Goal: Communication & Community: Share content

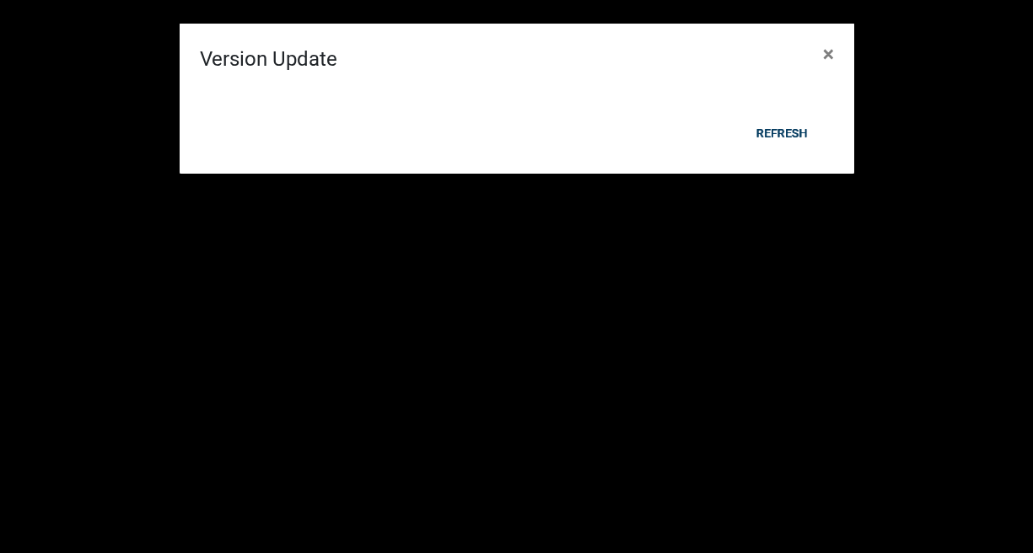
click at [772, 132] on div "Refresh" at bounding box center [627, 154] width 416 height 44
click at [780, 158] on button "Refresh" at bounding box center [782, 153] width 78 height 30
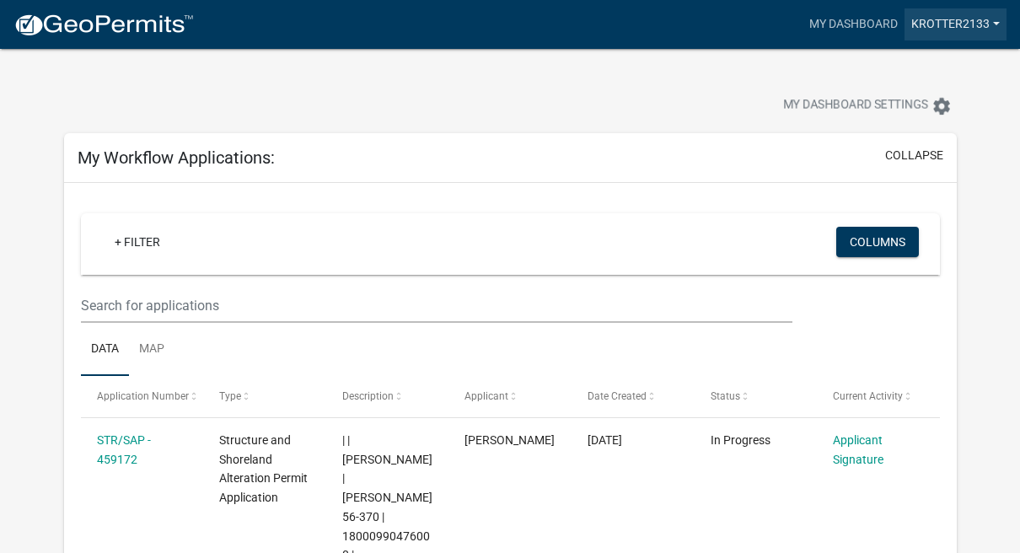
click at [932, 24] on link "Krotter2133" at bounding box center [956, 24] width 102 height 32
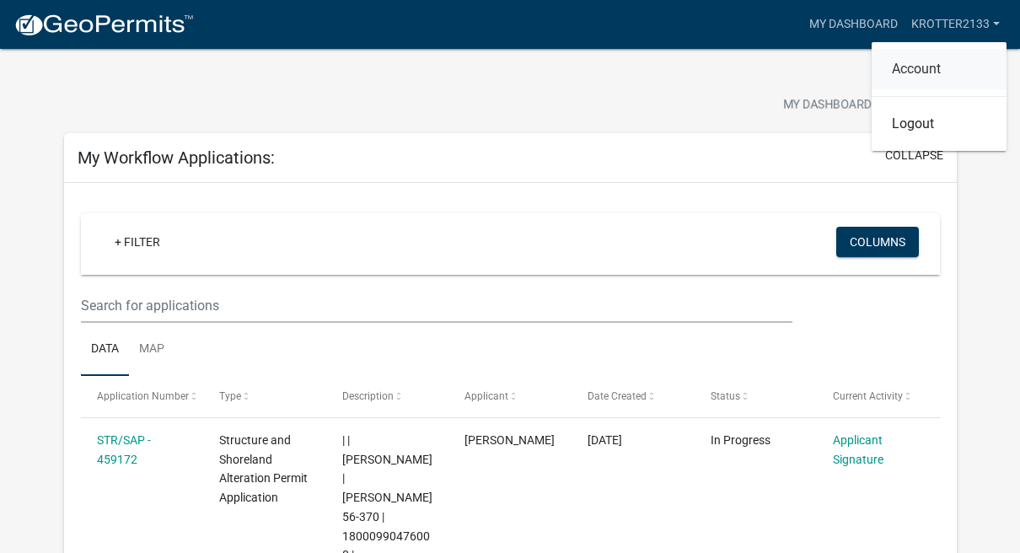
click at [913, 67] on link "Account" at bounding box center [939, 69] width 135 height 40
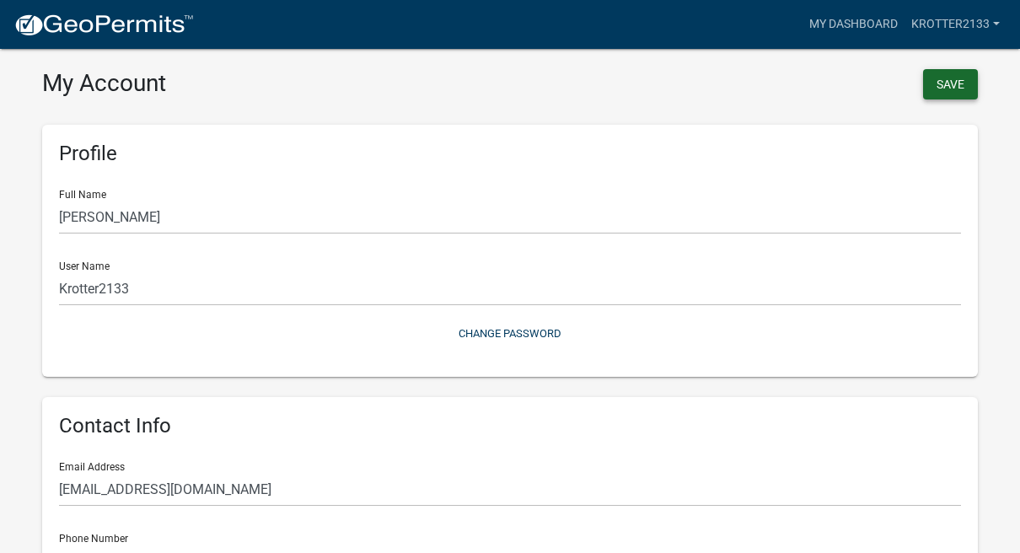
click at [943, 84] on button "Save" at bounding box center [950, 84] width 55 height 30
click at [848, 23] on link "My Dashboard" at bounding box center [854, 24] width 102 height 32
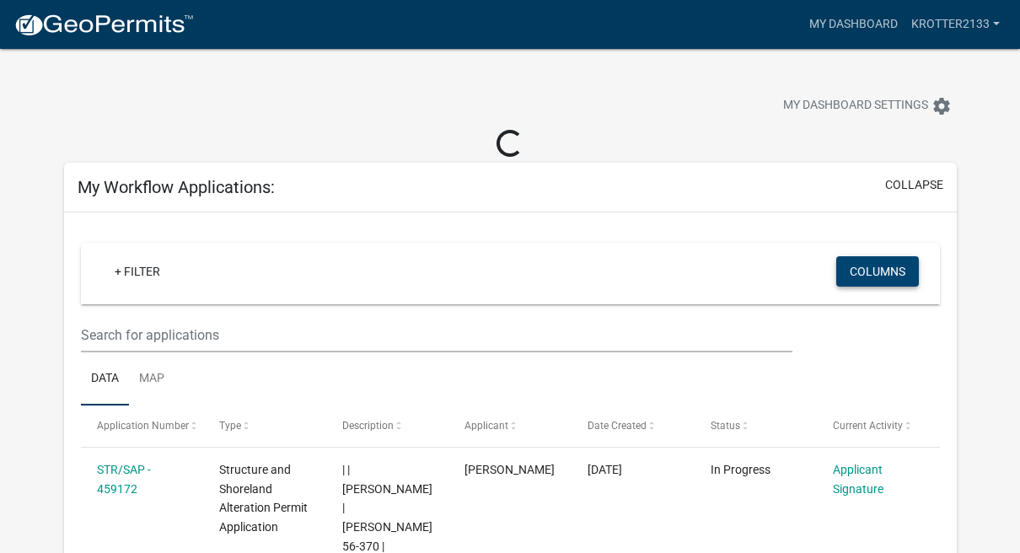
click at [893, 268] on button "Columns" at bounding box center [877, 271] width 83 height 30
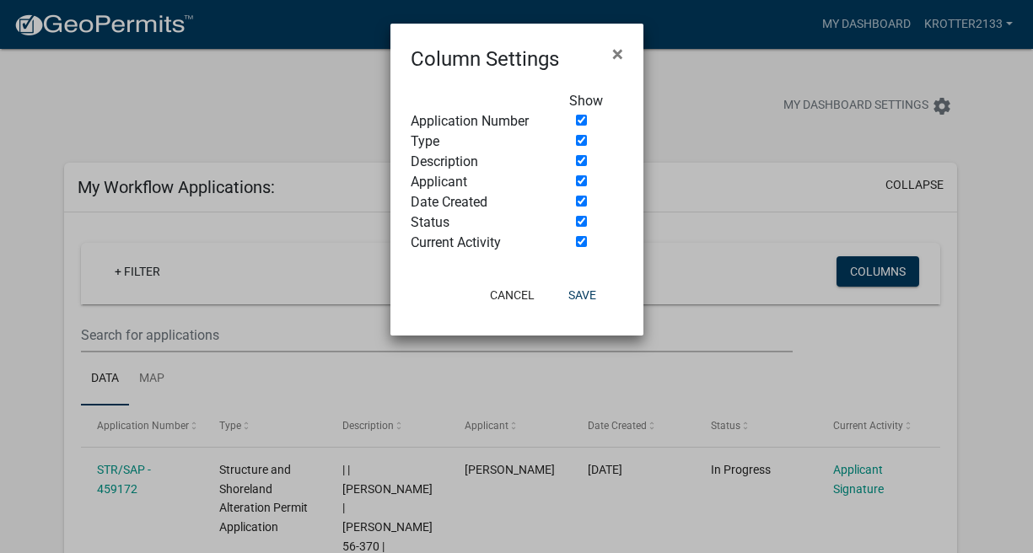
click at [668, 124] on ngb-modal-window "Column Settings × Show Application Number Type Description Applicant Date Creat…" at bounding box center [516, 276] width 1033 height 553
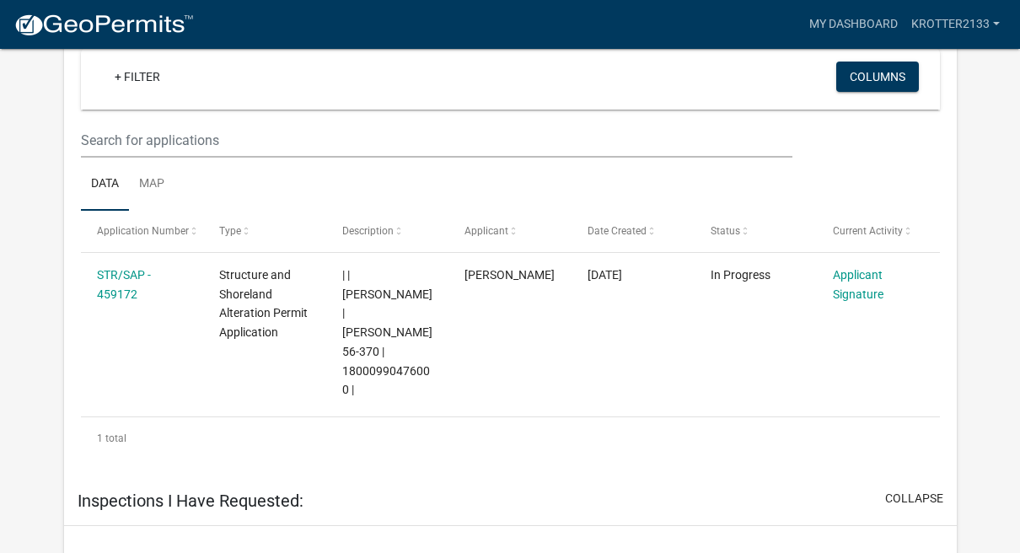
scroll to position [736, 0]
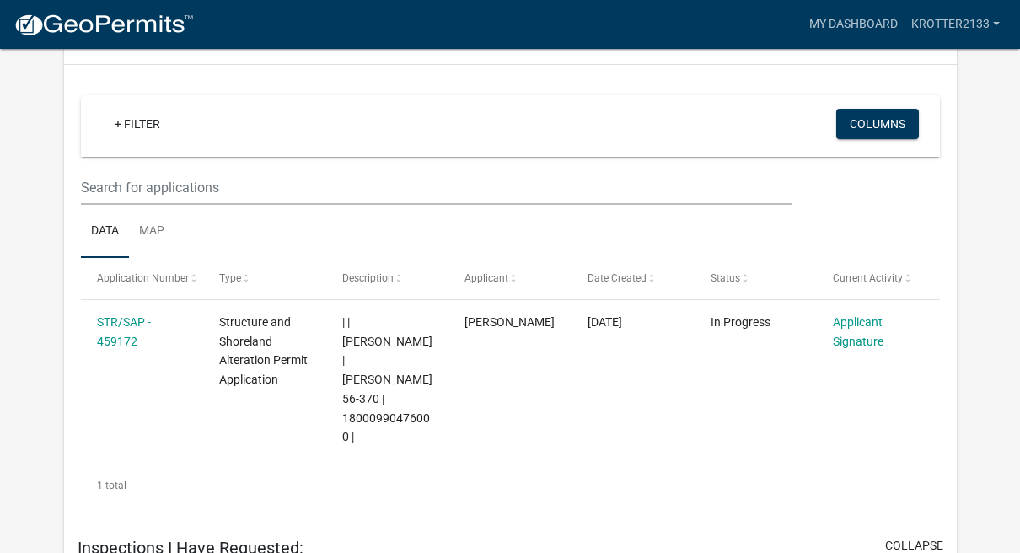
click at [109, 205] on link "Data" at bounding box center [105, 232] width 48 height 54
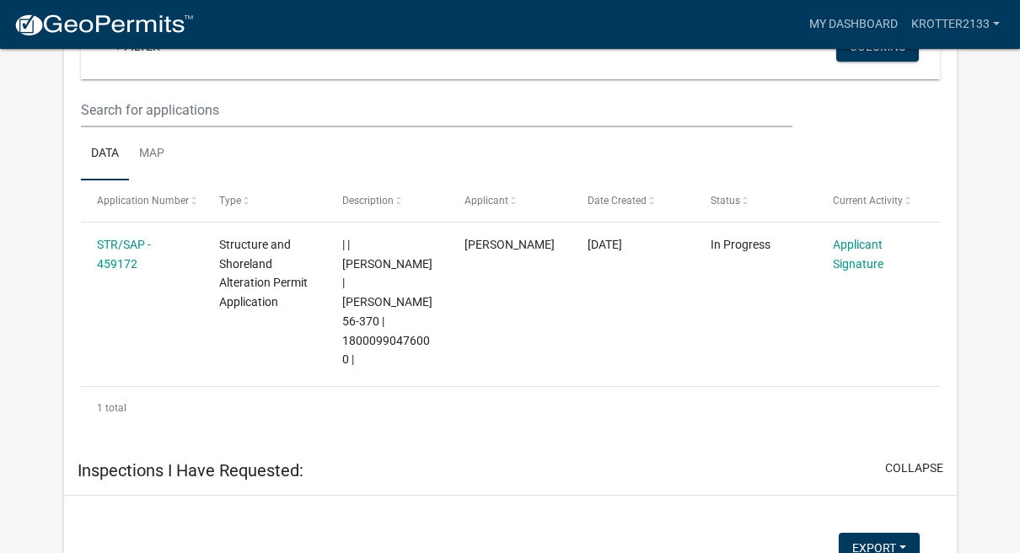
scroll to position [778, 0]
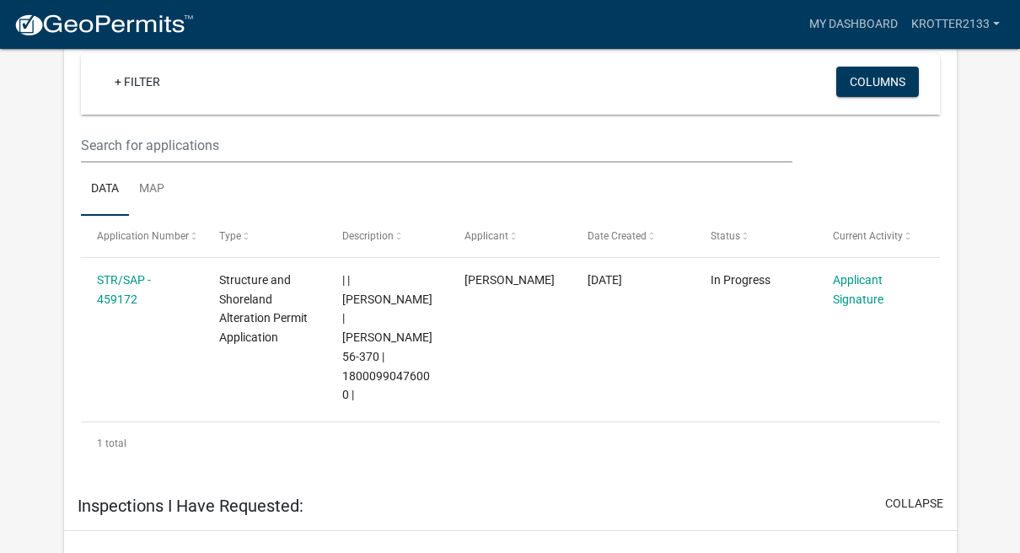
click at [223, 496] on h5 "Inspections I Have Requested:" at bounding box center [191, 506] width 226 height 20
click at [183, 128] on input "text" at bounding box center [436, 145] width 711 height 35
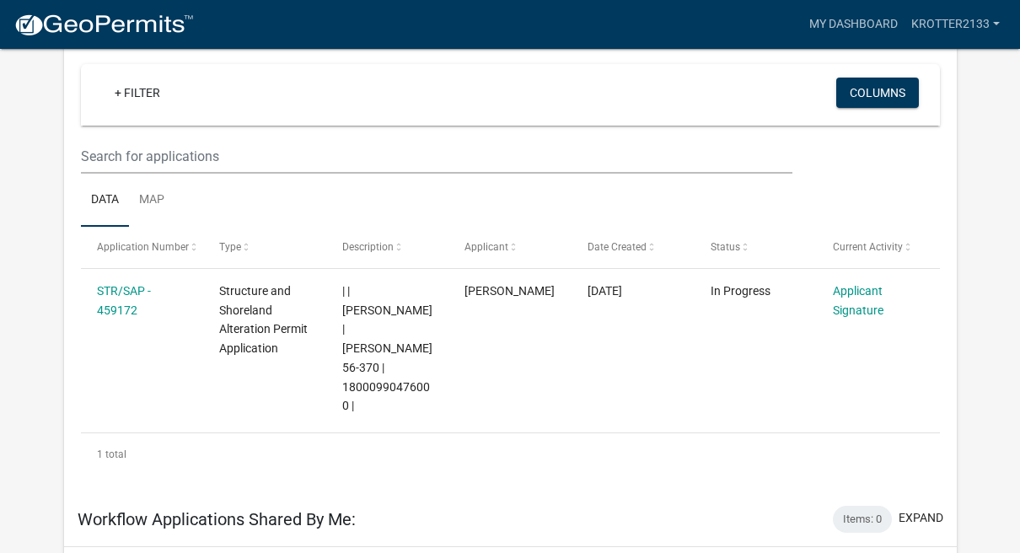
scroll to position [147, 0]
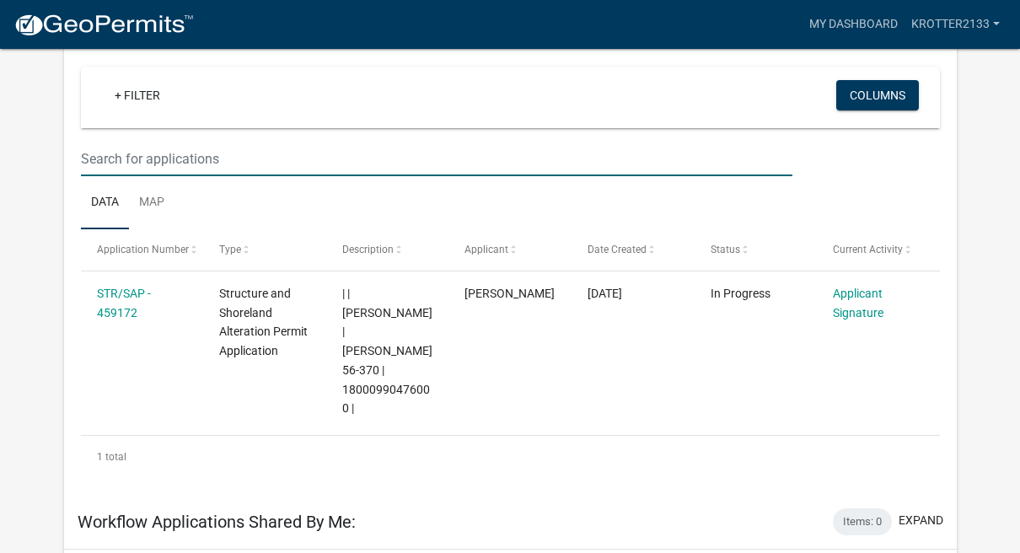
click at [185, 159] on input "text" at bounding box center [436, 159] width 711 height 35
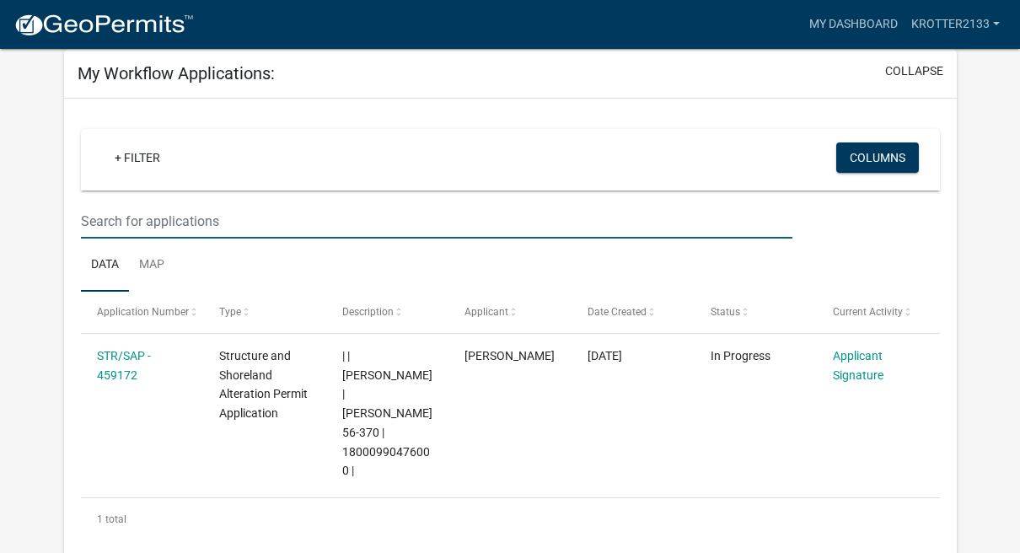
scroll to position [0, 0]
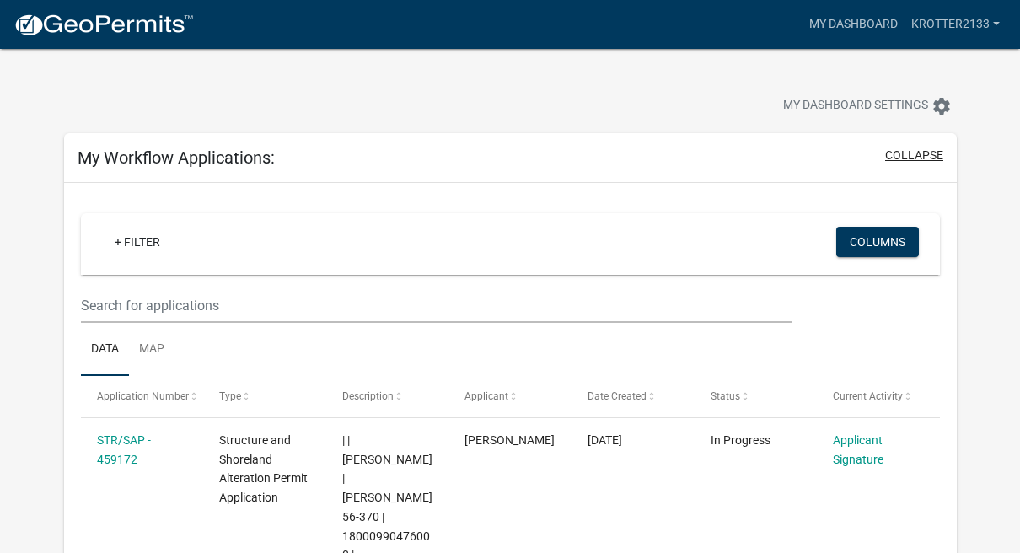
click at [932, 153] on button "collapse" at bounding box center [914, 156] width 58 height 18
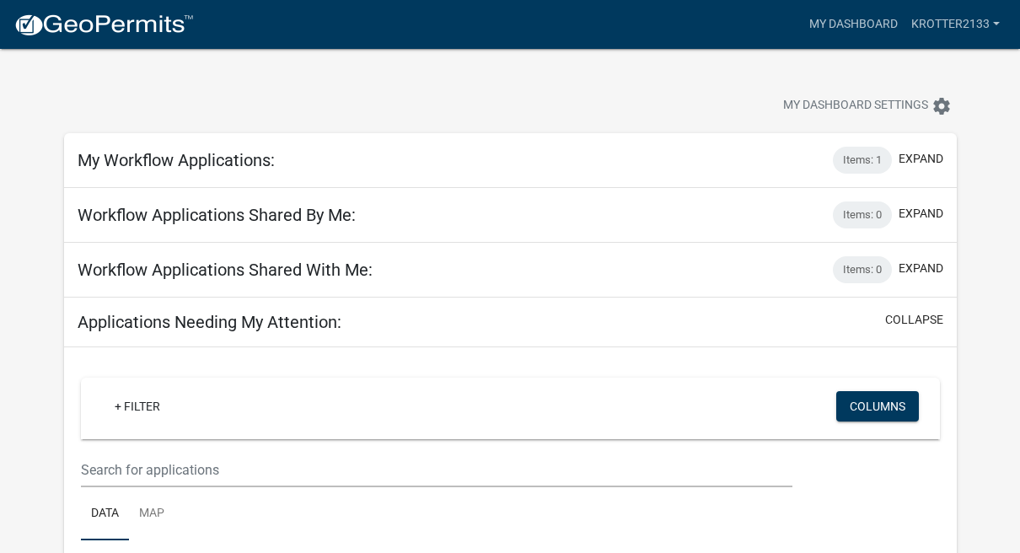
click at [240, 324] on h5 "Applications Needing My Attention:" at bounding box center [210, 322] width 264 height 20
click at [253, 322] on h5 "Applications Needing My Attention:" at bounding box center [210, 322] width 264 height 20
click at [899, 322] on button "collapse" at bounding box center [914, 320] width 58 height 18
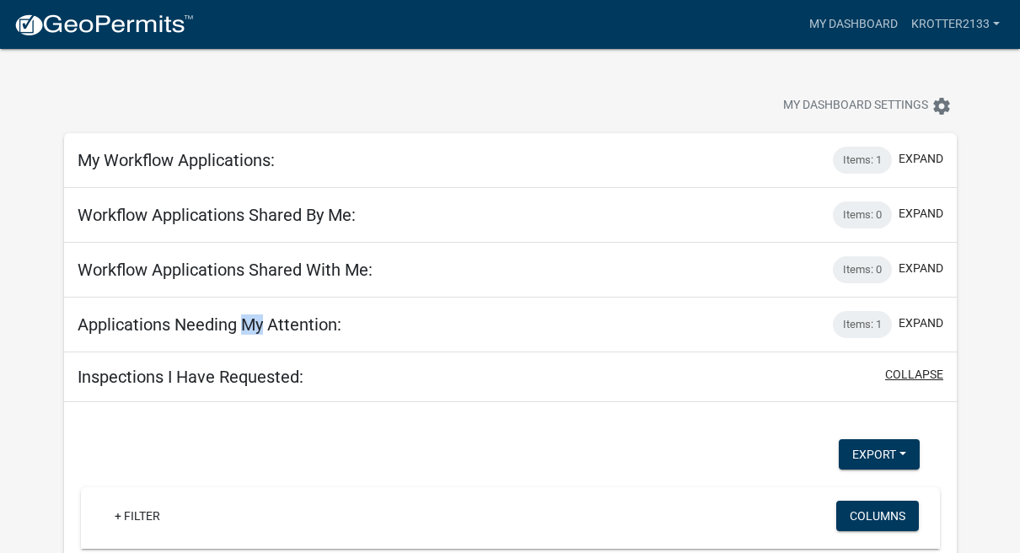
click at [922, 373] on button "collapse" at bounding box center [914, 375] width 58 height 18
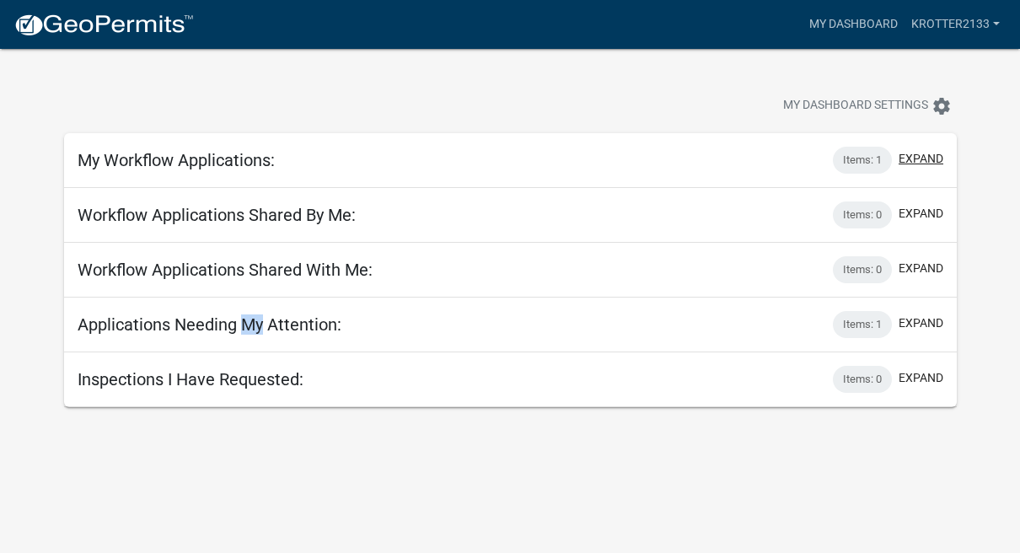
click at [917, 157] on button "expand" at bounding box center [921, 159] width 45 height 18
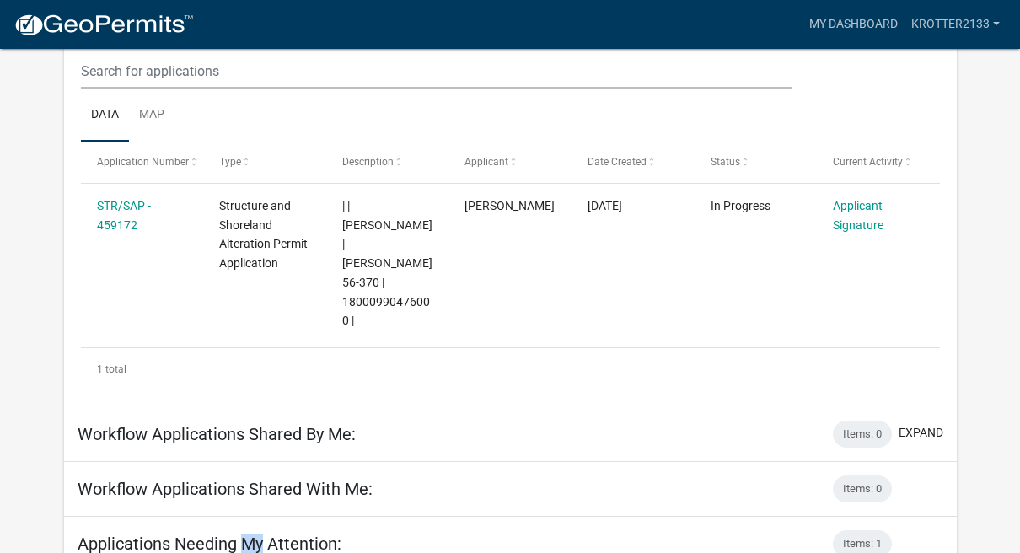
scroll to position [270, 0]
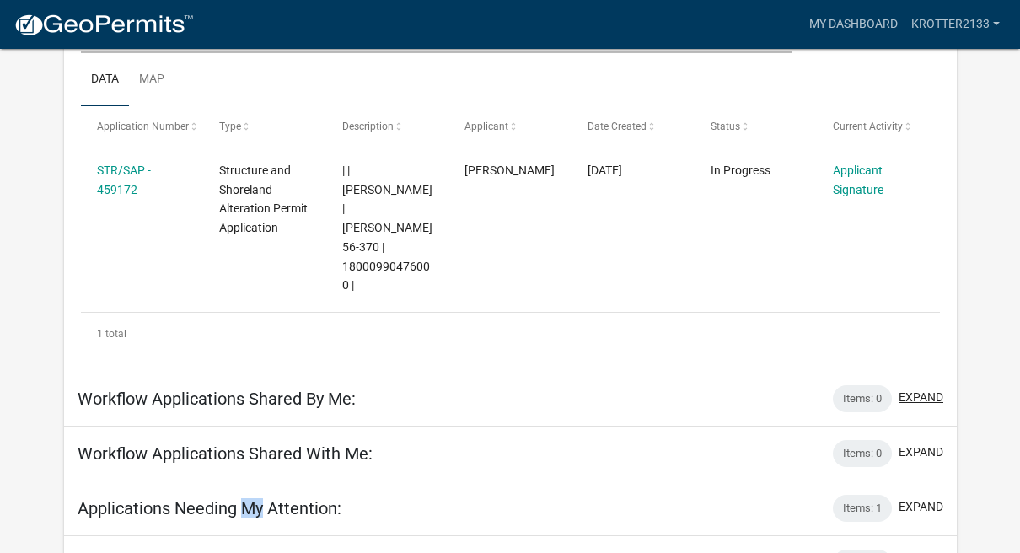
click at [912, 389] on button "expand" at bounding box center [921, 398] width 45 height 18
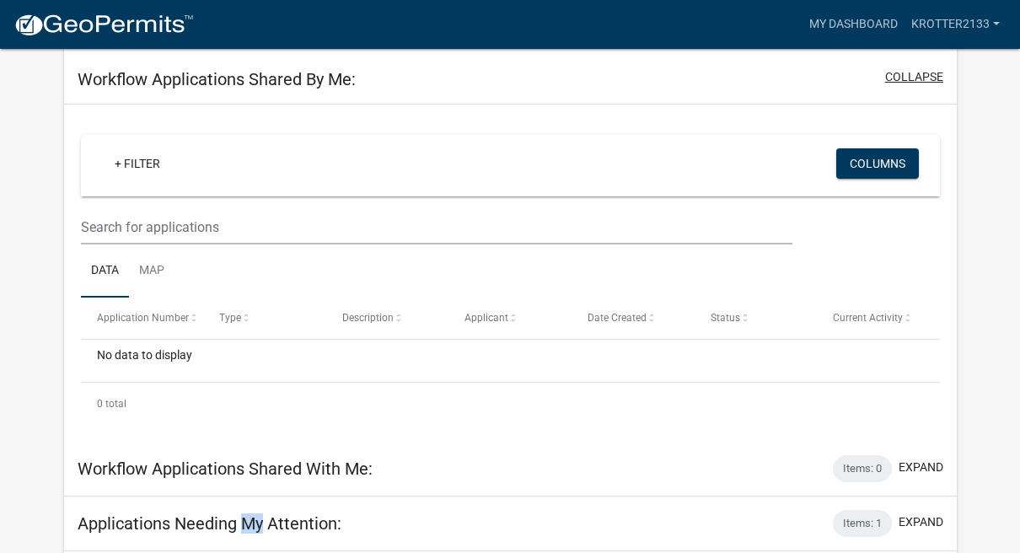
scroll to position [602, 0]
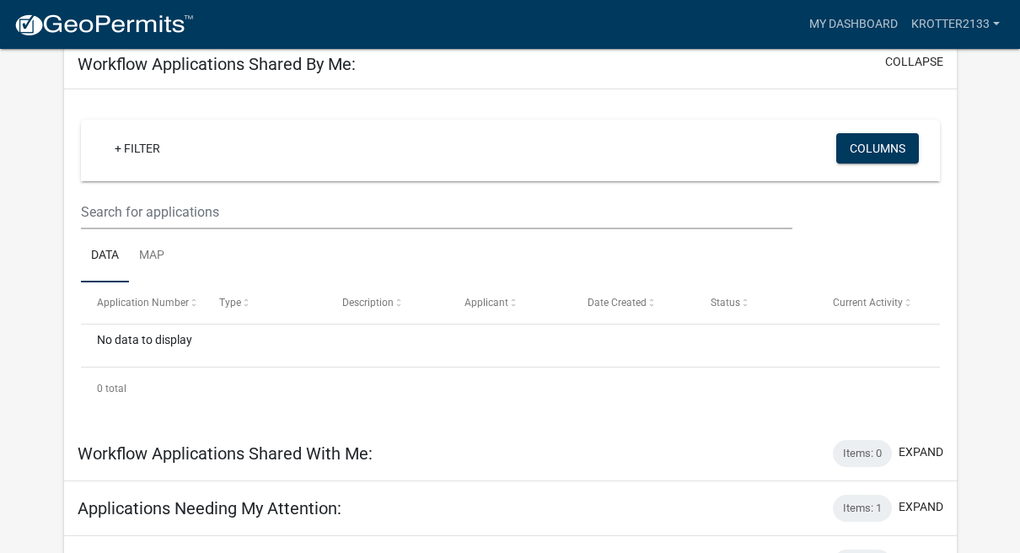
click at [918, 440] on div "Items: 0 expand" at bounding box center [888, 453] width 110 height 27
click at [917, 443] on button "expand" at bounding box center [921, 452] width 45 height 18
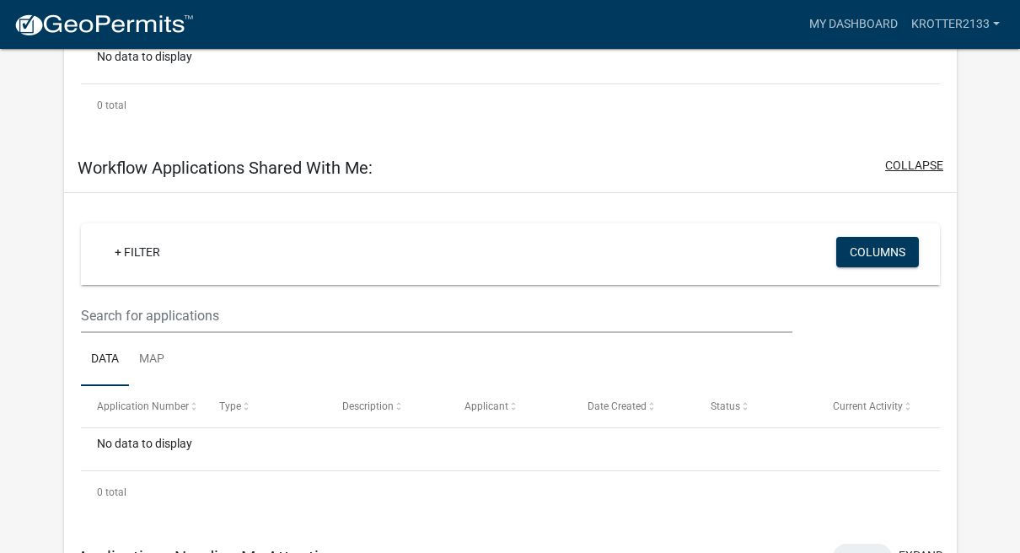
scroll to position [934, 0]
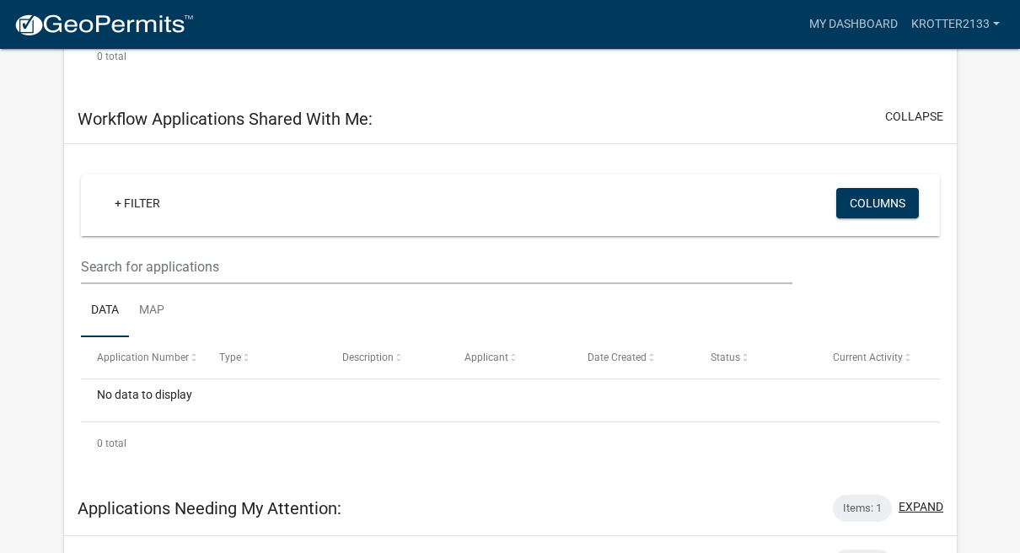
click at [918, 498] on button "expand" at bounding box center [921, 507] width 45 height 18
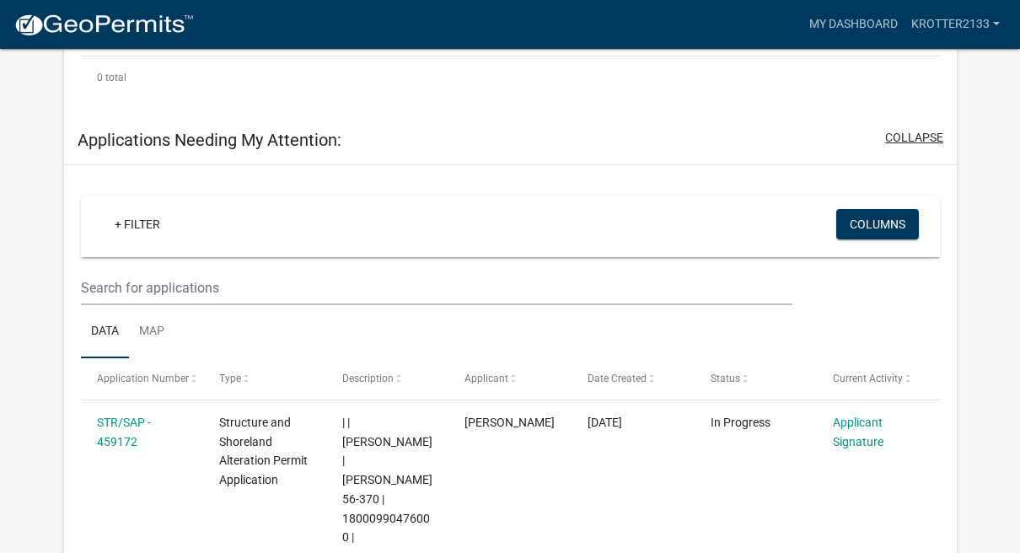
scroll to position [1349, 0]
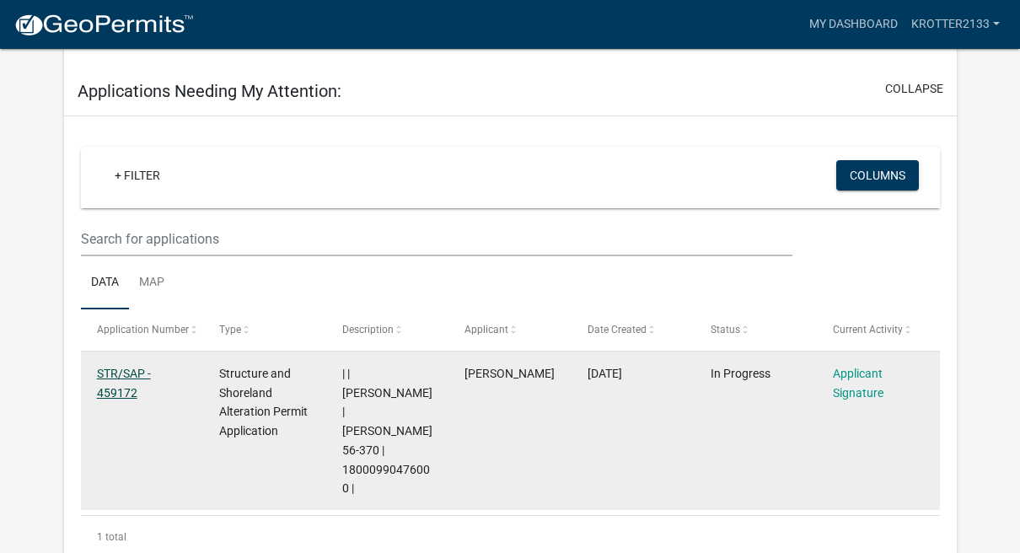
click at [121, 367] on link "STR/SAP - 459172" at bounding box center [124, 383] width 54 height 33
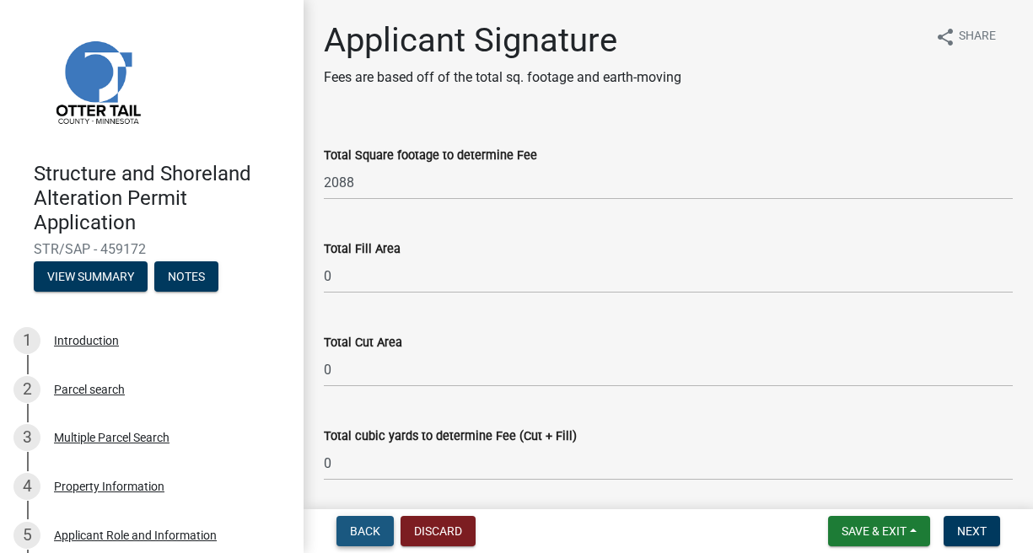
click at [368, 530] on span "Back" at bounding box center [365, 530] width 30 height 13
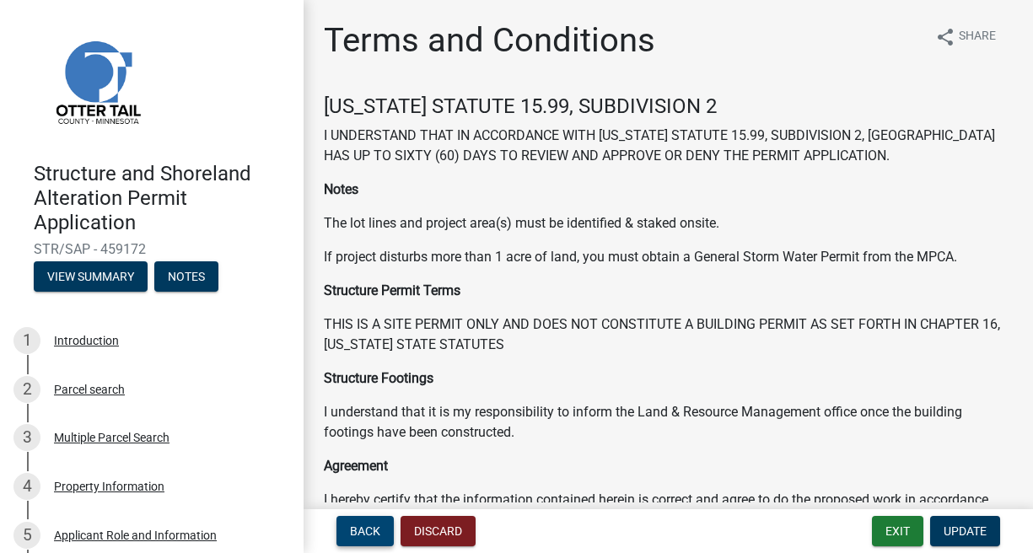
click at [368, 530] on span "Back" at bounding box center [365, 530] width 30 height 13
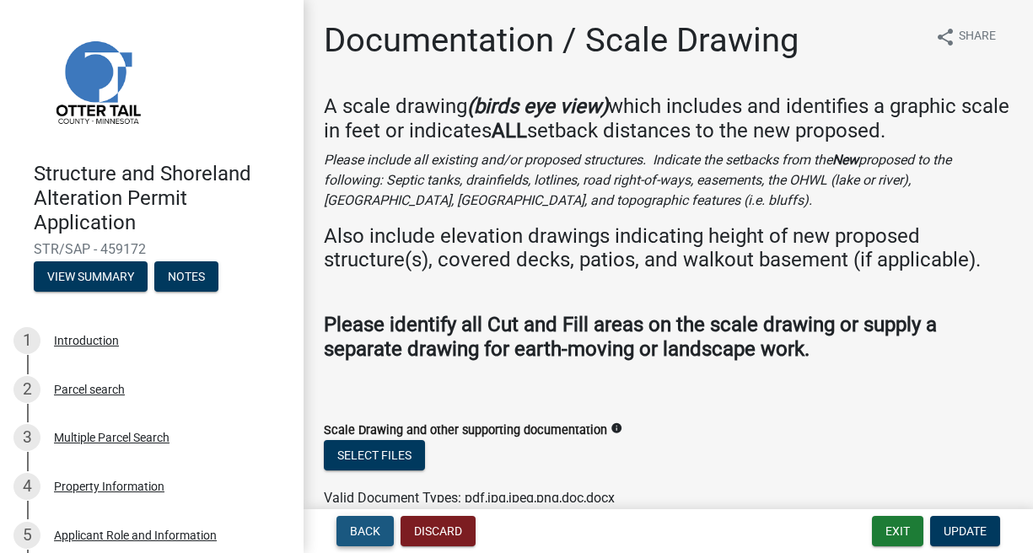
click at [368, 530] on span "Back" at bounding box center [365, 530] width 30 height 13
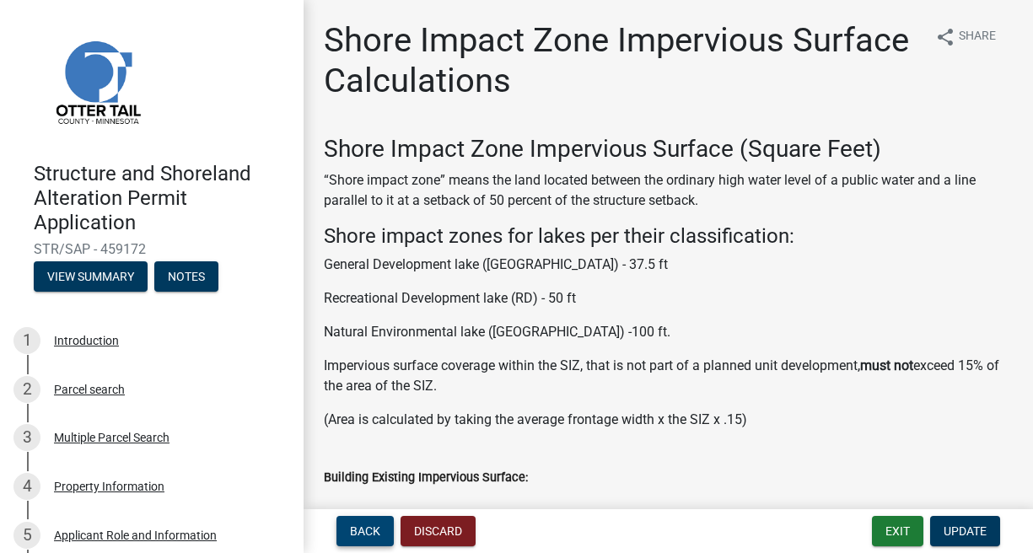
click at [368, 530] on span "Back" at bounding box center [365, 530] width 30 height 13
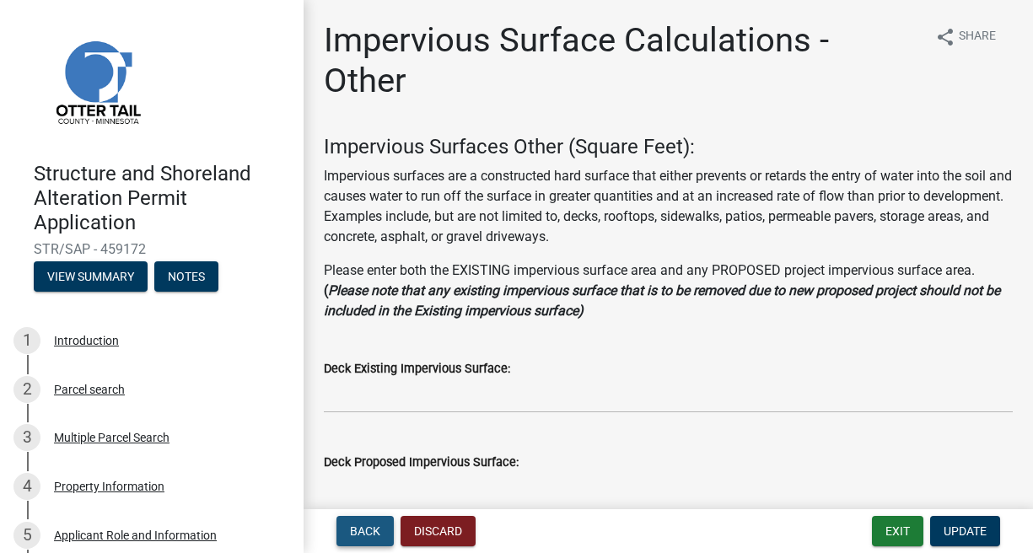
click at [368, 530] on span "Back" at bounding box center [365, 530] width 30 height 13
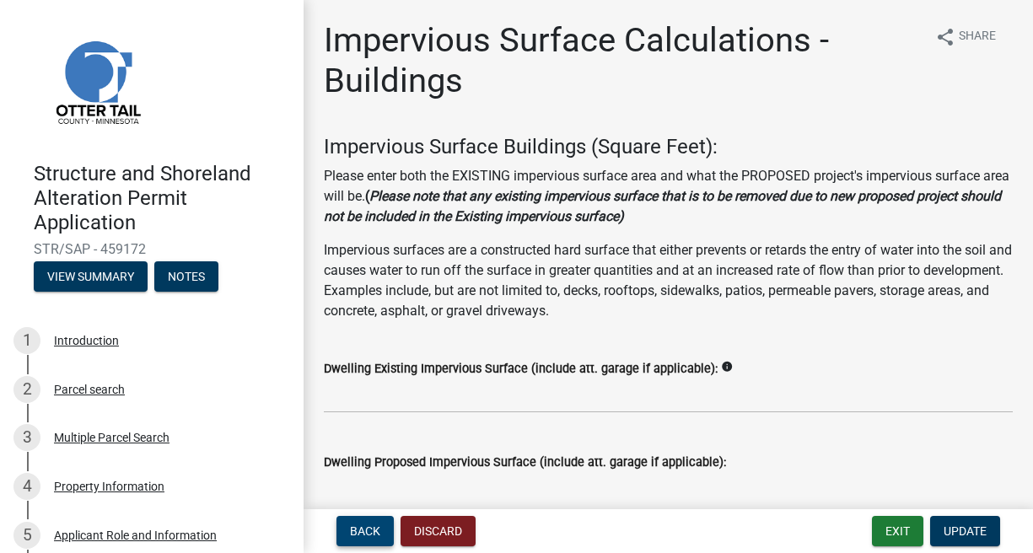
click at [368, 530] on span "Back" at bounding box center [365, 530] width 30 height 13
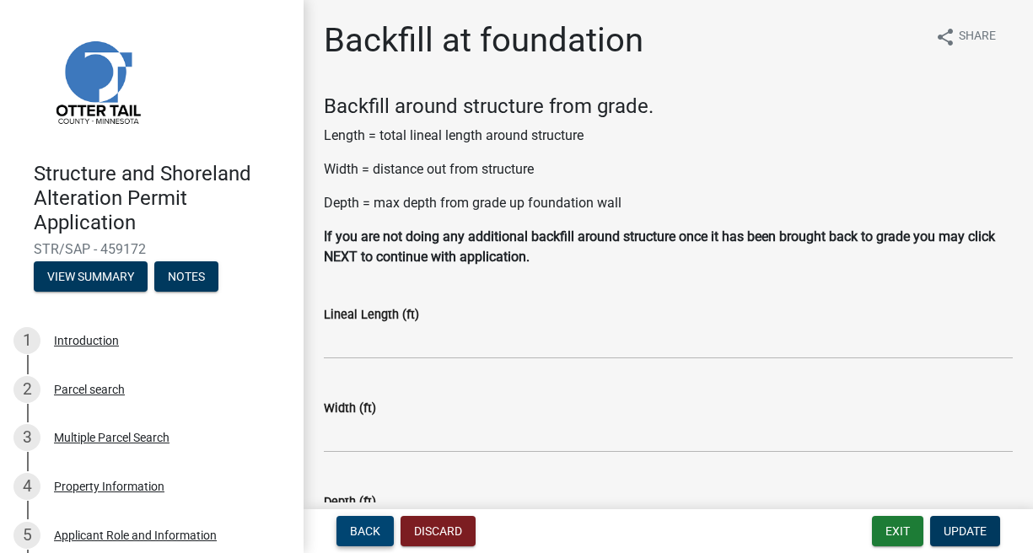
click at [368, 530] on span "Back" at bounding box center [365, 530] width 30 height 13
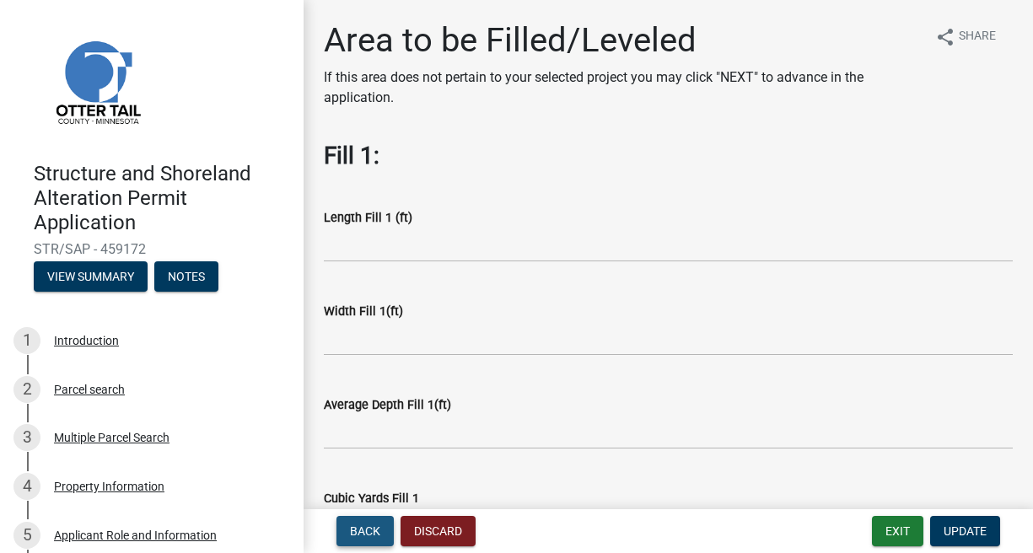
click at [368, 530] on span "Back" at bounding box center [365, 530] width 30 height 13
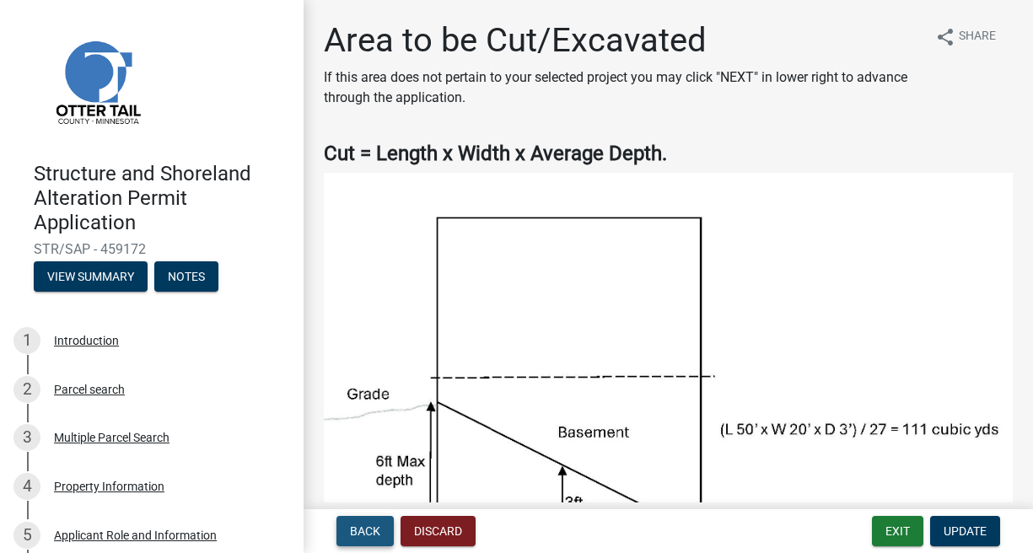
click at [368, 530] on span "Back" at bounding box center [365, 530] width 30 height 13
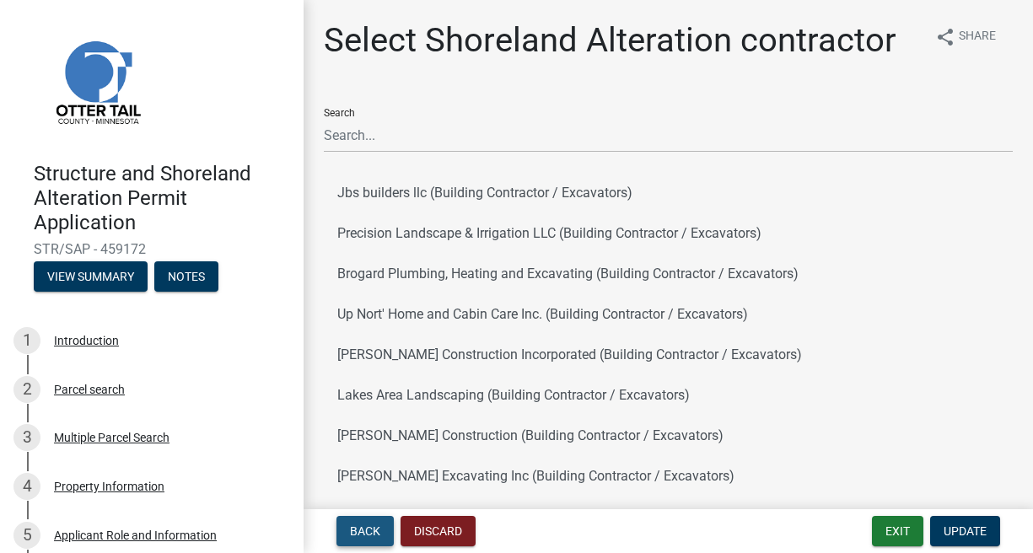
click at [368, 530] on span "Back" at bounding box center [365, 530] width 30 height 13
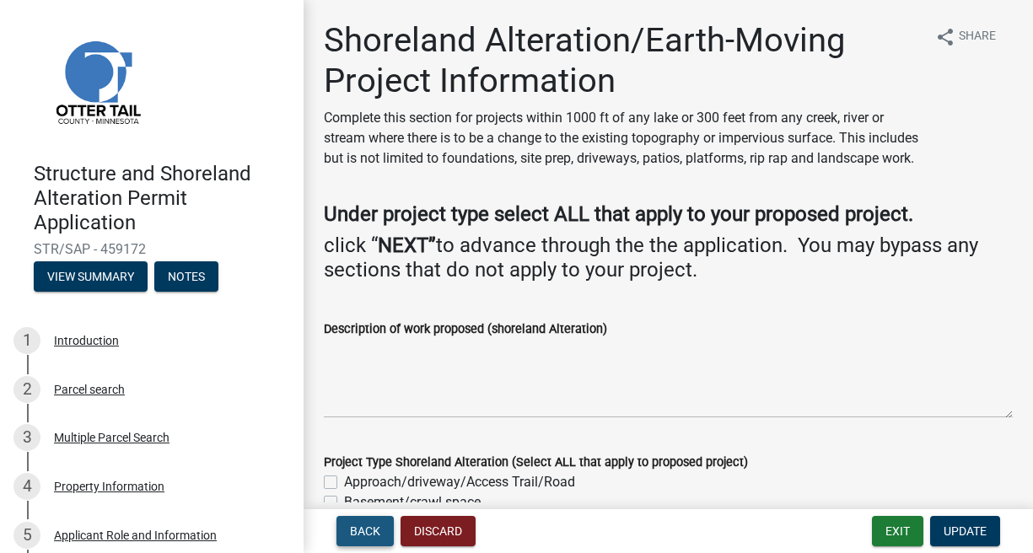
click at [366, 524] on span "Back" at bounding box center [365, 530] width 30 height 13
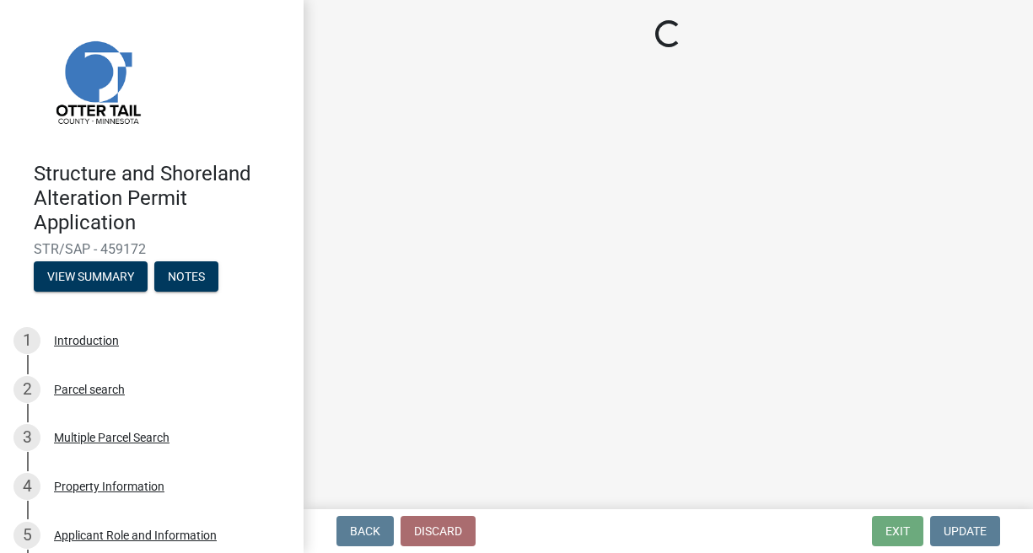
select select "c185e313-3403-4239-bd61-bb563c58a77a"
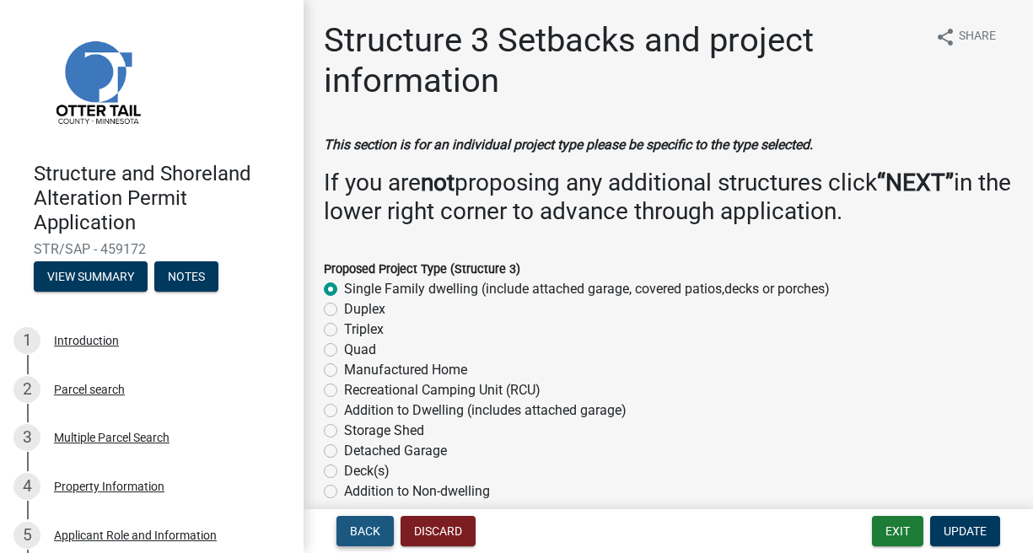
click at [366, 527] on span "Back" at bounding box center [365, 530] width 30 height 13
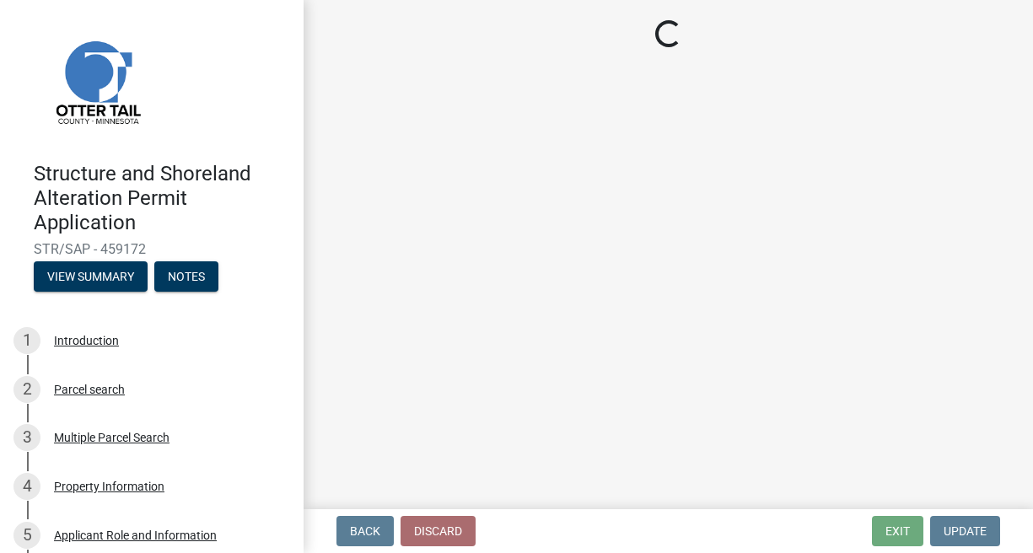
select select "c185e313-3403-4239-bd61-bb563c58a77a"
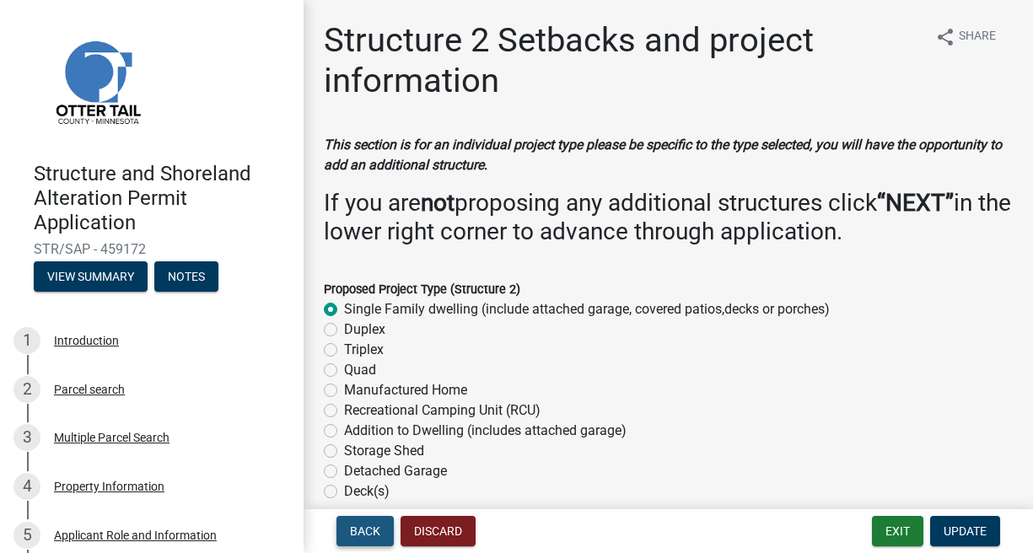
click at [366, 527] on span "Back" at bounding box center [365, 530] width 30 height 13
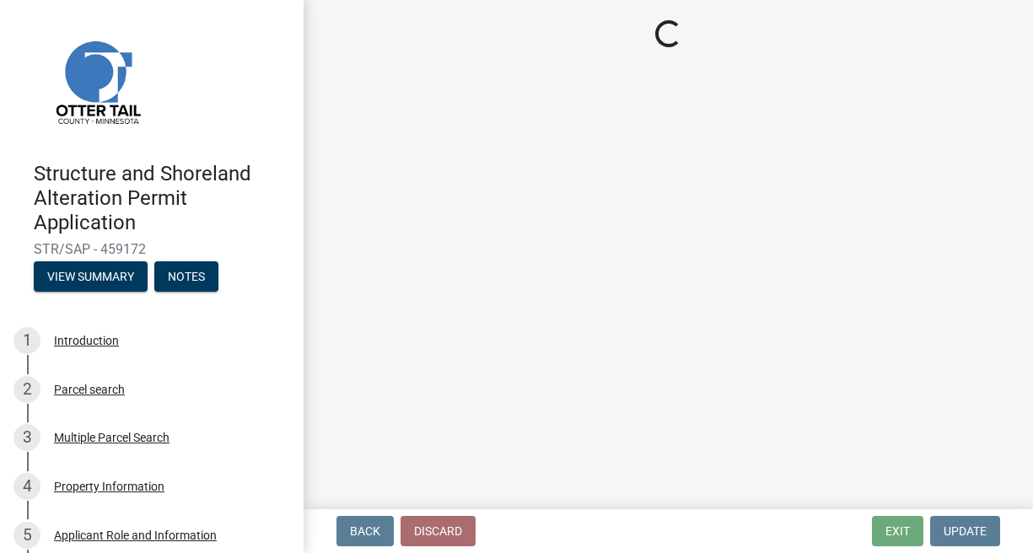
select select "c185e313-3403-4239-bd61-bb563c58a77a"
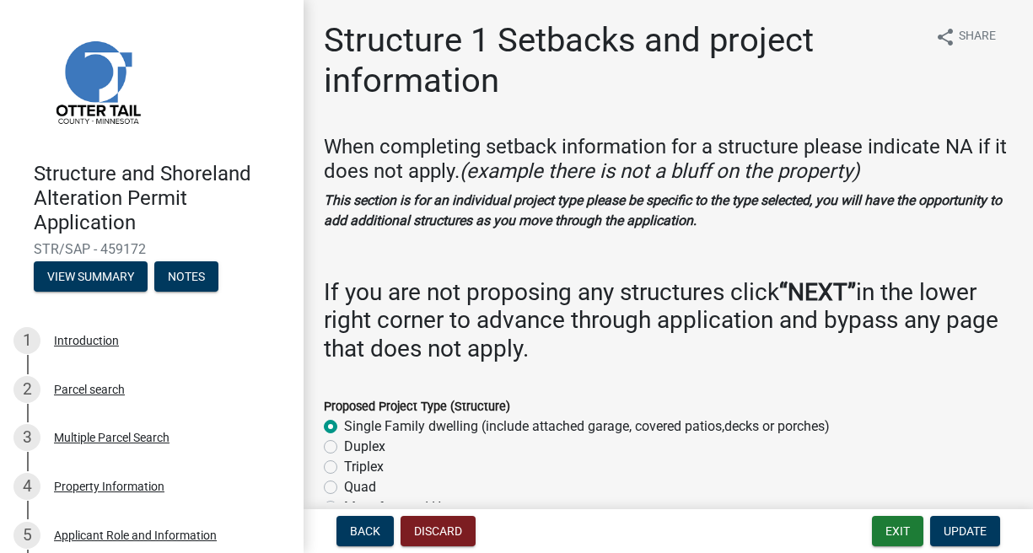
click at [197, 239] on div "Structure and Shoreland Alteration Permit Application STR/SAP - 459172 View Sum…" at bounding box center [151, 222] width 277 height 148
click at [252, 112] on link at bounding box center [144, 80] width 263 height 135
click at [959, 37] on span "Share" at bounding box center [976, 37] width 37 height 20
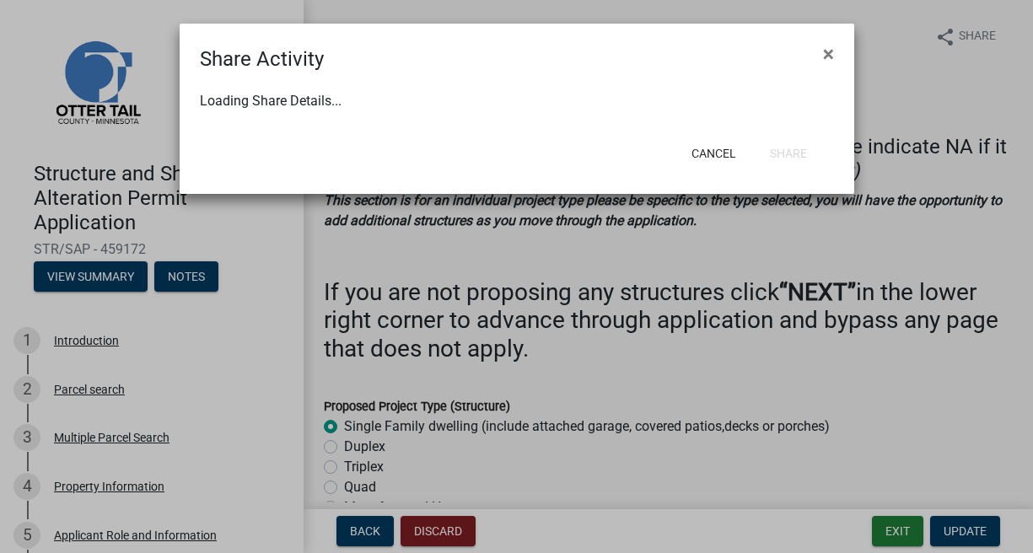
select select "1"
select select "0"
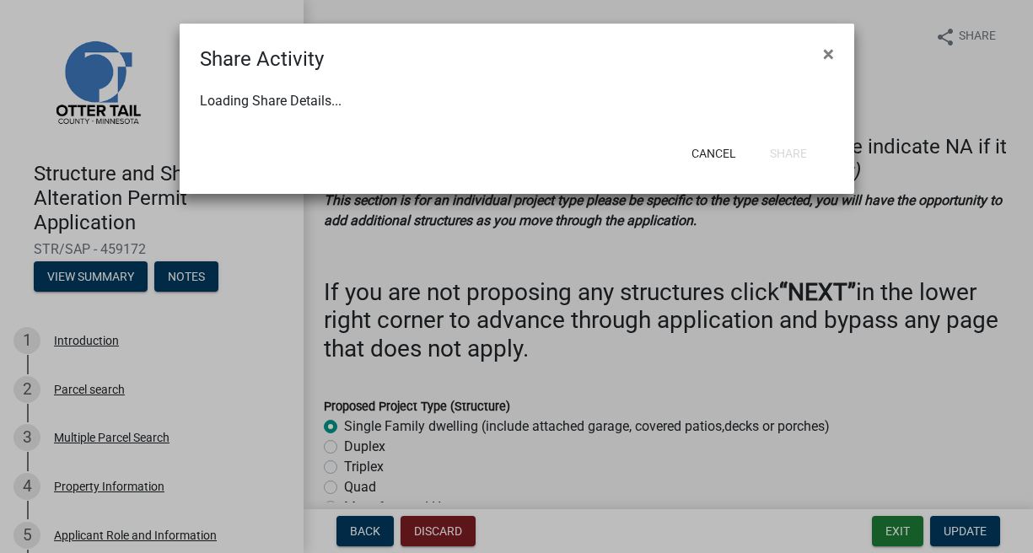
select select "0"
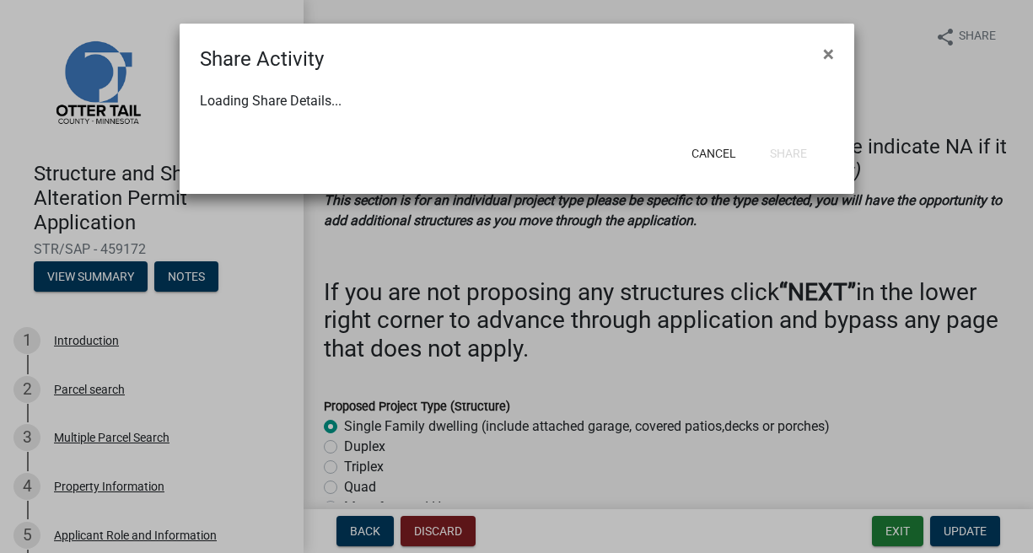
select select "0"
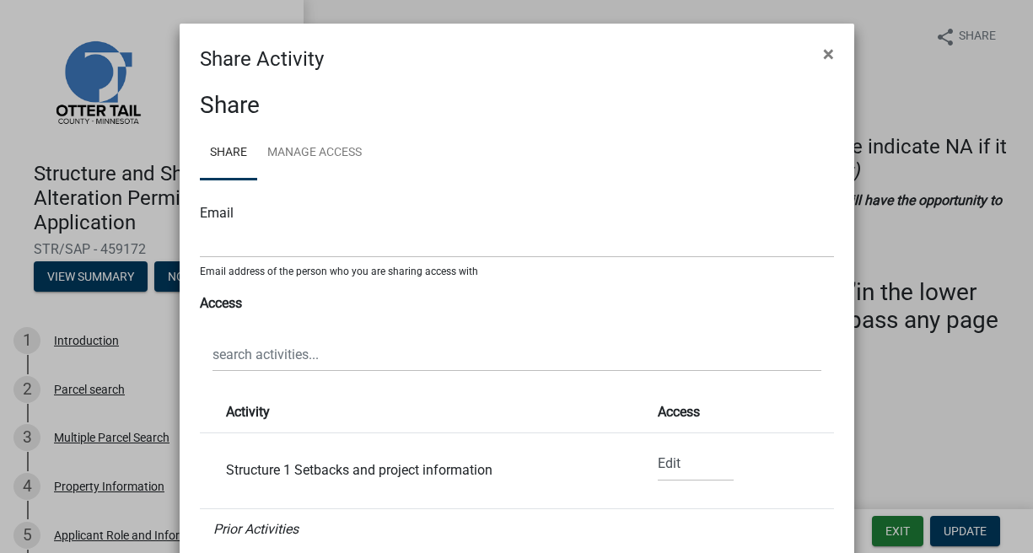
click at [237, 211] on div "Email" at bounding box center [517, 213] width 634 height 20
click at [237, 212] on div "Email" at bounding box center [517, 213] width 634 height 20
click at [212, 211] on div "Email" at bounding box center [517, 213] width 634 height 20
click at [212, 215] on div "Email" at bounding box center [517, 213] width 634 height 20
click at [222, 251] on input "text" at bounding box center [517, 240] width 634 height 35
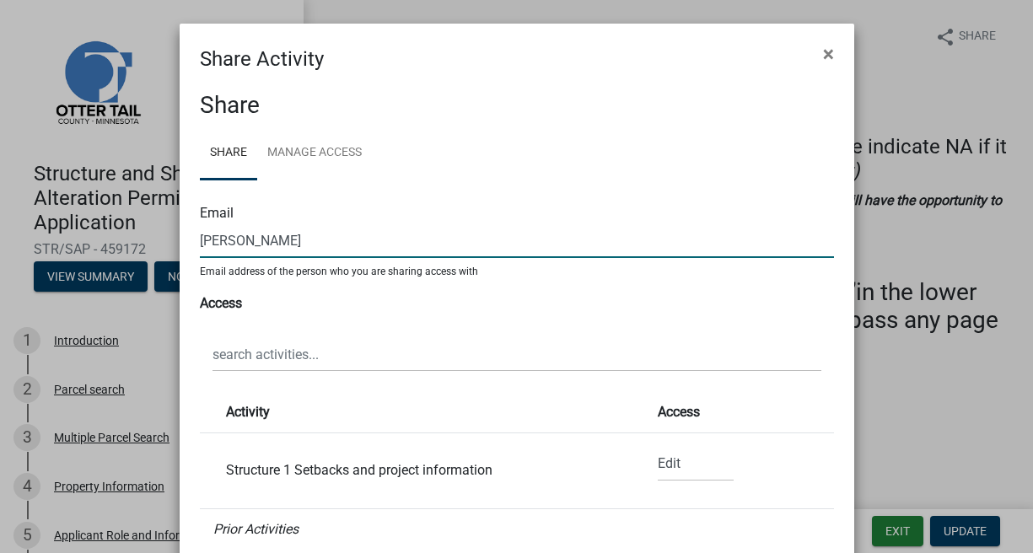
type input "Frank"
drag, startPoint x: 234, startPoint y: 241, endPoint x: 191, endPoint y: 239, distance: 43.1
click at [191, 239] on div "Share Share Manage Access Email Frank Email address of the person who you are s…" at bounding box center [517, 492] width 674 height 837
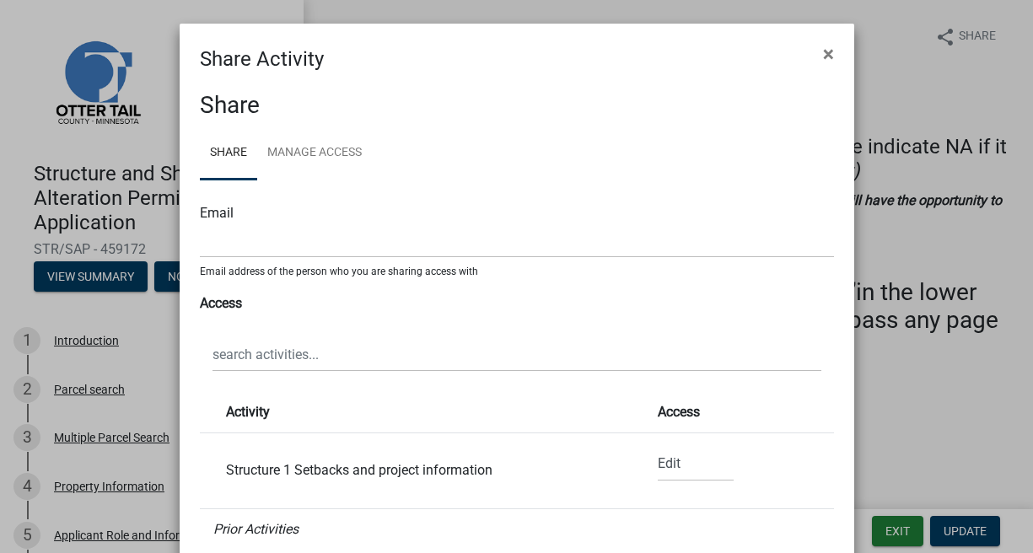
click at [246, 216] on div "Email" at bounding box center [517, 213] width 634 height 20
click at [224, 242] on input "text" at bounding box center [517, 240] width 634 height 35
paste input "To: fkubitschek@hotmail.com"
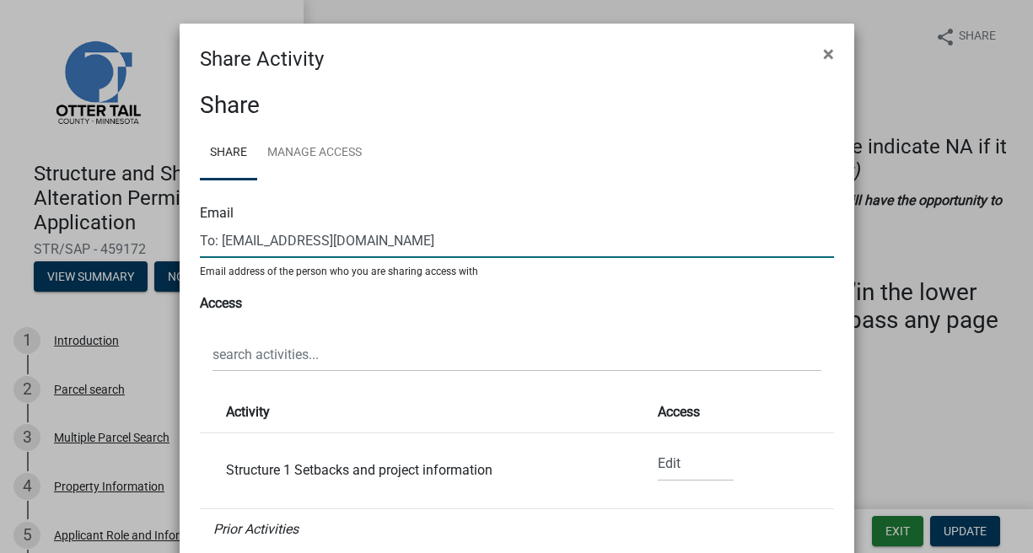
drag, startPoint x: 213, startPoint y: 242, endPoint x: 186, endPoint y: 243, distance: 27.0
click at [186, 243] on div "Share Share Manage Access Email To: fkubitschek@hotmail.com Email address of th…" at bounding box center [517, 492] width 674 height 837
type input "fkubitschek@hotmail.com"
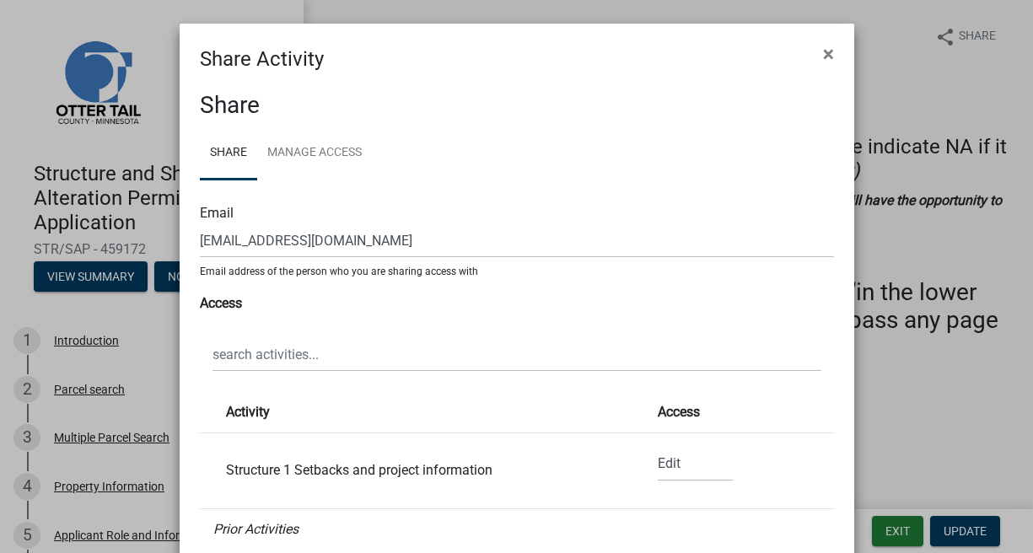
click at [255, 409] on strong "Activity" at bounding box center [248, 412] width 44 height 16
click at [255, 411] on strong "Activity" at bounding box center [248, 412] width 44 height 16
click at [255, 412] on strong "Activity" at bounding box center [248, 412] width 44 height 16
click at [663, 414] on strong "Access" at bounding box center [679, 412] width 42 height 16
click at [658, 463] on select "None Read Edit" at bounding box center [696, 464] width 76 height 35
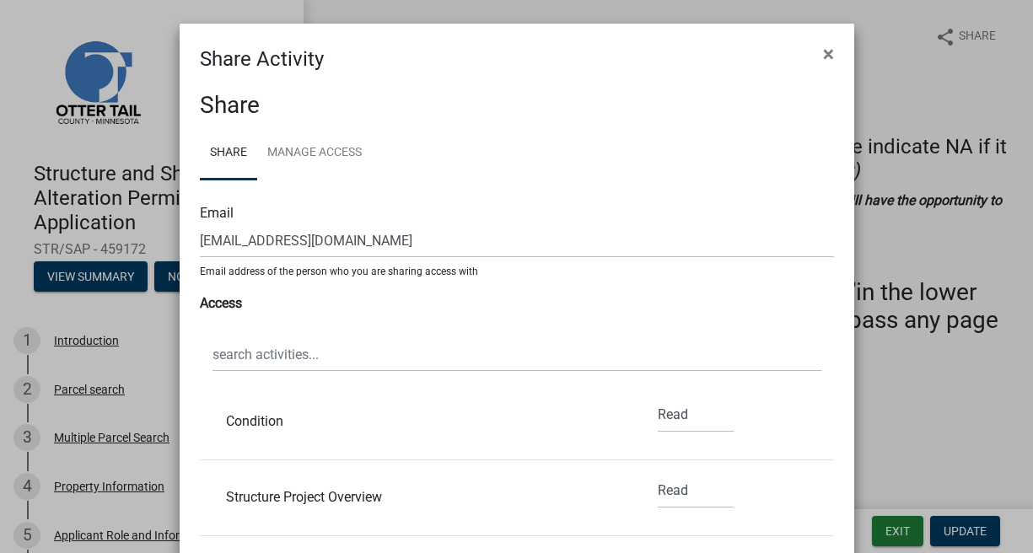
scroll to position [171, 0]
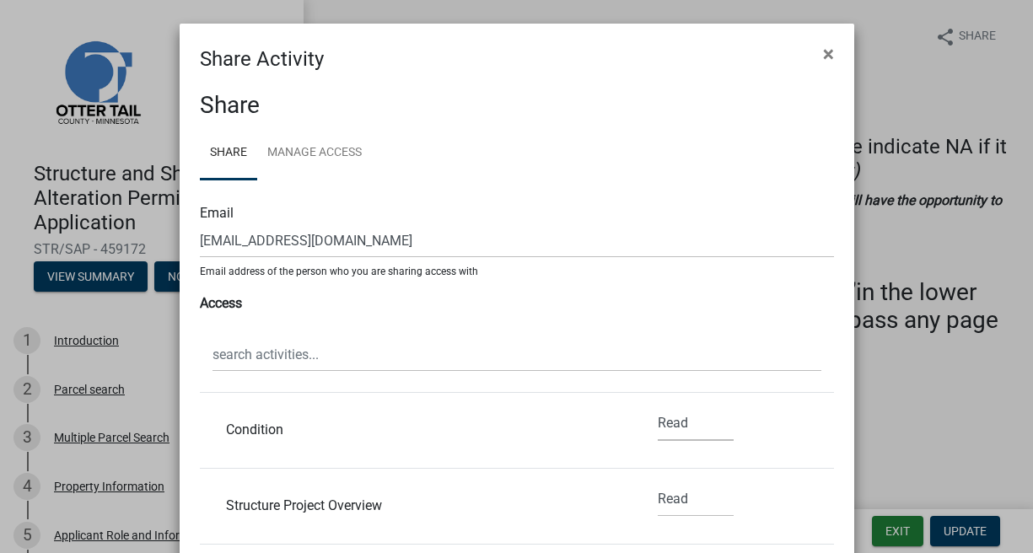
click at [658, 425] on select "None Read Edit" at bounding box center [696, 423] width 76 height 35
select select "1"
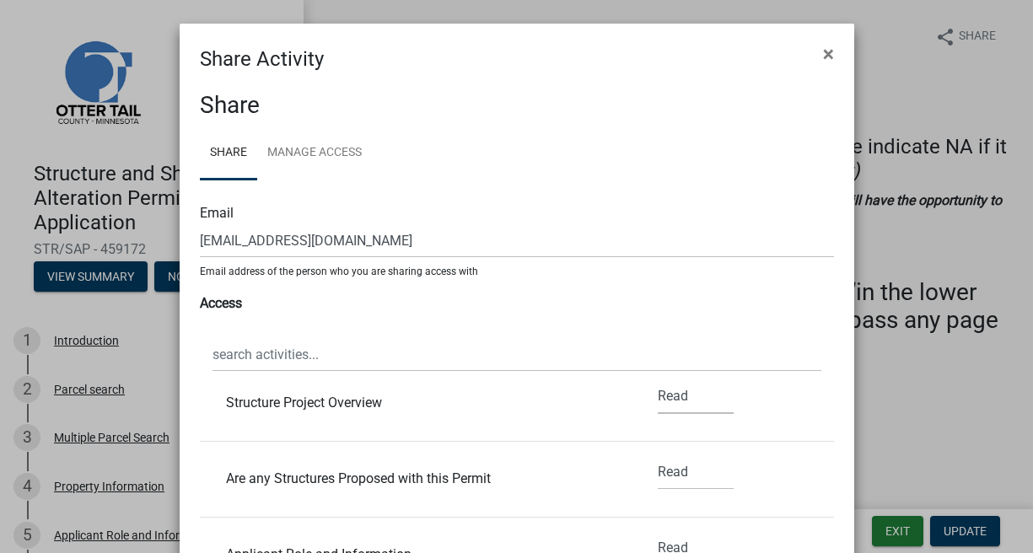
click at [668, 397] on select "None Read Edit" at bounding box center [696, 396] width 76 height 35
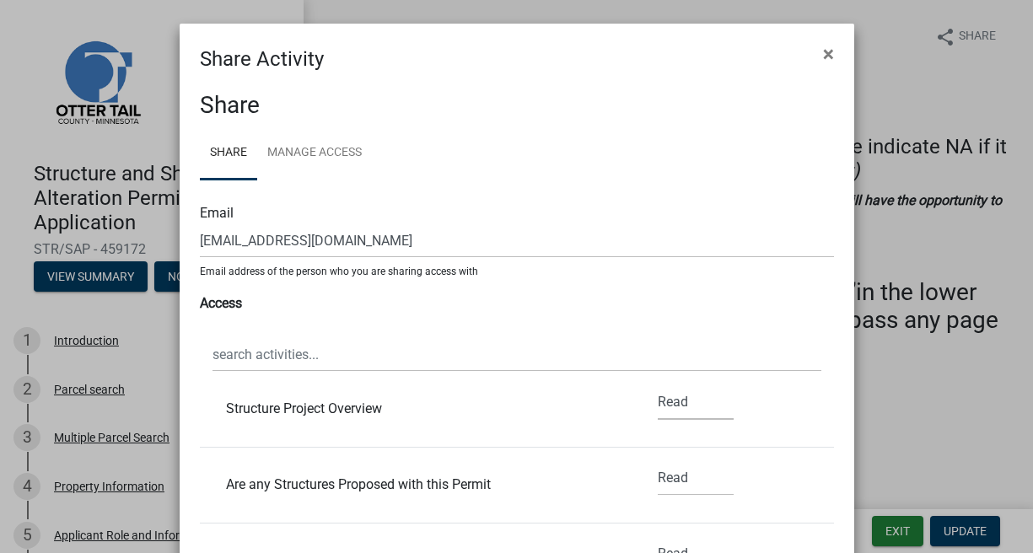
select select "1"
click at [662, 481] on select "None Read Edit" at bounding box center [696, 478] width 76 height 35
select select "1"
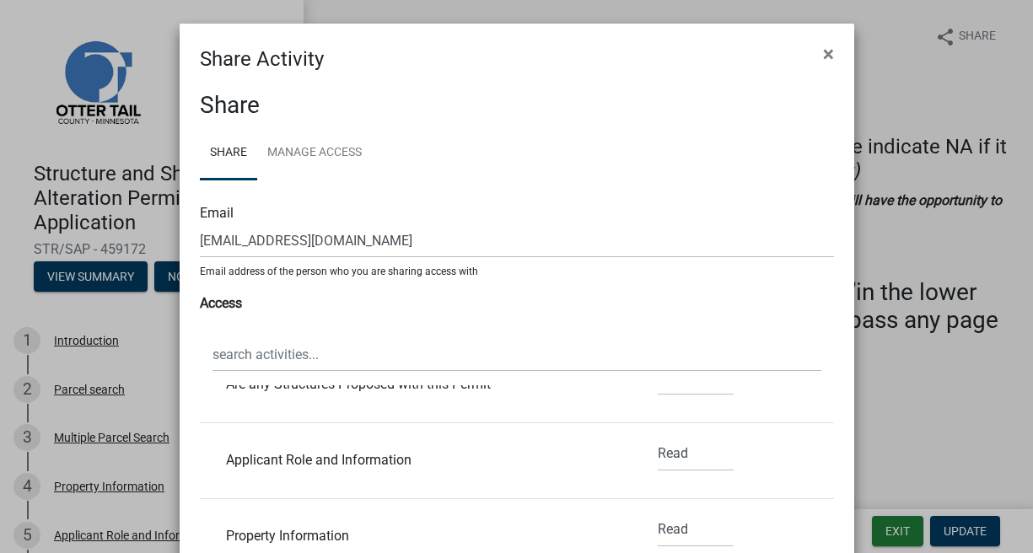
scroll to position [382, 0]
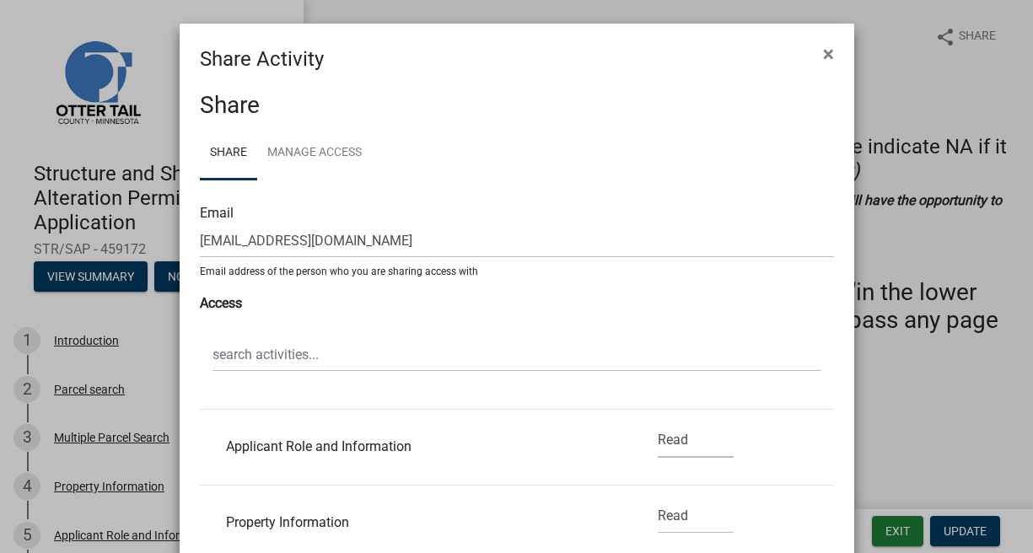
click at [658, 443] on select "None Read Edit" at bounding box center [696, 440] width 76 height 35
select select "1"
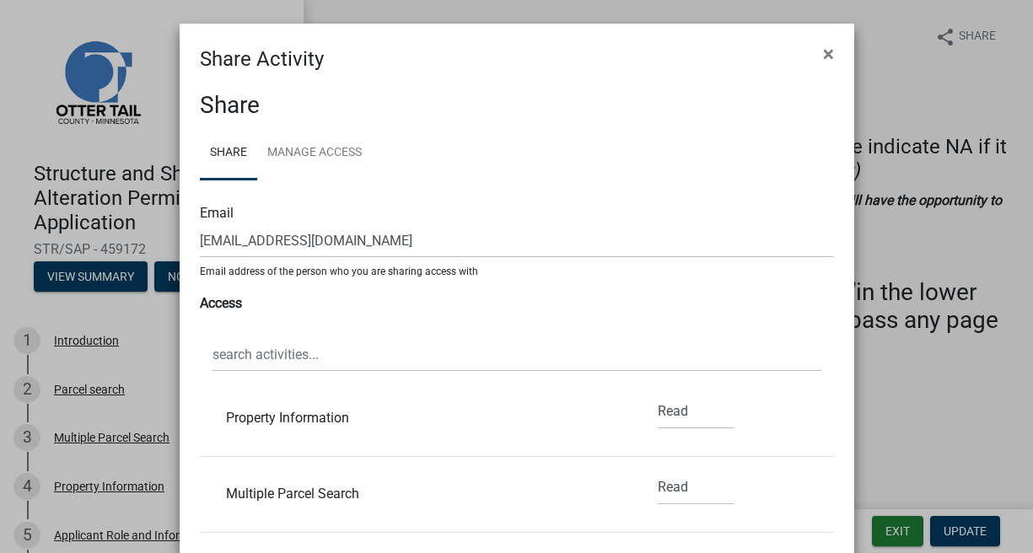
scroll to position [499, 0]
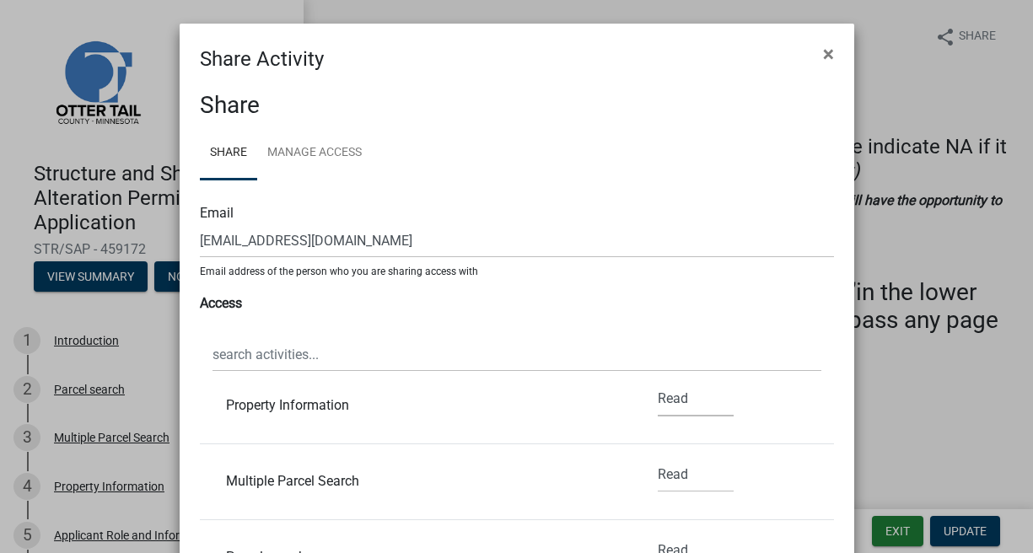
click at [658, 400] on select "None Read Edit" at bounding box center [696, 399] width 76 height 35
select select "1"
click at [661, 477] on select "None Read Edit" at bounding box center [696, 478] width 76 height 35
select select "1"
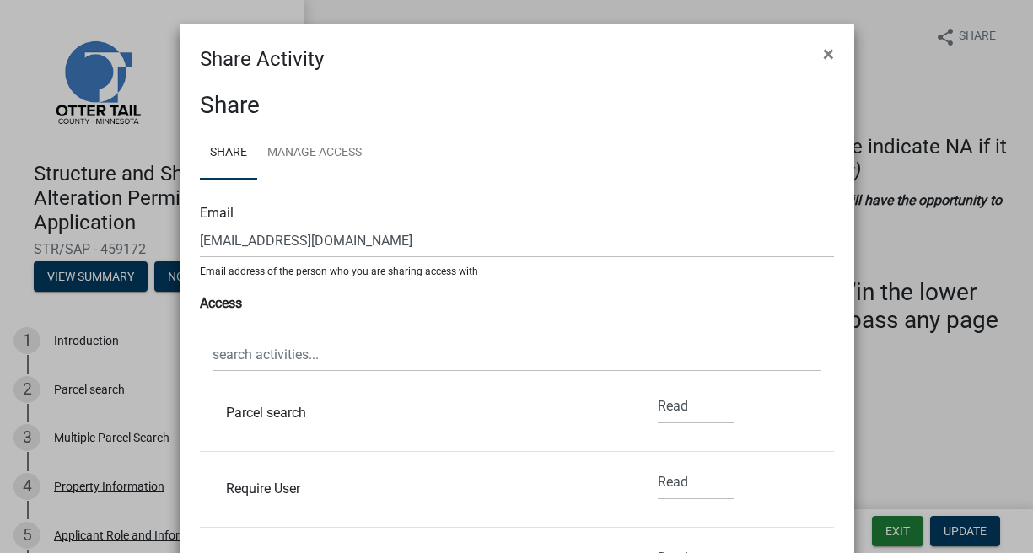
scroll to position [656, 0]
click at [659, 395] on select "None Read Edit" at bounding box center [696, 394] width 76 height 35
select select "1"
click at [659, 477] on select "None Read Edit" at bounding box center [696, 478] width 76 height 35
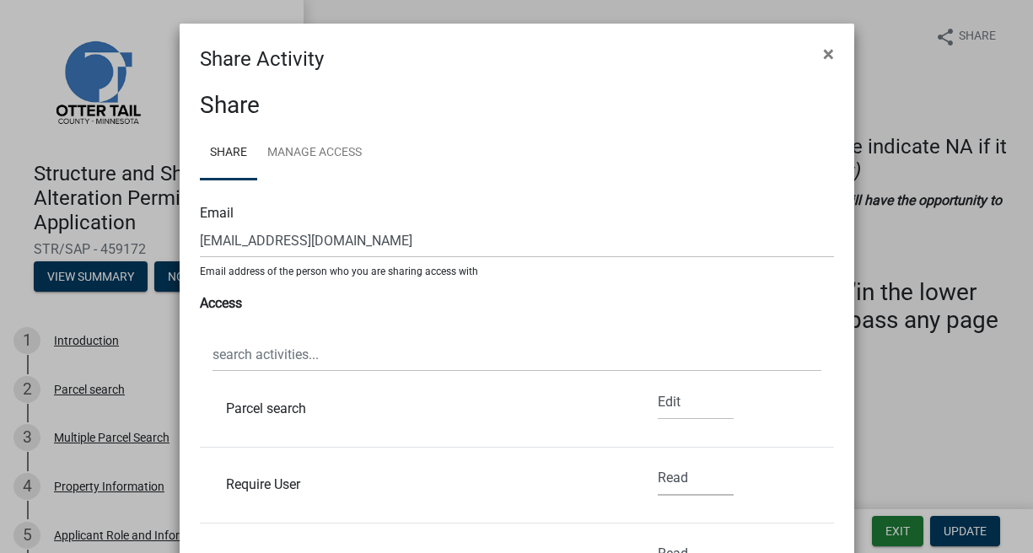
select select "1"
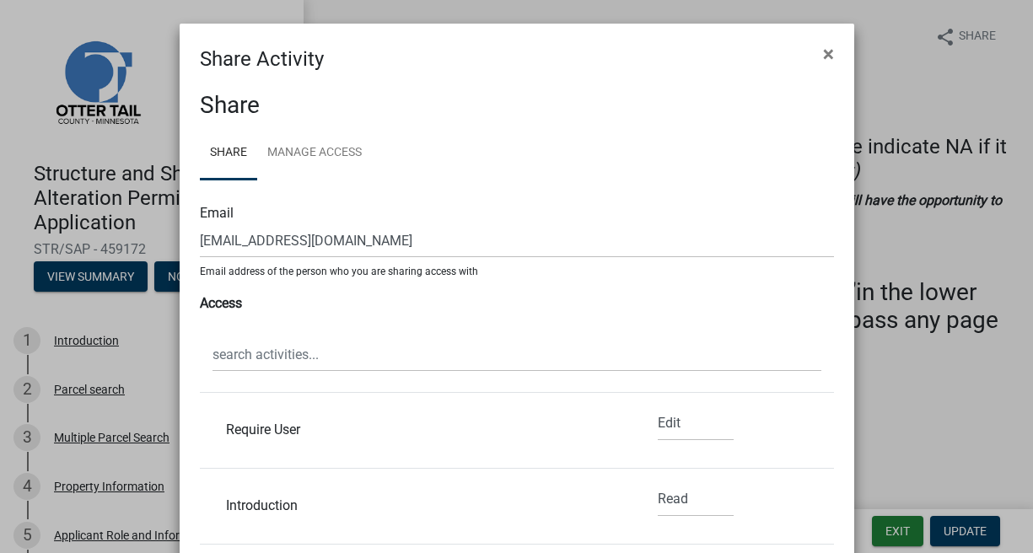
scroll to position [711, 0]
click at [660, 488] on select "None Read Edit" at bounding box center [696, 491] width 76 height 35
select select "1"
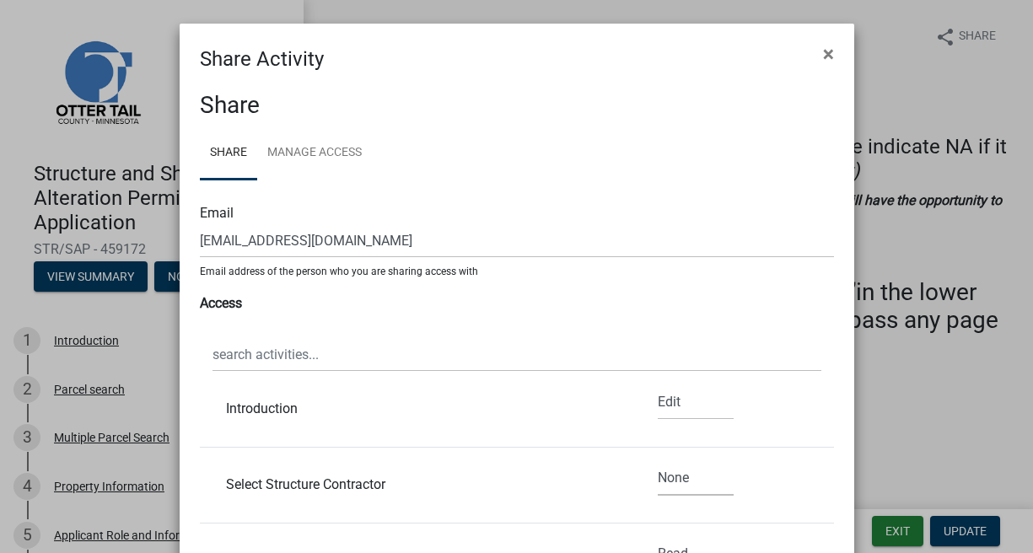
click at [658, 476] on select "None Read Edit" at bounding box center [696, 478] width 76 height 35
select select "1"
drag, startPoint x: 756, startPoint y: 48, endPoint x: 758, endPoint y: 3, distance: 44.7
click at [758, 3] on ngb-modal-window "Share Activity × Share Share Manage Access Email fkubitschek@hotmail.com Email …" at bounding box center [516, 276] width 1033 height 553
drag, startPoint x: 748, startPoint y: 19, endPoint x: 748, endPoint y: 0, distance: 19.4
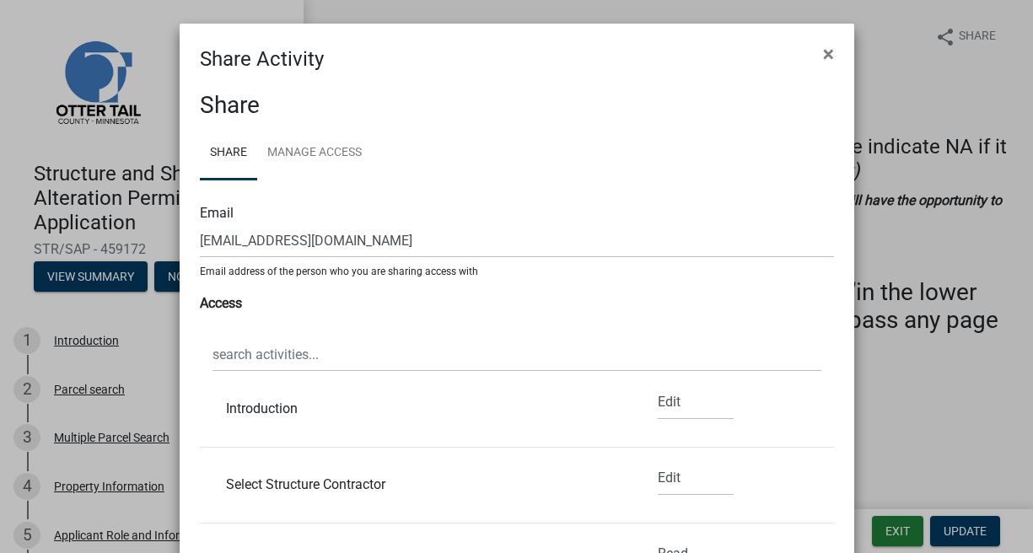
click at [748, 0] on ngb-modal-window "Share Activity × Share Share Manage Access Email fkubitschek@hotmail.com Email …" at bounding box center [516, 276] width 1033 height 553
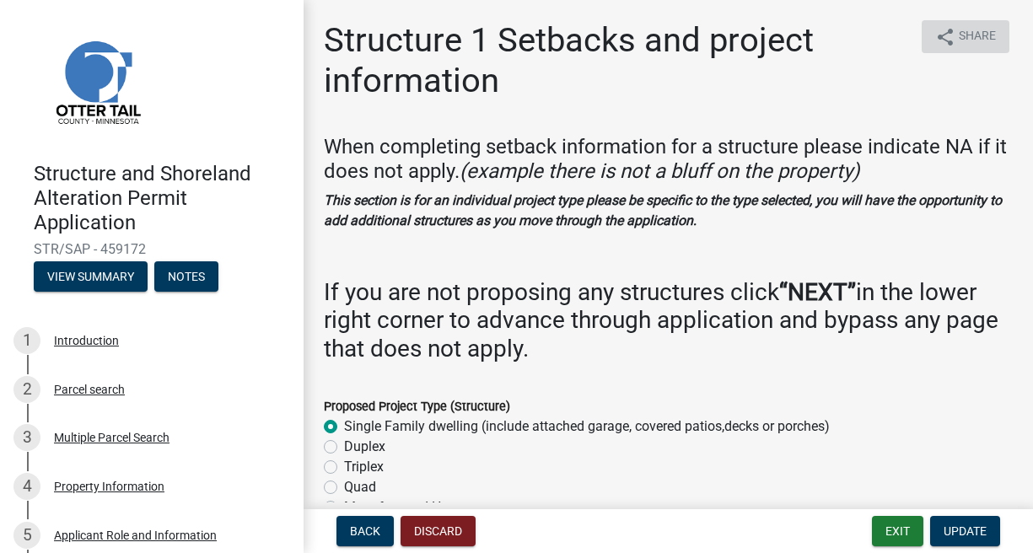
click at [944, 40] on button "share Share" at bounding box center [965, 36] width 88 height 33
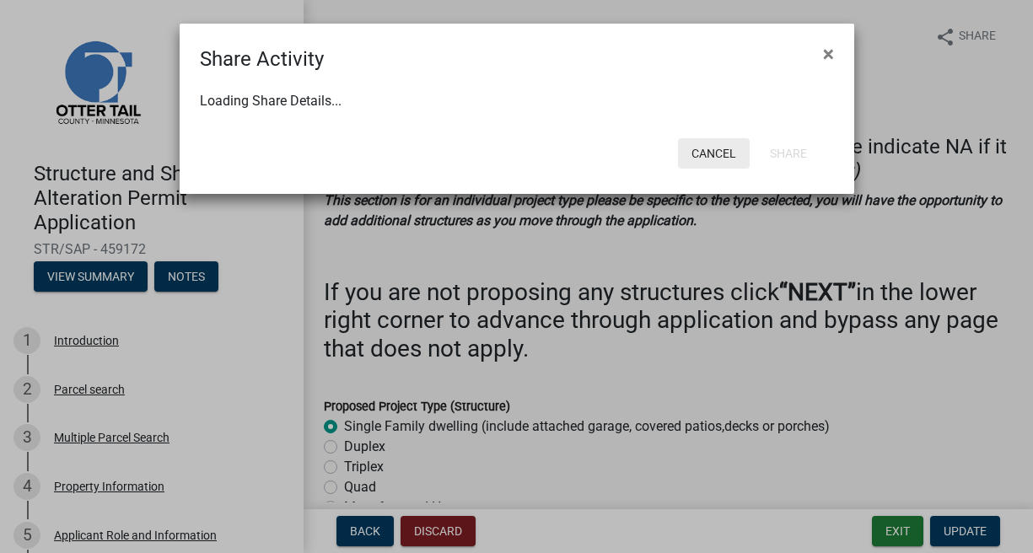
select select "1"
select select "0"
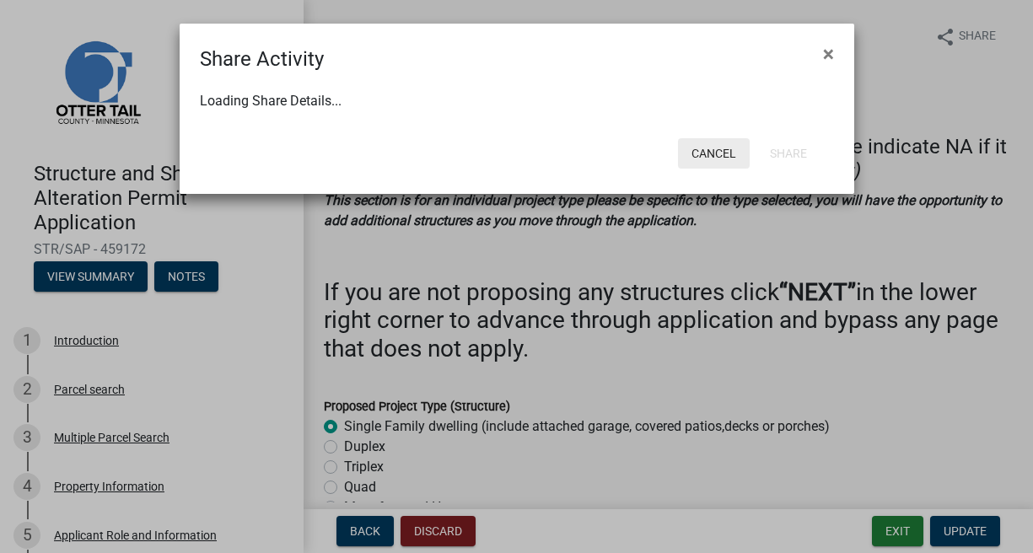
select select "0"
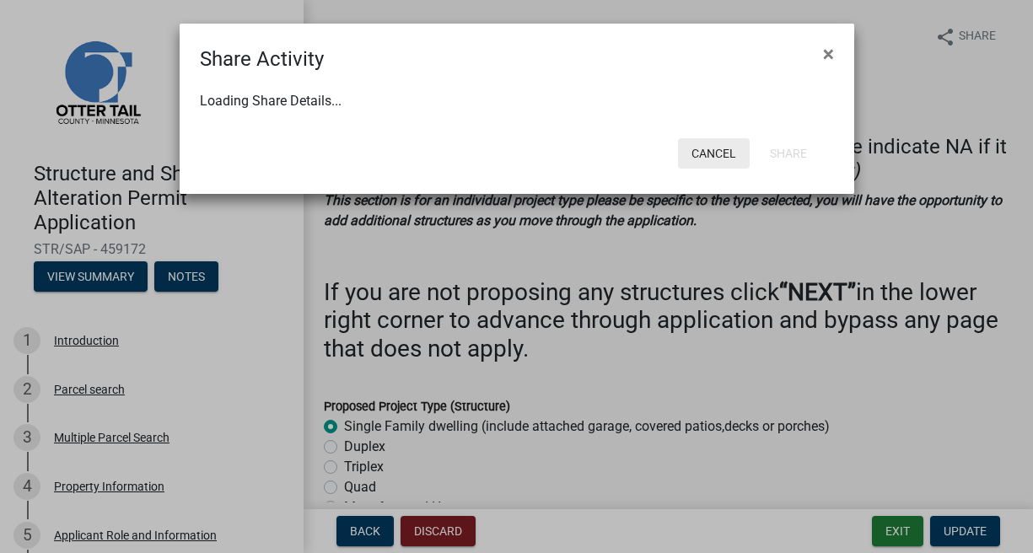
select select "0"
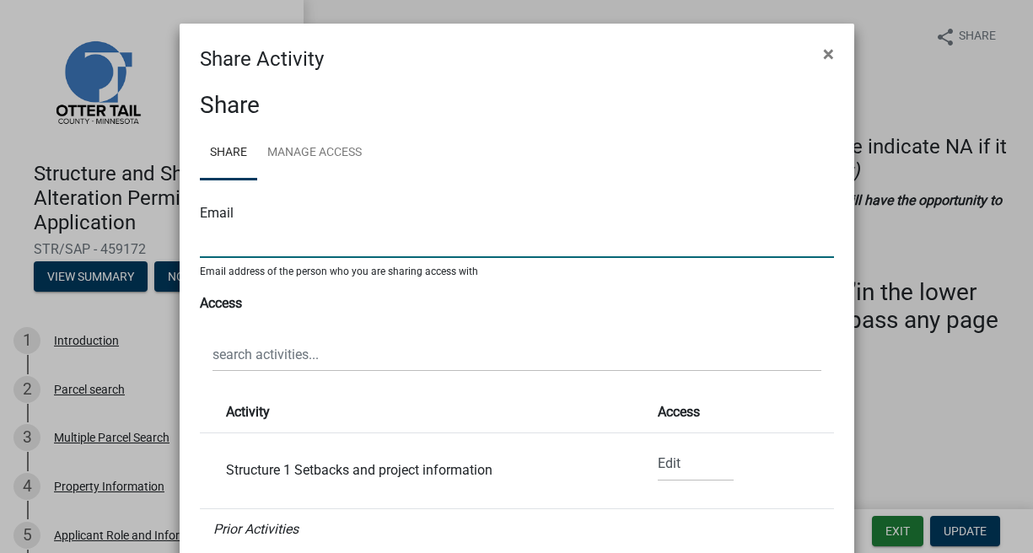
click at [214, 251] on input "text" at bounding box center [517, 240] width 634 height 35
paste input "To: fkubitschek@hotmail.com"
drag, startPoint x: 213, startPoint y: 239, endPoint x: 186, endPoint y: 243, distance: 27.2
click at [186, 243] on div "Share Share Manage Access Email To: fkubitschek@hotmail.com Email address of th…" at bounding box center [517, 492] width 674 height 837
type input "fkubitschek@hotmail.com"
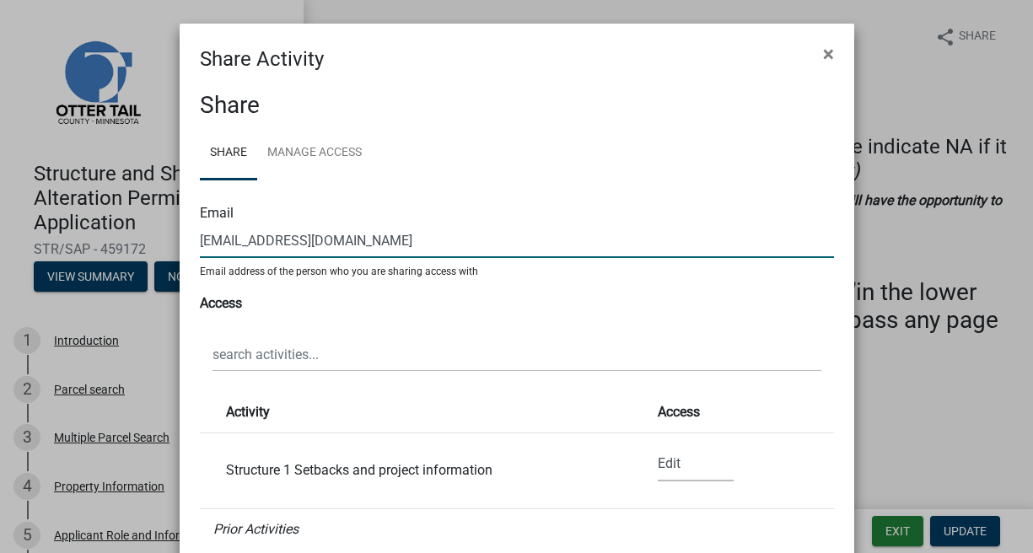
click at [658, 461] on select "None Read Edit" at bounding box center [696, 464] width 76 height 35
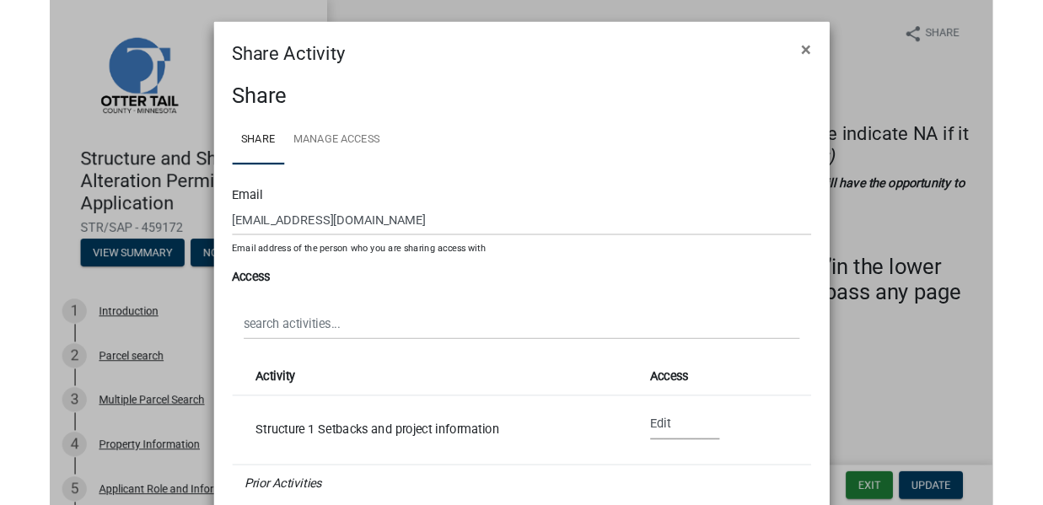
scroll to position [444, 0]
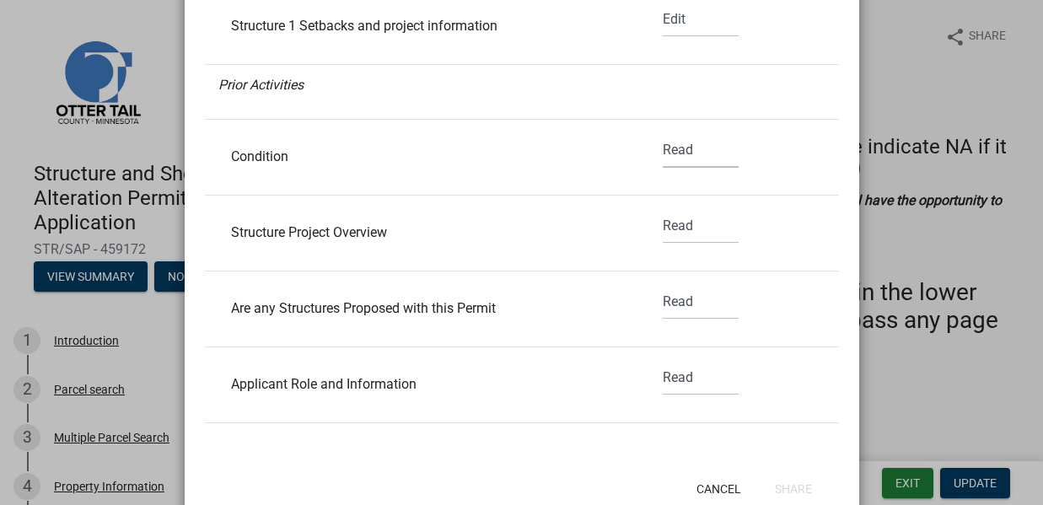
click at [663, 147] on select "None Read Edit" at bounding box center [701, 150] width 76 height 35
select select "1"
click at [663, 222] on select "None Read Edit" at bounding box center [701, 226] width 76 height 35
select select "1"
click at [663, 299] on select "None Read Edit" at bounding box center [701, 302] width 76 height 35
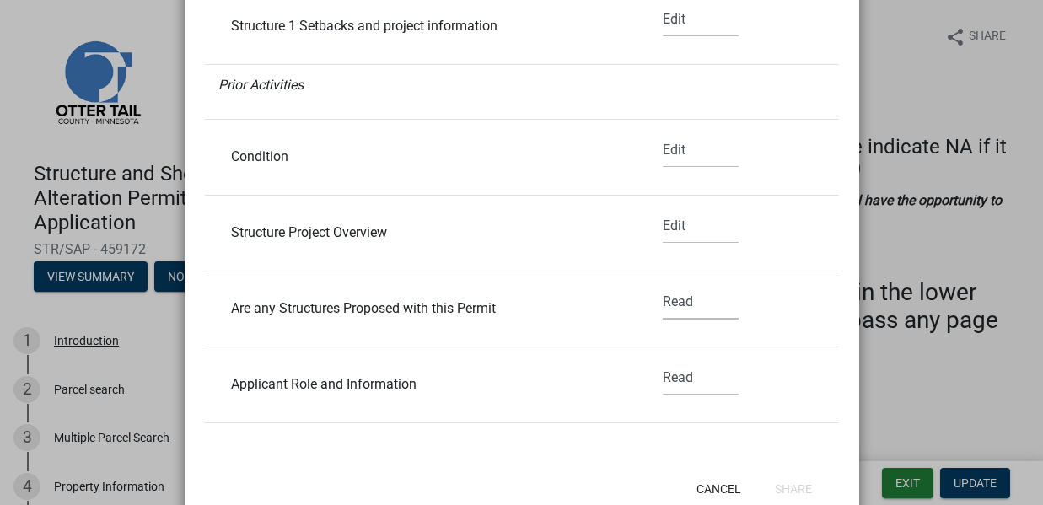
select select "1"
click at [663, 374] on select "None Read Edit" at bounding box center [701, 378] width 76 height 35
select select "1"
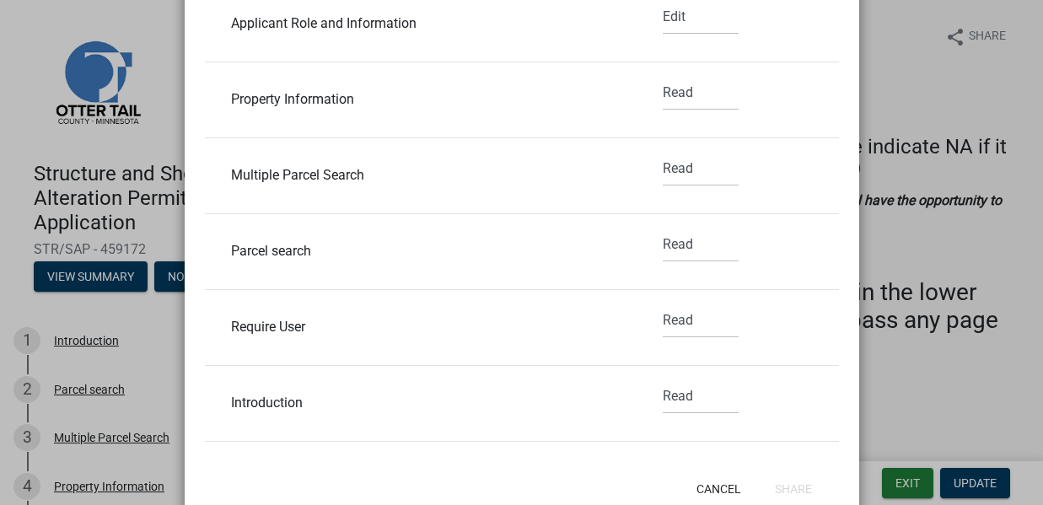
scroll to position [434, 0]
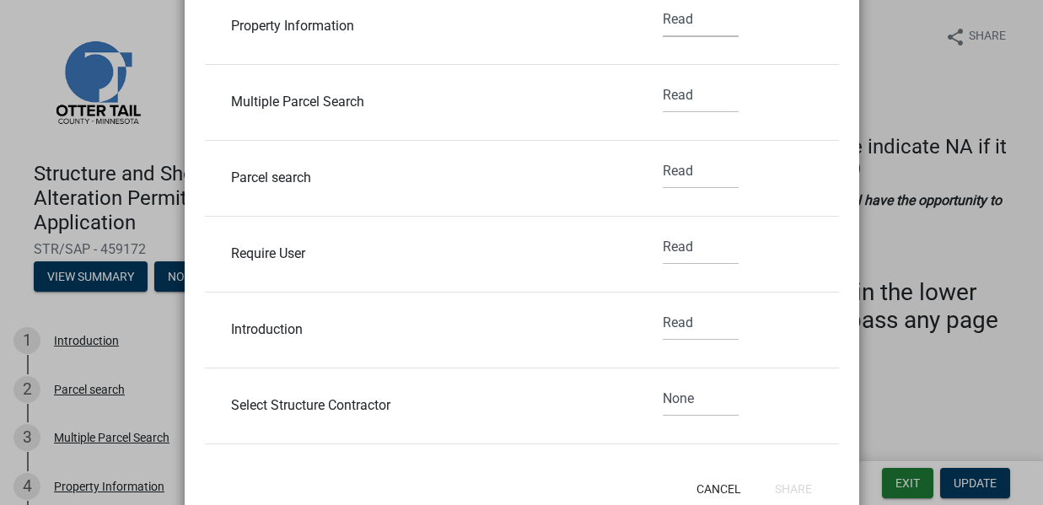
click at [663, 16] on select "None Read Edit" at bounding box center [701, 20] width 76 height 35
select select "1"
click at [663, 94] on select "None Read Edit" at bounding box center [701, 95] width 76 height 35
select select "1"
click at [668, 168] on select "None Read Edit" at bounding box center [701, 171] width 76 height 35
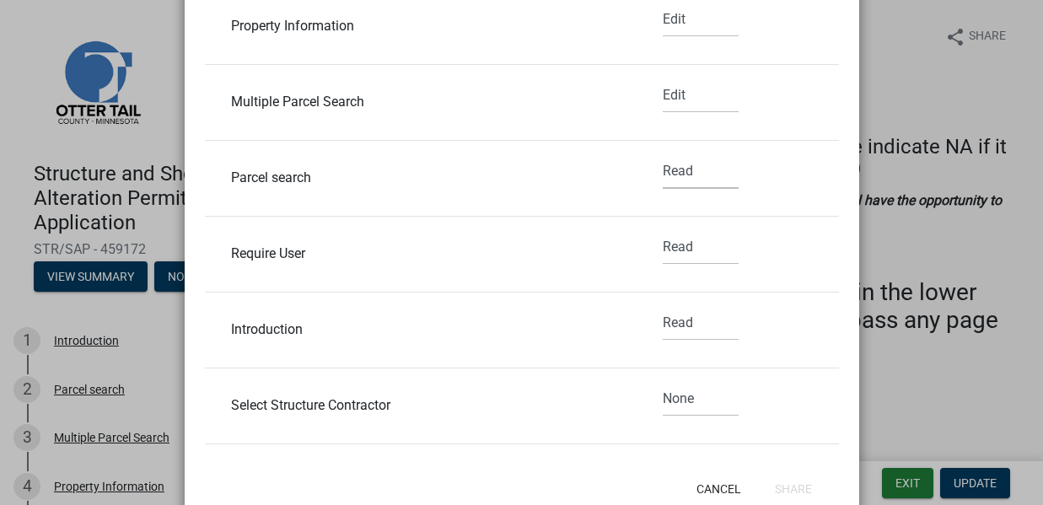
select select "1"
click at [666, 244] on select "None Read Edit" at bounding box center [701, 247] width 76 height 35
select select "1"
click at [666, 322] on select "None Read Edit" at bounding box center [701, 323] width 76 height 35
select select "1"
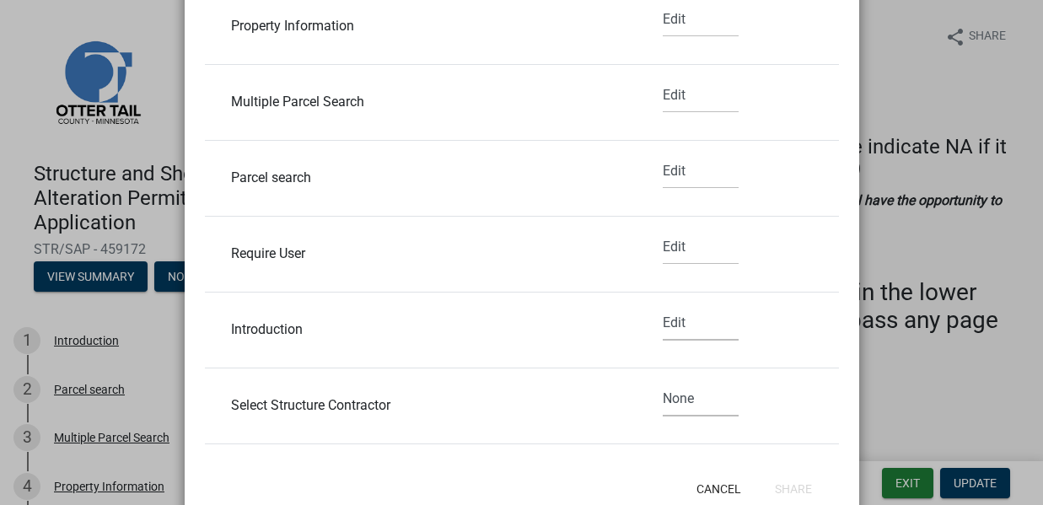
click at [663, 398] on select "None Read Edit" at bounding box center [701, 399] width 76 height 35
select select "1"
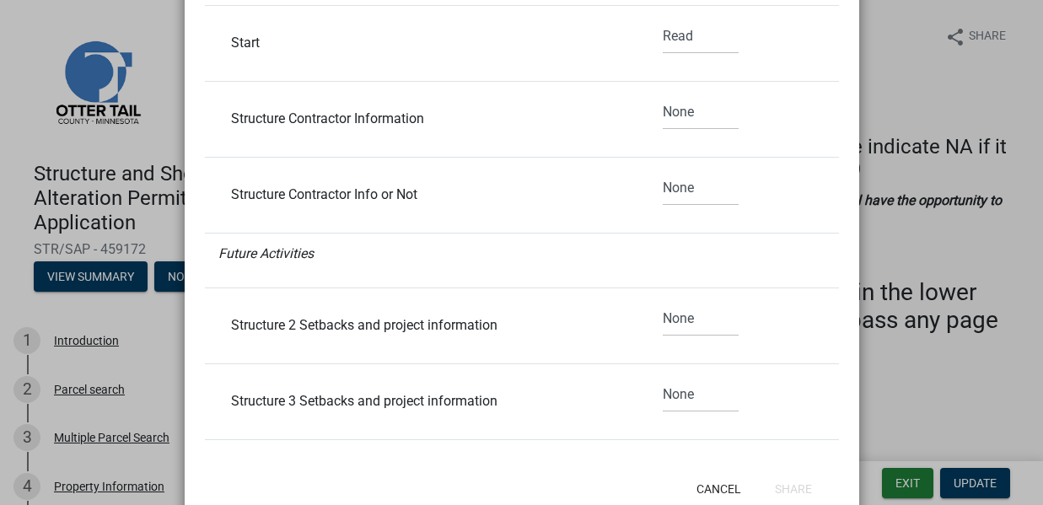
scroll to position [894, 0]
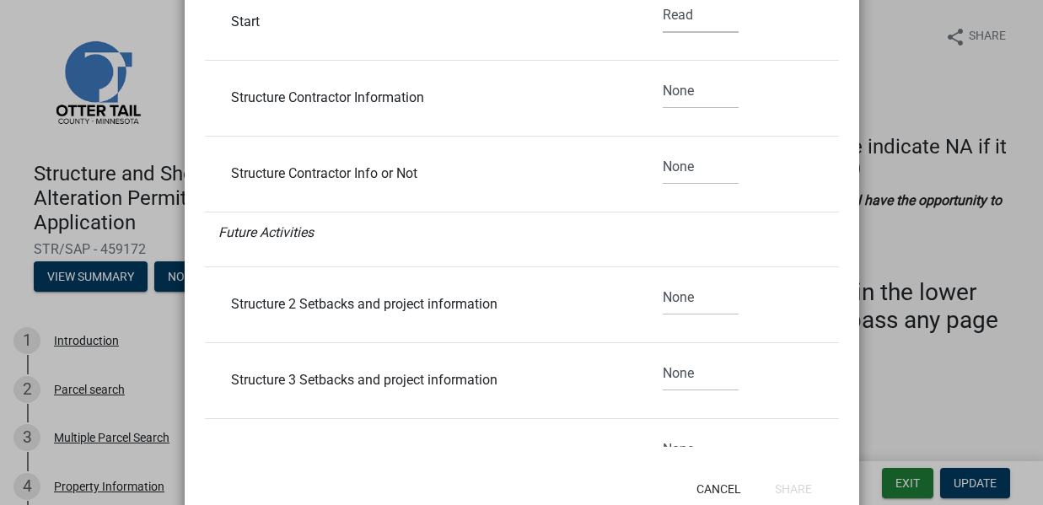
click at [663, 14] on select "None Read Edit" at bounding box center [701, 15] width 76 height 35
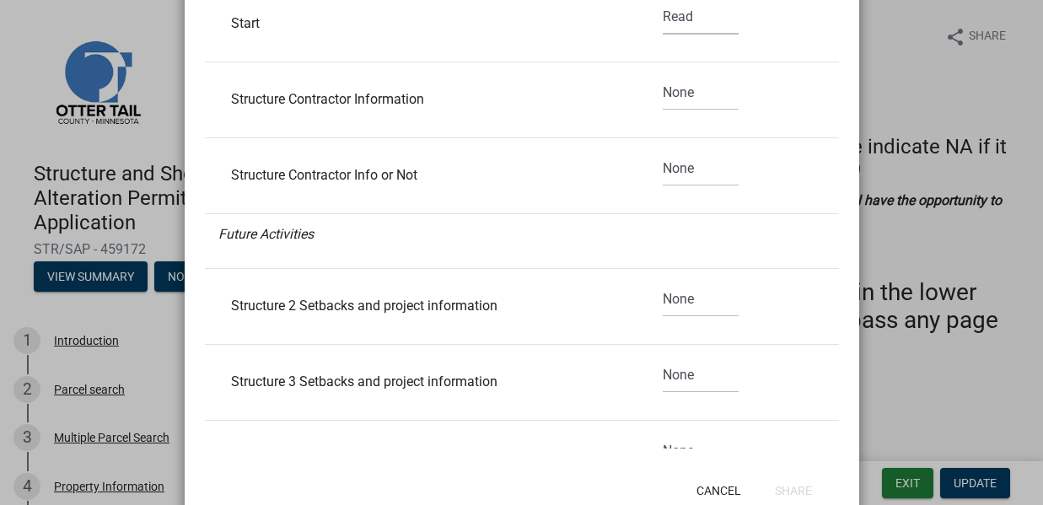
select select "1"
click at [667, 91] on select "None Read Edit" at bounding box center [701, 93] width 76 height 35
select select "1"
click at [668, 171] on select "None Read Edit" at bounding box center [701, 169] width 76 height 35
select select "1"
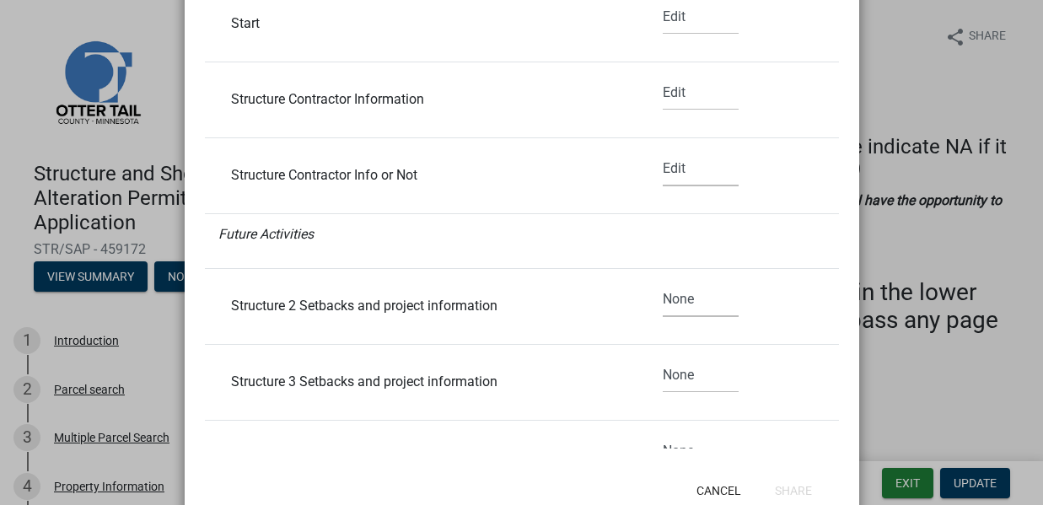
click at [663, 289] on select "None Read Edit" at bounding box center [701, 299] width 76 height 35
select select "1"
click at [665, 375] on select "None Read Edit" at bounding box center [701, 375] width 76 height 35
select select "1"
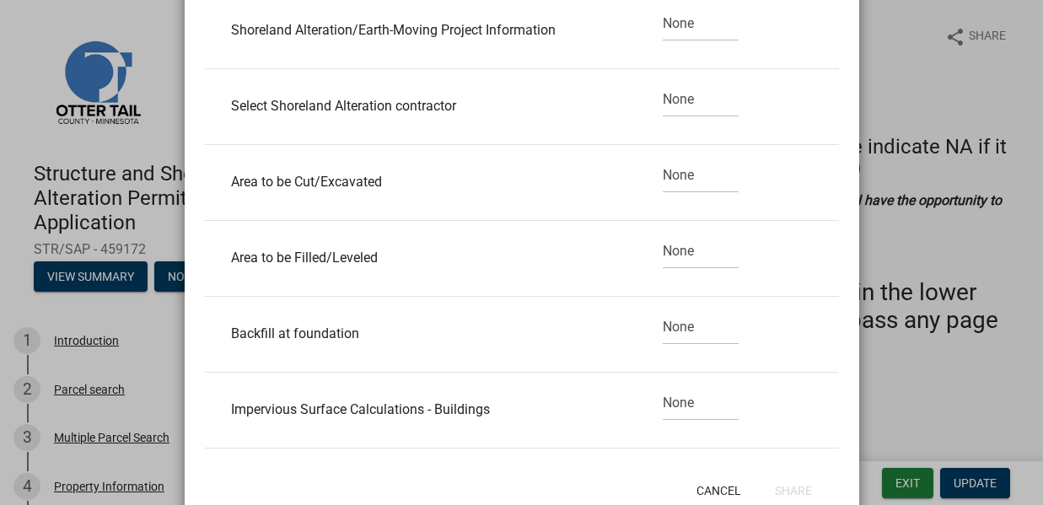
scroll to position [1325, 0]
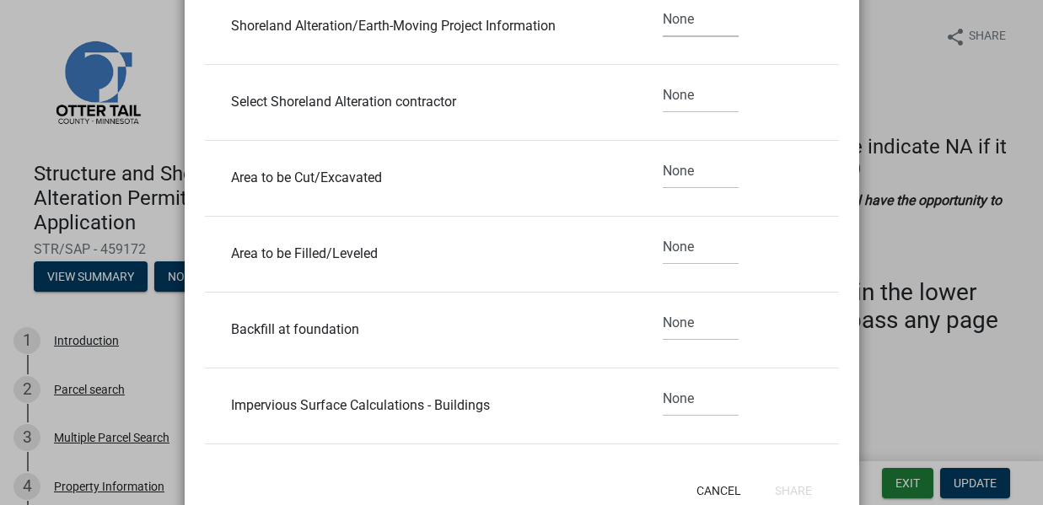
click at [664, 16] on select "None Read Edit" at bounding box center [701, 20] width 76 height 35
select select "1"
click at [671, 97] on select "None Read Edit" at bounding box center [701, 95] width 76 height 35
select select "1"
click at [672, 172] on select "None Read Edit" at bounding box center [701, 171] width 76 height 35
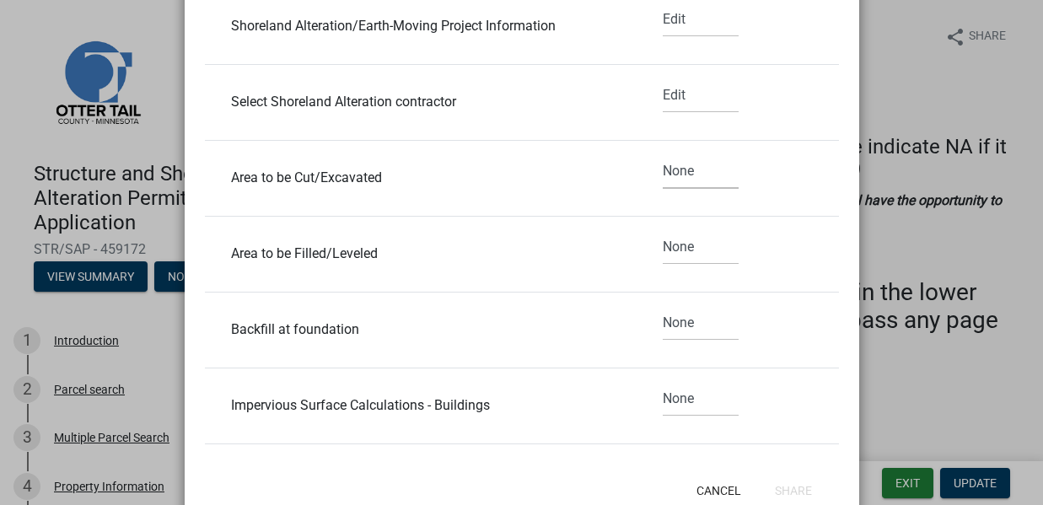
select select "1"
click at [668, 250] on select "None Read Edit" at bounding box center [701, 247] width 76 height 35
select select "1"
click at [671, 323] on select "None Read Edit" at bounding box center [701, 323] width 76 height 35
select select "1"
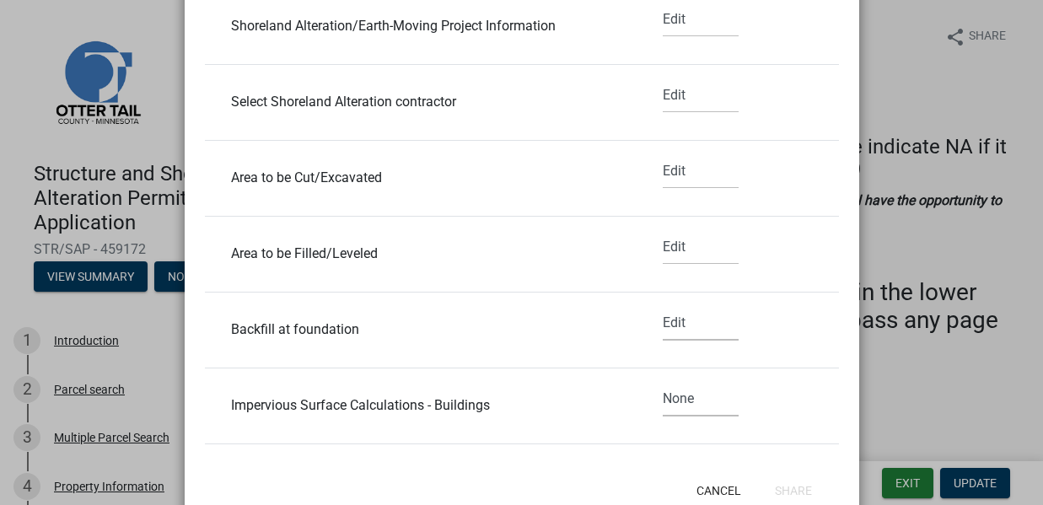
click at [664, 399] on select "None Read Edit" at bounding box center [701, 399] width 76 height 35
select select "1"
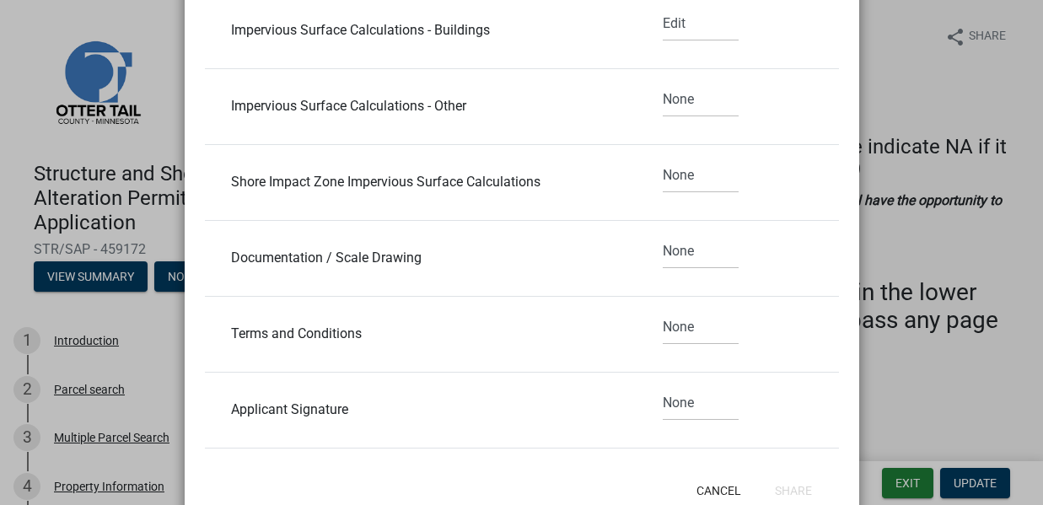
scroll to position [1791, 0]
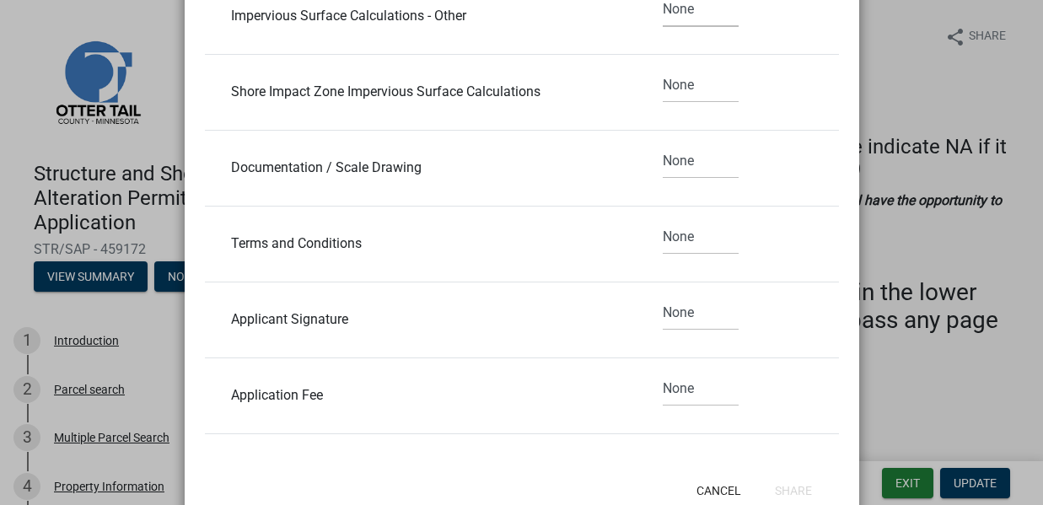
click at [664, 10] on select "None Read Edit" at bounding box center [701, 9] width 76 height 35
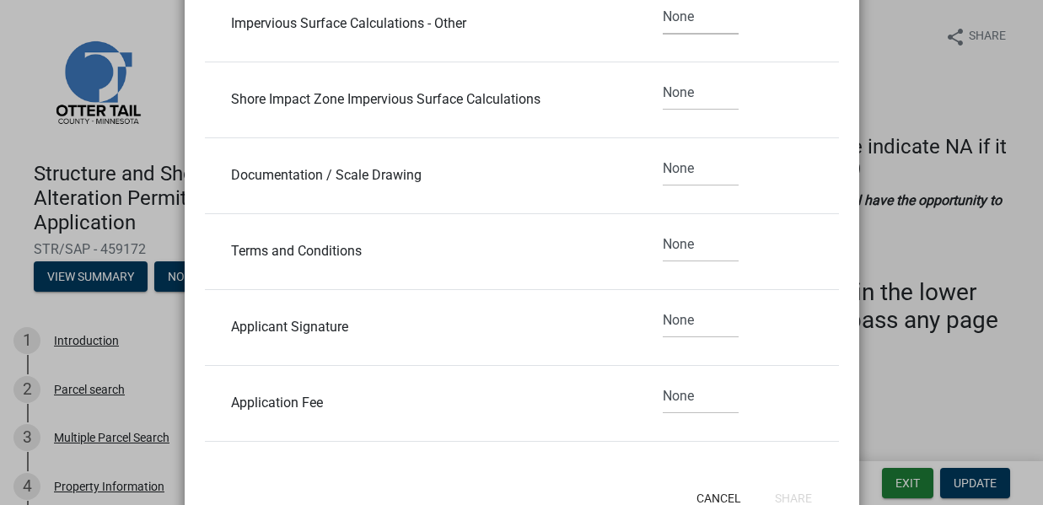
select select "1"
click at [663, 94] on select "None Read Edit" at bounding box center [701, 93] width 76 height 35
select select "1"
click at [667, 165] on select "None Read Edit" at bounding box center [701, 169] width 76 height 35
select select "1"
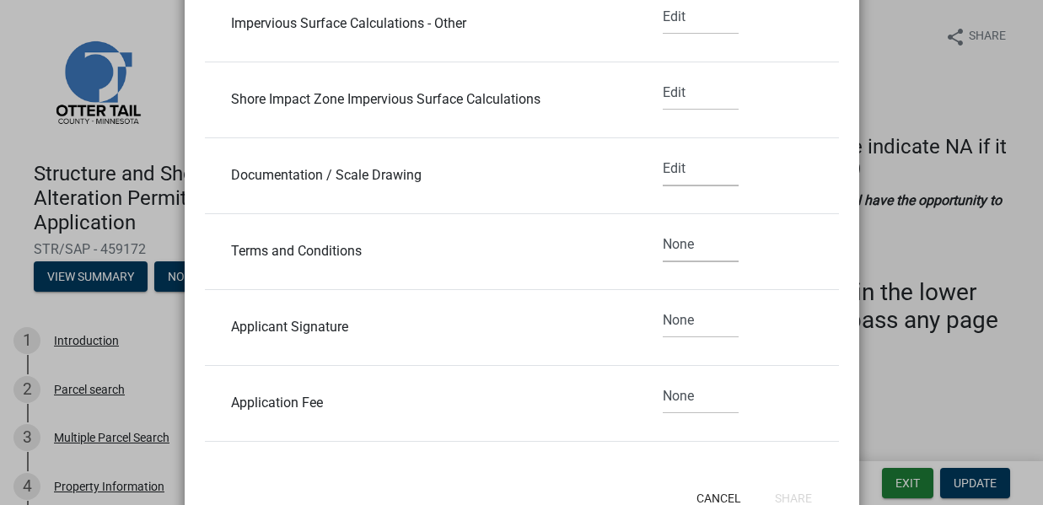
click at [664, 246] on select "None Read Edit" at bounding box center [701, 245] width 76 height 35
select select "1"
click at [669, 323] on select "None Read Edit" at bounding box center [701, 320] width 76 height 35
select select "1"
click at [669, 397] on select "None Read Edit" at bounding box center [701, 396] width 76 height 35
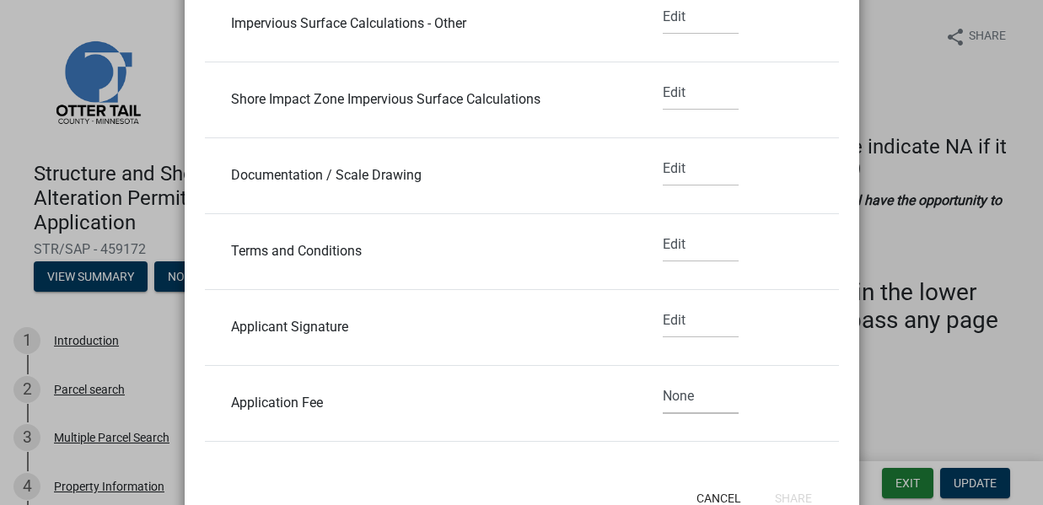
select select "1"
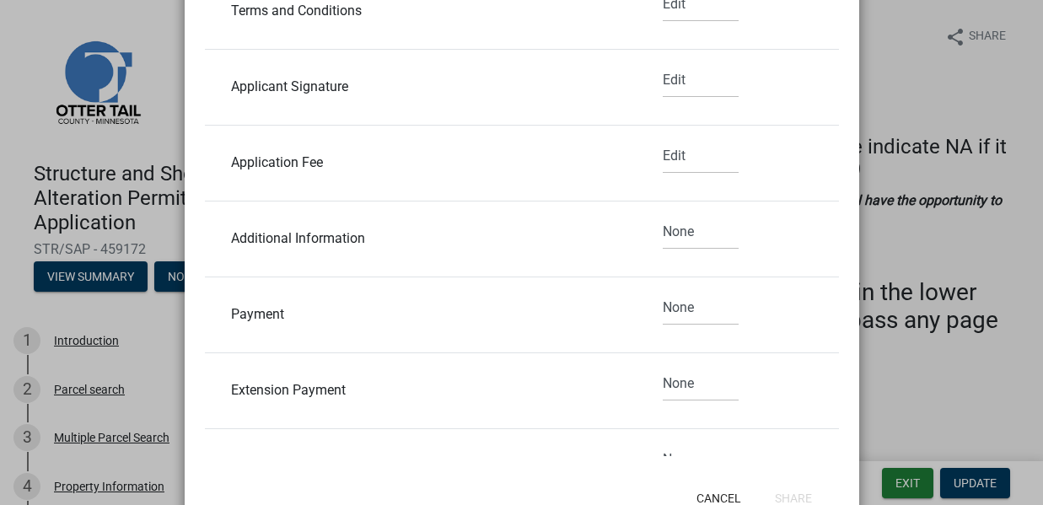
scroll to position [2086, 0]
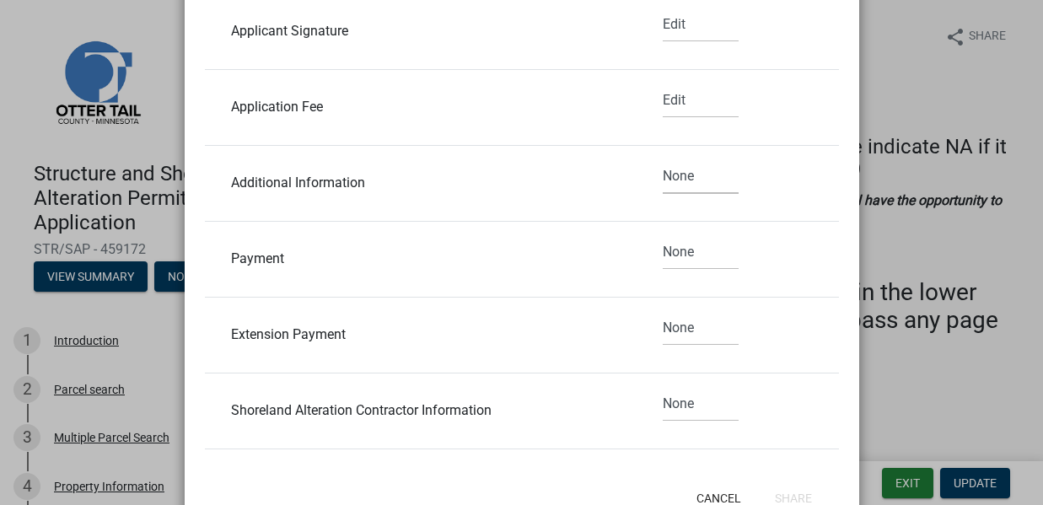
click at [663, 173] on select "None Read Edit" at bounding box center [701, 176] width 76 height 35
select select "1"
click at [663, 252] on select "None Read Edit" at bounding box center [701, 252] width 76 height 35
select select "1"
click at [663, 325] on select "None Read Edit" at bounding box center [701, 328] width 76 height 35
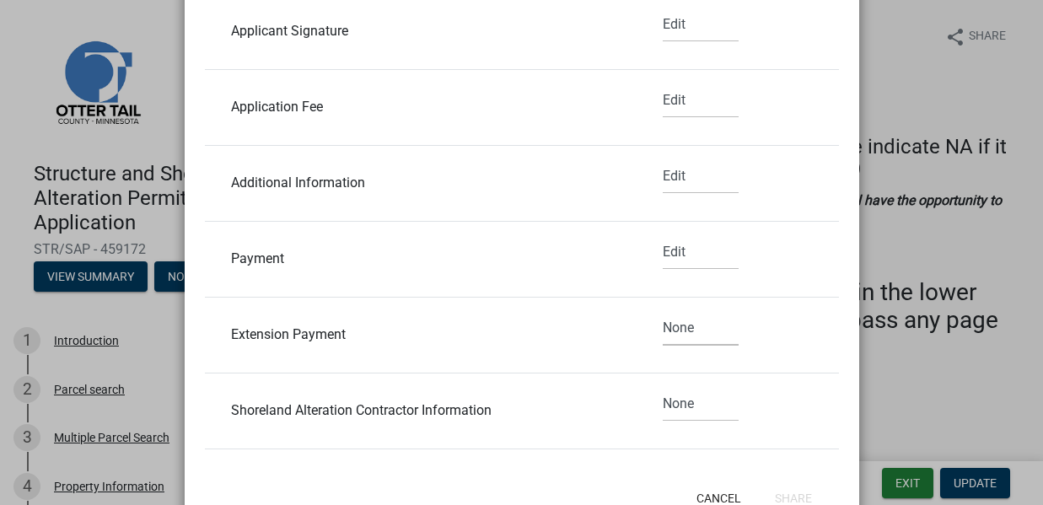
select select "1"
click at [664, 402] on select "None Read Edit" at bounding box center [701, 404] width 76 height 35
select select "1"
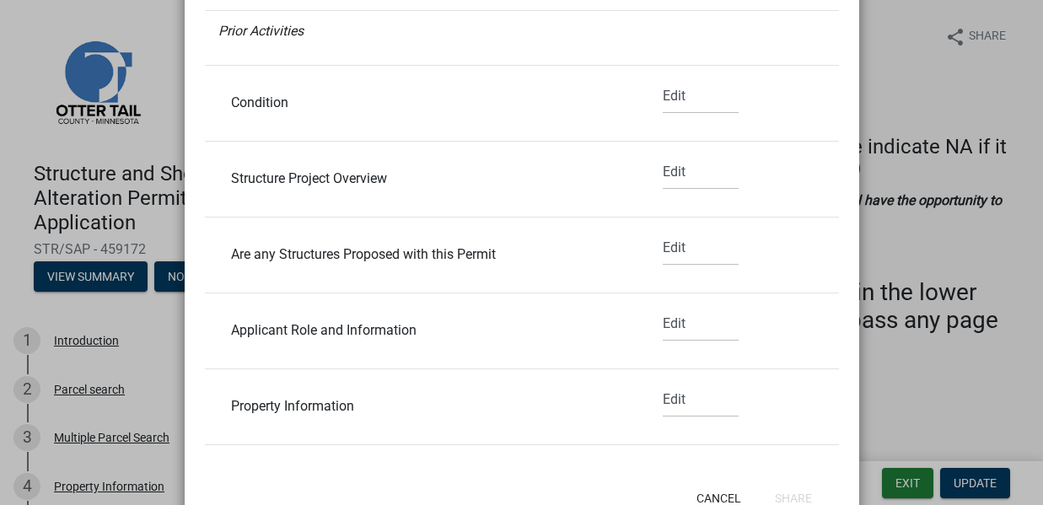
scroll to position [0, 0]
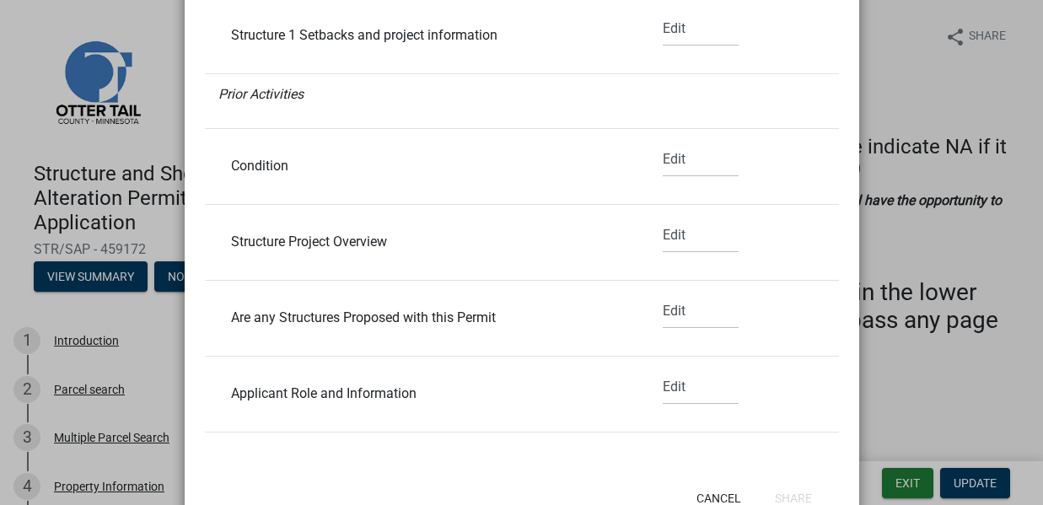
click at [797, 37] on li "Structure 1 Setbacks and project information None Read Edit" at bounding box center [522, 36] width 634 height 76
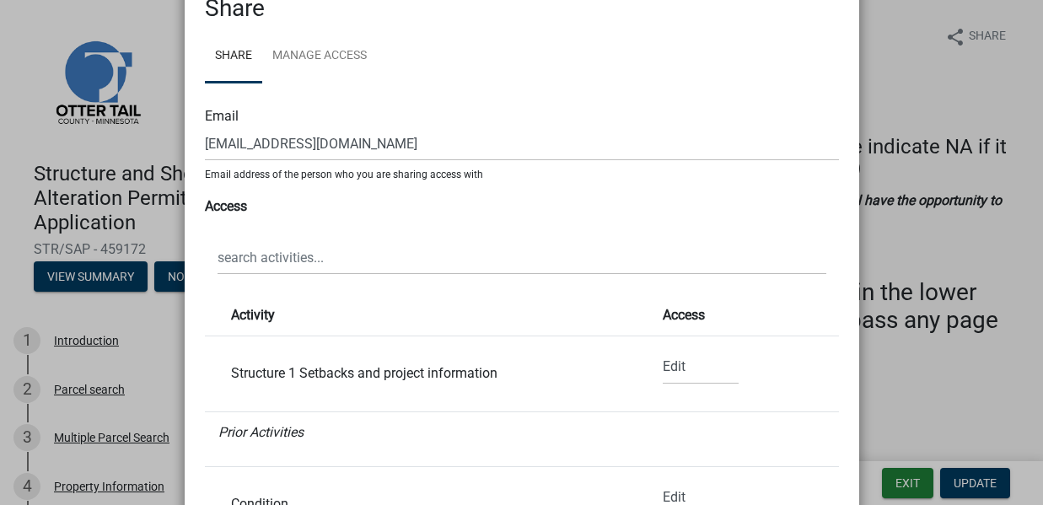
scroll to position [85, 0]
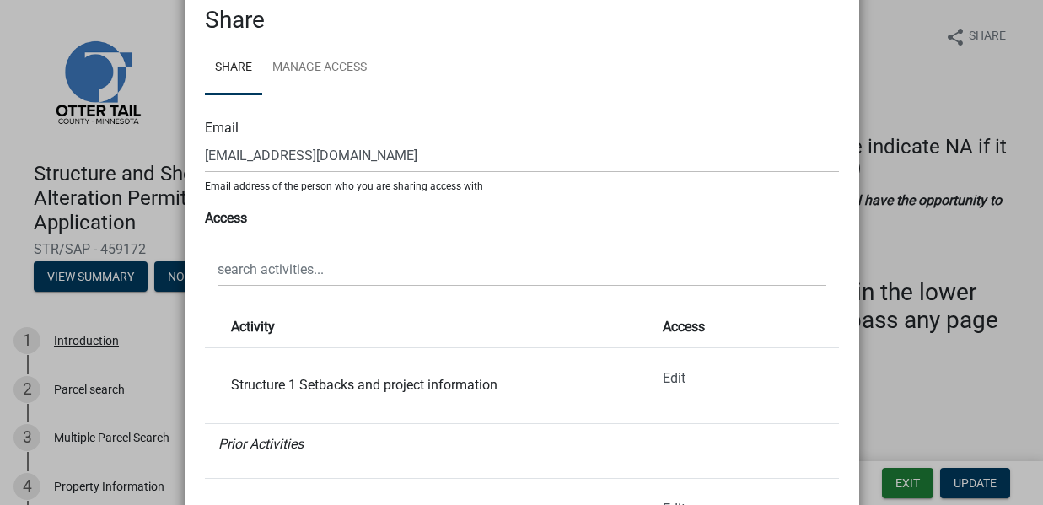
click at [226, 220] on strong "Access" at bounding box center [226, 218] width 42 height 16
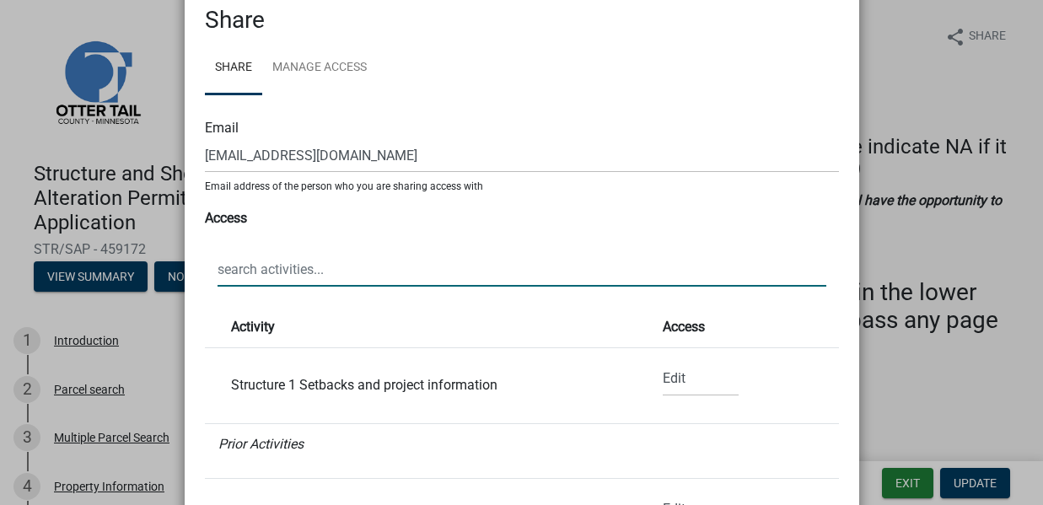
click at [267, 270] on input "text" at bounding box center [521, 269] width 609 height 35
type input "All"
click at [239, 64] on link "Share" at bounding box center [233, 68] width 57 height 54
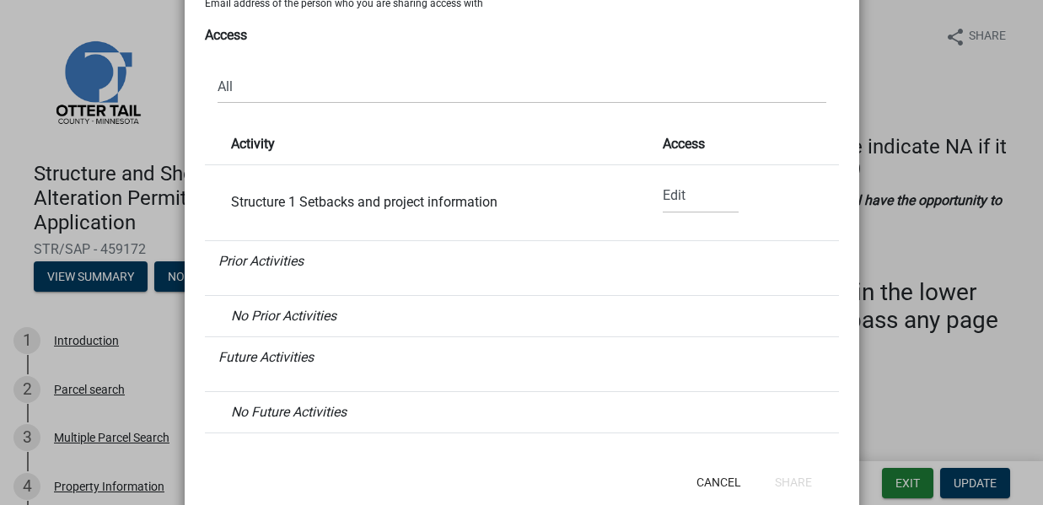
scroll to position [309, 0]
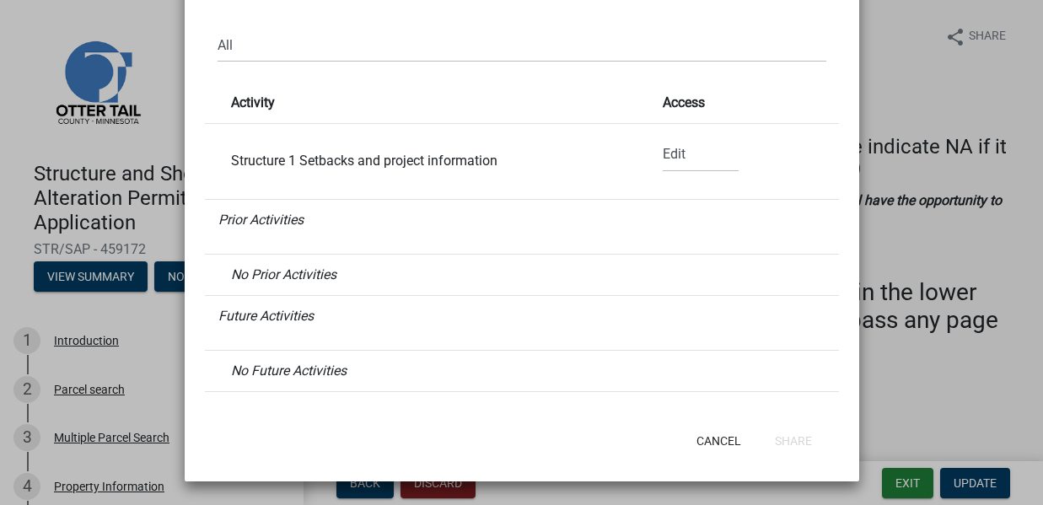
click at [303, 228] on li "Prior Activities" at bounding box center [522, 227] width 634 height 55
click at [282, 217] on icon "Prior Activities" at bounding box center [260, 220] width 85 height 16
click at [300, 277] on icon "No Prior Activities" at bounding box center [283, 274] width 105 height 16
click at [302, 277] on icon "No Prior Activities" at bounding box center [283, 274] width 105 height 16
click at [290, 314] on icon "Future Activities" at bounding box center [265, 316] width 95 height 16
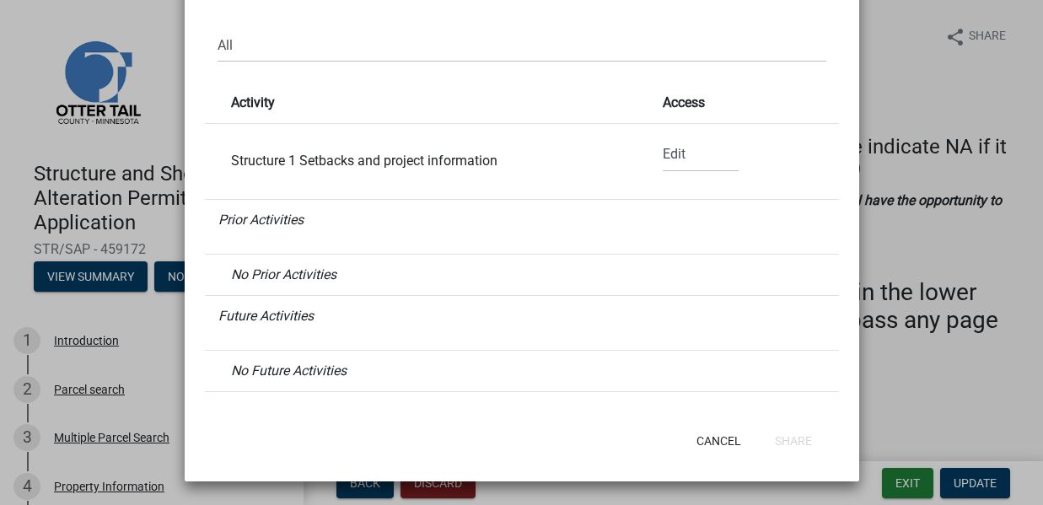
click at [290, 314] on icon "Future Activities" at bounding box center [265, 316] width 95 height 16
click at [300, 372] on icon "No Future Activities" at bounding box center [288, 370] width 115 height 16
click at [301, 372] on icon "No Future Activities" at bounding box center [288, 370] width 115 height 16
click at [671, 100] on strong "Access" at bounding box center [684, 102] width 42 height 16
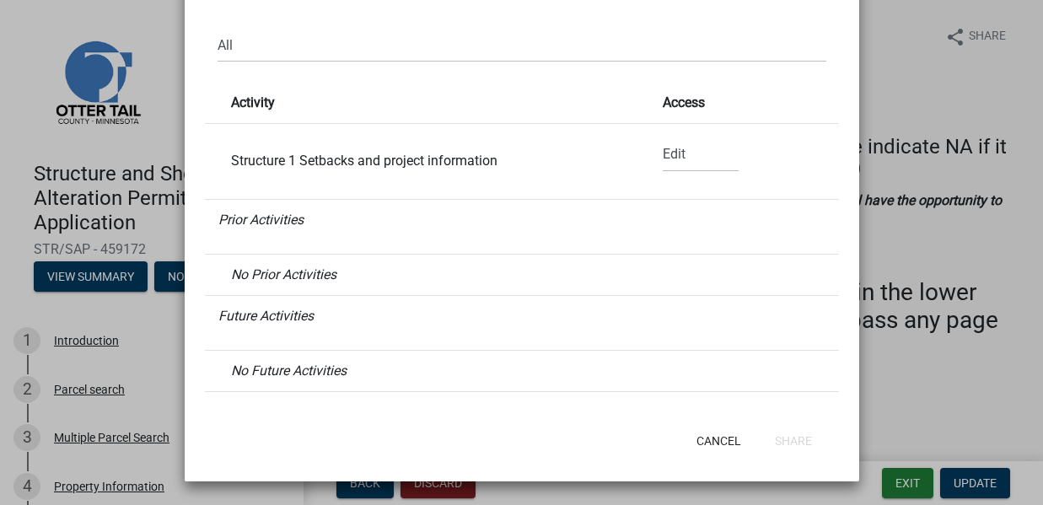
click at [672, 101] on strong "Access" at bounding box center [684, 102] width 42 height 16
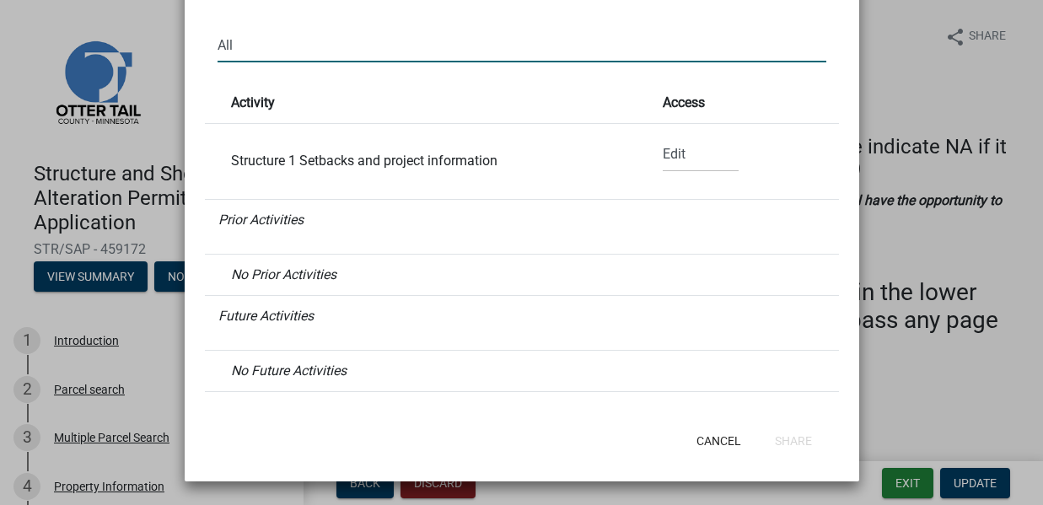
click at [546, 37] on input "All" at bounding box center [521, 45] width 609 height 35
click at [792, 323] on li "Future Activities" at bounding box center [522, 323] width 634 height 55
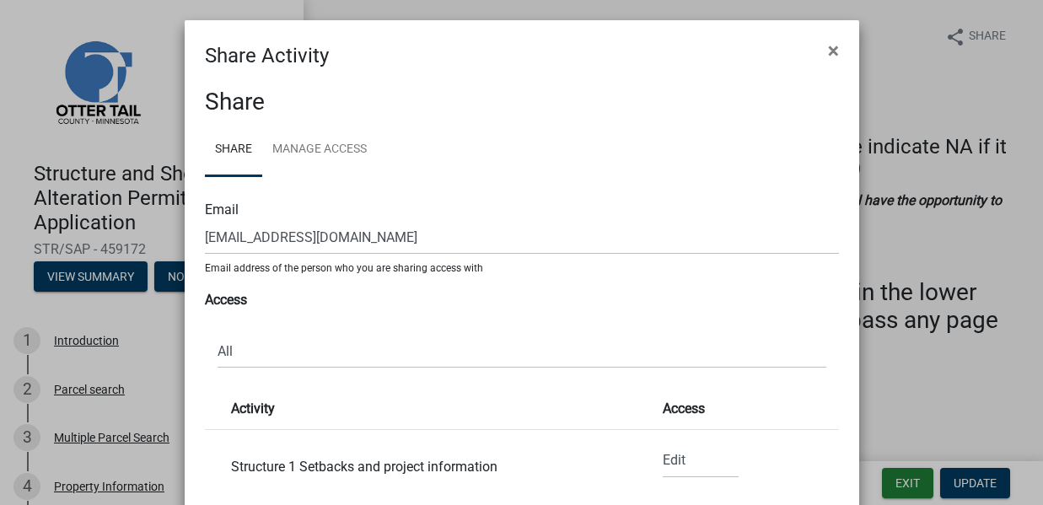
scroll to position [0, 0]
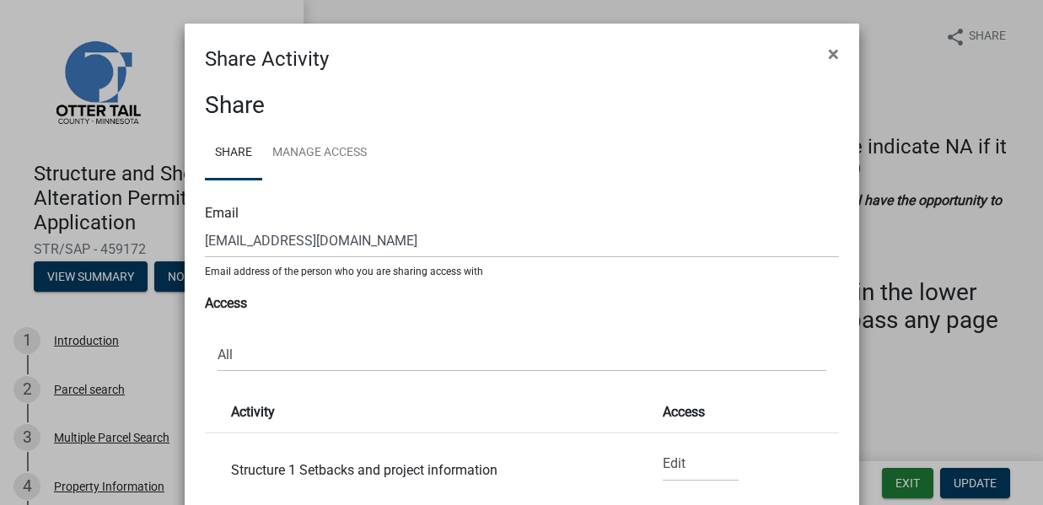
click at [239, 55] on h4 "Share Activity" at bounding box center [267, 59] width 124 height 30
click at [239, 62] on h4 "Share Activity" at bounding box center [267, 59] width 124 height 30
click at [220, 103] on h3 "Share" at bounding box center [522, 105] width 634 height 29
click at [226, 153] on link "Share" at bounding box center [233, 153] width 57 height 54
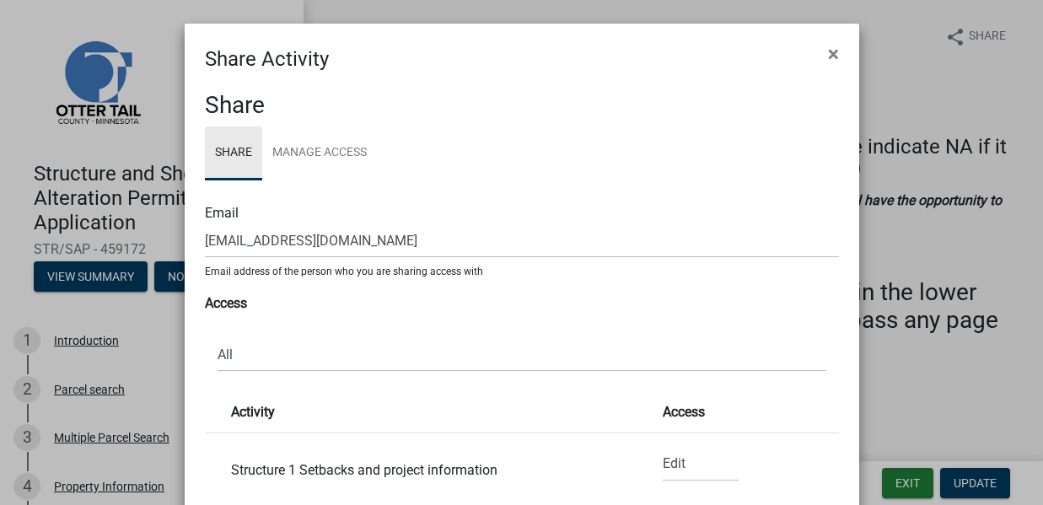
click at [222, 148] on link "Share" at bounding box center [233, 153] width 57 height 54
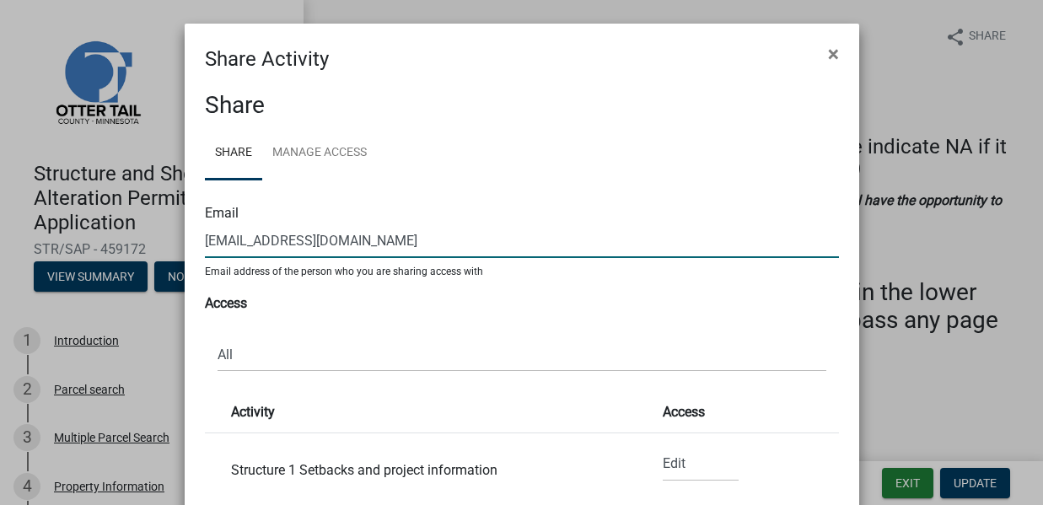
click at [242, 243] on input "fkubitschek@hotmail.com" at bounding box center [522, 240] width 634 height 35
click at [242, 241] on input "fkubitschek@hotmail.com" at bounding box center [522, 240] width 634 height 35
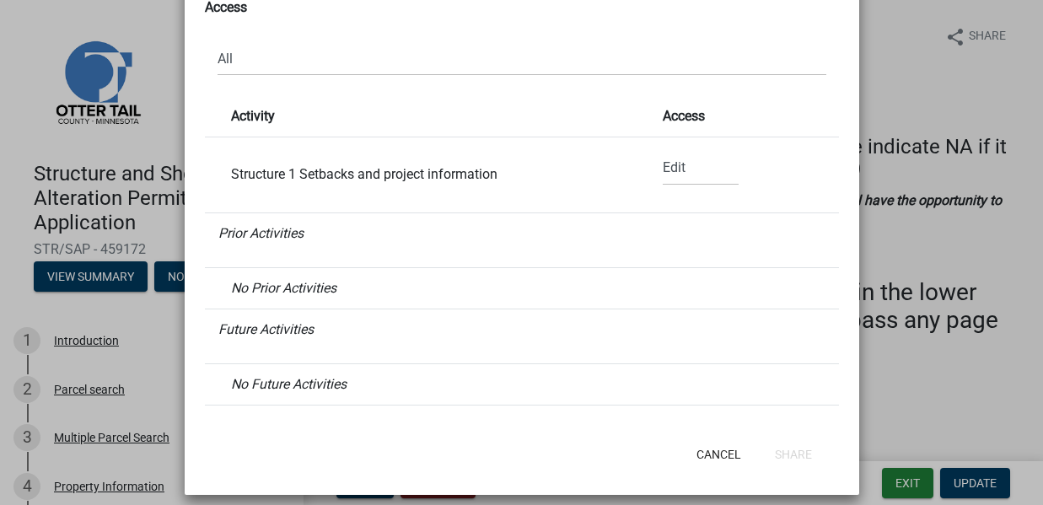
scroll to position [309, 0]
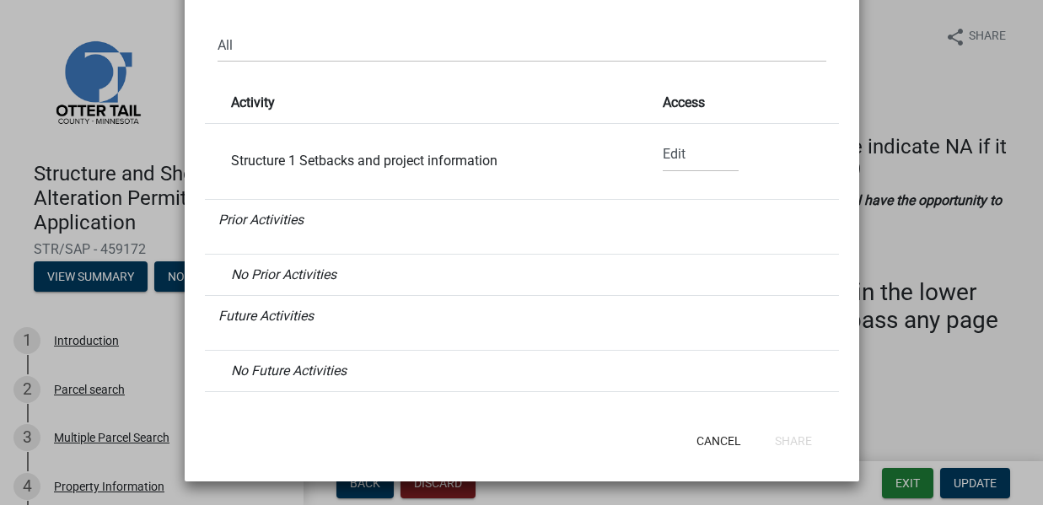
click at [268, 223] on icon "Prior Activities" at bounding box center [260, 220] width 85 height 16
click at [275, 272] on icon "No Prior Activities" at bounding box center [283, 274] width 105 height 16
click at [264, 318] on icon "Future Activities" at bounding box center [265, 316] width 95 height 16
drag, startPoint x: 279, startPoint y: 369, endPoint x: 287, endPoint y: 347, distance: 23.5
click at [282, 367] on icon "No Future Activities" at bounding box center [288, 370] width 115 height 16
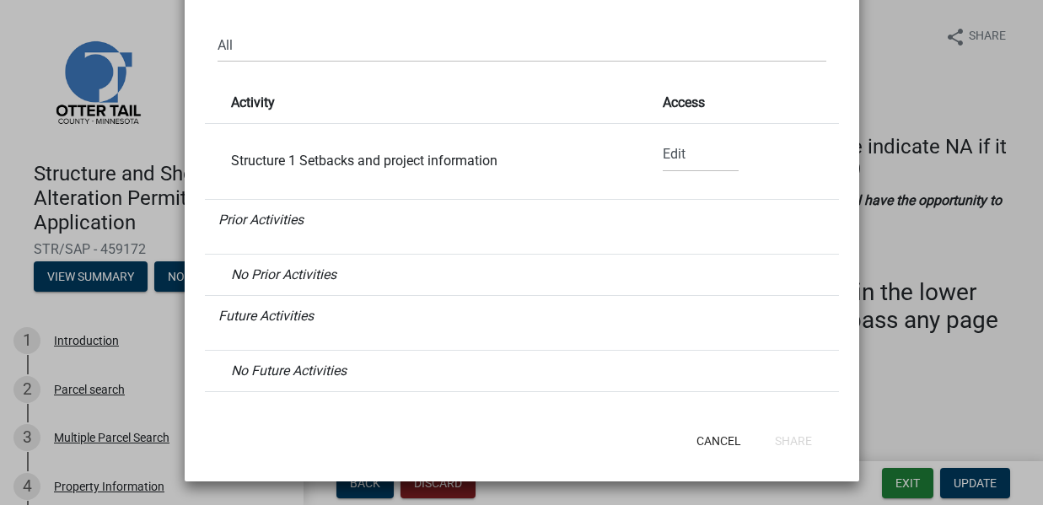
click at [325, 154] on div "Structure 1 Setbacks and project information" at bounding box center [420, 160] width 405 height 13
click at [246, 103] on strong "Activity" at bounding box center [253, 102] width 44 height 16
click at [663, 103] on strong "Access" at bounding box center [684, 102] width 42 height 16
click at [670, 153] on select "None Read Edit" at bounding box center [701, 154] width 76 height 35
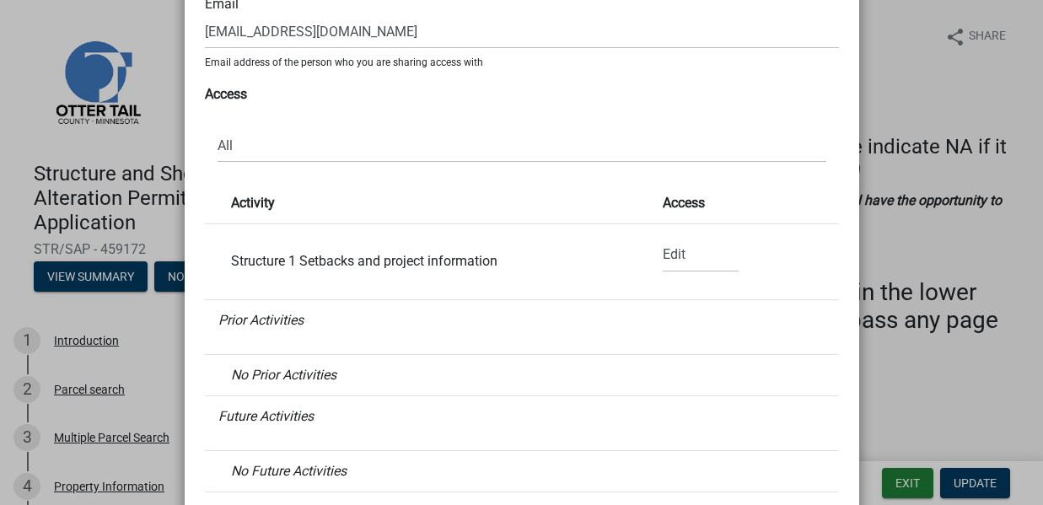
scroll to position [207, 0]
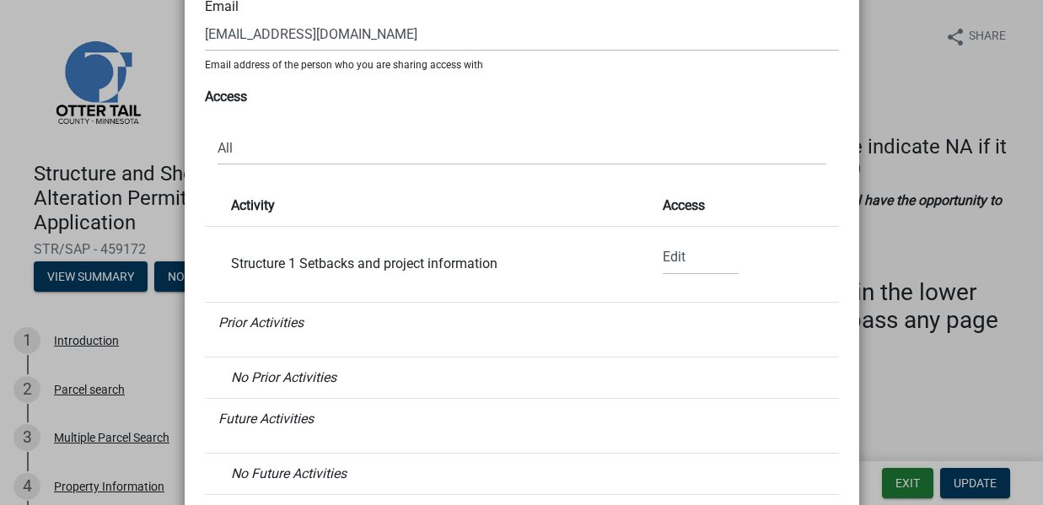
click at [160, 87] on ngb-modal-window "Share Activity × Share Share Manage Access Email fkubitschek@hotmail.com Email …" at bounding box center [521, 252] width 1043 height 505
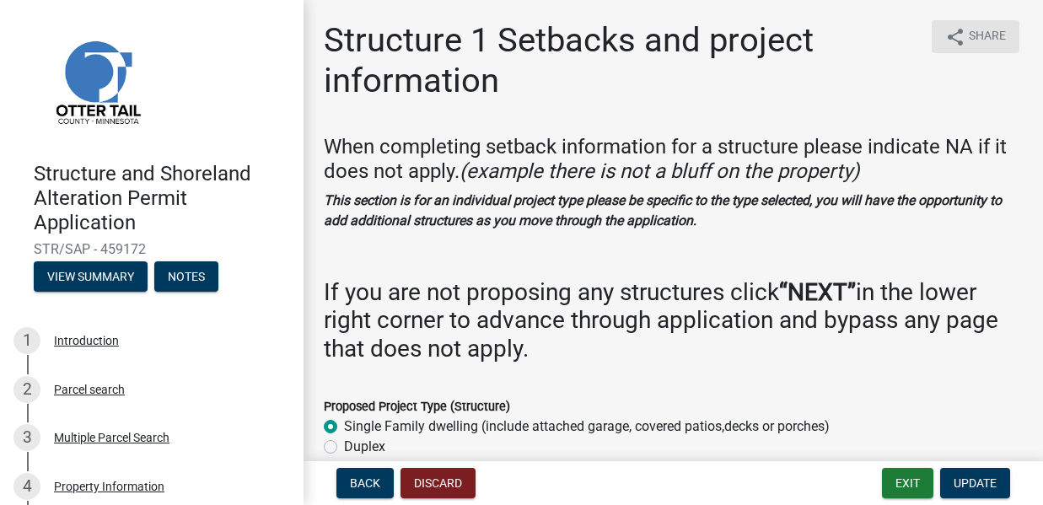
click at [969, 46] on span "Share" at bounding box center [987, 37] width 37 height 20
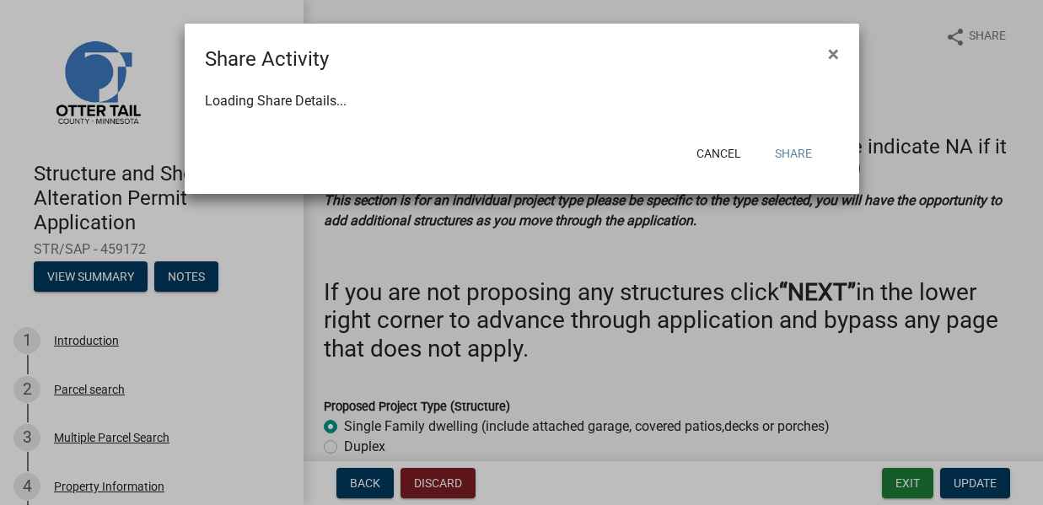
select select "1"
select select "0"
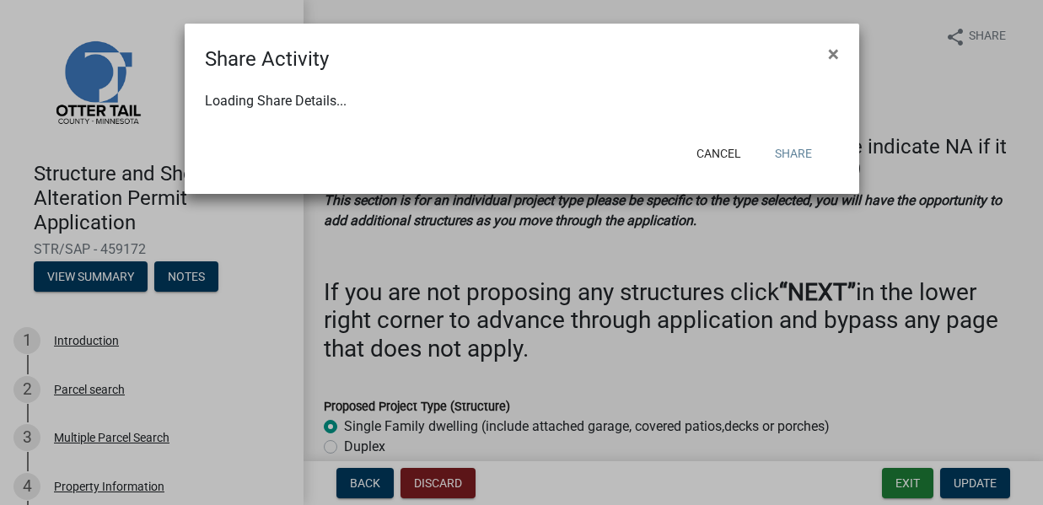
select select "0"
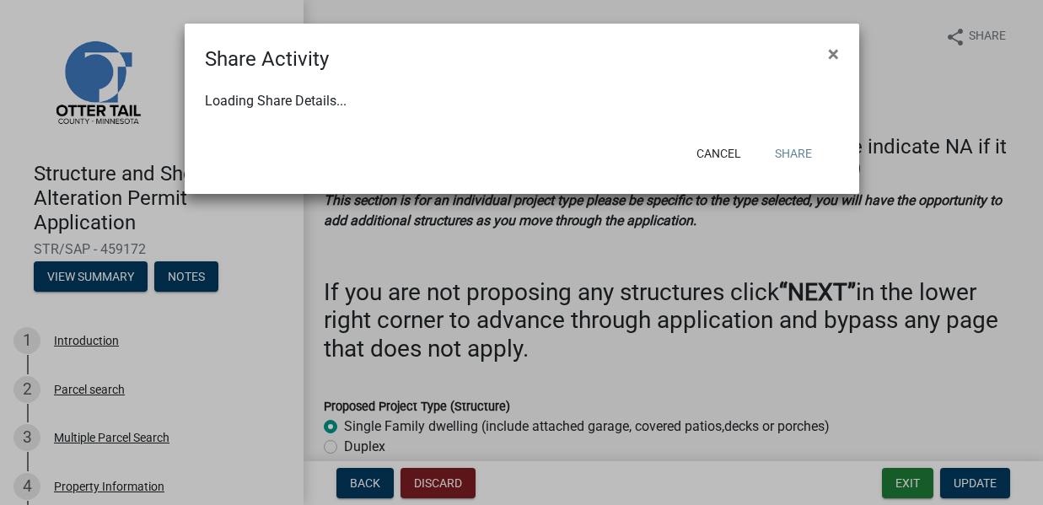
select select "0"
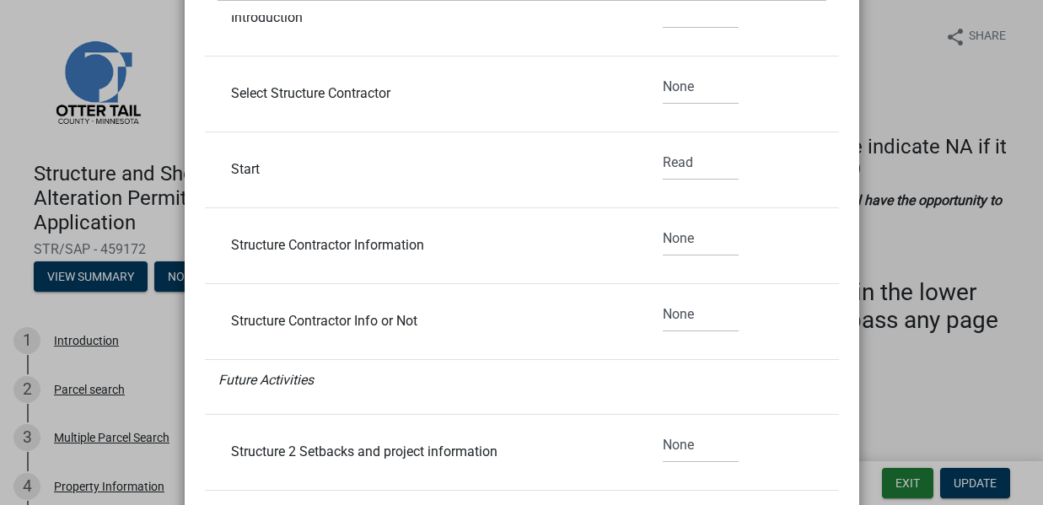
scroll to position [492, 0]
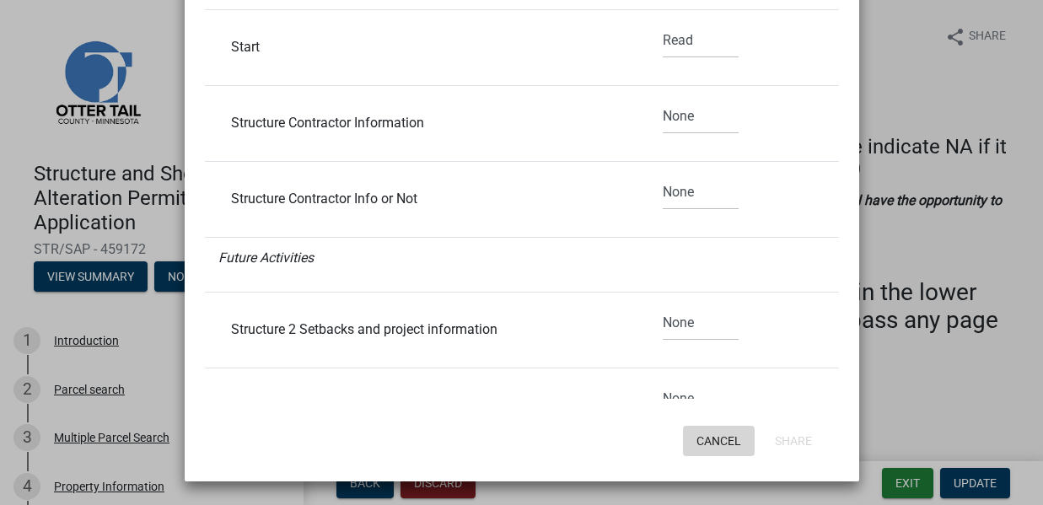
click at [709, 442] on button "Cancel" at bounding box center [719, 441] width 72 height 30
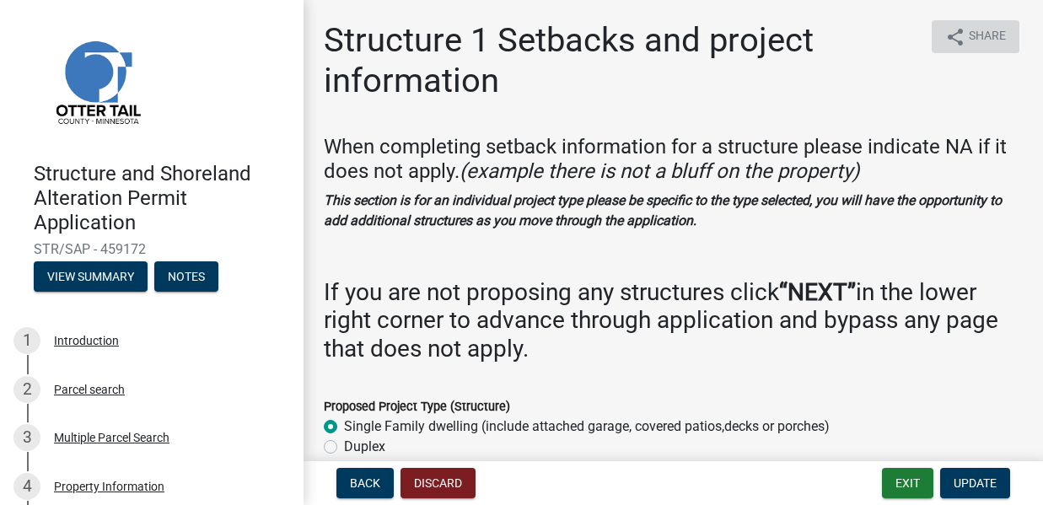
click at [948, 42] on icon "share" at bounding box center [955, 37] width 20 height 20
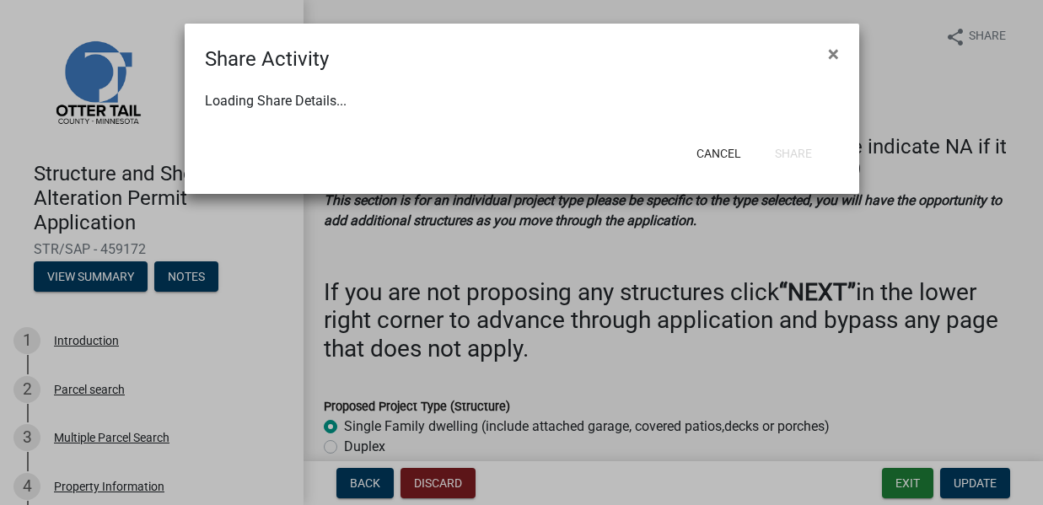
select select "1"
select select "0"
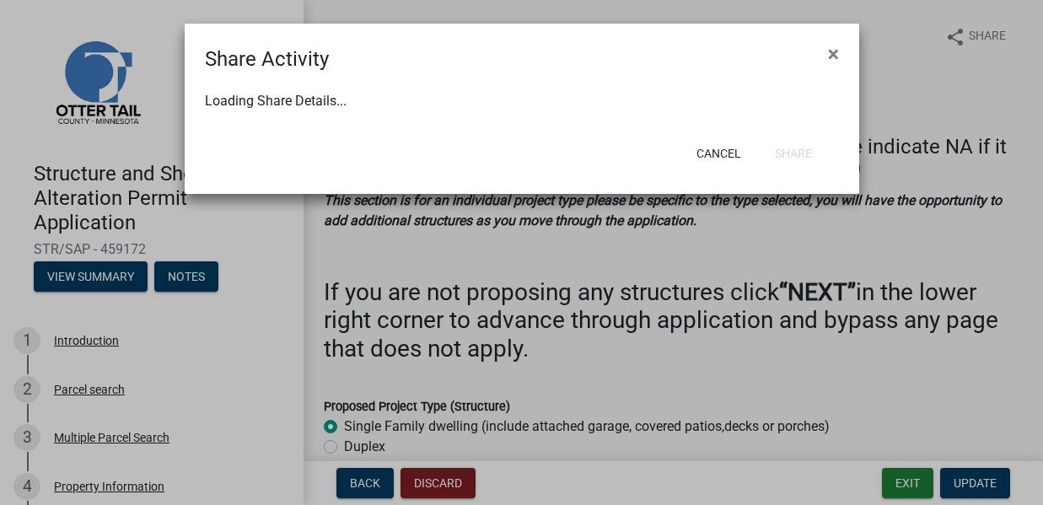
select select "0"
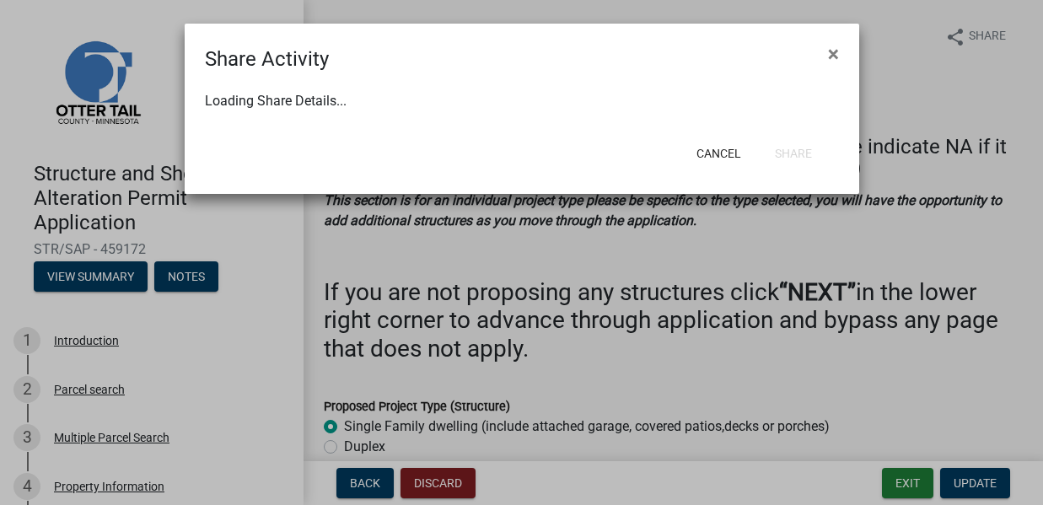
select select "0"
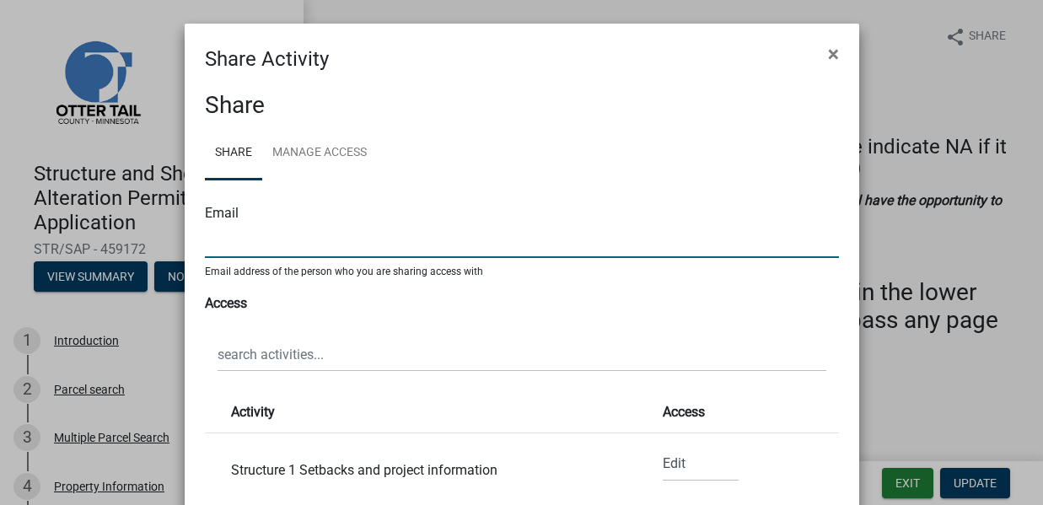
click at [217, 250] on input "text" at bounding box center [522, 240] width 634 height 35
paste input "To: fkubitschek@hotmail.com"
drag, startPoint x: 223, startPoint y: 241, endPoint x: 183, endPoint y: 241, distance: 39.6
click at [185, 241] on div "Share Share Manage Access Email To: fkubitschek@hotmail.com Email address of th…" at bounding box center [522, 492] width 674 height 837
type input "fkubitschek@hotmail.com"
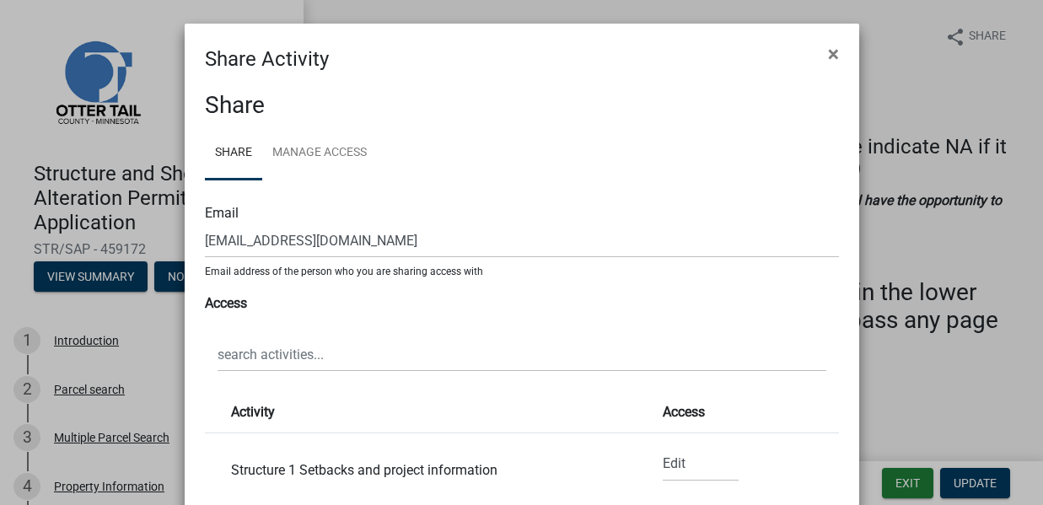
click at [231, 304] on strong "Access" at bounding box center [226, 303] width 42 height 16
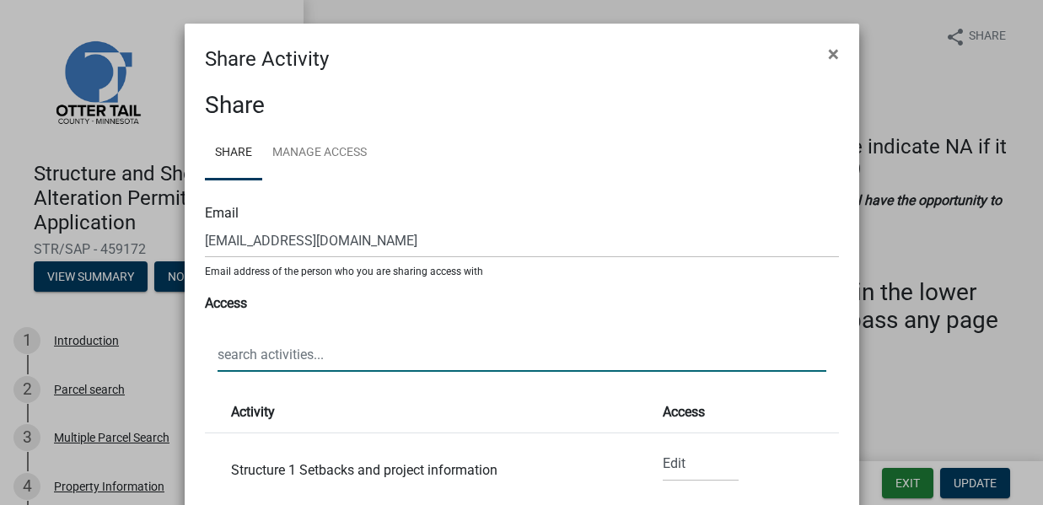
click at [282, 355] on input "text" at bounding box center [521, 354] width 609 height 35
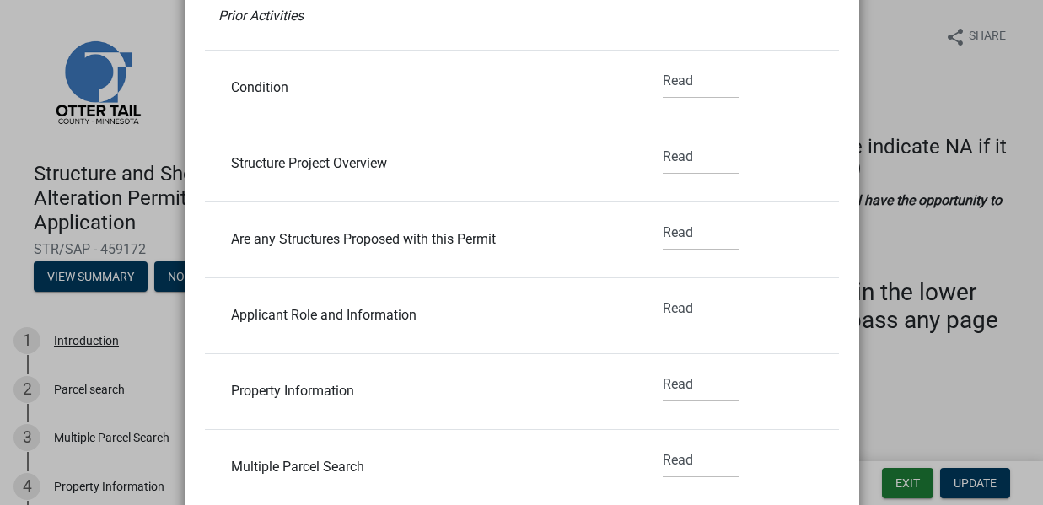
scroll to position [416, 0]
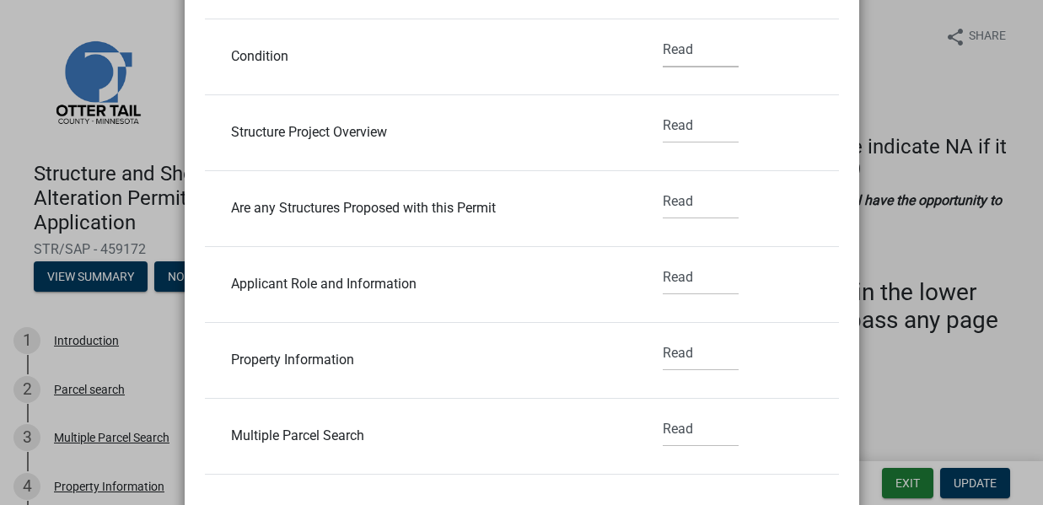
click at [663, 48] on select "None Read Edit" at bounding box center [701, 50] width 76 height 35
select select "1"
click at [663, 126] on select "None Read Edit" at bounding box center [701, 126] width 76 height 35
select select "1"
click at [663, 201] on select "None Read Edit" at bounding box center [701, 202] width 76 height 35
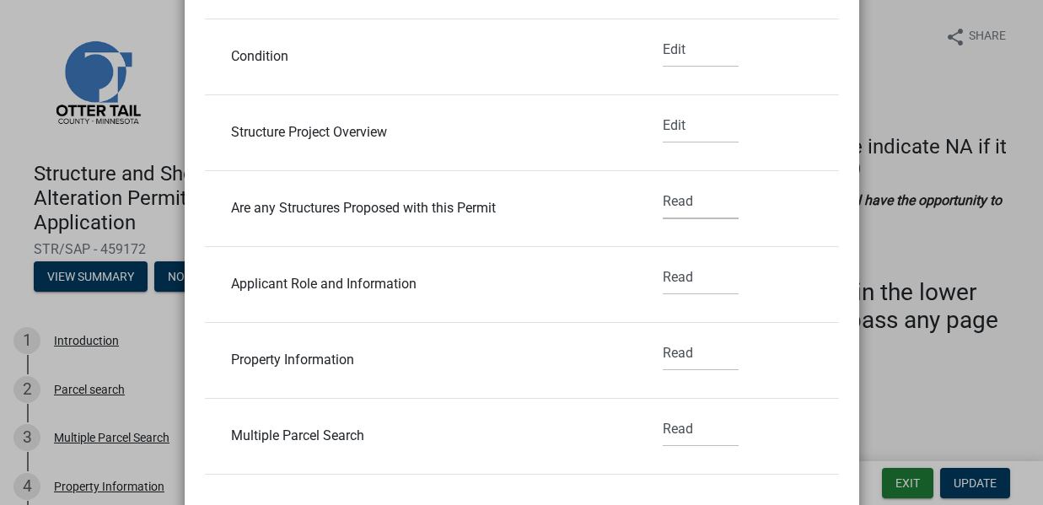
select select "1"
click at [663, 277] on select "None Read Edit" at bounding box center [701, 277] width 76 height 35
select select "1"
click at [663, 347] on select "None Read Edit" at bounding box center [701, 353] width 76 height 35
select select "1"
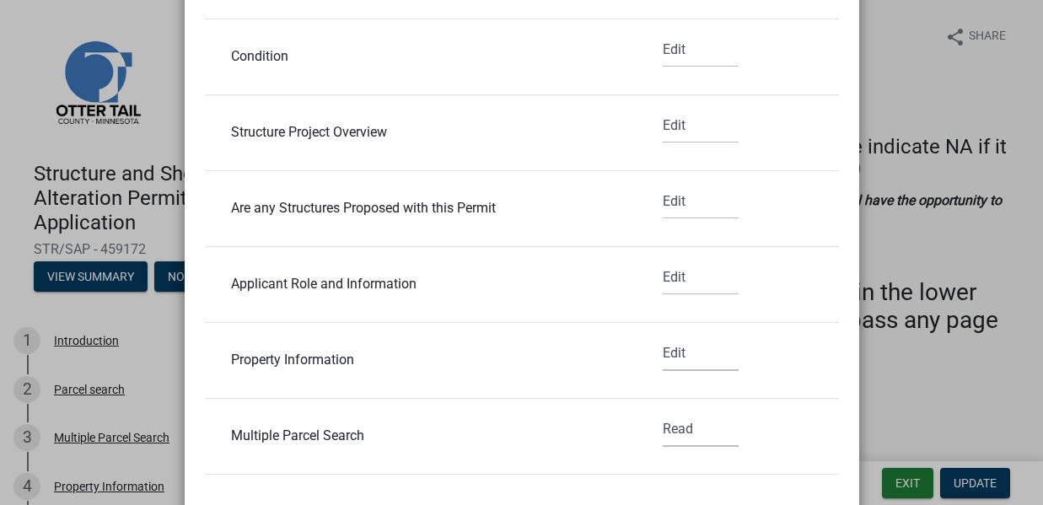
click at [663, 428] on select "None Read Edit" at bounding box center [701, 429] width 76 height 35
select select "1"
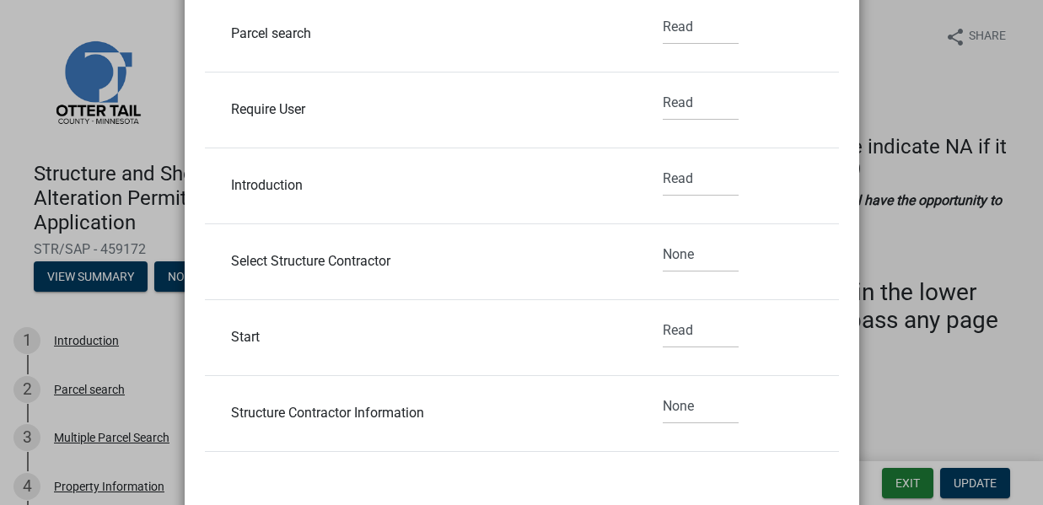
scroll to position [615, 0]
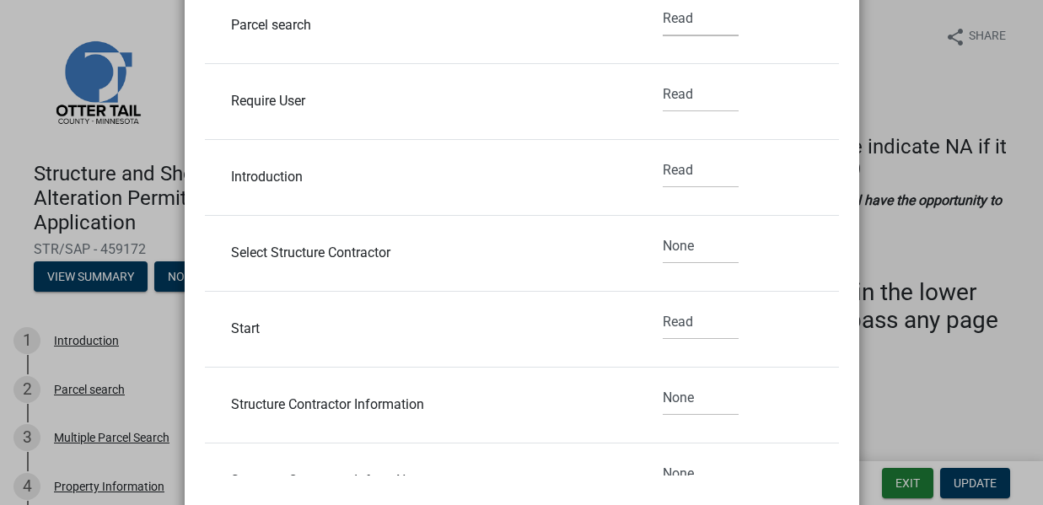
click at [663, 20] on select "None Read Edit" at bounding box center [701, 19] width 76 height 35
select select "1"
click at [669, 87] on select "None Read Edit" at bounding box center [701, 95] width 76 height 35
select select "1"
click at [673, 167] on select "None Read Edit" at bounding box center [701, 170] width 76 height 35
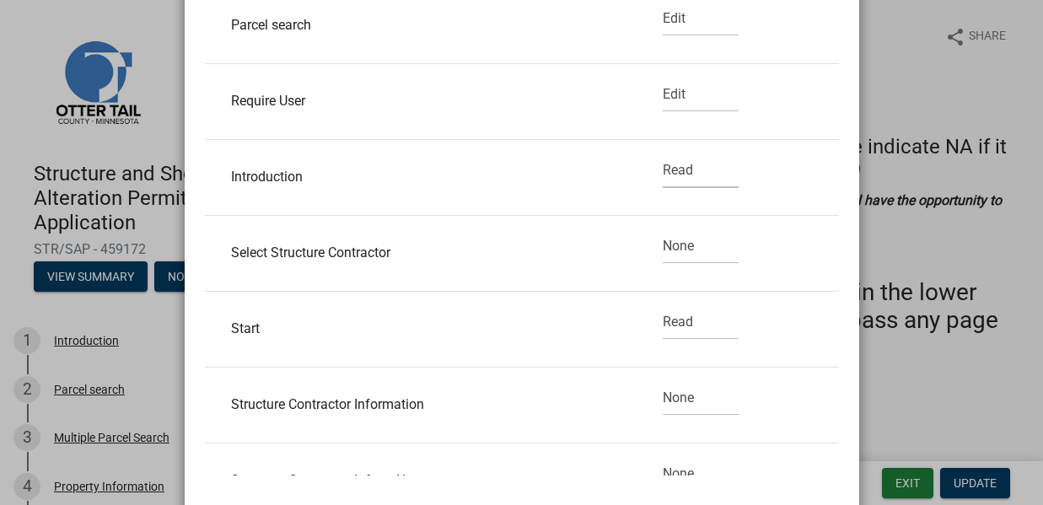
select select "1"
click at [673, 243] on select "None Read Edit" at bounding box center [701, 246] width 76 height 35
select select "1"
click at [665, 322] on select "None Read Edit" at bounding box center [701, 322] width 76 height 35
select select "1"
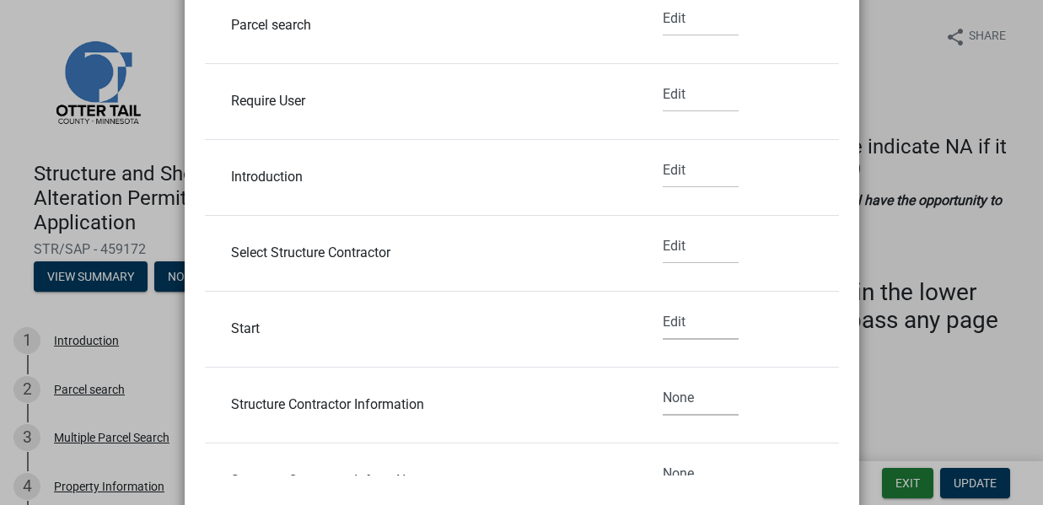
click at [663, 394] on select "None Read Edit" at bounding box center [701, 398] width 76 height 35
select select "1"
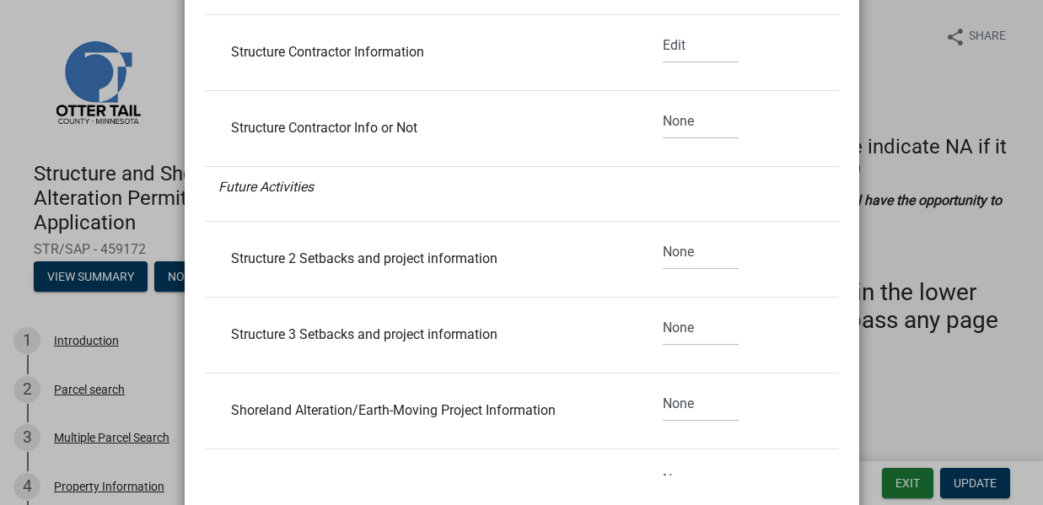
scroll to position [972, 0]
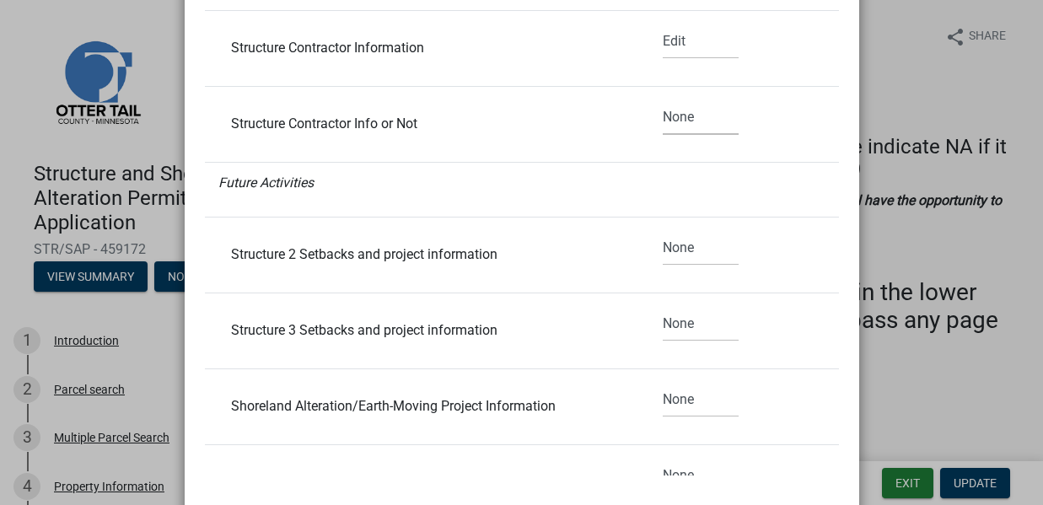
click at [663, 123] on select "None Read Edit" at bounding box center [701, 117] width 76 height 35
select select "1"
click at [673, 245] on select "None Read Edit" at bounding box center [701, 248] width 76 height 35
select select "1"
click at [663, 331] on select "None Read Edit" at bounding box center [701, 324] width 76 height 35
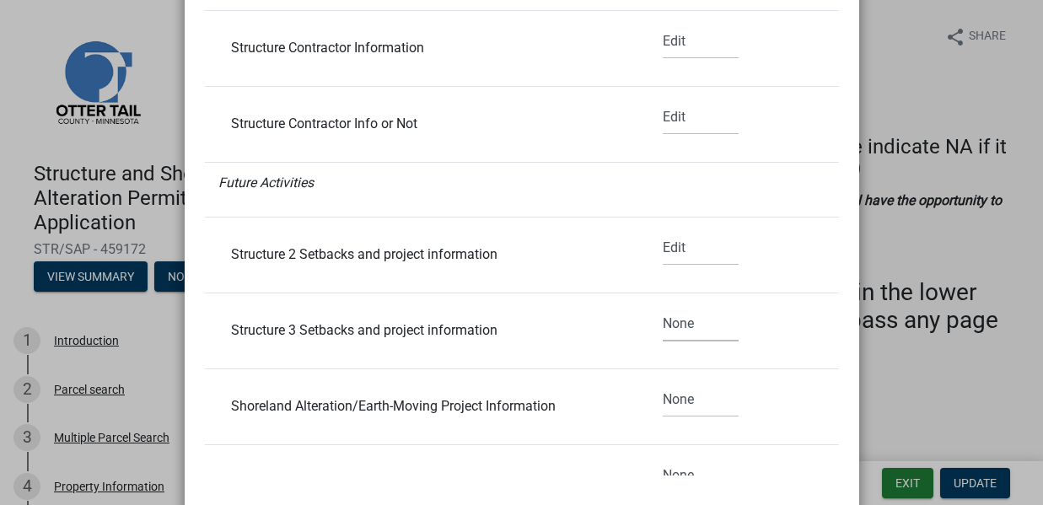
select select "1"
click at [665, 400] on select "None Read Edit" at bounding box center [701, 400] width 76 height 35
select select "1"
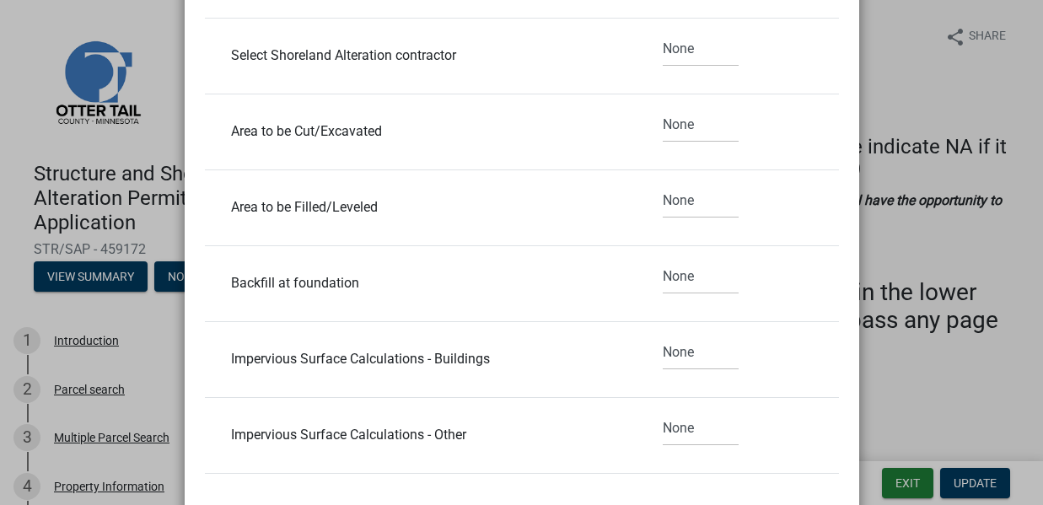
scroll to position [1403, 0]
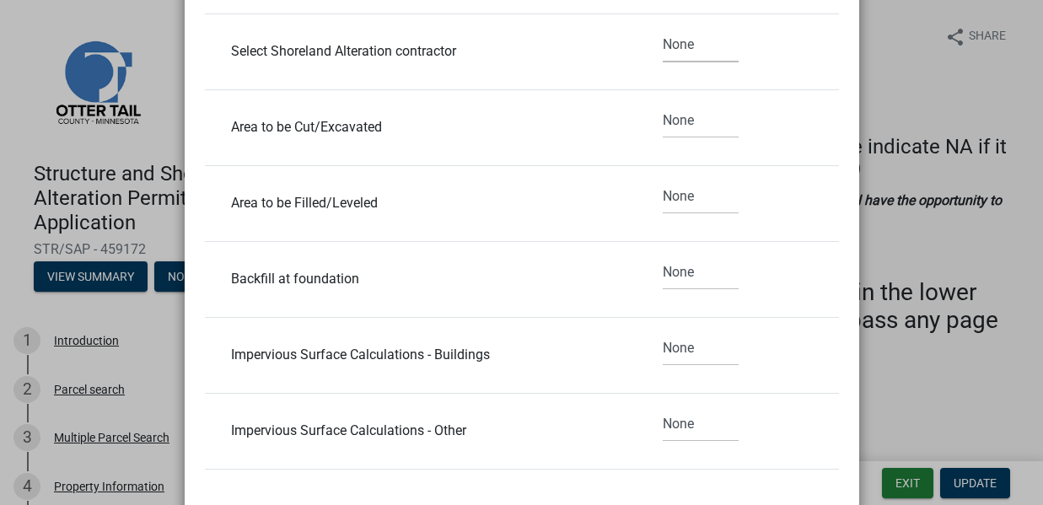
click at [663, 45] on select "None Read Edit" at bounding box center [701, 45] width 76 height 35
select select "1"
click at [667, 118] on select "None Read Edit" at bounding box center [701, 121] width 76 height 35
select select "1"
click at [663, 196] on select "None Read Edit" at bounding box center [701, 197] width 76 height 35
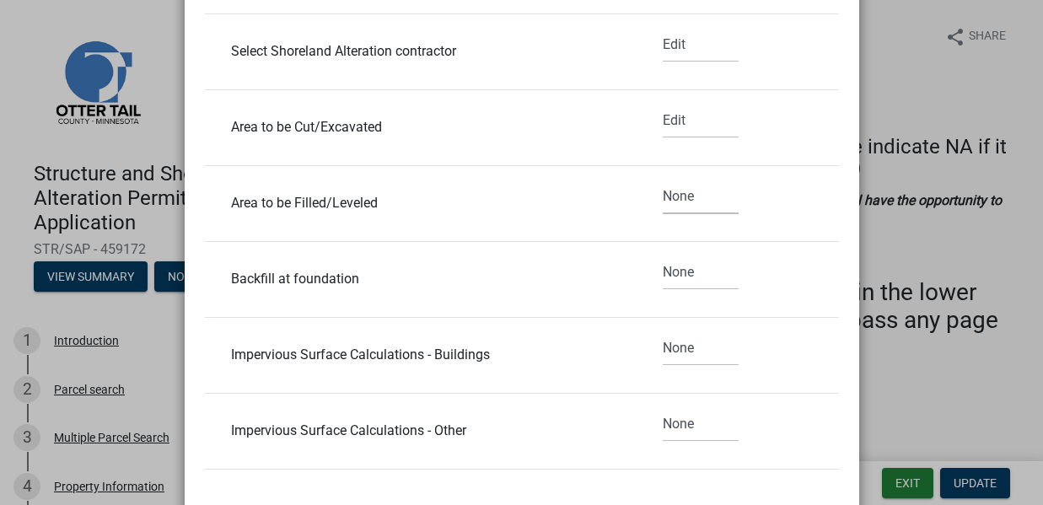
select select "1"
click at [663, 274] on select "None Read Edit" at bounding box center [701, 272] width 76 height 35
select select "1"
click at [671, 363] on select "None Read Edit" at bounding box center [701, 348] width 76 height 35
select select "1"
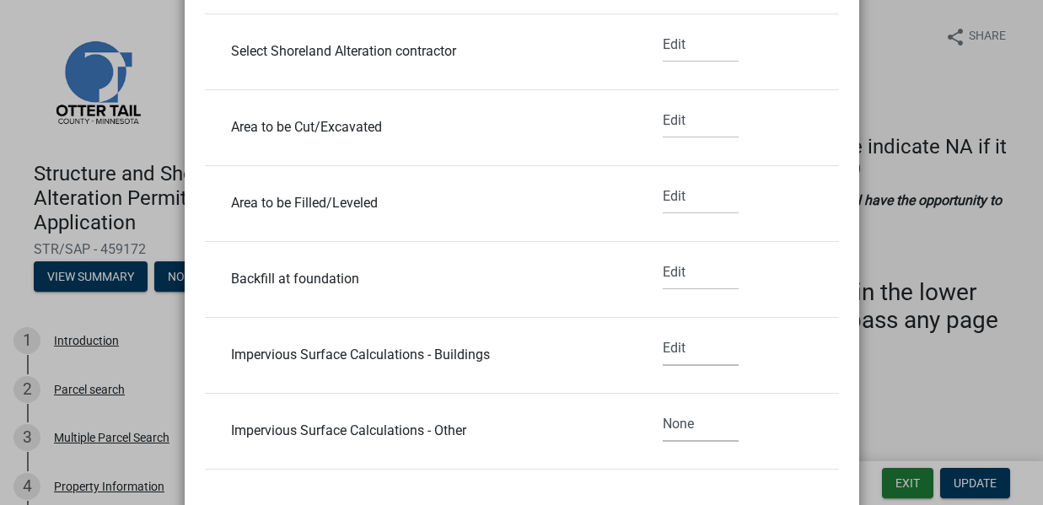
click at [674, 425] on select "None Read Edit" at bounding box center [701, 424] width 76 height 35
select select "1"
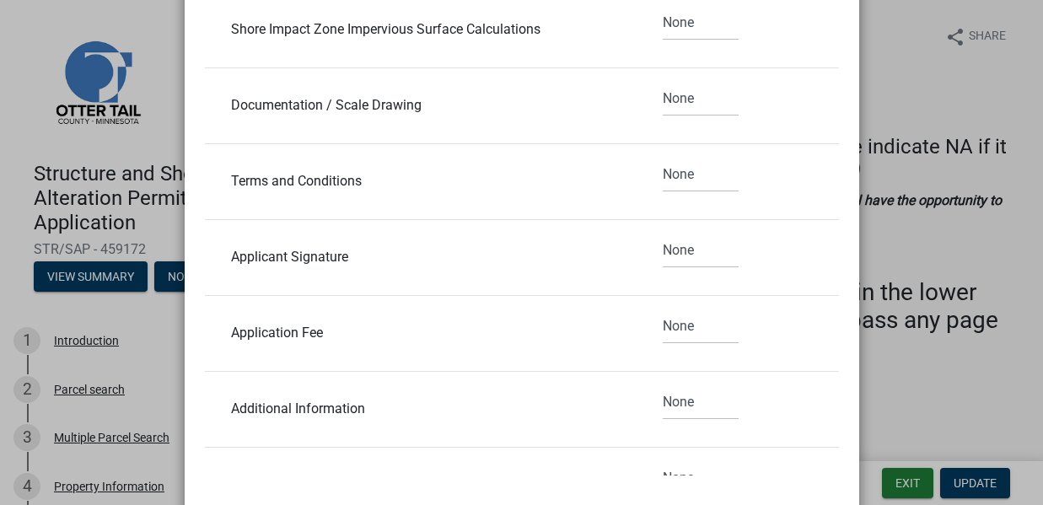
scroll to position [1888, 0]
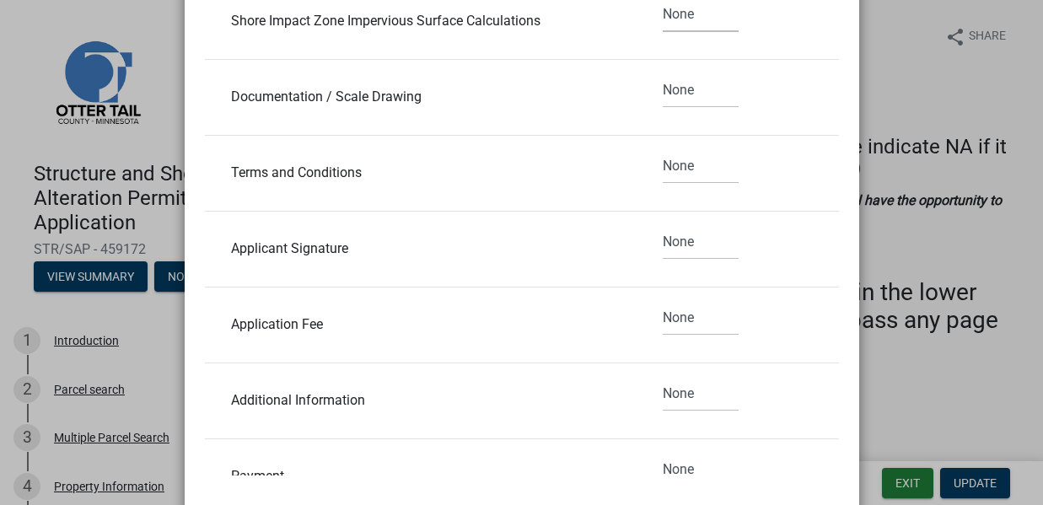
click at [663, 14] on select "None Read Edit" at bounding box center [701, 14] width 76 height 35
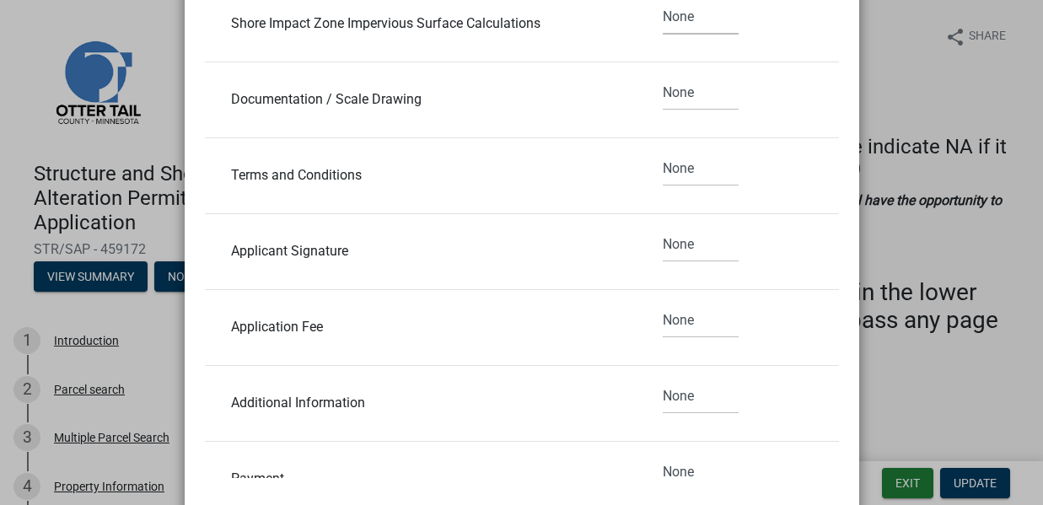
select select "1"
click at [663, 97] on select "None Read Edit" at bounding box center [701, 93] width 76 height 35
select select "1"
click at [663, 167] on select "None Read Edit" at bounding box center [701, 169] width 76 height 35
select select "1"
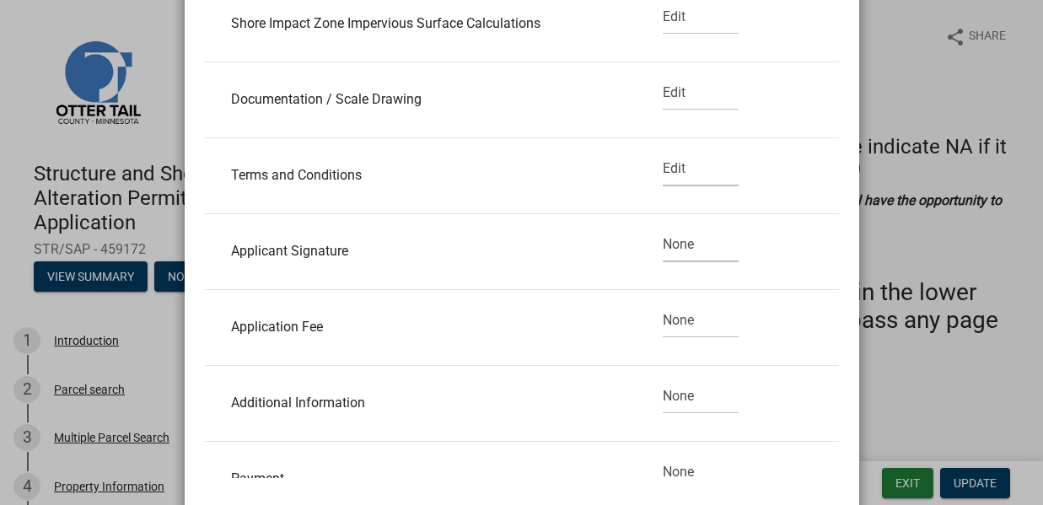
click at [663, 245] on select "None Read Edit" at bounding box center [701, 245] width 76 height 35
select select "1"
click at [667, 321] on select "None Read Edit" at bounding box center [701, 320] width 76 height 35
select select "1"
click at [668, 398] on select "None Read Edit" at bounding box center [701, 396] width 76 height 35
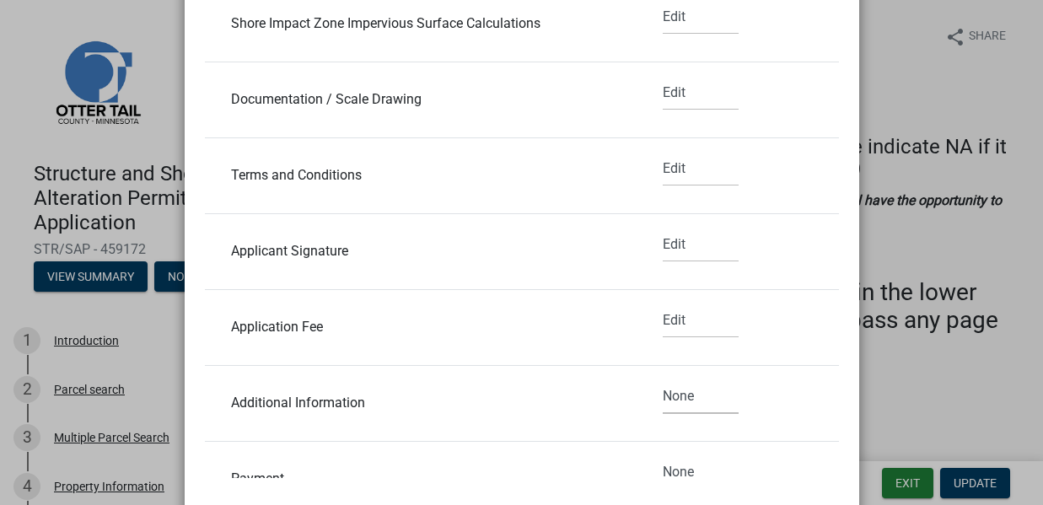
select select "1"
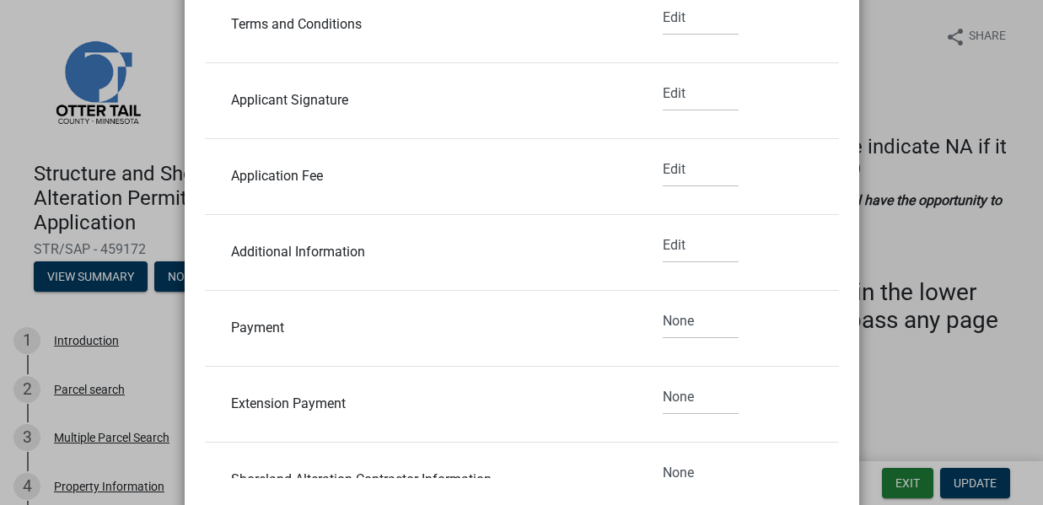
scroll to position [2086, 0]
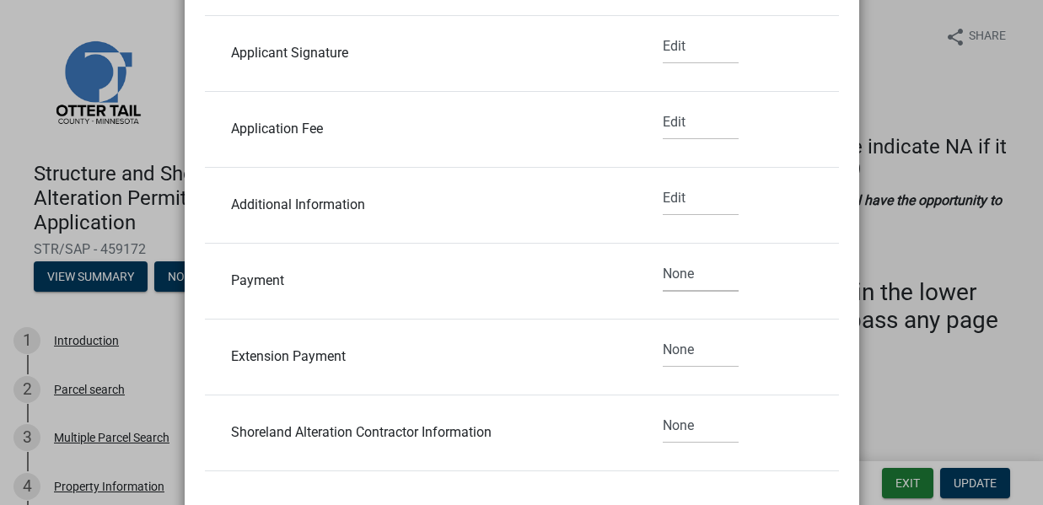
click at [663, 274] on select "None Read Edit" at bounding box center [701, 274] width 76 height 35
select select "1"
click at [663, 352] on select "None Read Edit" at bounding box center [701, 350] width 76 height 35
select select "1"
click at [668, 425] on select "None Read Edit" at bounding box center [701, 426] width 76 height 35
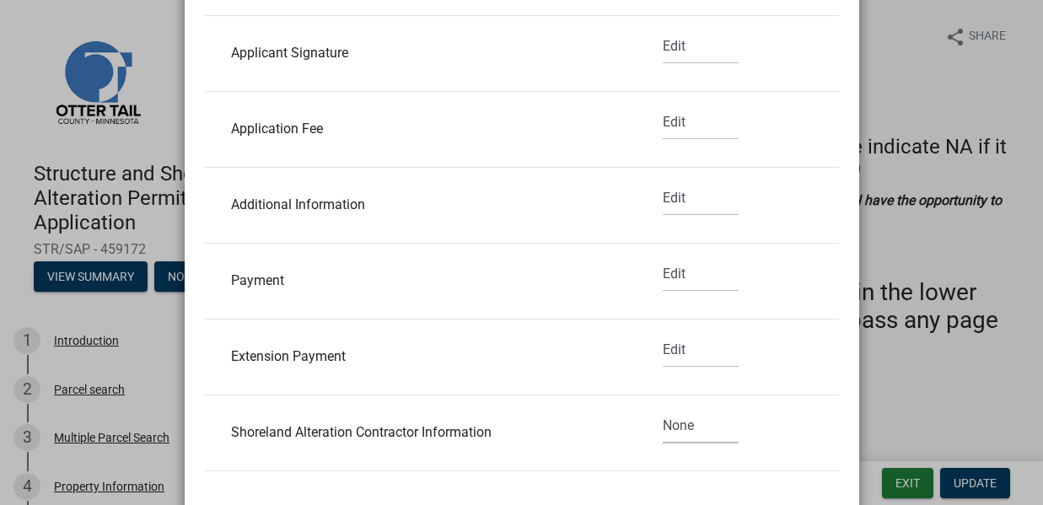
select select "1"
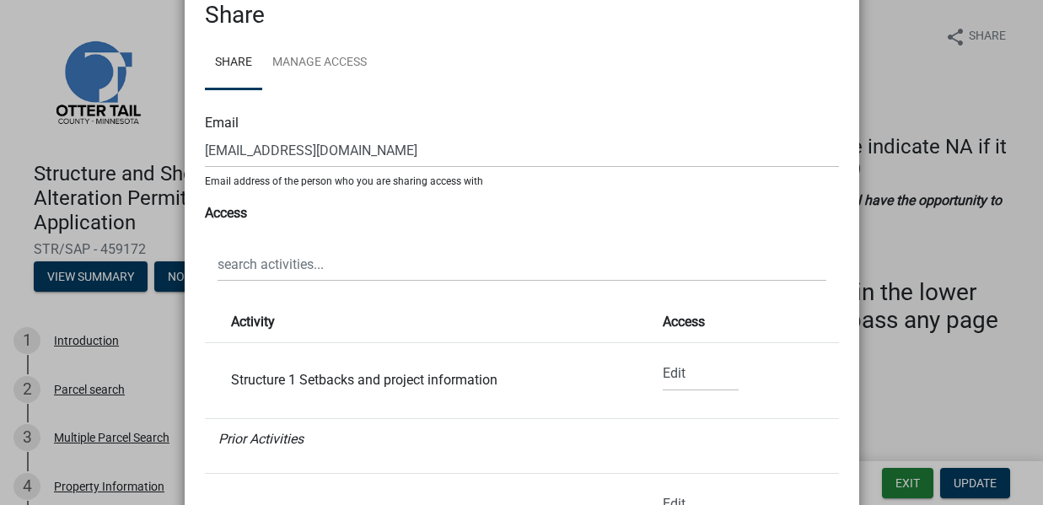
scroll to position [0, 0]
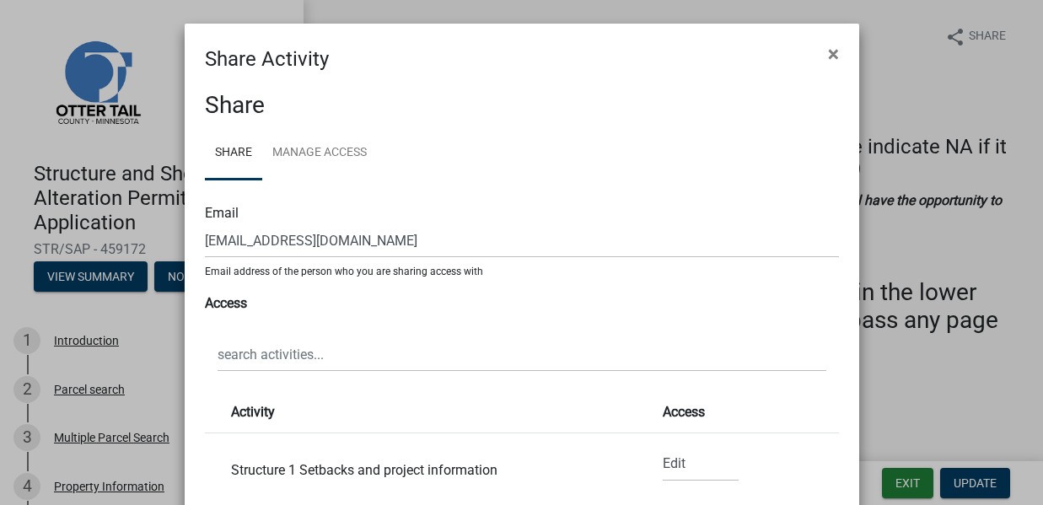
click at [207, 212] on div "Email" at bounding box center [522, 213] width 634 height 20
click at [210, 214] on div "Email" at bounding box center [522, 213] width 634 height 20
drag, startPoint x: 363, startPoint y: 240, endPoint x: 188, endPoint y: 238, distance: 175.4
click at [188, 238] on div "Share Share Manage Access Email fkubitschek@hotmail.com Email address of the pe…" at bounding box center [522, 492] width 674 height 837
click at [400, 228] on input "fkubitschek@hotmail.com" at bounding box center [522, 240] width 634 height 35
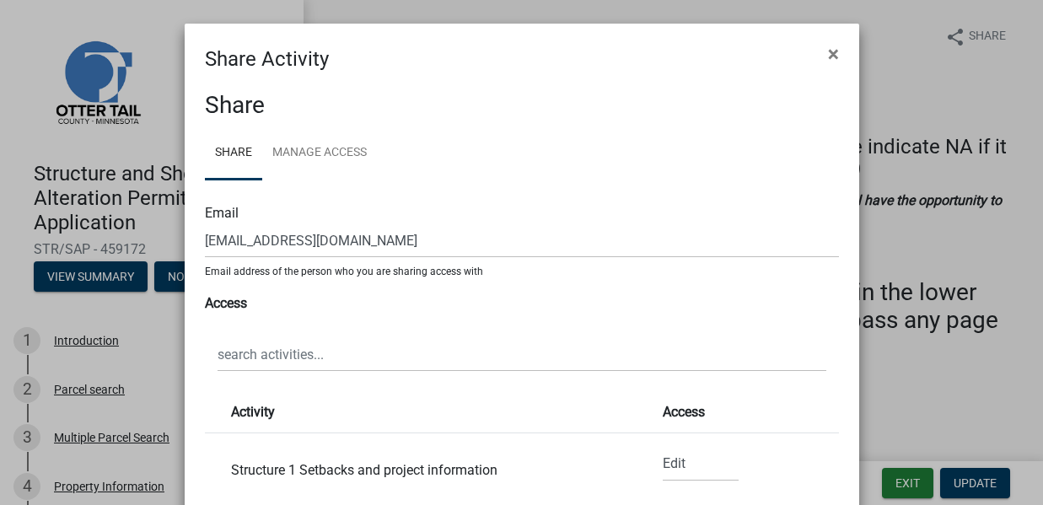
click at [408, 271] on sub "Email address of the person who you are sharing access with" at bounding box center [344, 272] width 278 height 12
click at [293, 312] on div "Access" at bounding box center [522, 303] width 634 height 20
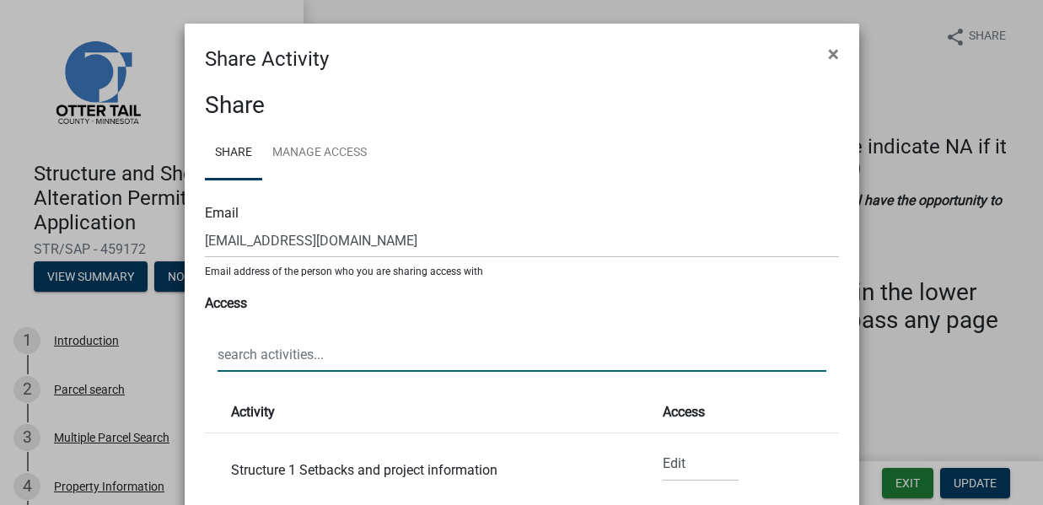
click at [319, 355] on input "text" at bounding box center [521, 354] width 609 height 35
paste input "fkubitschek@hotmail.com"
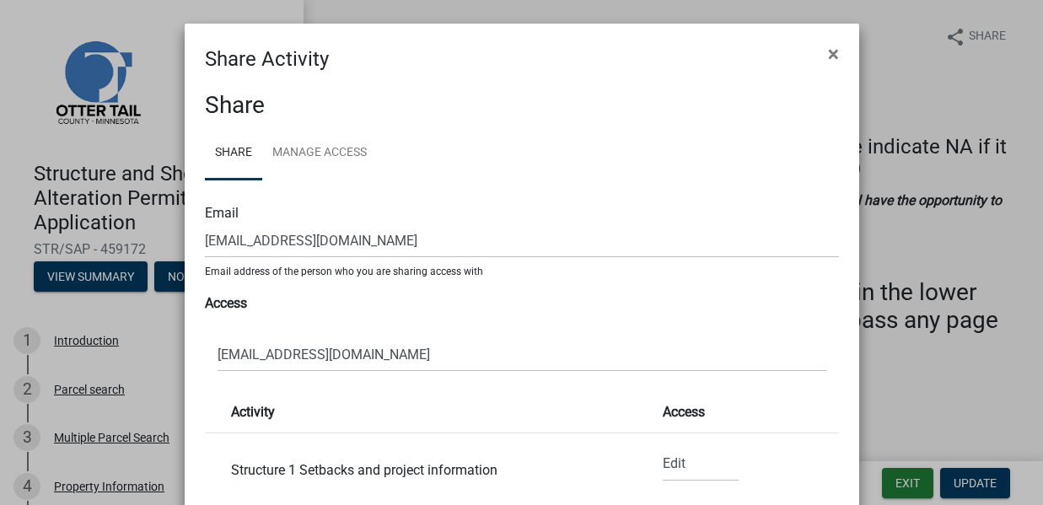
click at [396, 330] on div "fkubitschek@hotmail.com" at bounding box center [522, 343] width 634 height 58
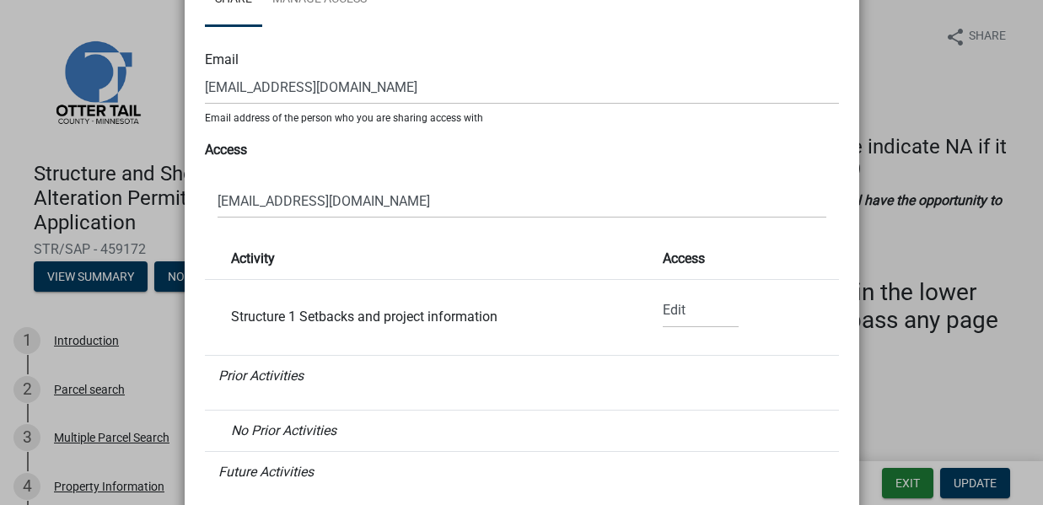
scroll to position [309, 0]
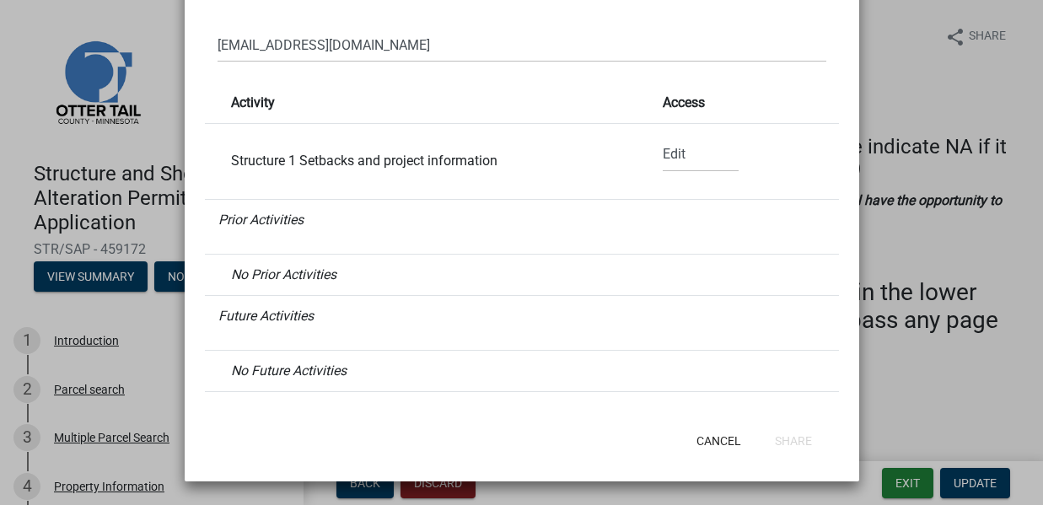
click at [277, 221] on icon "Prior Activities" at bounding box center [260, 220] width 85 height 16
drag, startPoint x: 256, startPoint y: 273, endPoint x: 263, endPoint y: 289, distance: 17.4
click at [257, 275] on icon "No Prior Activities" at bounding box center [283, 274] width 105 height 16
drag, startPoint x: 267, startPoint y: 313, endPoint x: 277, endPoint y: 336, distance: 25.7
click at [269, 314] on icon "Future Activities" at bounding box center [265, 316] width 95 height 16
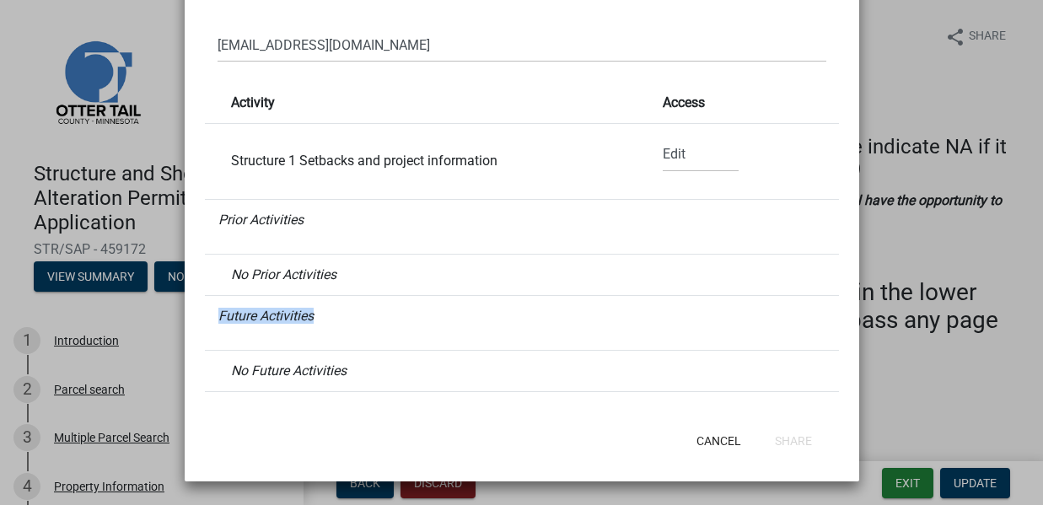
drag, startPoint x: 291, startPoint y: 362, endPoint x: 308, endPoint y: 143, distance: 219.0
click at [312, 231] on ul "Activity Access Structure 1 Setbacks and project information None Read Edit Pri…" at bounding box center [522, 237] width 634 height 323
drag, startPoint x: 305, startPoint y: 155, endPoint x: 309, endPoint y: 169, distance: 14.9
click at [305, 157] on div "Structure 1 Setbacks and project information" at bounding box center [420, 160] width 405 height 13
drag, startPoint x: 309, startPoint y: 169, endPoint x: 279, endPoint y: 112, distance: 64.9
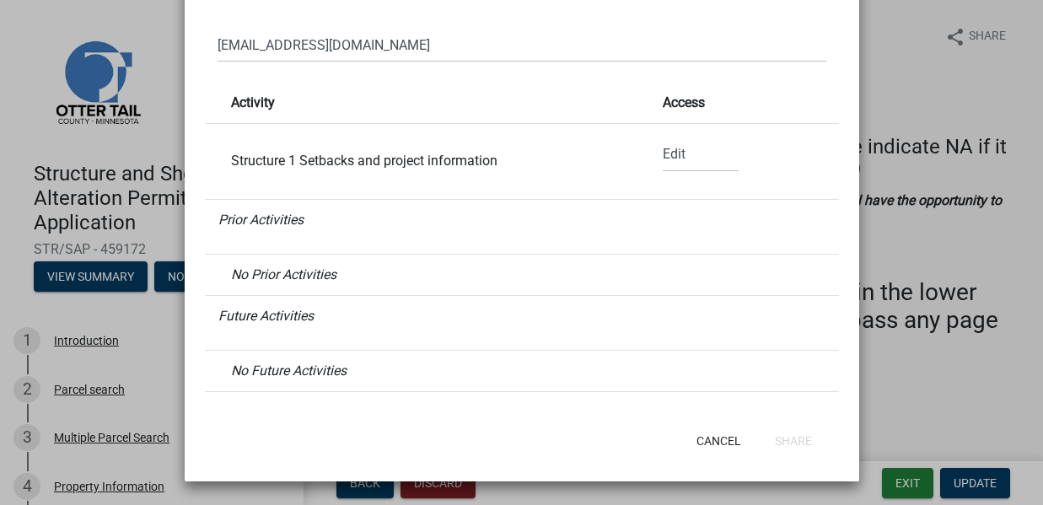
click at [309, 169] on li "Structure 1 Setbacks and project information None Read Edit" at bounding box center [522, 162] width 634 height 76
click at [260, 105] on strong "Activity" at bounding box center [253, 102] width 44 height 16
click at [668, 105] on strong "Access" at bounding box center [684, 102] width 42 height 16
click at [670, 97] on strong "Access" at bounding box center [684, 102] width 42 height 16
click at [668, 153] on select "None Read Edit" at bounding box center [701, 154] width 76 height 35
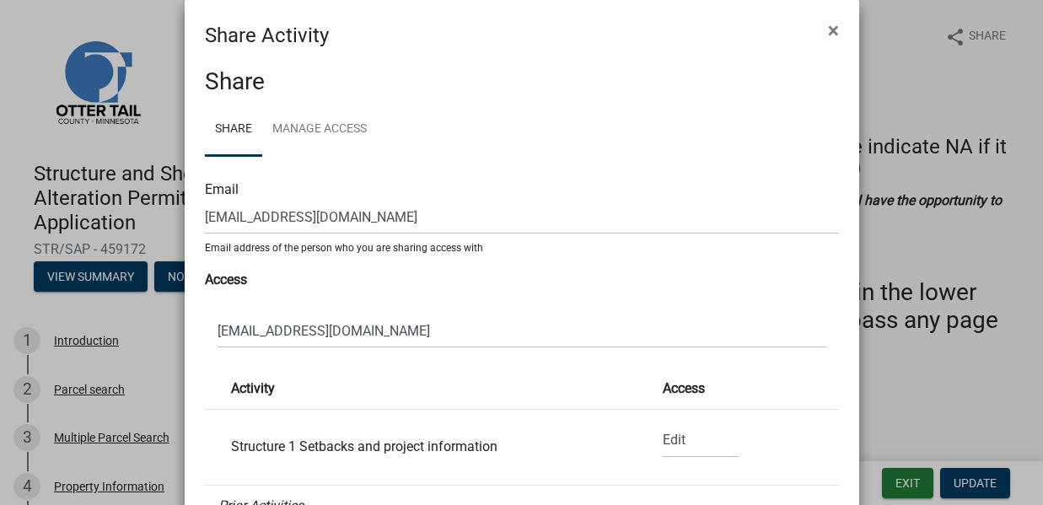
scroll to position [0, 0]
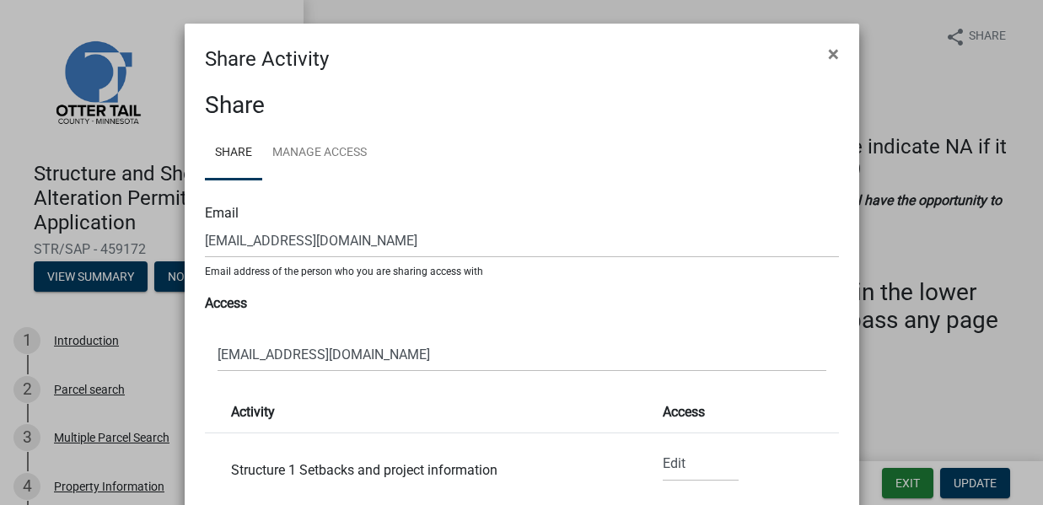
click at [422, 284] on div "Email fkubitschek@hotmail.com Email address of the person who you are sharing a…" at bounding box center [522, 444] width 634 height 529
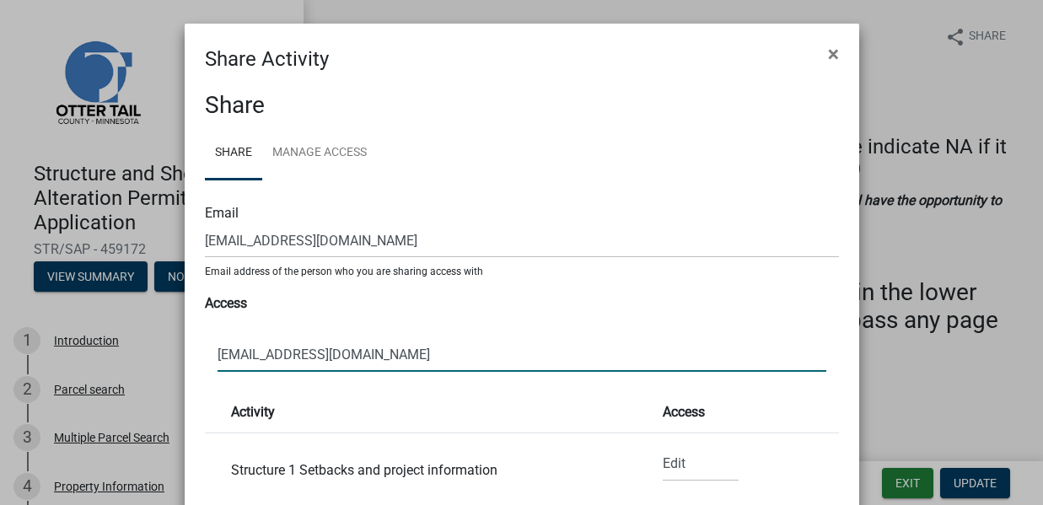
click at [334, 341] on input "fkubitschek@hotmail.com" at bounding box center [521, 354] width 609 height 35
drag, startPoint x: 382, startPoint y: 352, endPoint x: 231, endPoint y: 344, distance: 151.1
click at [231, 344] on input "fkubitschek@hotmail.com" at bounding box center [521, 354] width 609 height 35
type input "f"
select select "1"
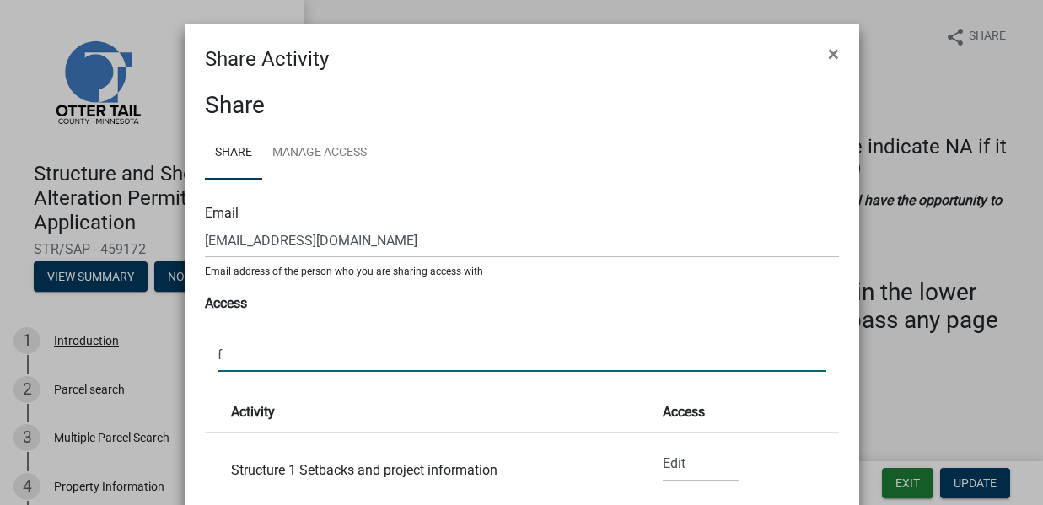
select select "1"
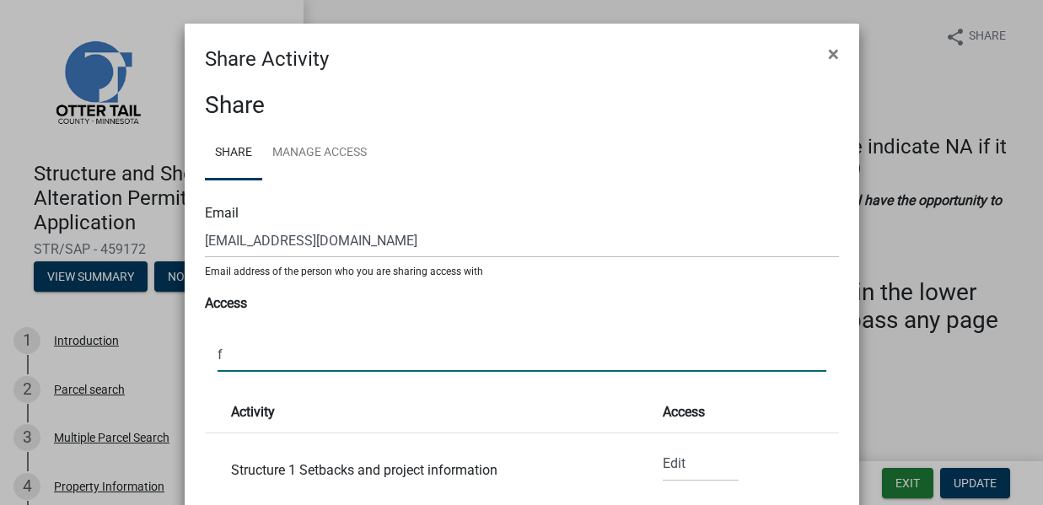
select select "1"
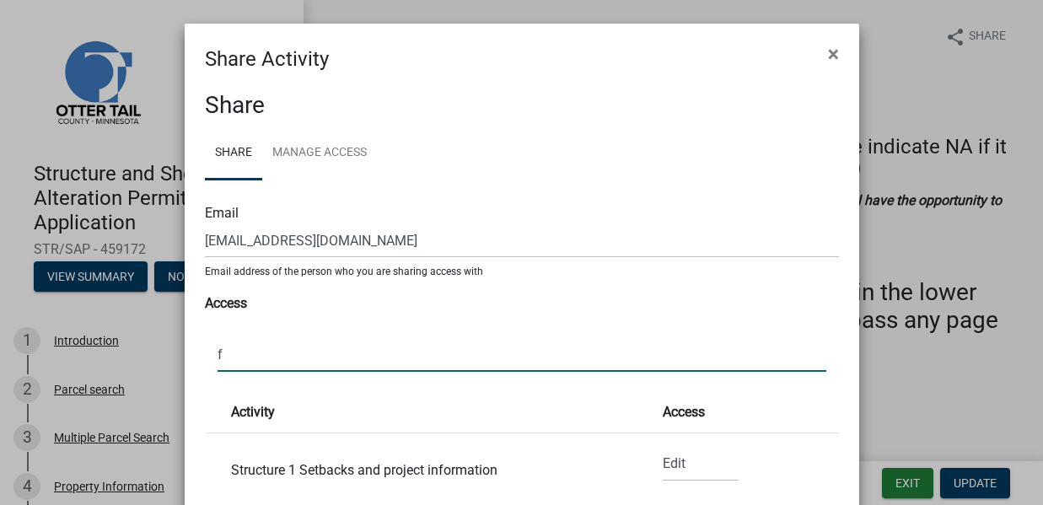
select select "1"
click at [325, 345] on input "full" at bounding box center [521, 354] width 609 height 35
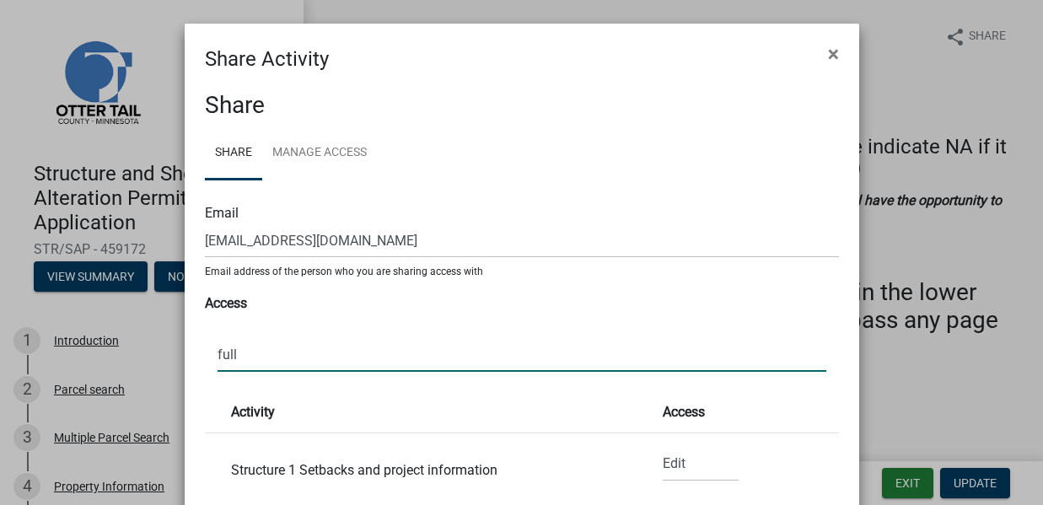
type input "full"
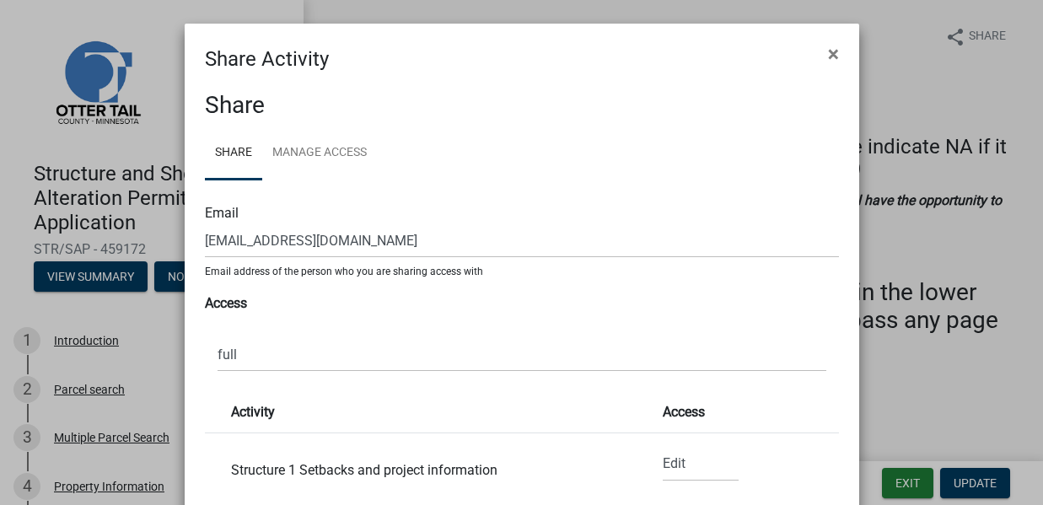
drag, startPoint x: 975, startPoint y: 471, endPoint x: 968, endPoint y: 482, distance: 12.9
click at [970, 475] on ngb-modal-window "Share Activity × Share Share Manage Access Email fkubitschek@hotmail.com Email …" at bounding box center [521, 252] width 1043 height 505
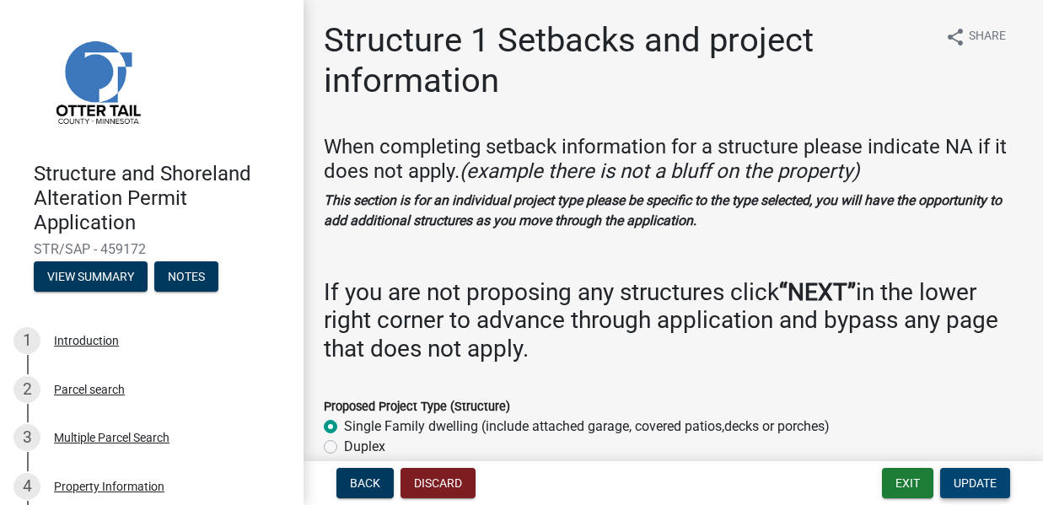
click at [968, 484] on span "Update" at bounding box center [974, 482] width 43 height 13
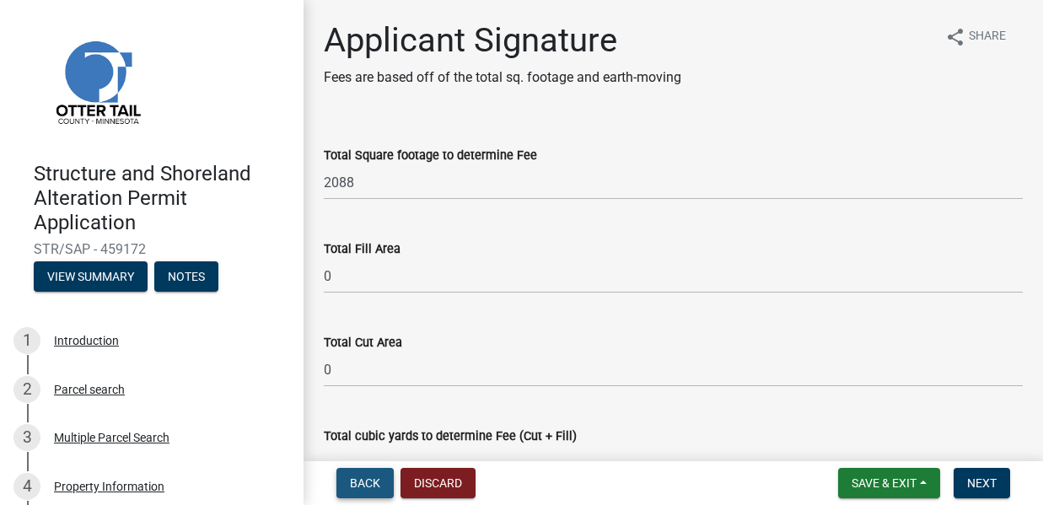
click at [362, 481] on span "Back" at bounding box center [365, 482] width 30 height 13
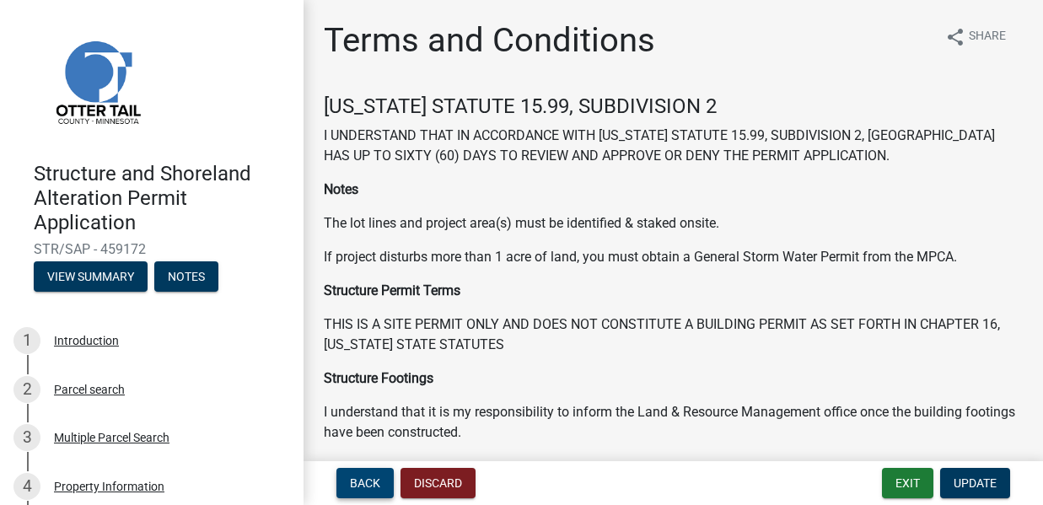
click at [362, 481] on span "Back" at bounding box center [365, 482] width 30 height 13
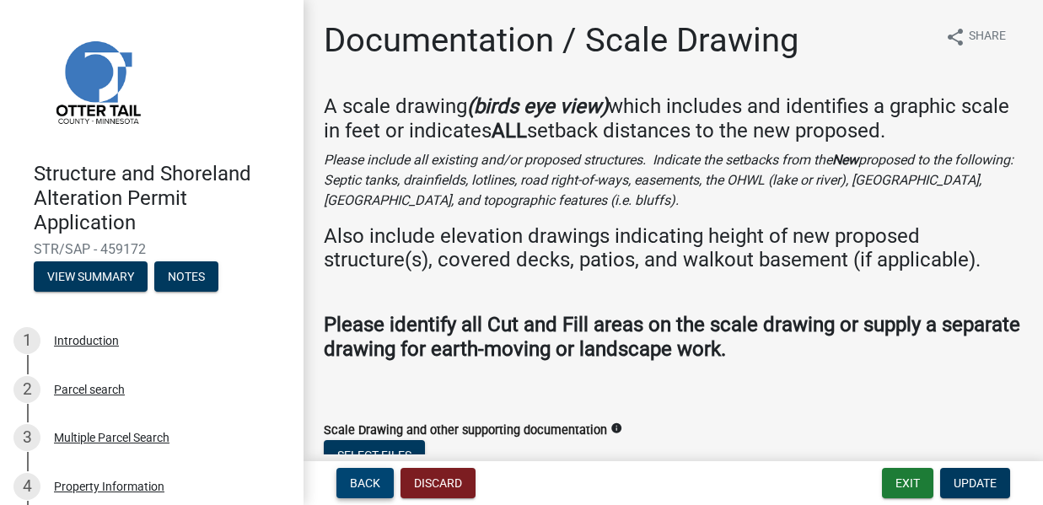
click at [362, 481] on span "Back" at bounding box center [365, 482] width 30 height 13
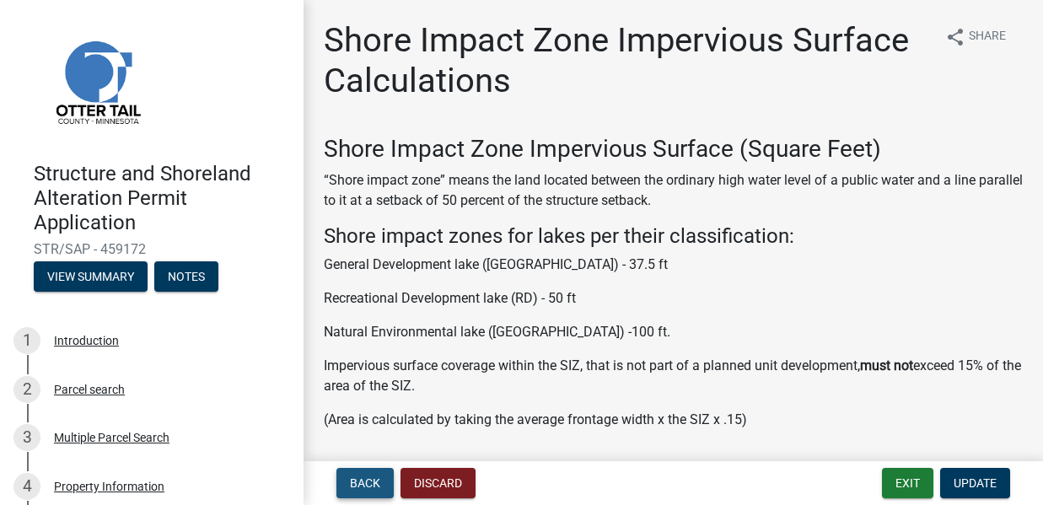
click at [362, 481] on span "Back" at bounding box center [365, 482] width 30 height 13
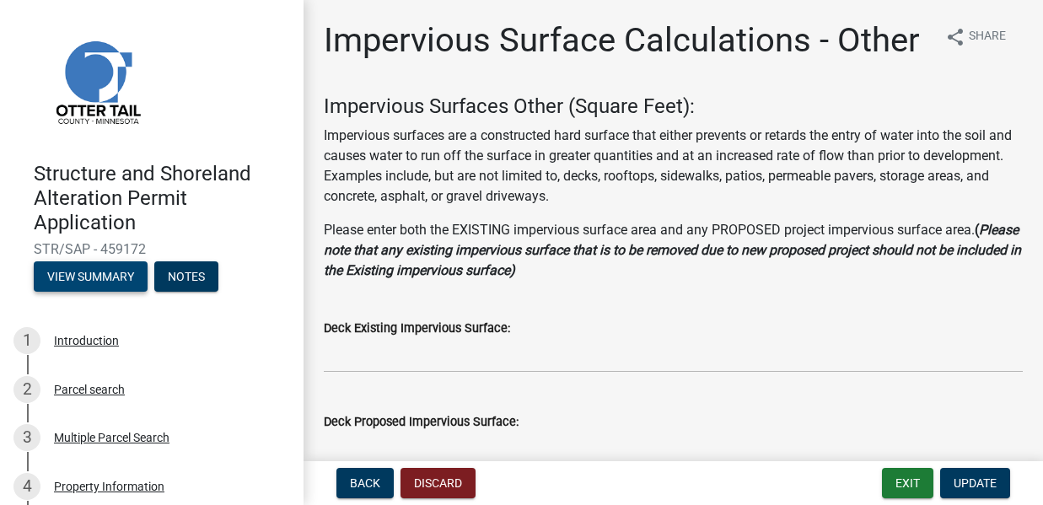
click at [132, 277] on button "View Summary" at bounding box center [91, 276] width 114 height 30
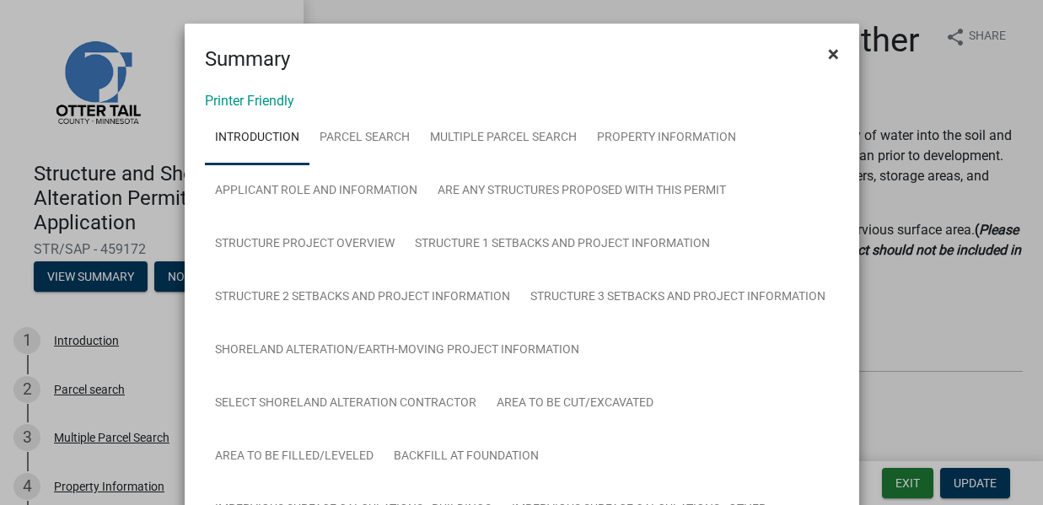
click at [828, 51] on span "×" at bounding box center [833, 54] width 11 height 24
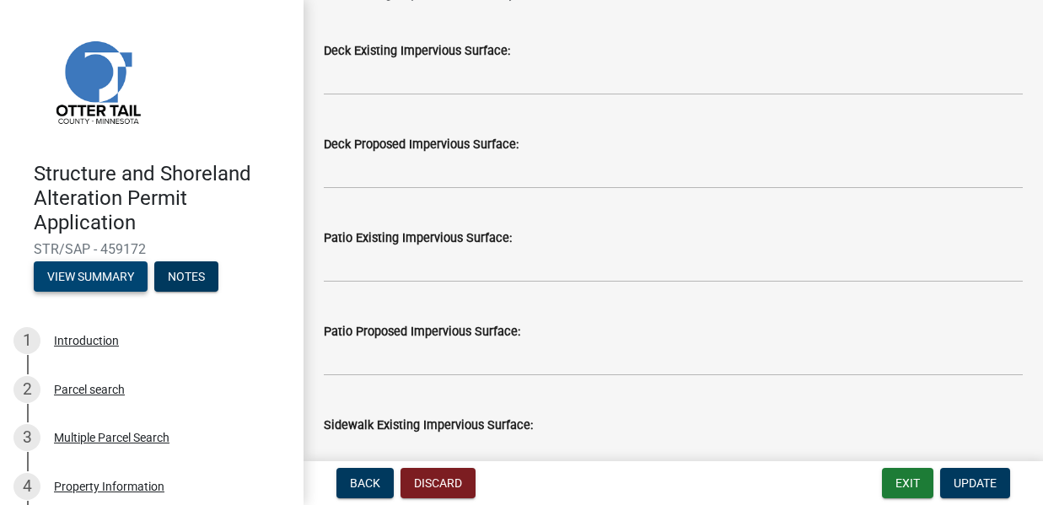
scroll to position [223, 0]
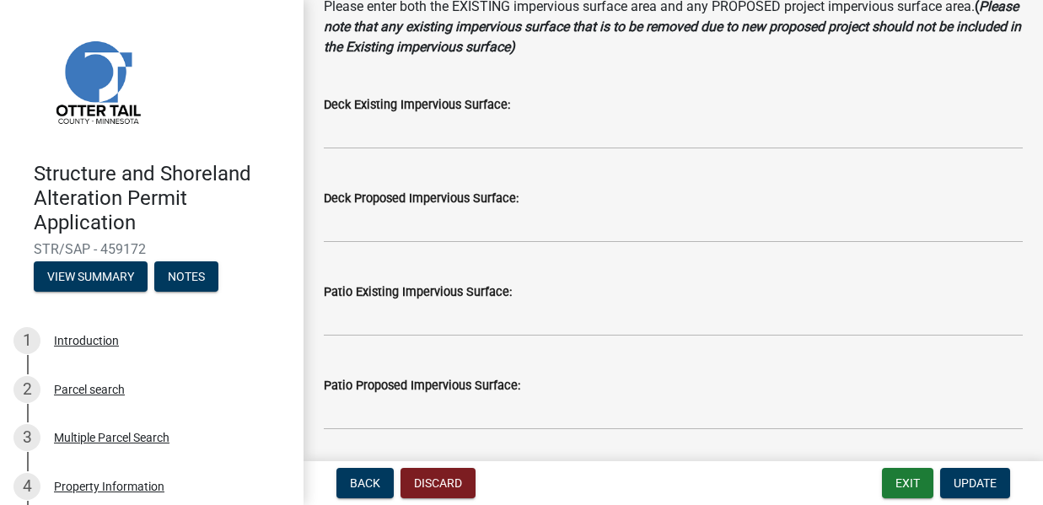
click at [459, 111] on label "Deck Existing Impervious Surface:" at bounding box center [417, 105] width 186 height 12
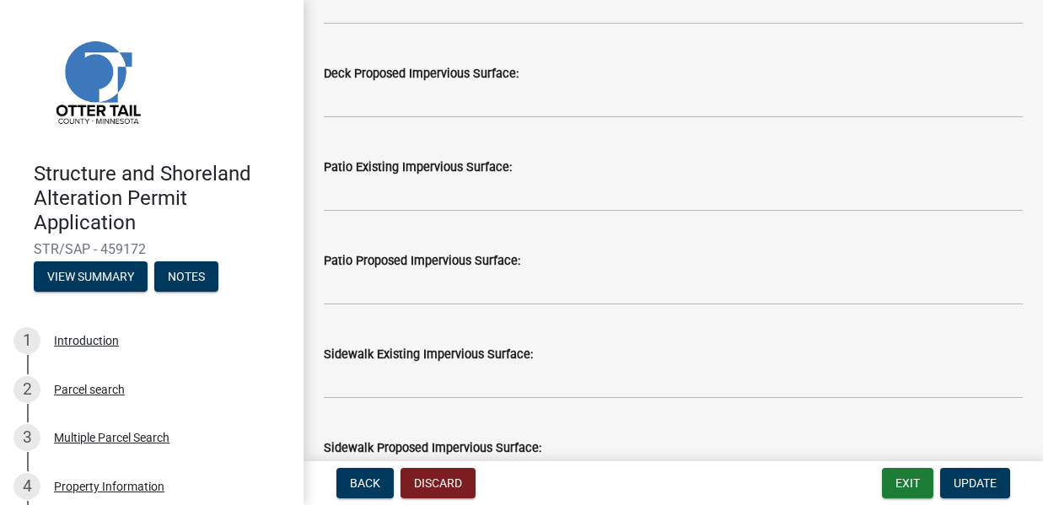
scroll to position [0, 0]
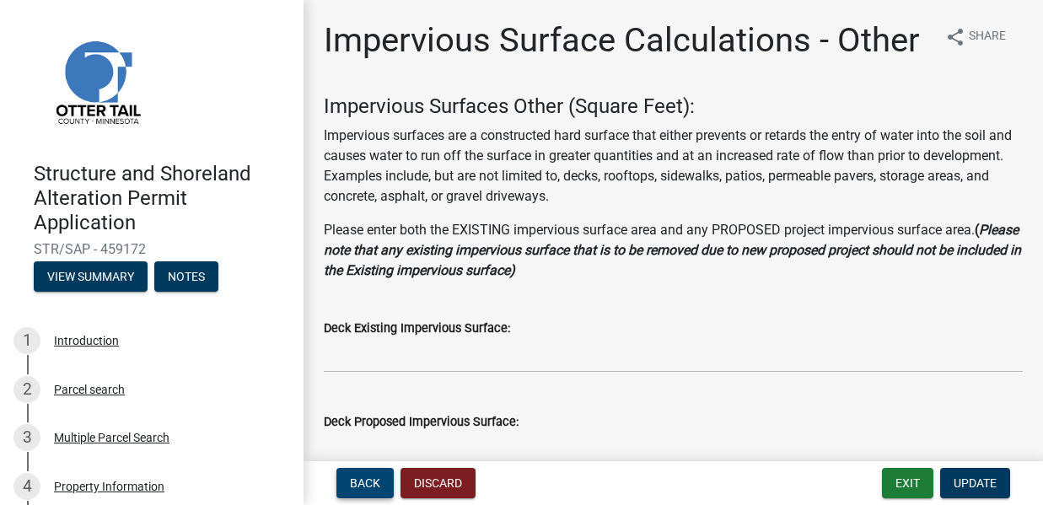
click at [357, 483] on span "Back" at bounding box center [365, 482] width 30 height 13
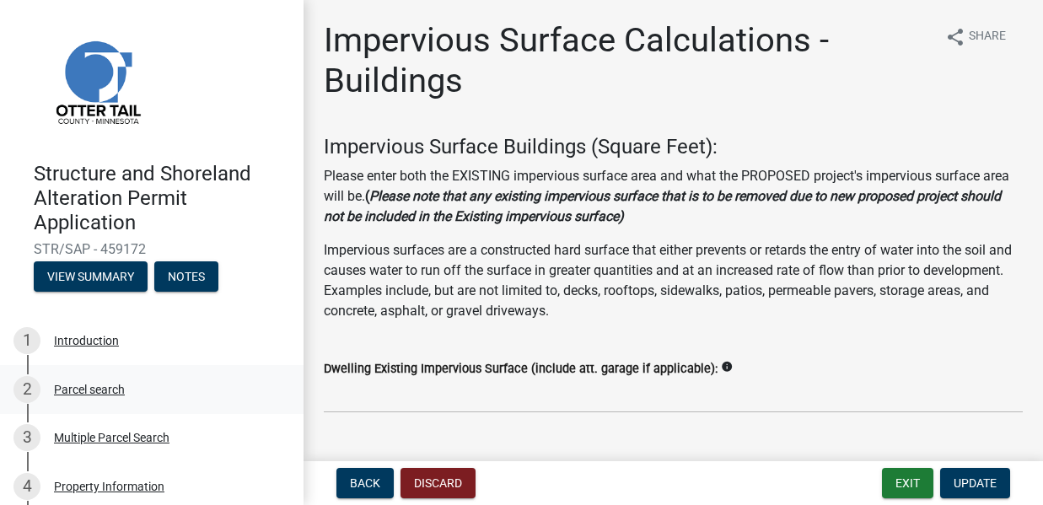
click at [30, 388] on div "2" at bounding box center [26, 389] width 27 height 27
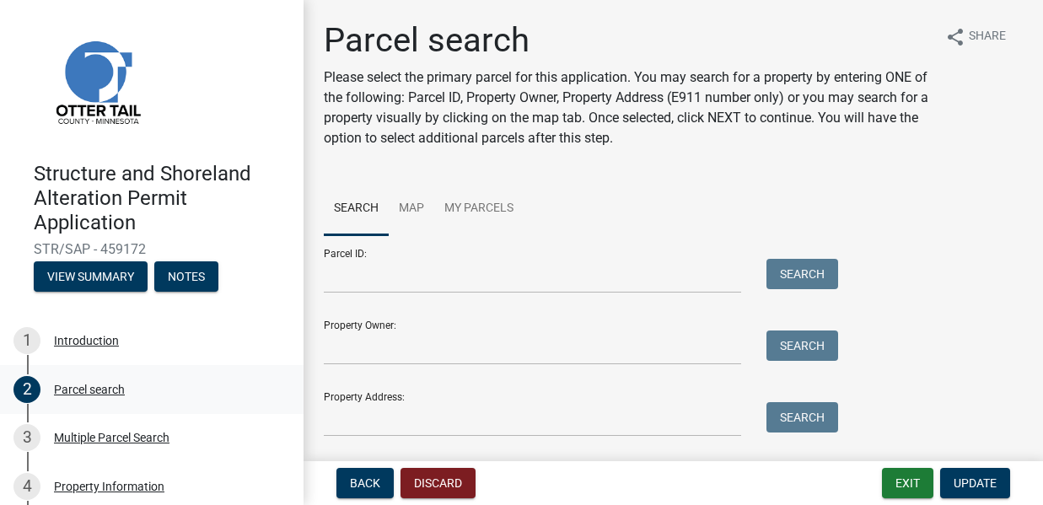
click at [71, 389] on div "Parcel search" at bounding box center [89, 390] width 71 height 12
click at [72, 436] on div "Multiple Parcel Search" at bounding box center [111, 438] width 115 height 12
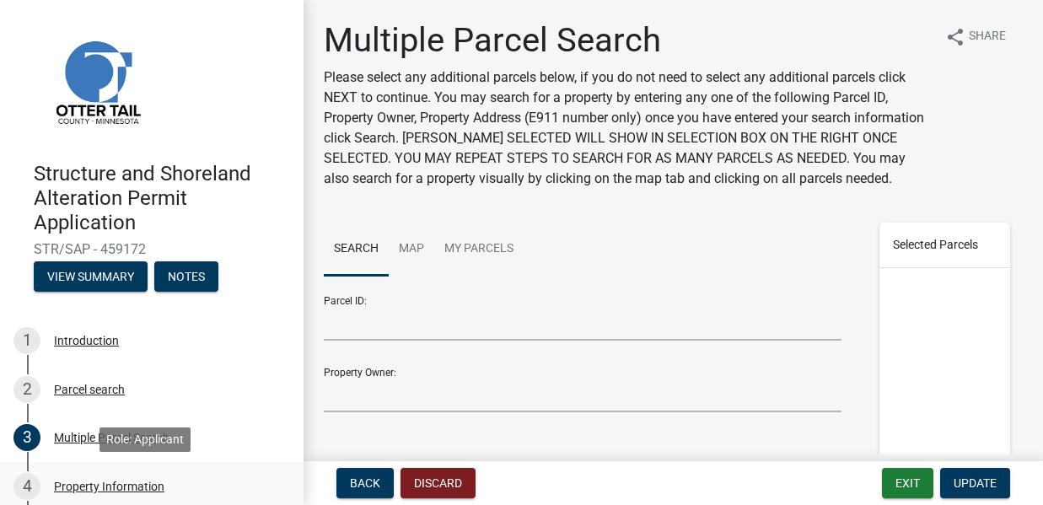
click at [79, 486] on div "Property Information" at bounding box center [109, 487] width 110 height 12
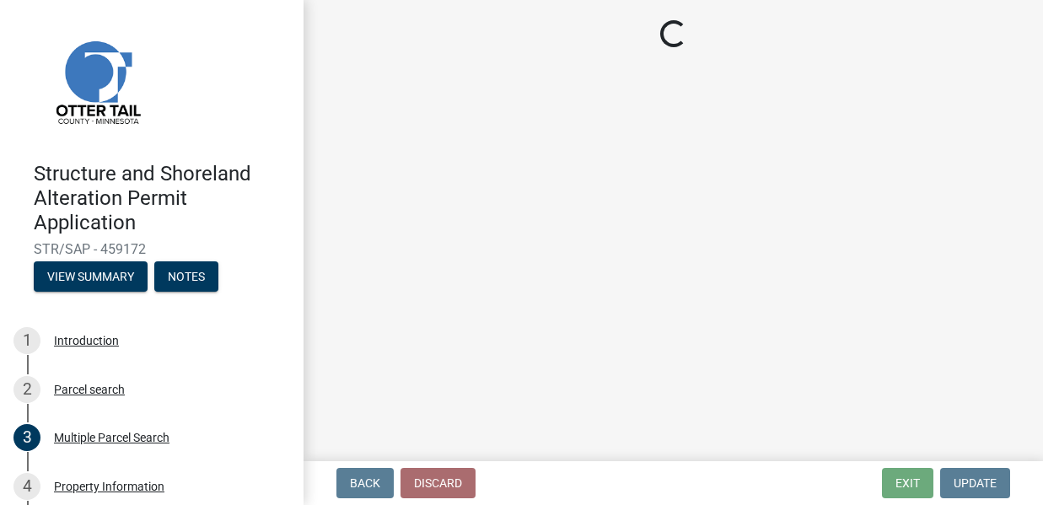
select select "0bc2e7ee-fb10-478e-b6cf-22d75c2a0b86"
select select "91995f90-6606-463b-bec3-c5862f147548"
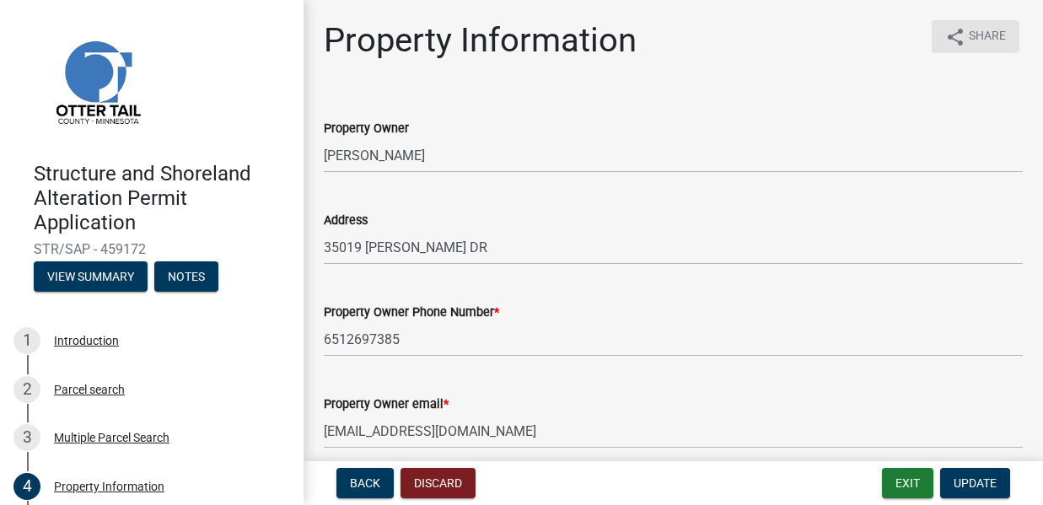
click at [974, 34] on span "Share" at bounding box center [987, 37] width 37 height 20
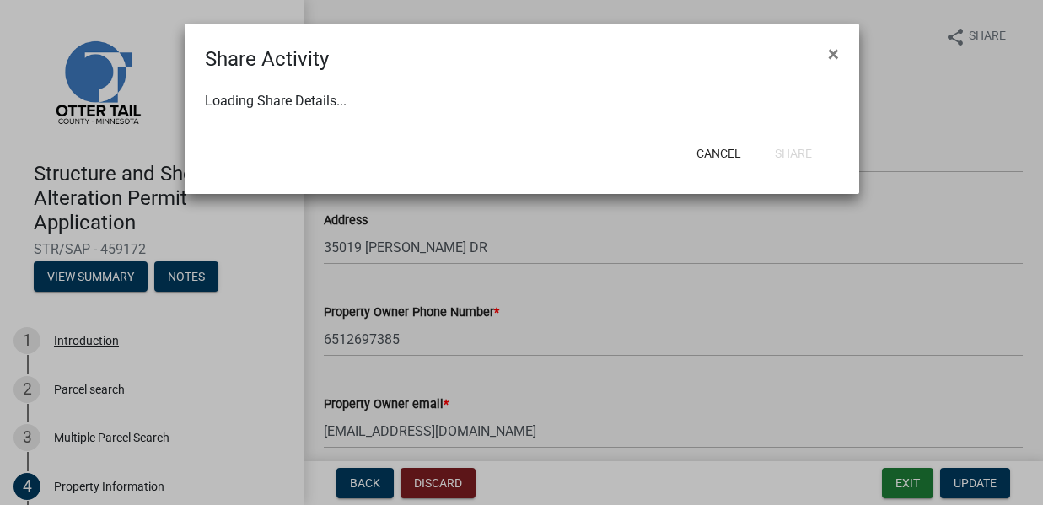
select select "1"
select select "0"
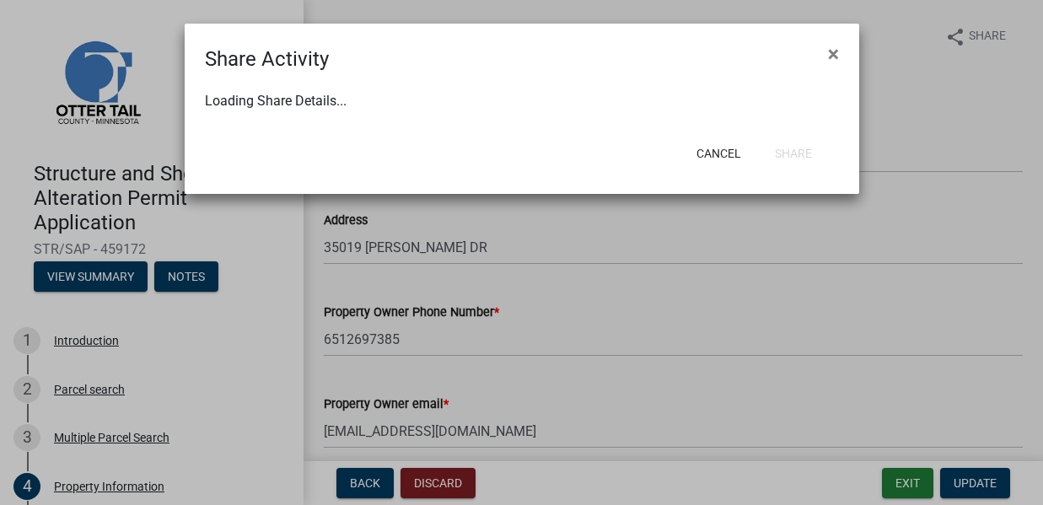
select select "0"
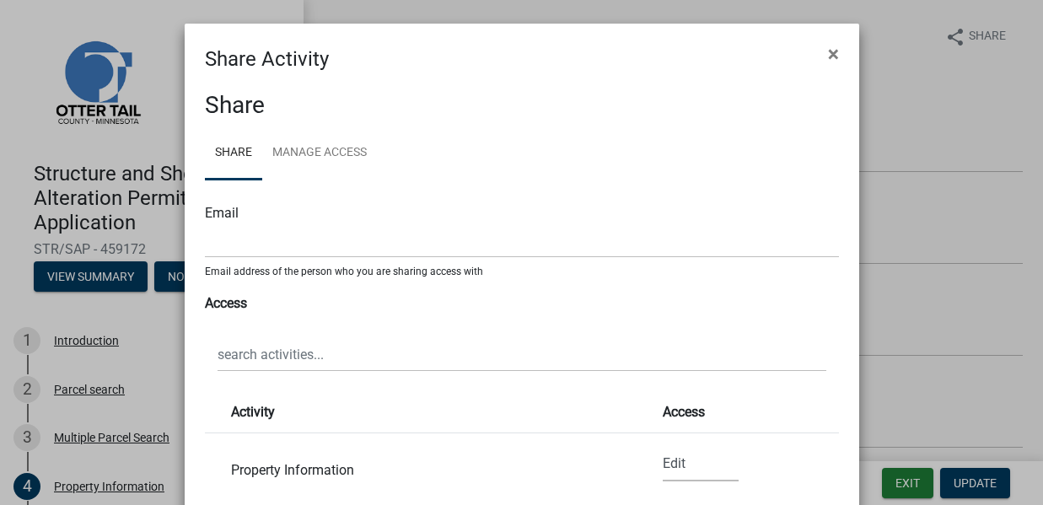
click at [663, 462] on select "None Read Edit" at bounding box center [701, 464] width 76 height 35
click at [737, 392] on li "Activity Access" at bounding box center [522, 412] width 634 height 41
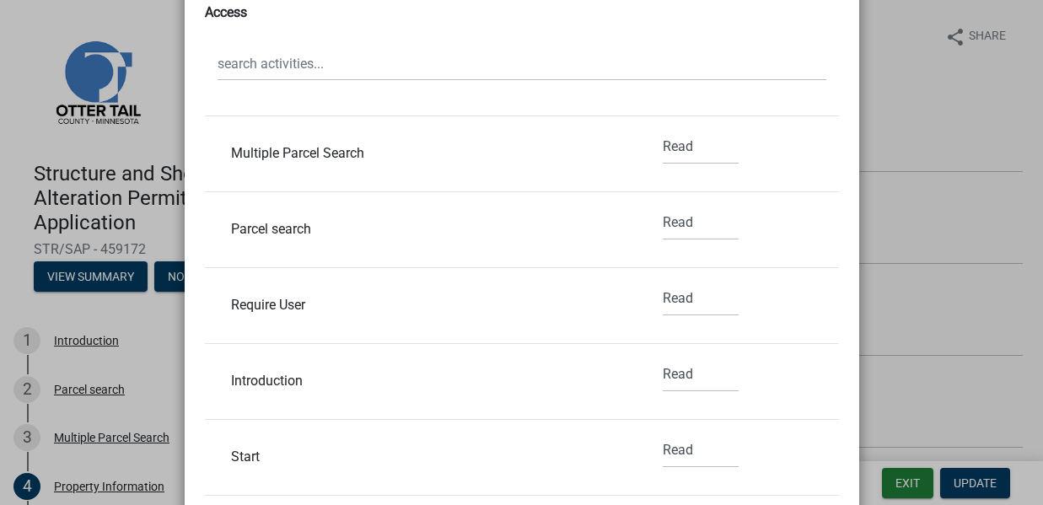
scroll to position [281, 0]
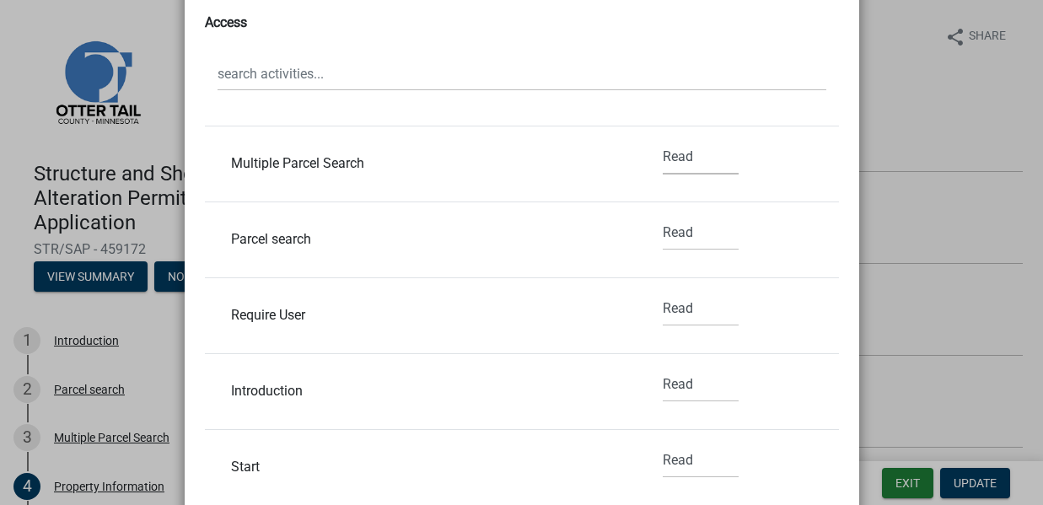
click at [663, 154] on select "None Read Edit" at bounding box center [701, 157] width 76 height 35
select select "1"
click at [663, 232] on select "None Read Edit" at bounding box center [701, 233] width 76 height 35
select select "1"
click at [663, 303] on select "None Read Edit" at bounding box center [701, 309] width 76 height 35
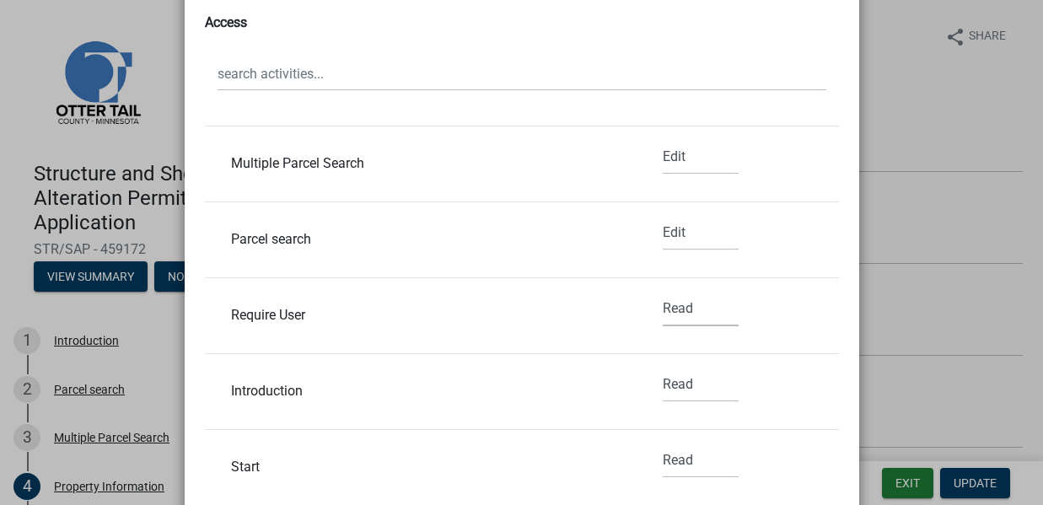
select select "1"
click at [665, 384] on select "None Read Edit" at bounding box center [701, 385] width 76 height 35
select select "1"
click at [663, 459] on select "None Read Edit" at bounding box center [701, 460] width 76 height 35
select select "1"
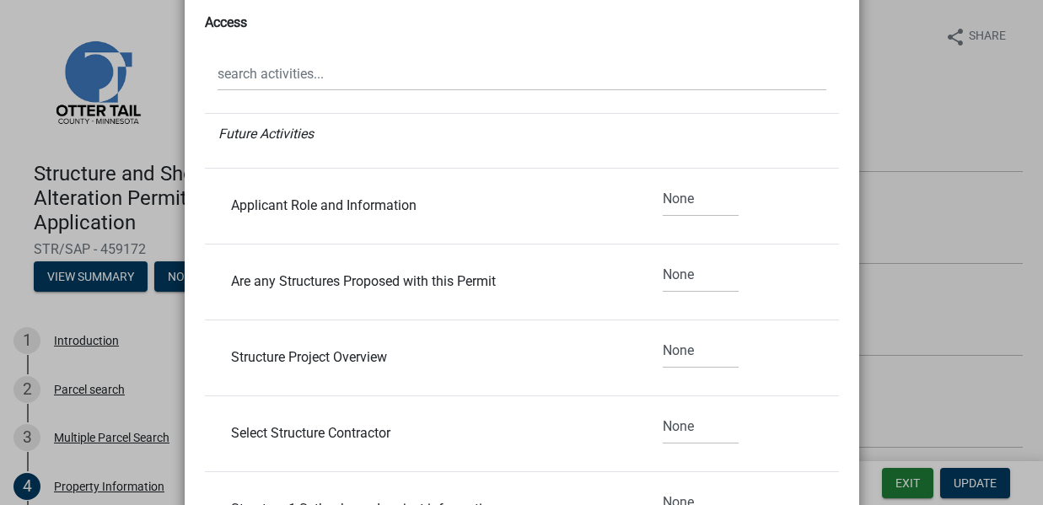
scroll to position [556, 0]
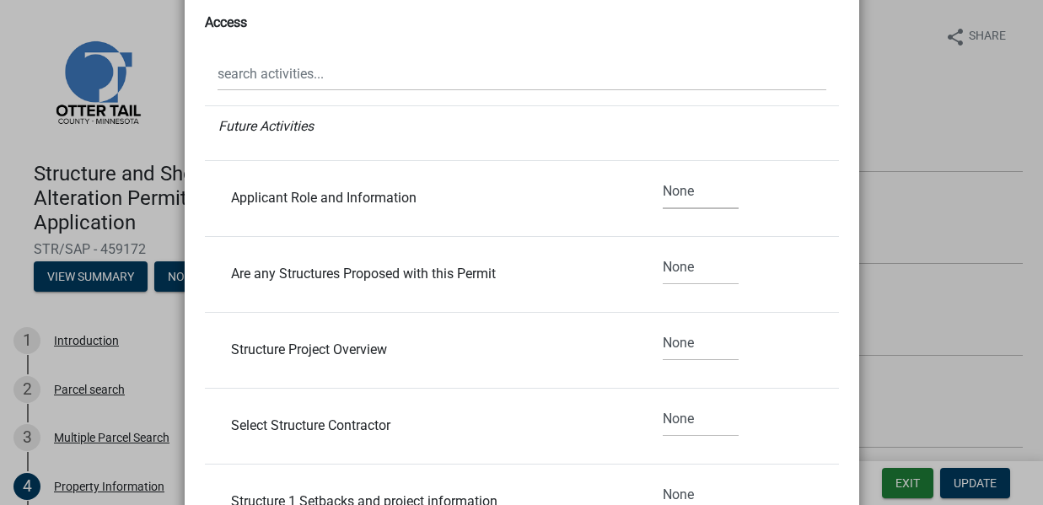
click at [663, 191] on select "None Read Edit" at bounding box center [701, 191] width 76 height 35
select select "1"
click at [668, 266] on select "None Read Edit" at bounding box center [701, 267] width 76 height 35
select select "1"
click at [663, 346] on select "None Read Edit" at bounding box center [701, 343] width 76 height 35
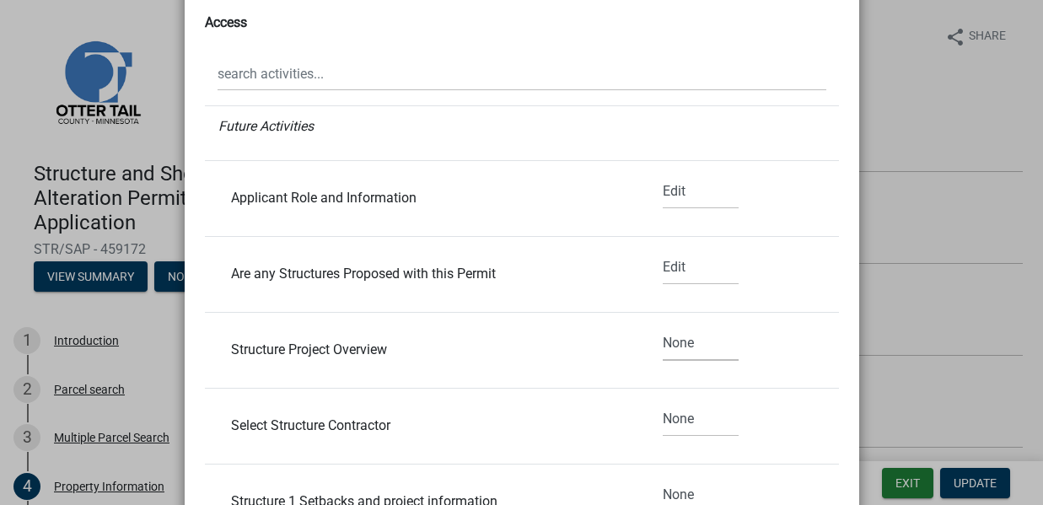
select select "1"
click at [668, 419] on select "None Read Edit" at bounding box center [701, 419] width 76 height 35
select select "1"
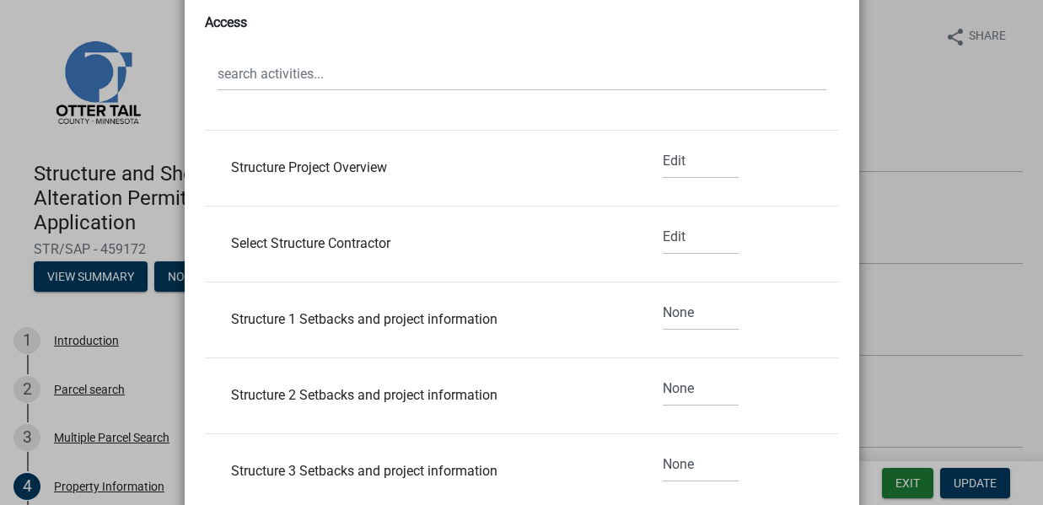
scroll to position [865, 0]
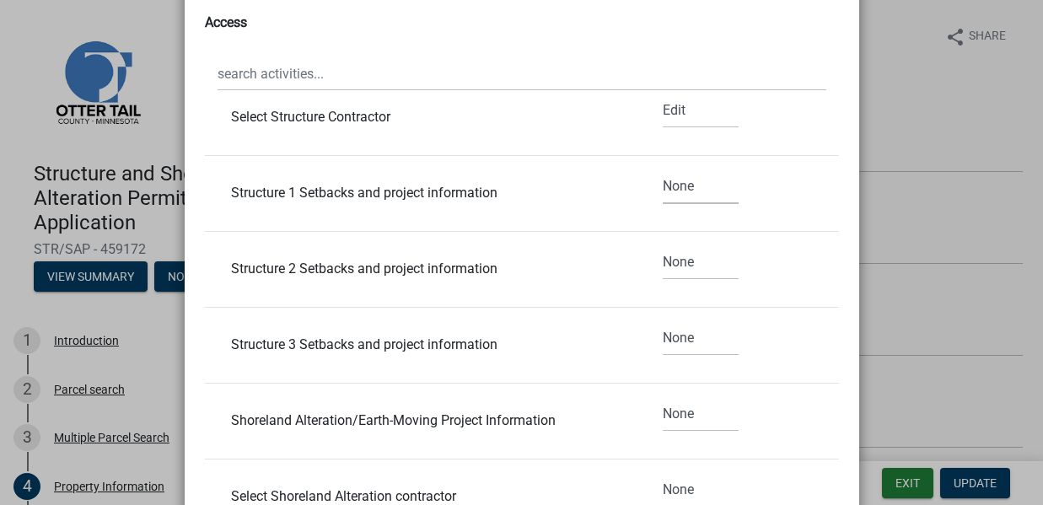
click at [663, 182] on select "None Read Edit" at bounding box center [701, 186] width 76 height 35
select select "1"
click at [664, 259] on select "None Read Edit" at bounding box center [701, 262] width 76 height 35
select select "1"
click at [664, 336] on select "None Read Edit" at bounding box center [701, 338] width 76 height 35
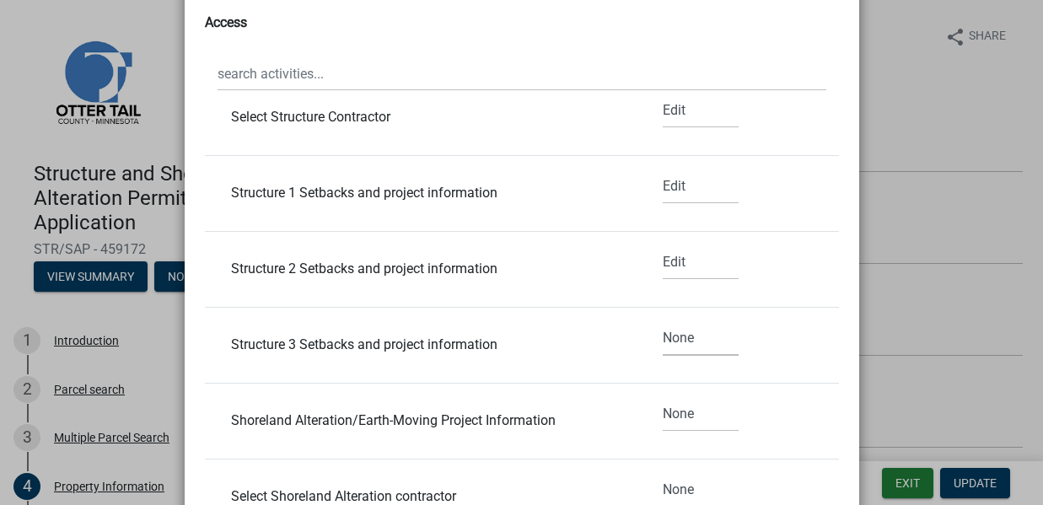
select select "1"
click at [669, 414] on select "None Read Edit" at bounding box center [701, 414] width 76 height 35
select select "1"
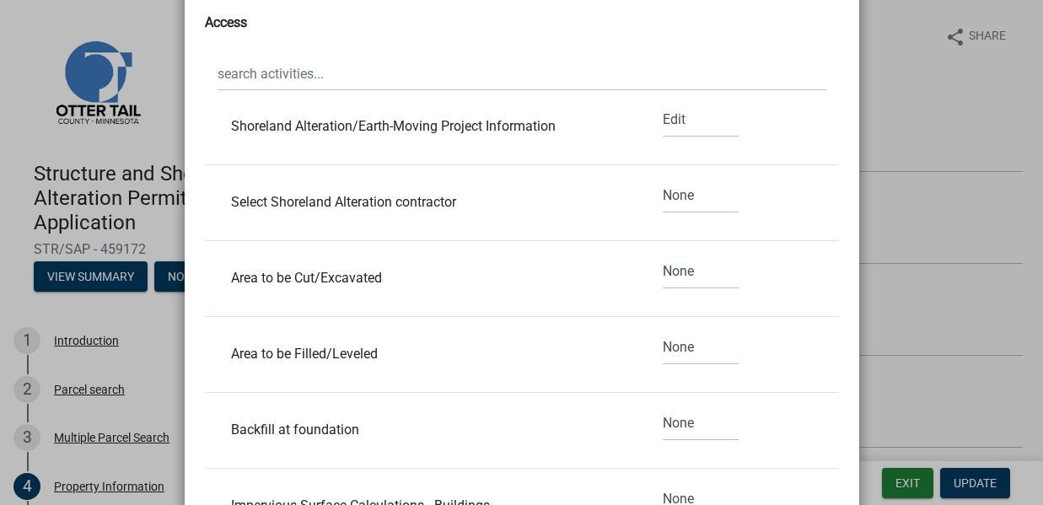
scroll to position [1179, 0]
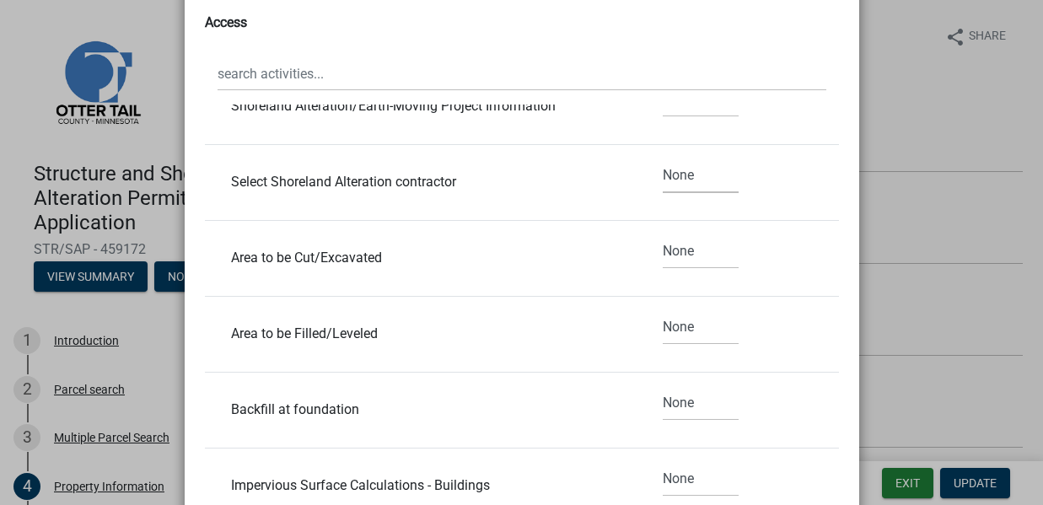
click at [663, 174] on select "None Read Edit" at bounding box center [701, 175] width 76 height 35
select select "1"
click at [668, 249] on select "None Read Edit" at bounding box center [701, 251] width 76 height 35
select select "1"
click at [666, 325] on select "None Read Edit" at bounding box center [701, 327] width 76 height 35
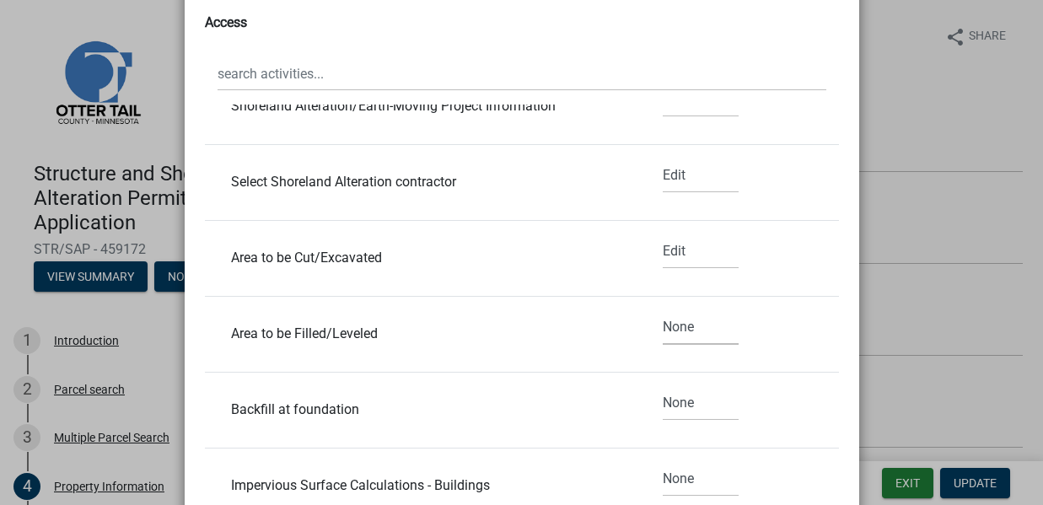
select select "1"
click at [667, 400] on select "None Read Edit" at bounding box center [701, 403] width 76 height 35
select select "1"
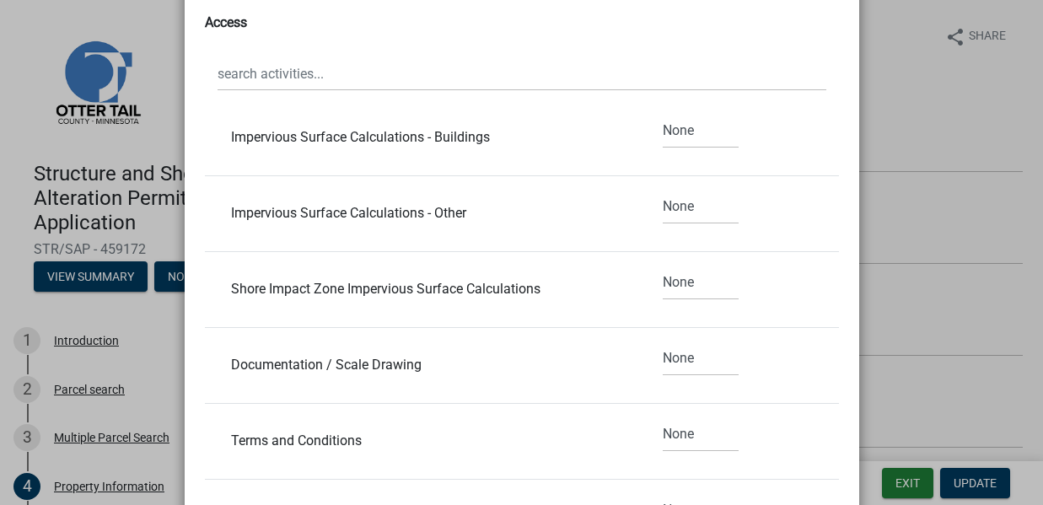
scroll to position [1536, 0]
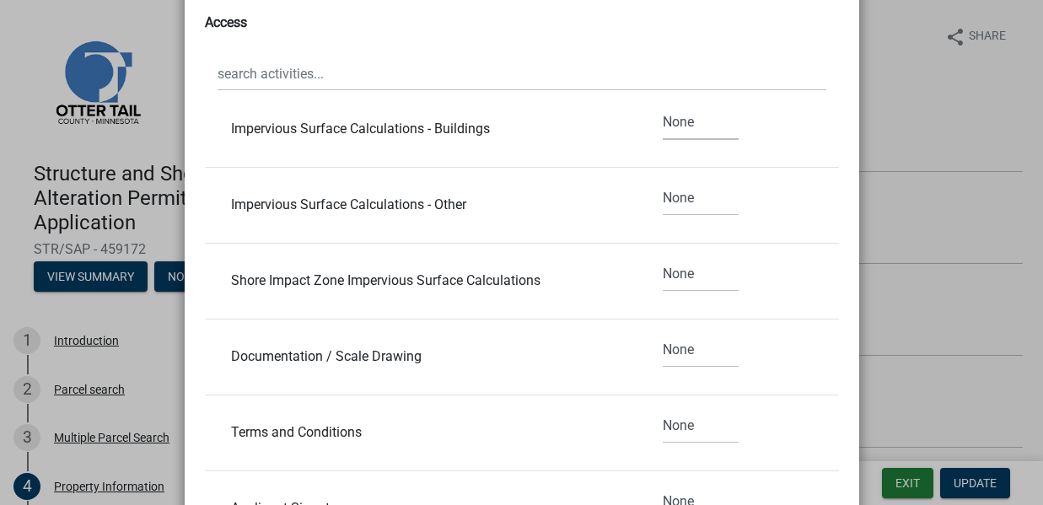
click at [663, 120] on select "None Read Edit" at bounding box center [701, 122] width 76 height 35
select select "1"
click at [663, 196] on select "None Read Edit" at bounding box center [701, 198] width 76 height 35
select select "1"
click at [663, 275] on select "None Read Edit" at bounding box center [701, 274] width 76 height 35
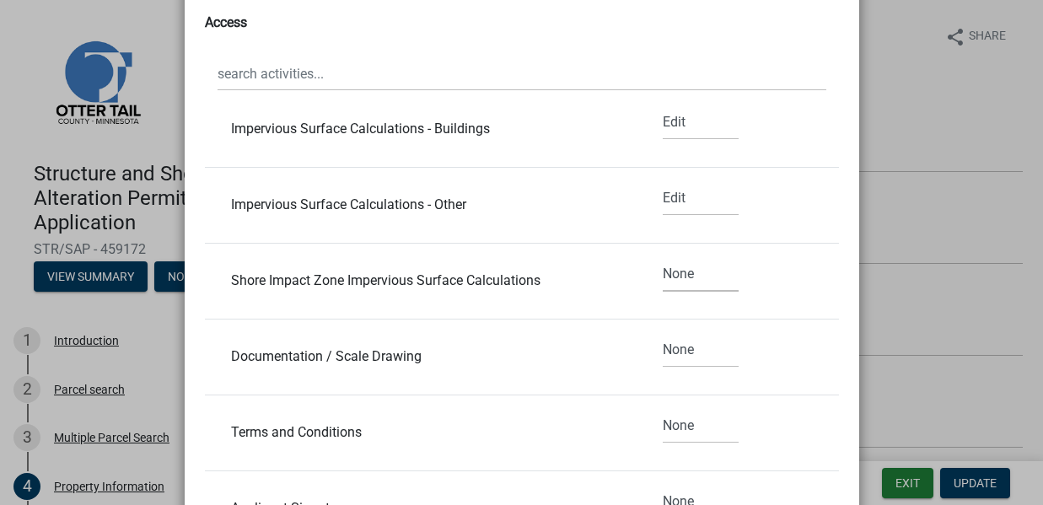
select select "1"
click at [664, 347] on select "None Read Edit" at bounding box center [701, 350] width 76 height 35
select select "1"
click at [664, 427] on select "None Read Edit" at bounding box center [701, 426] width 76 height 35
select select "1"
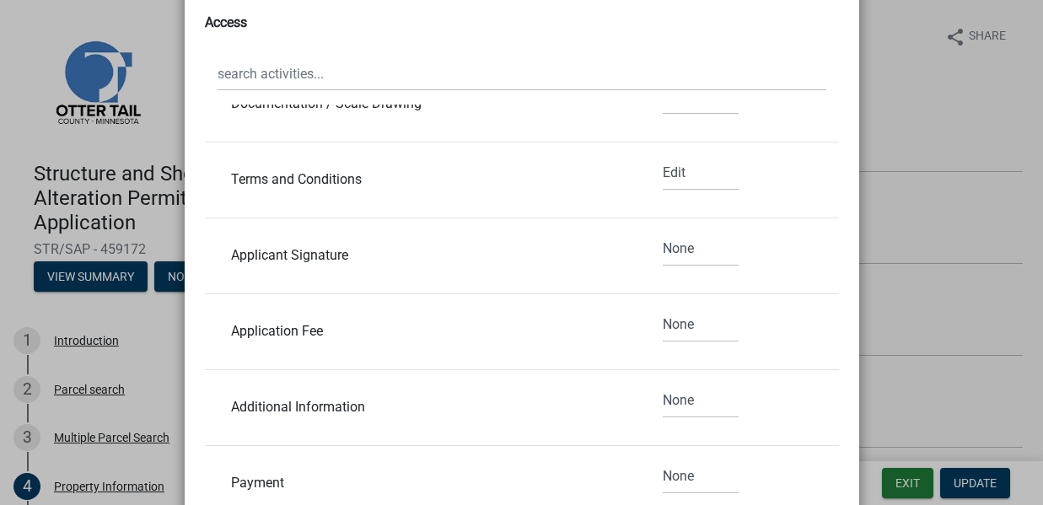
scroll to position [1826, 0]
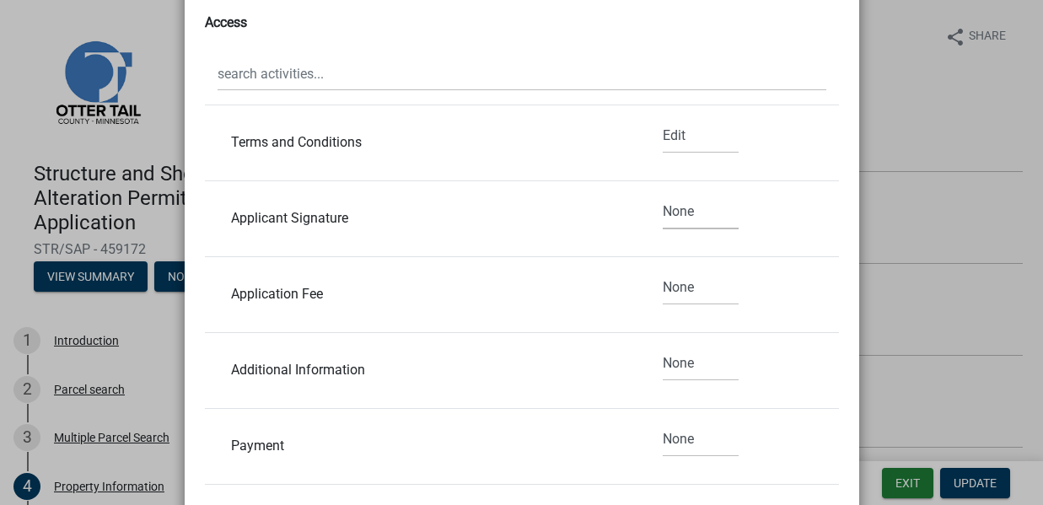
click at [663, 212] on select "None Read Edit" at bounding box center [701, 212] width 76 height 35
select select "1"
click at [665, 283] on select "None Read Edit" at bounding box center [701, 288] width 76 height 35
select select "1"
click at [664, 362] on select "None Read Edit" at bounding box center [701, 363] width 76 height 35
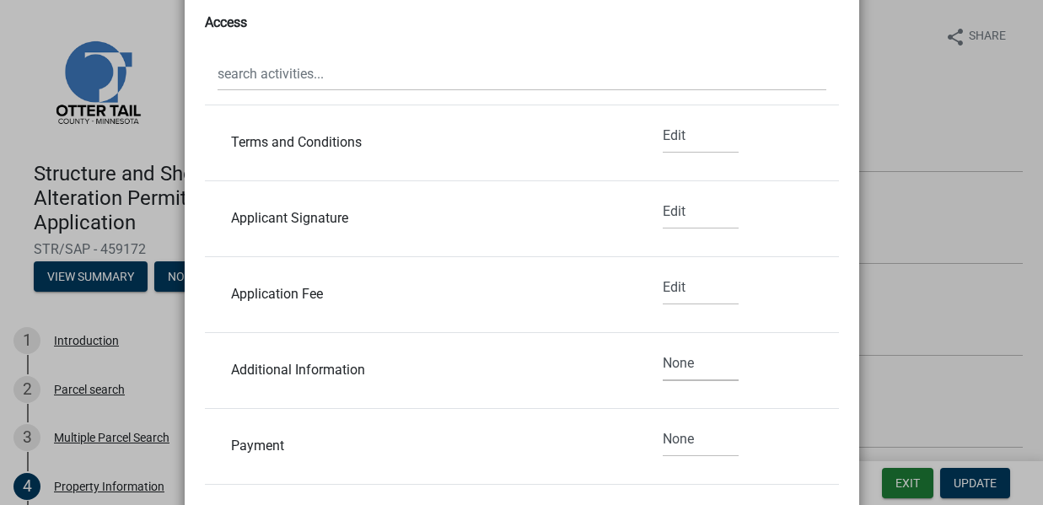
select select "1"
click at [664, 437] on select "None Read Edit" at bounding box center [701, 439] width 76 height 35
select select "1"
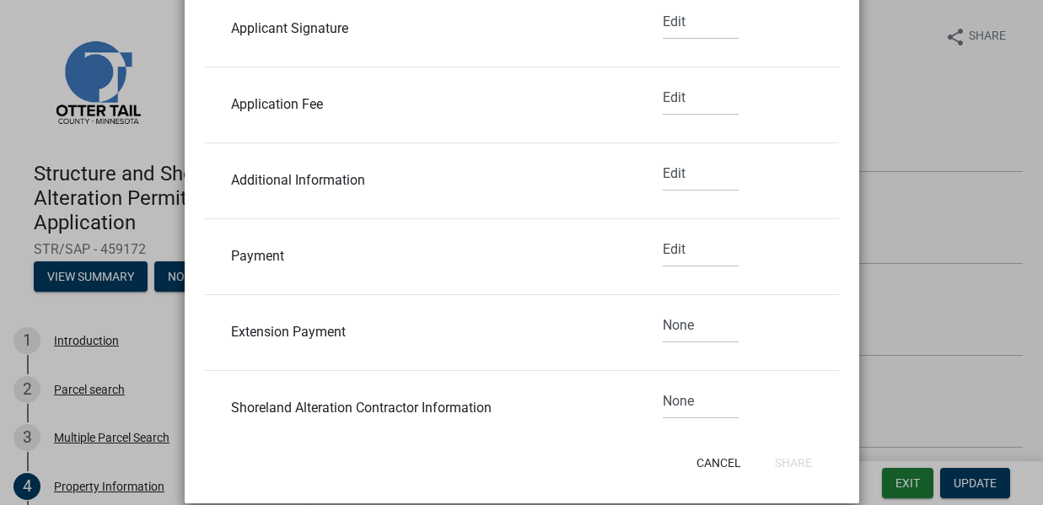
scroll to position [492, 0]
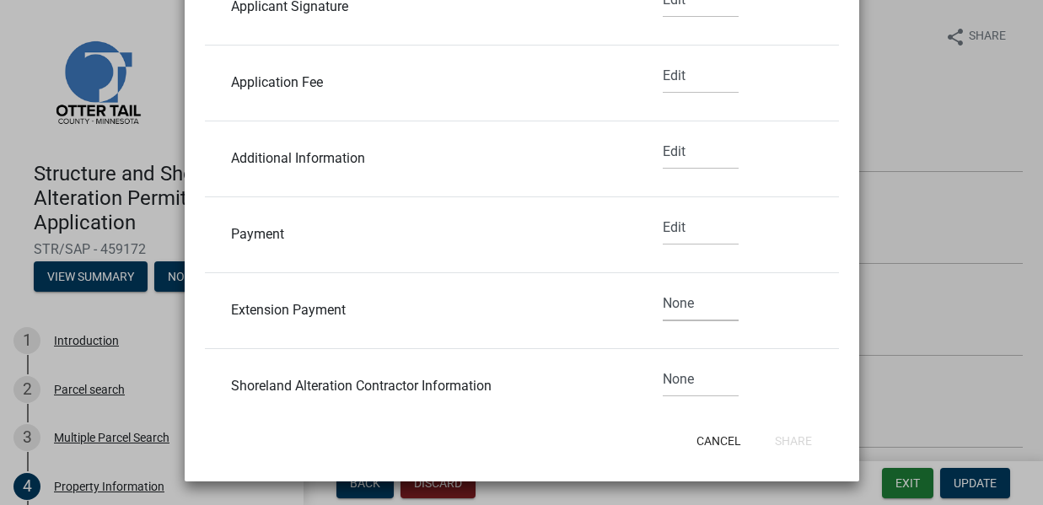
click at [663, 304] on select "None Read Edit" at bounding box center [701, 304] width 76 height 35
select select "1"
click at [668, 377] on select "None Read Edit" at bounding box center [701, 379] width 76 height 35
select select "1"
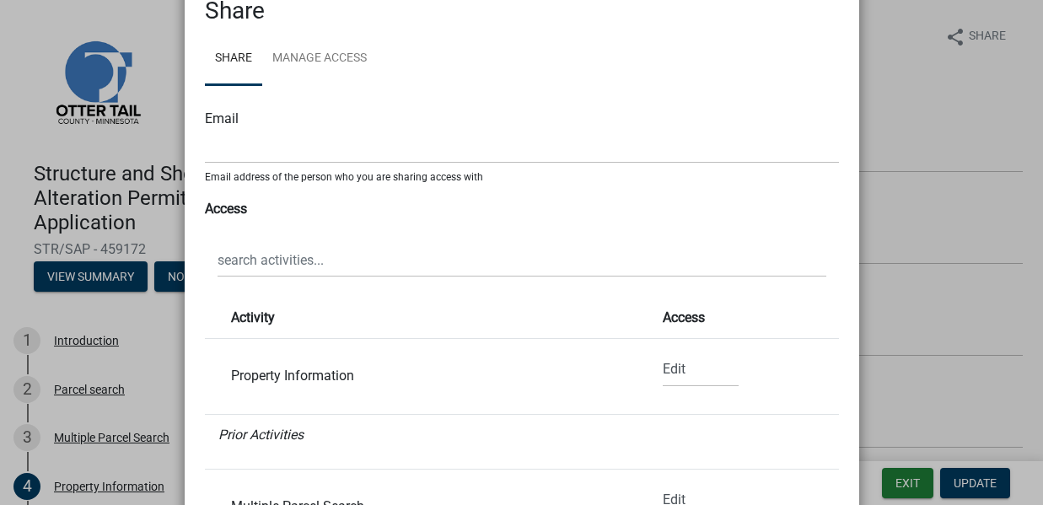
scroll to position [43, 0]
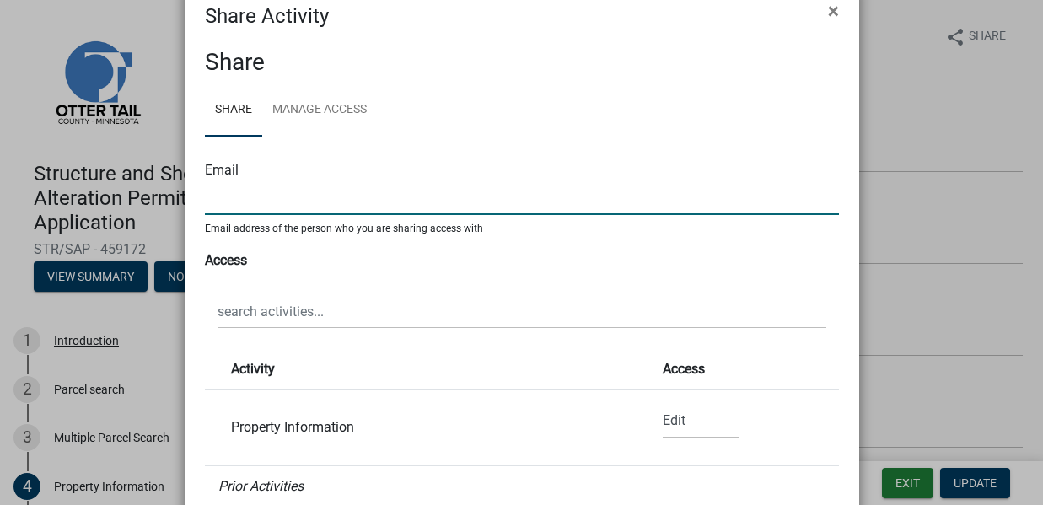
click at [221, 201] on input "text" at bounding box center [522, 197] width 634 height 35
paste input "fkubitschek@hotmail.com"
type input "fkubitschek@hotmail.com"
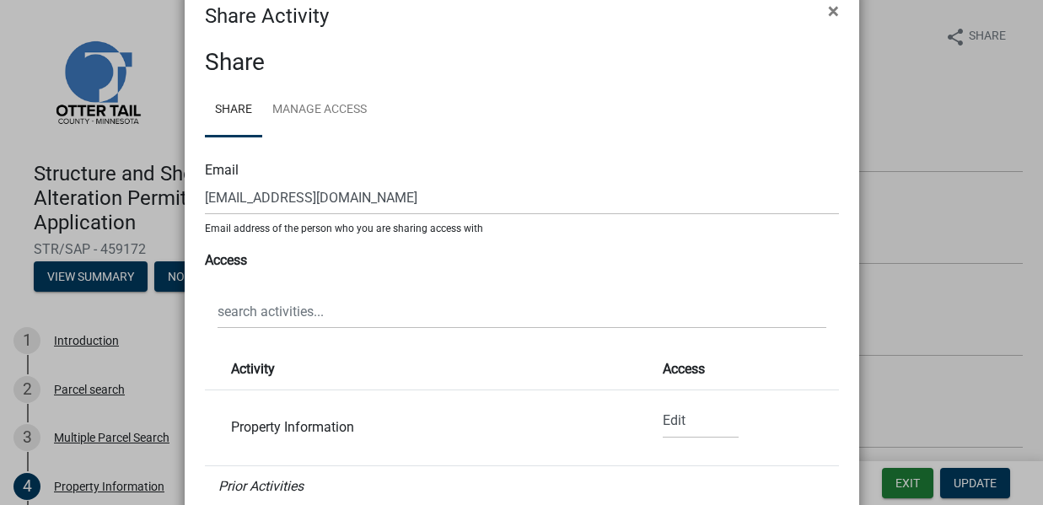
scroll to position [0, 0]
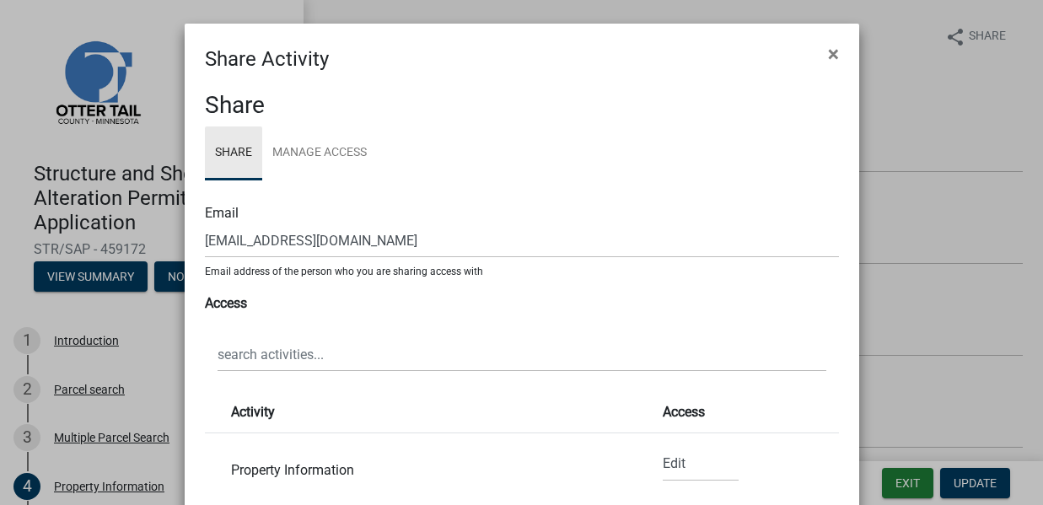
click at [221, 149] on link "Share" at bounding box center [233, 153] width 57 height 54
click at [218, 305] on strong "Access" at bounding box center [226, 303] width 42 height 16
click at [226, 305] on strong "Access" at bounding box center [226, 303] width 42 height 16
click at [228, 307] on strong "Access" at bounding box center [226, 303] width 42 height 16
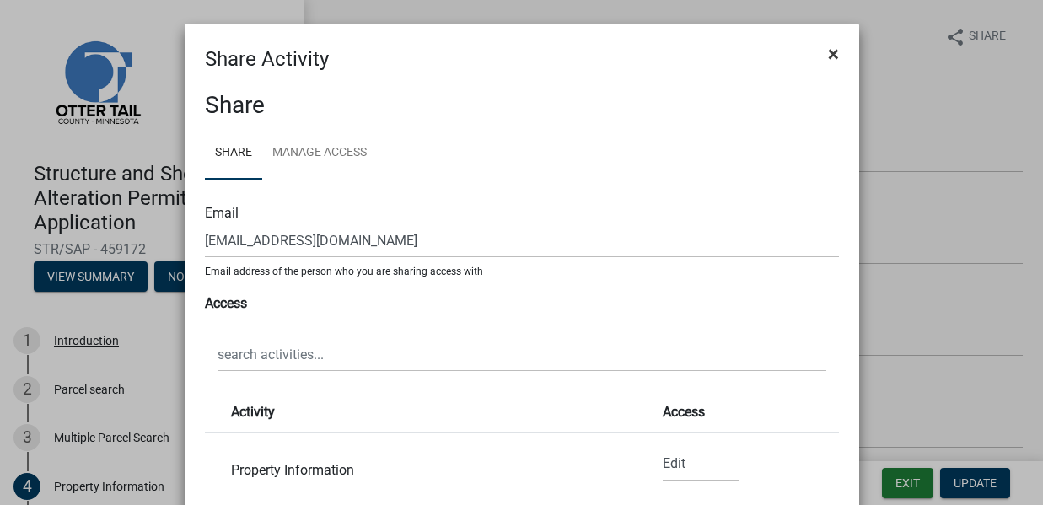
click at [828, 51] on span "×" at bounding box center [833, 54] width 11 height 24
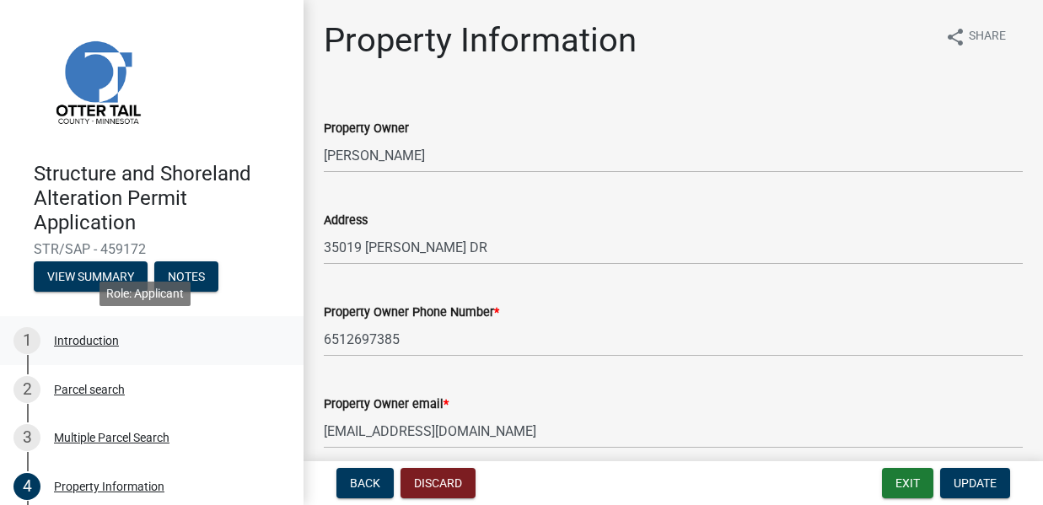
click at [82, 340] on div "Introduction" at bounding box center [86, 341] width 65 height 12
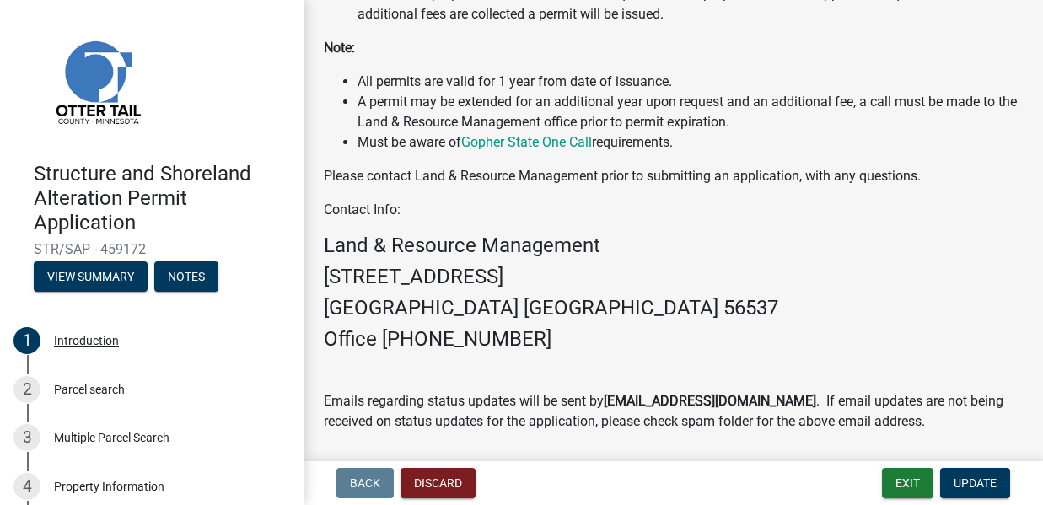
scroll to position [675, 0]
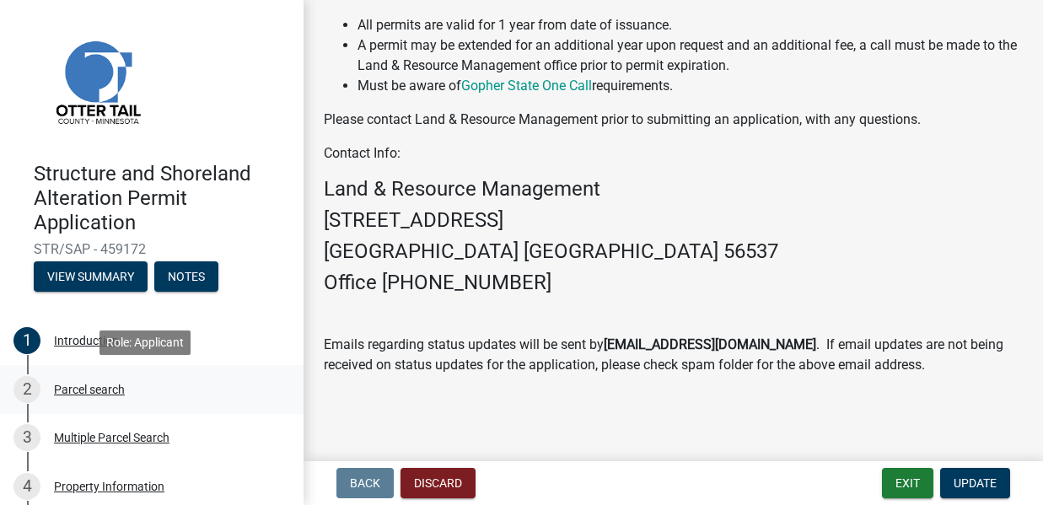
click at [91, 389] on div "Parcel search" at bounding box center [89, 390] width 71 height 12
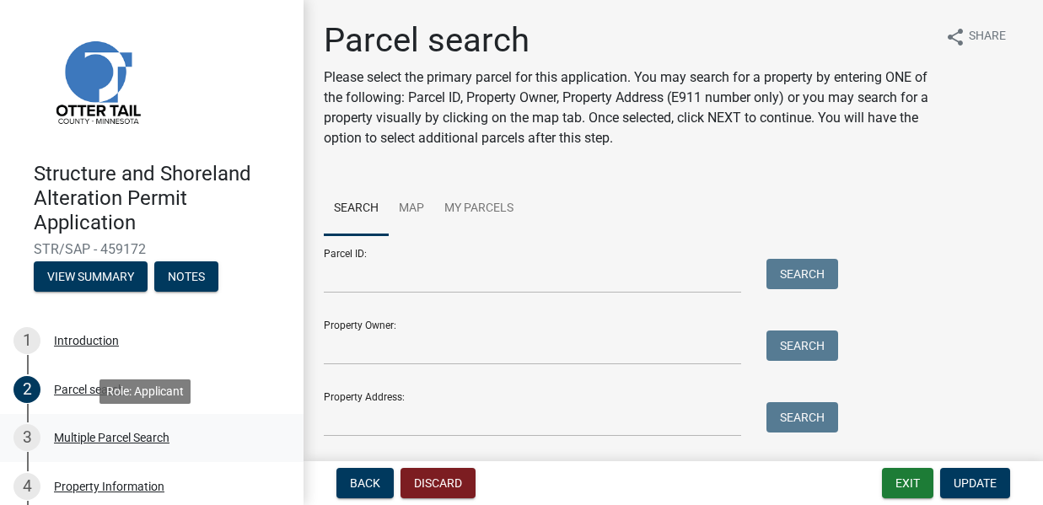
click at [83, 439] on div "Multiple Parcel Search" at bounding box center [111, 438] width 115 height 12
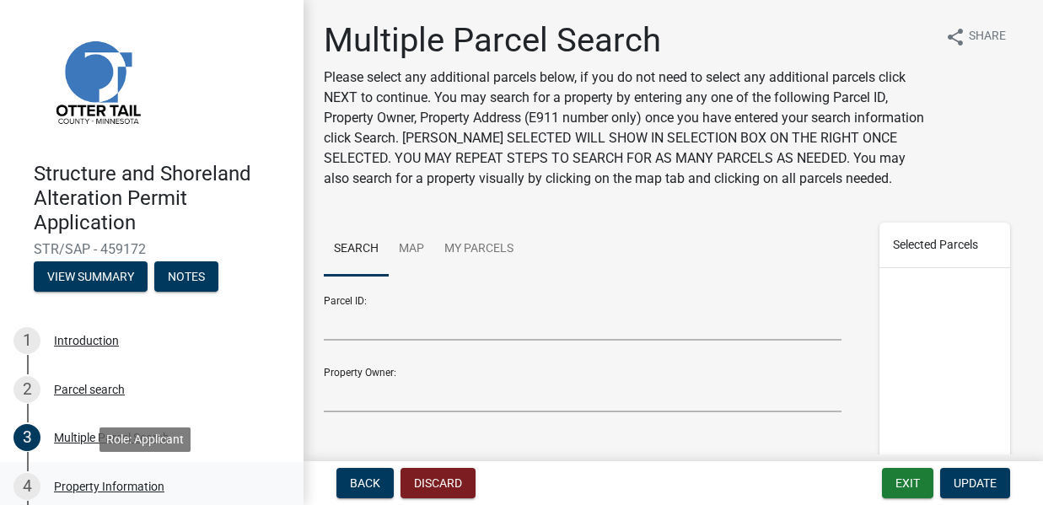
click at [109, 485] on div "Property Information" at bounding box center [109, 487] width 110 height 12
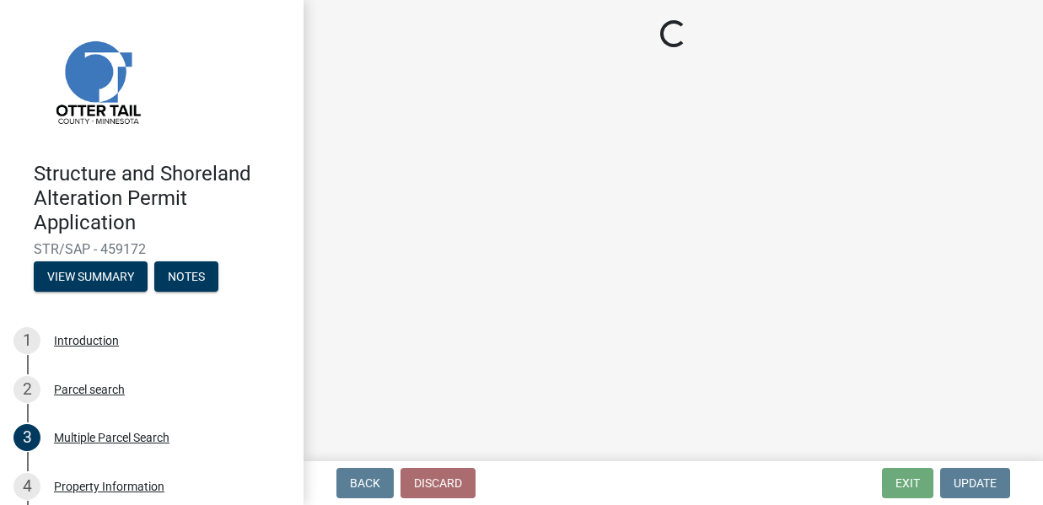
select select "0bc2e7ee-fb10-478e-b6cf-22d75c2a0b86"
select select "91995f90-6606-463b-bec3-c5862f147548"
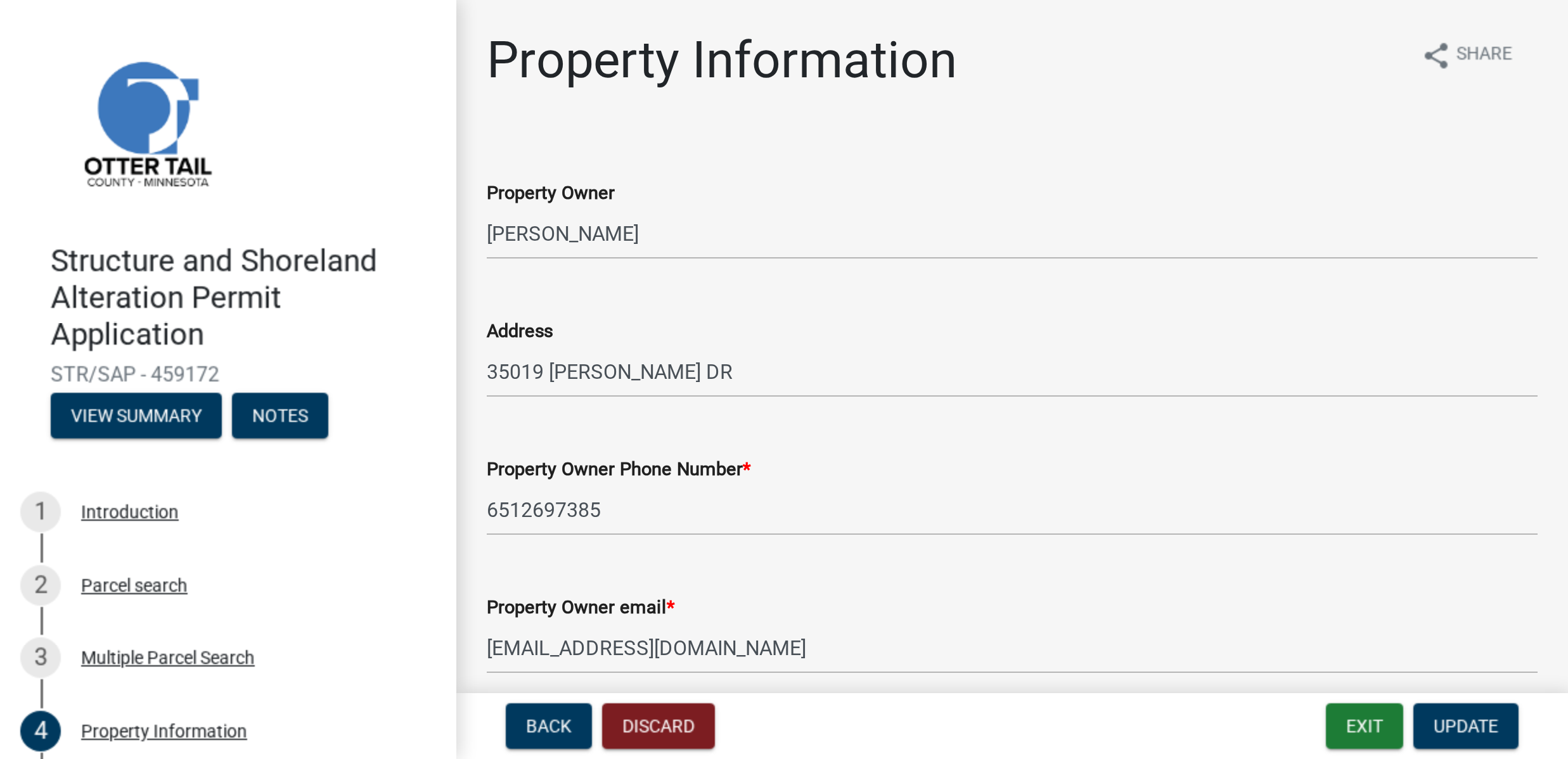
scroll to position [2, 0]
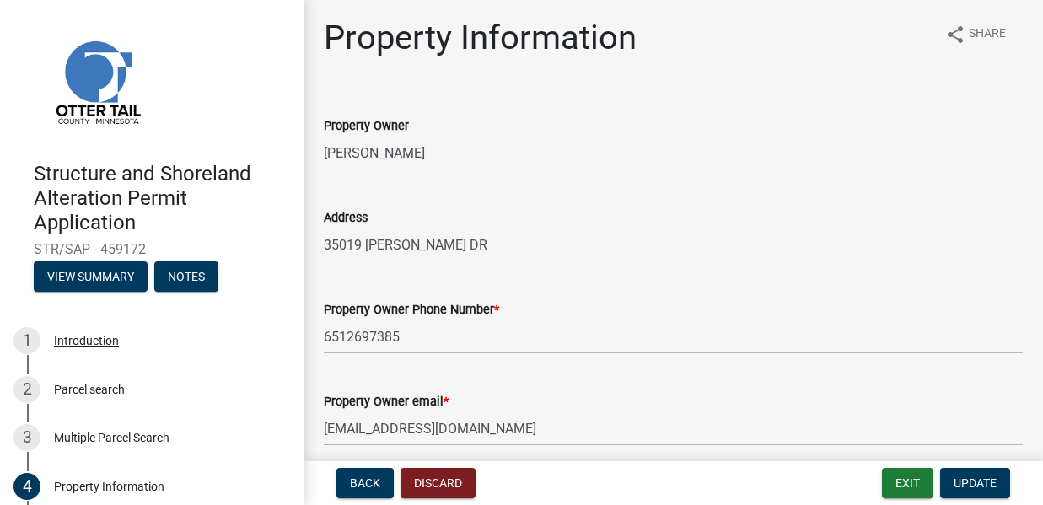
drag, startPoint x: 309, startPoint y: 99, endPoint x: 515, endPoint y: 96, distance: 205.7
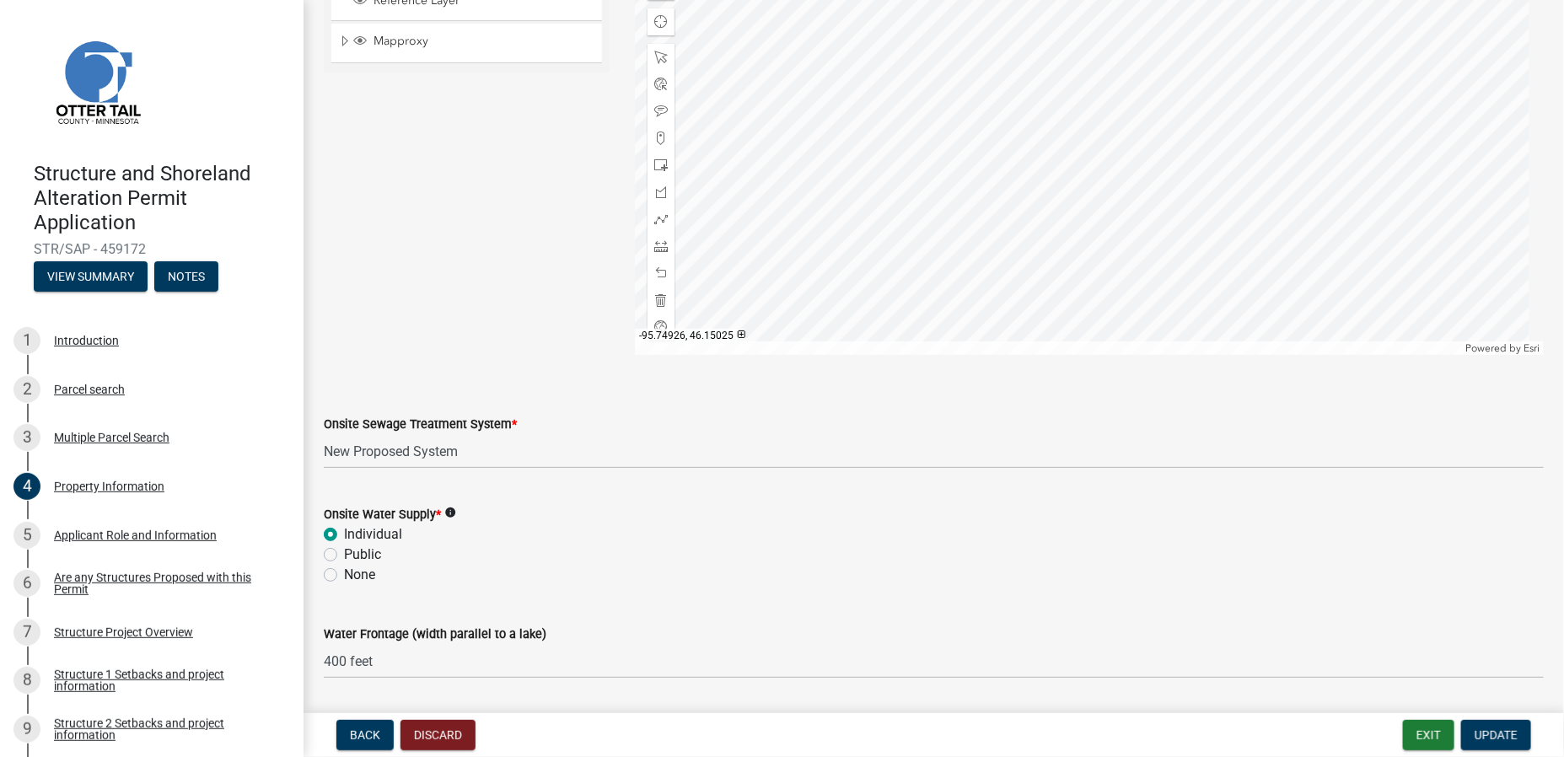
scroll to position [1004, 0]
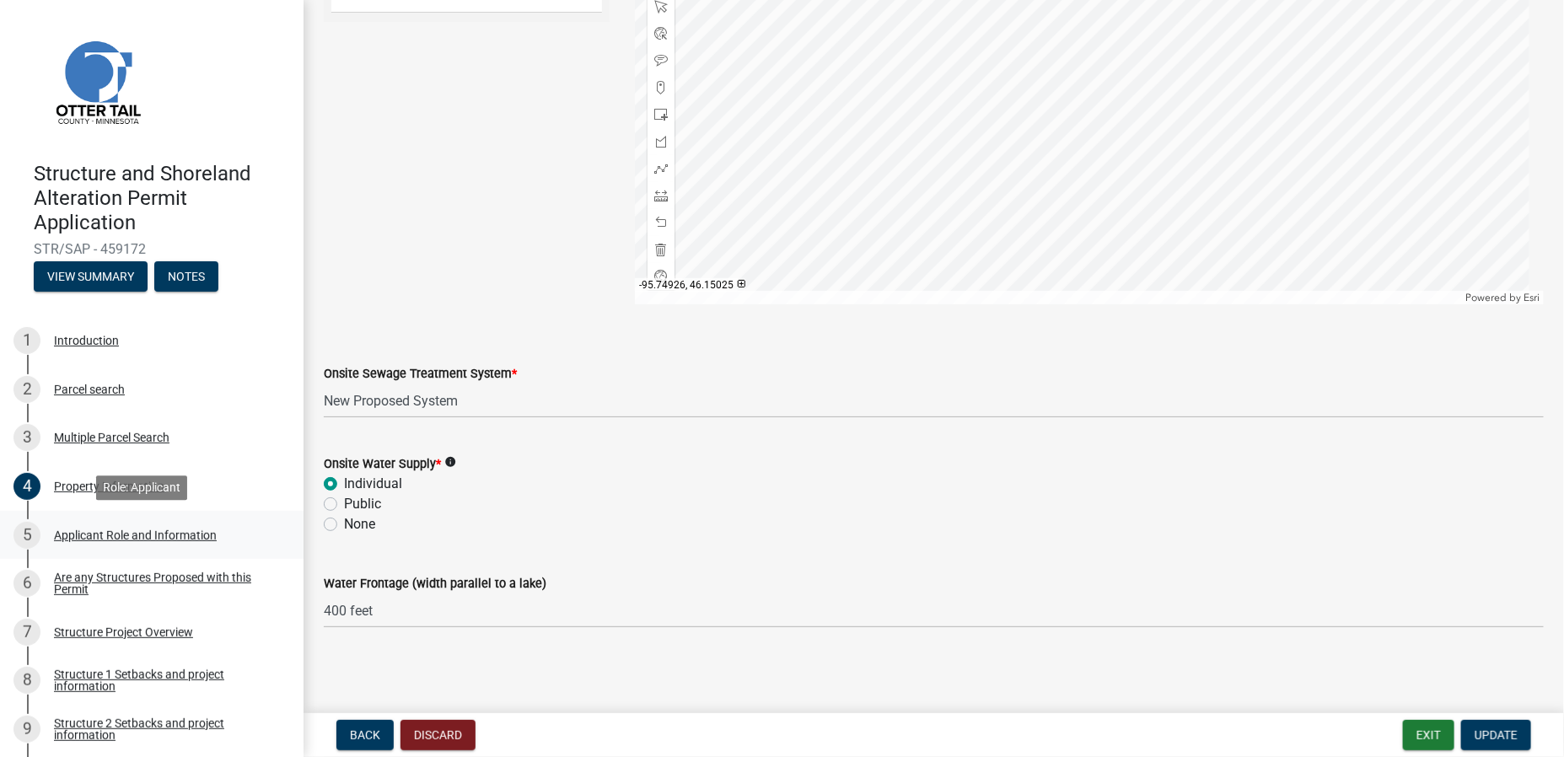
click at [27, 531] on div "5" at bounding box center [26, 535] width 27 height 27
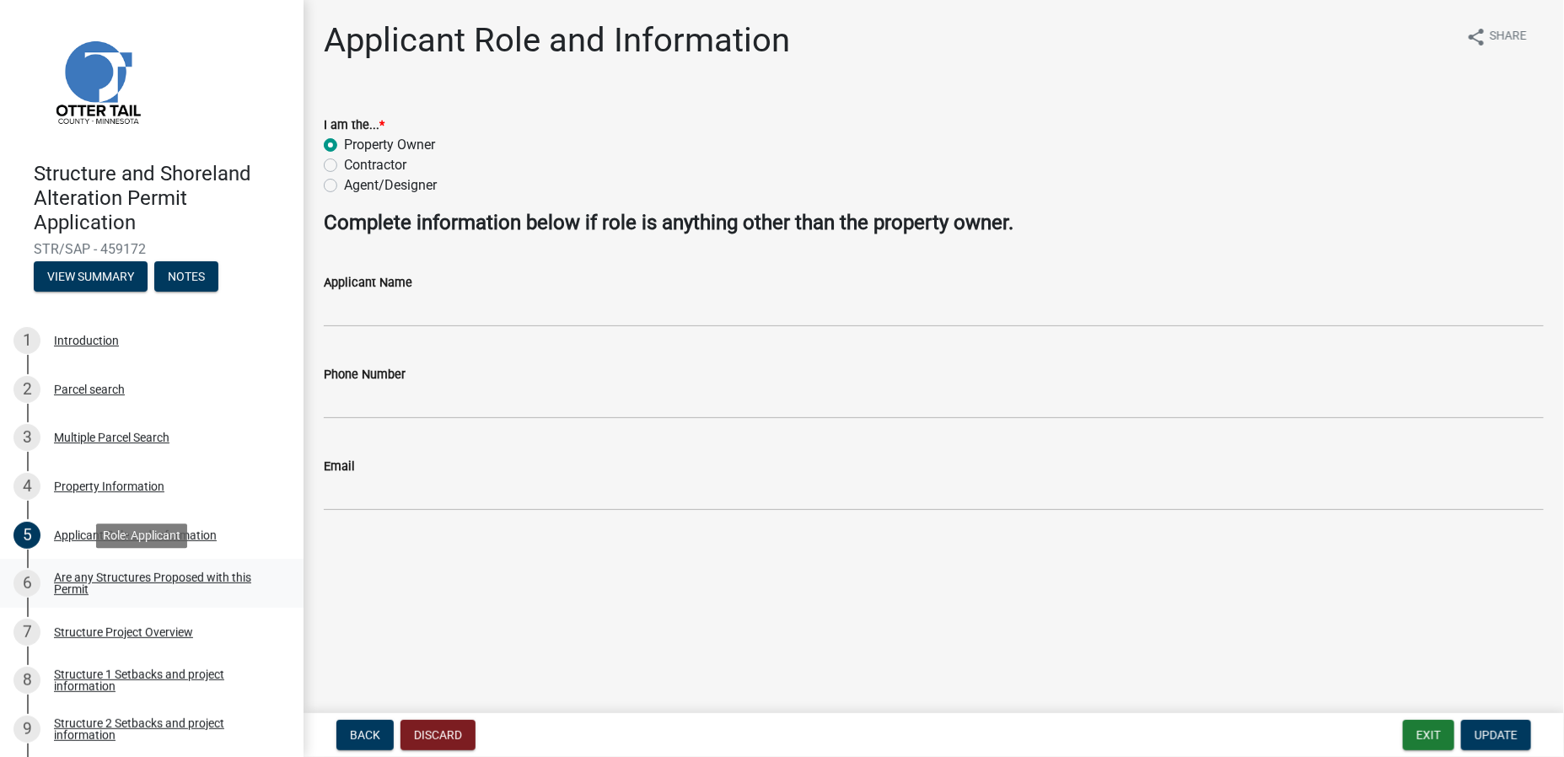
click at [80, 552] on div "Are any Structures Proposed with this Permit" at bounding box center [165, 584] width 223 height 24
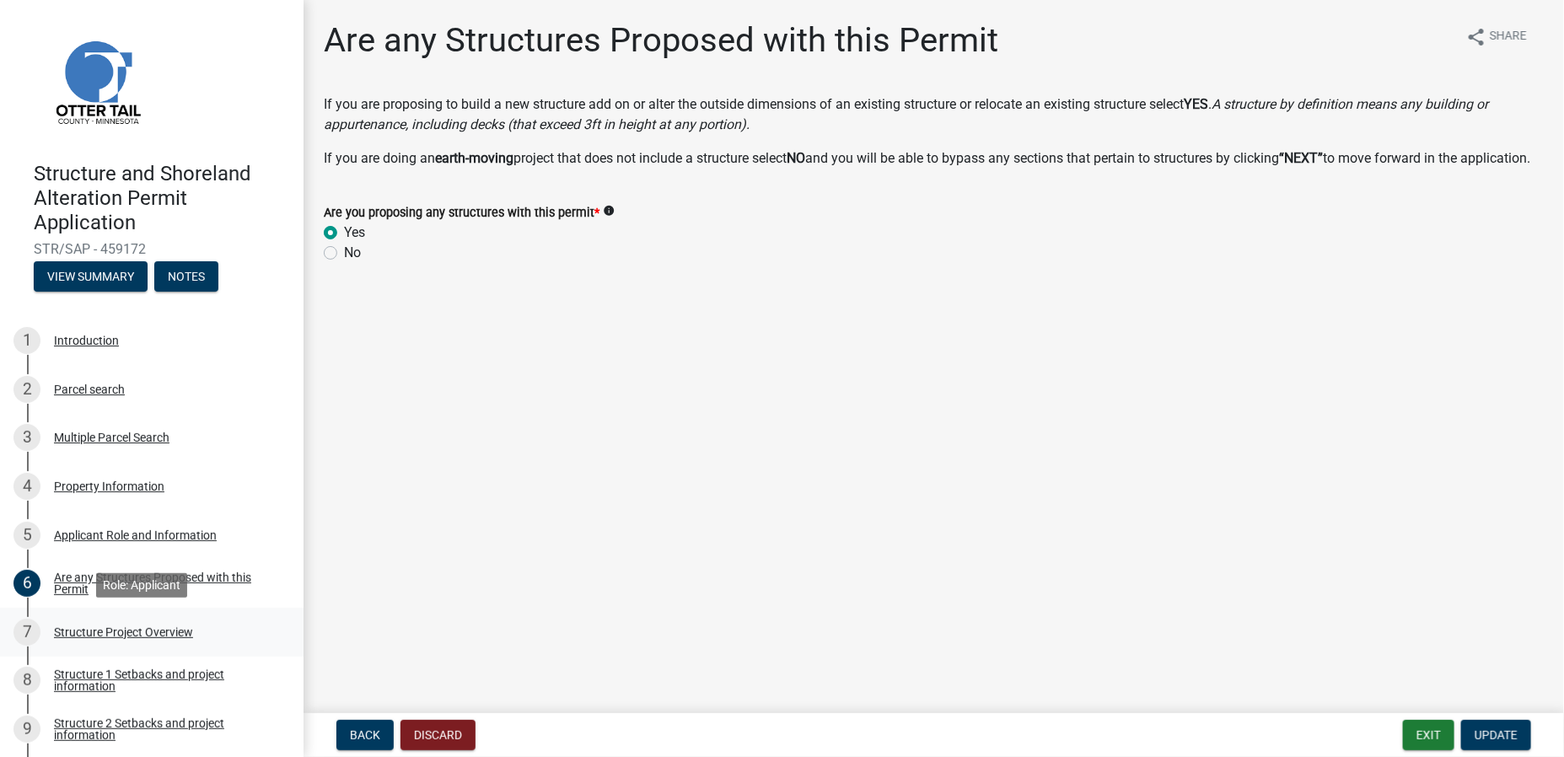
click at [74, 552] on div "Structure Project Overview" at bounding box center [123, 632] width 139 height 12
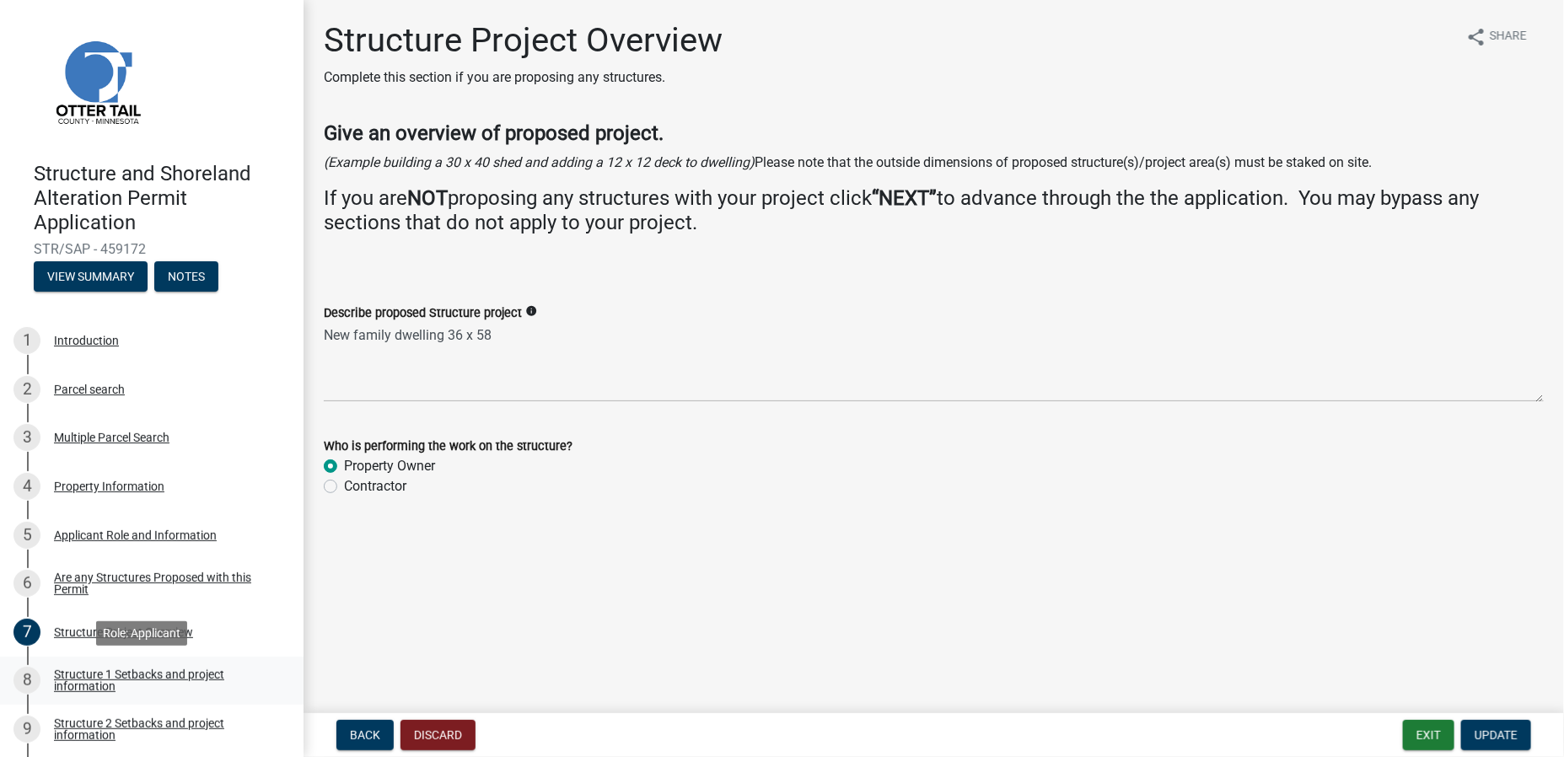
click at [80, 552] on div "Structure 1 Setbacks and project information" at bounding box center [165, 680] width 223 height 24
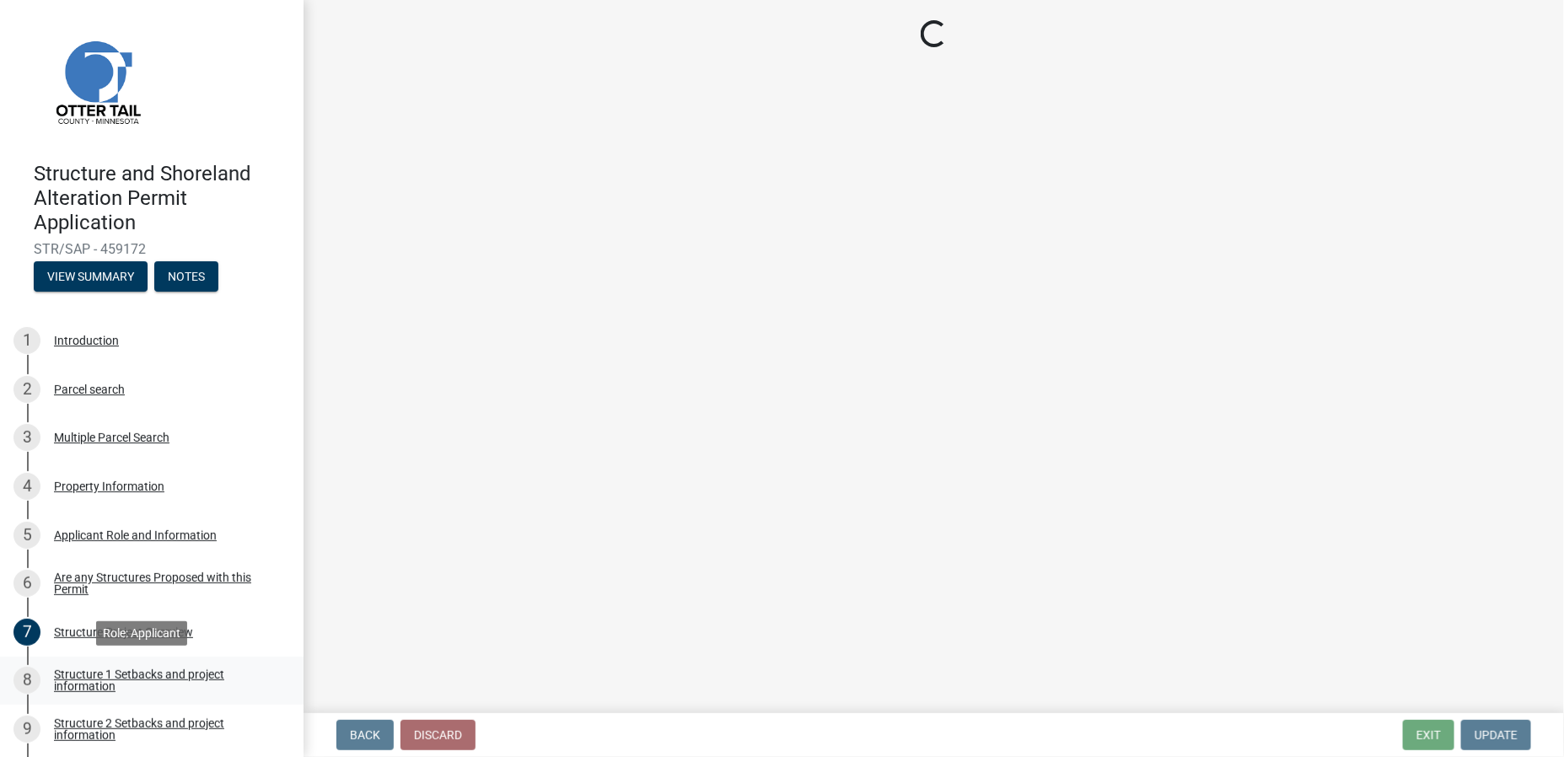
select select "c185e313-3403-4239-bd61-bb563c58a77a"
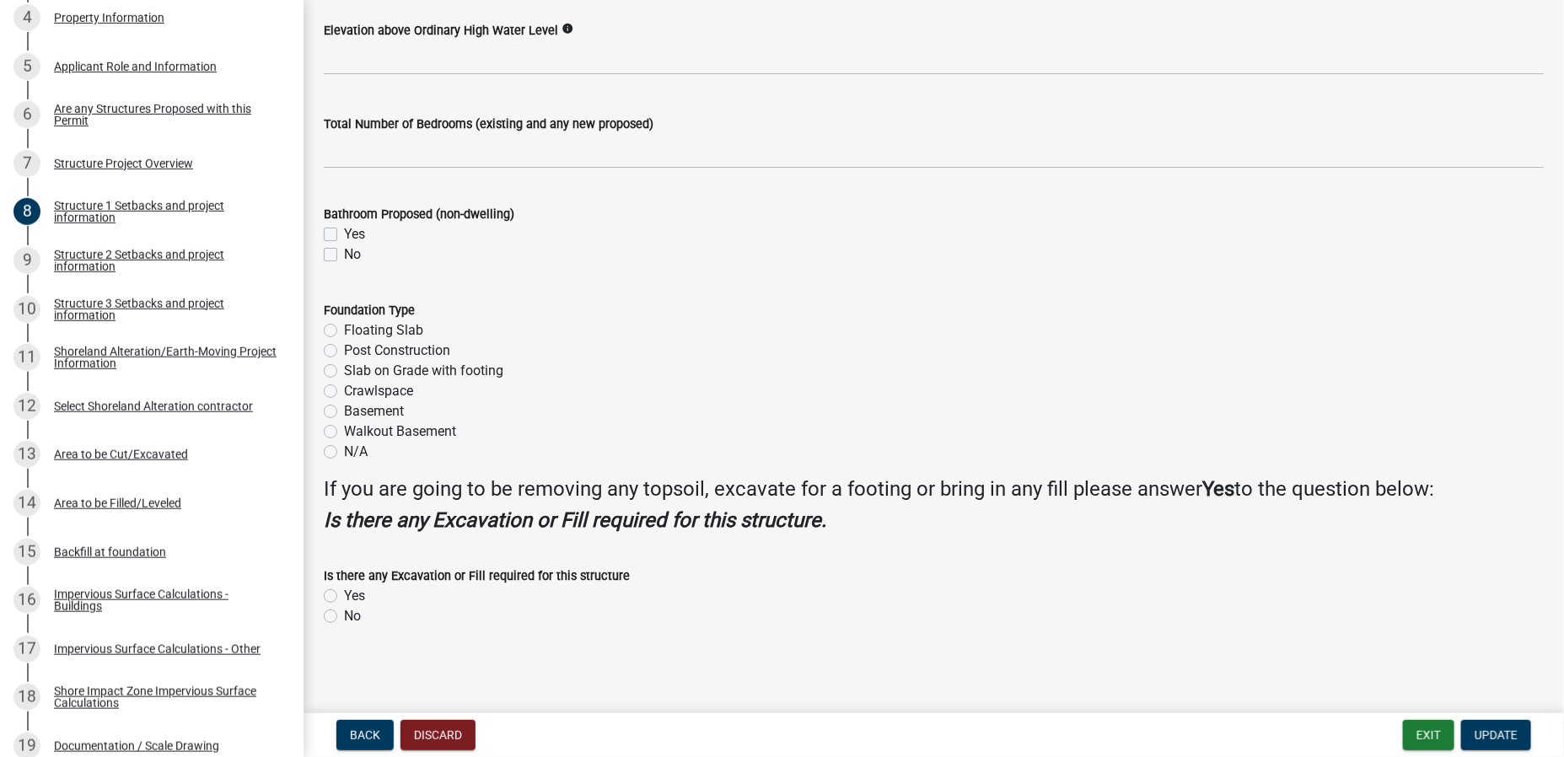
scroll to position [440, 0]
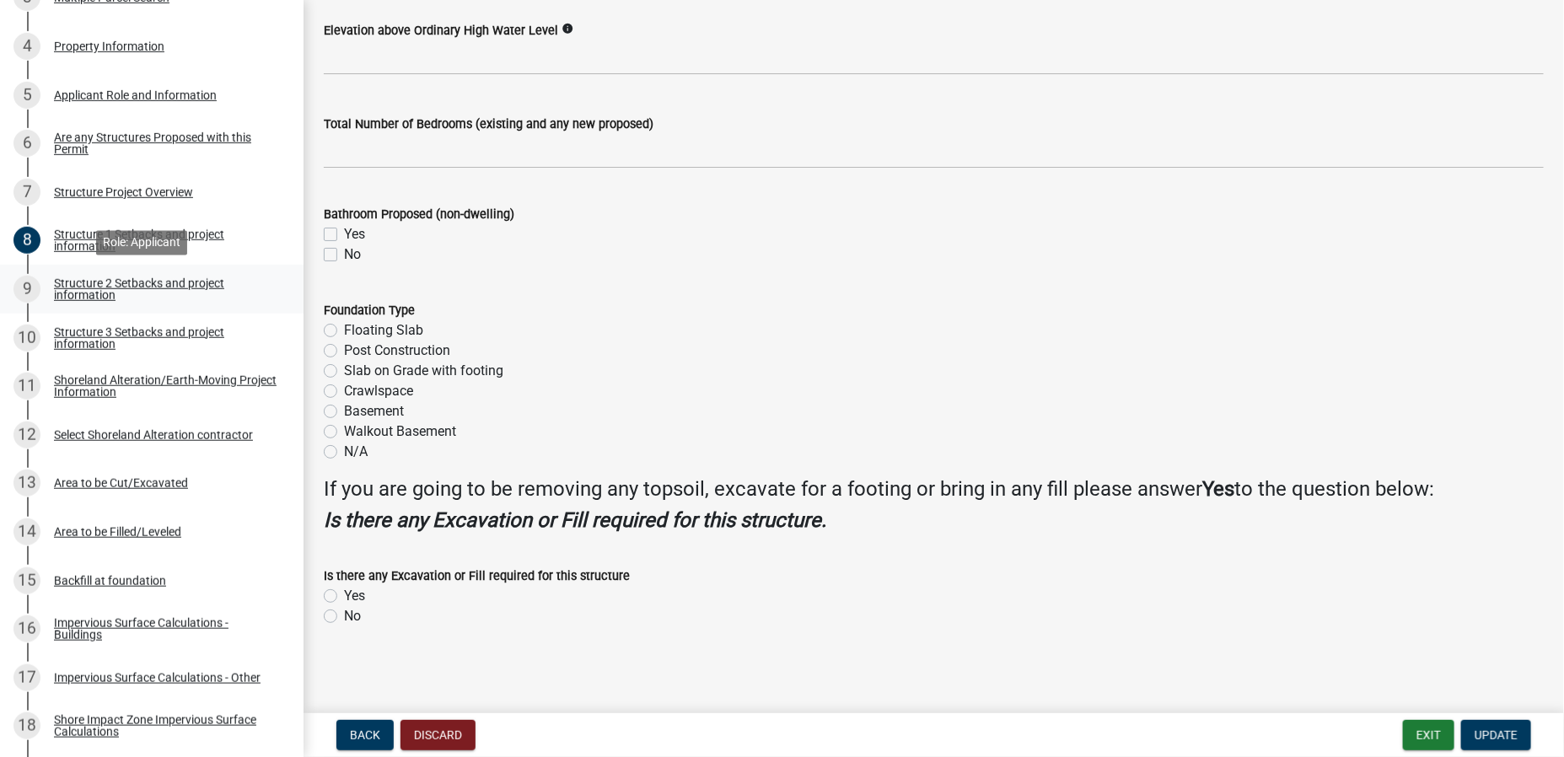
click at [60, 281] on div "Structure 2 Setbacks and project information" at bounding box center [165, 289] width 223 height 24
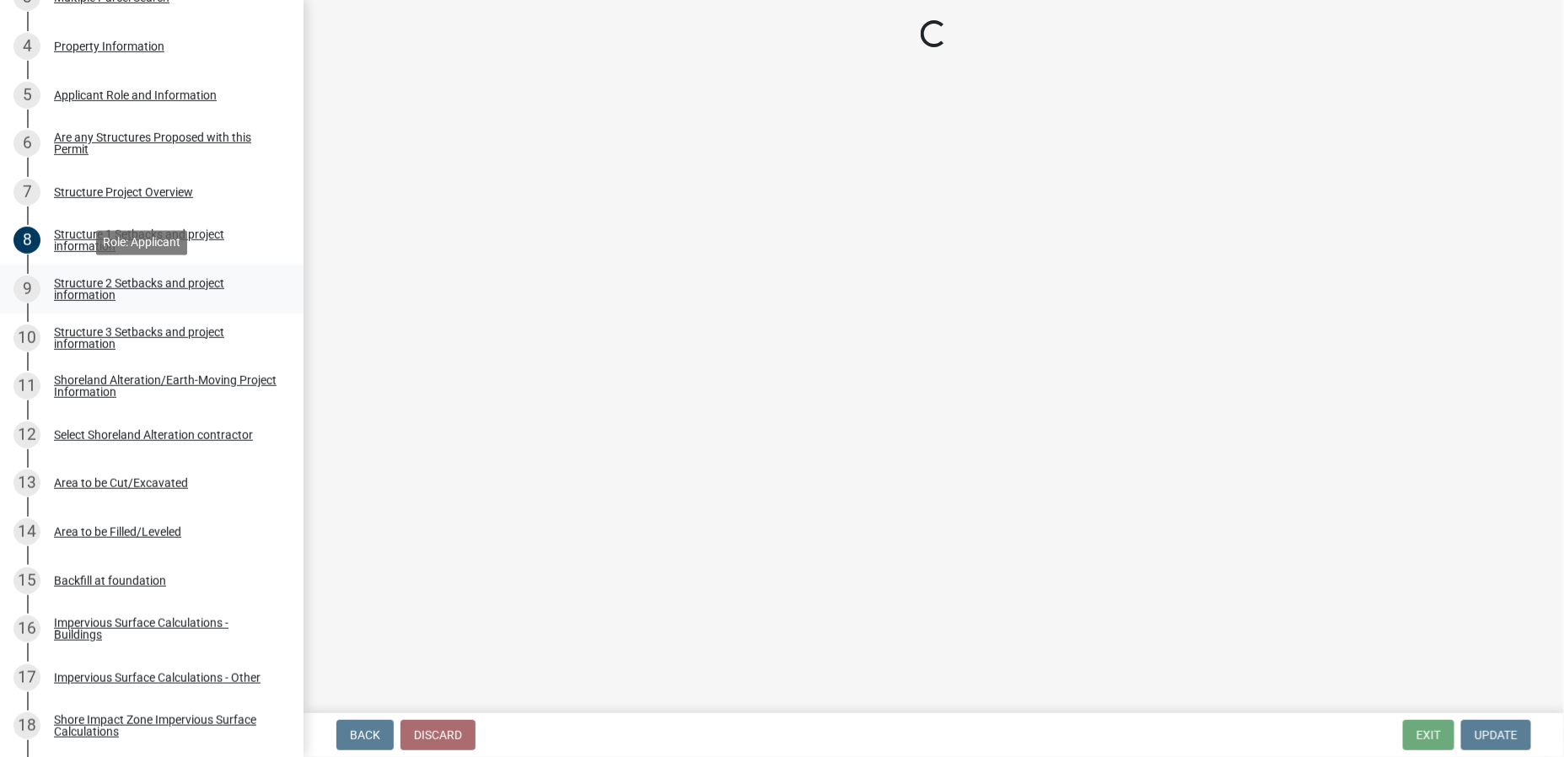
select select "c185e313-3403-4239-bd61-bb563c58a77a"
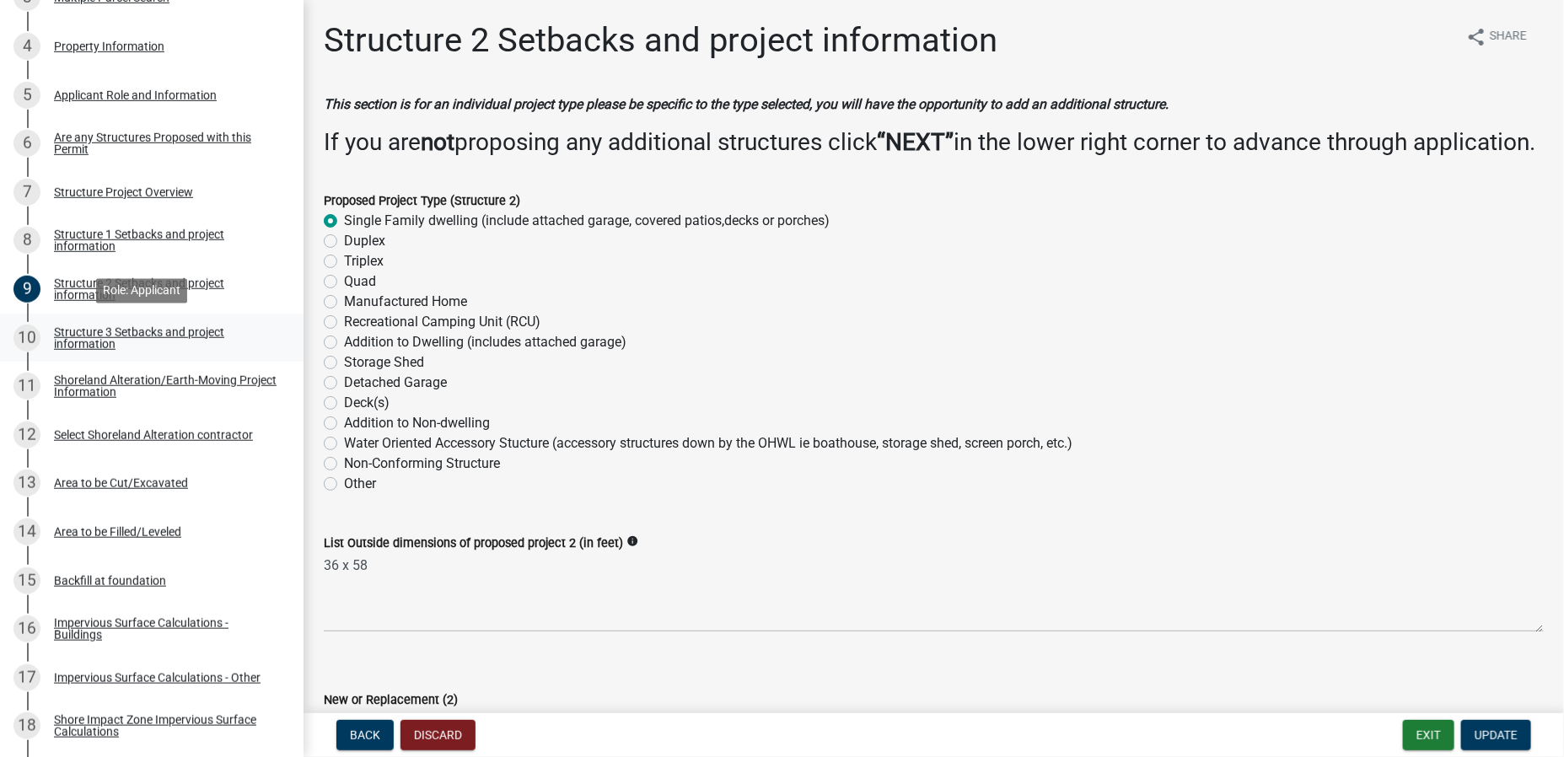
click at [82, 330] on div "Structure 3 Setbacks and project information" at bounding box center [165, 338] width 223 height 24
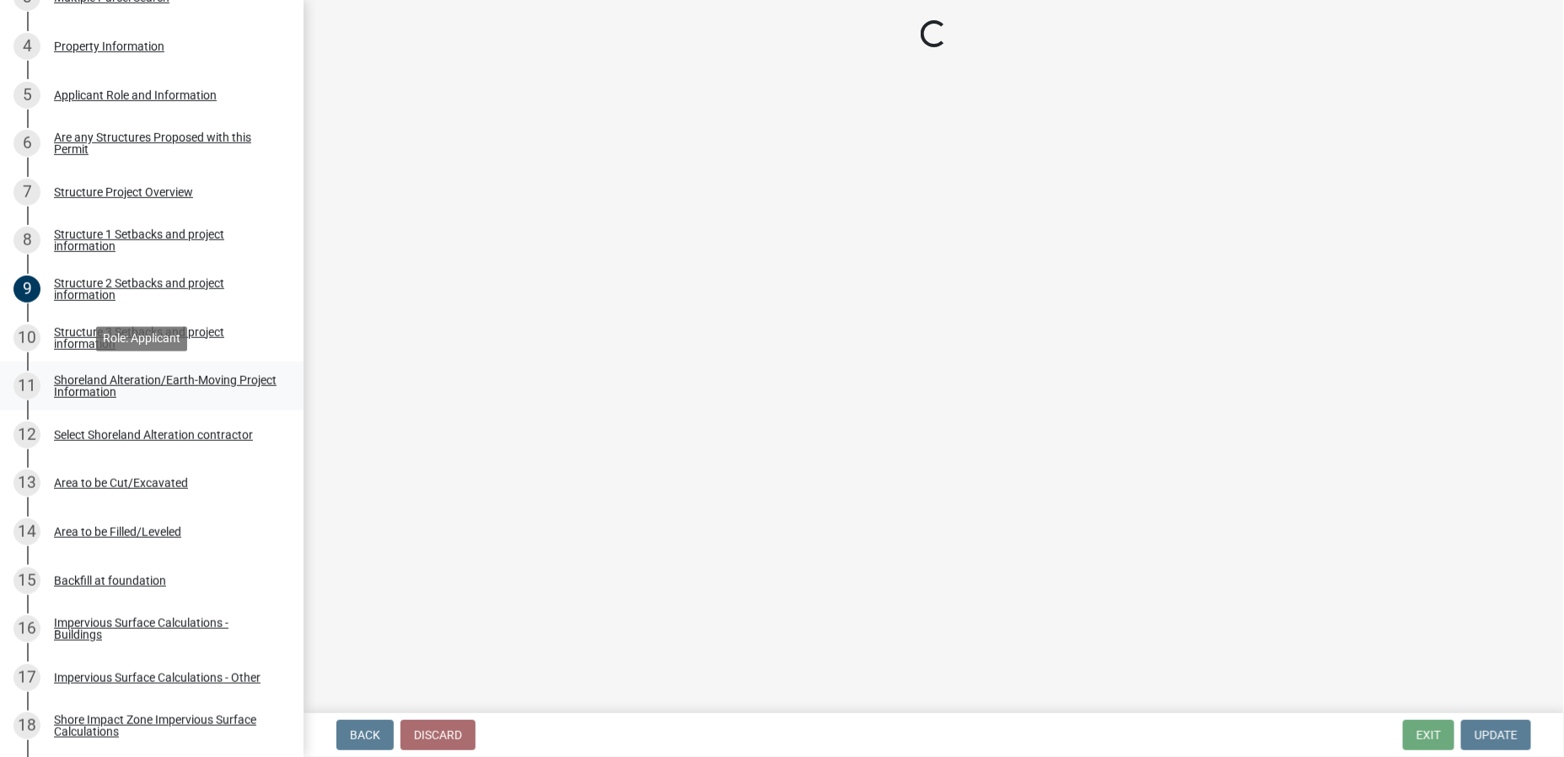
select select "c185e313-3403-4239-bd61-bb563c58a77a"
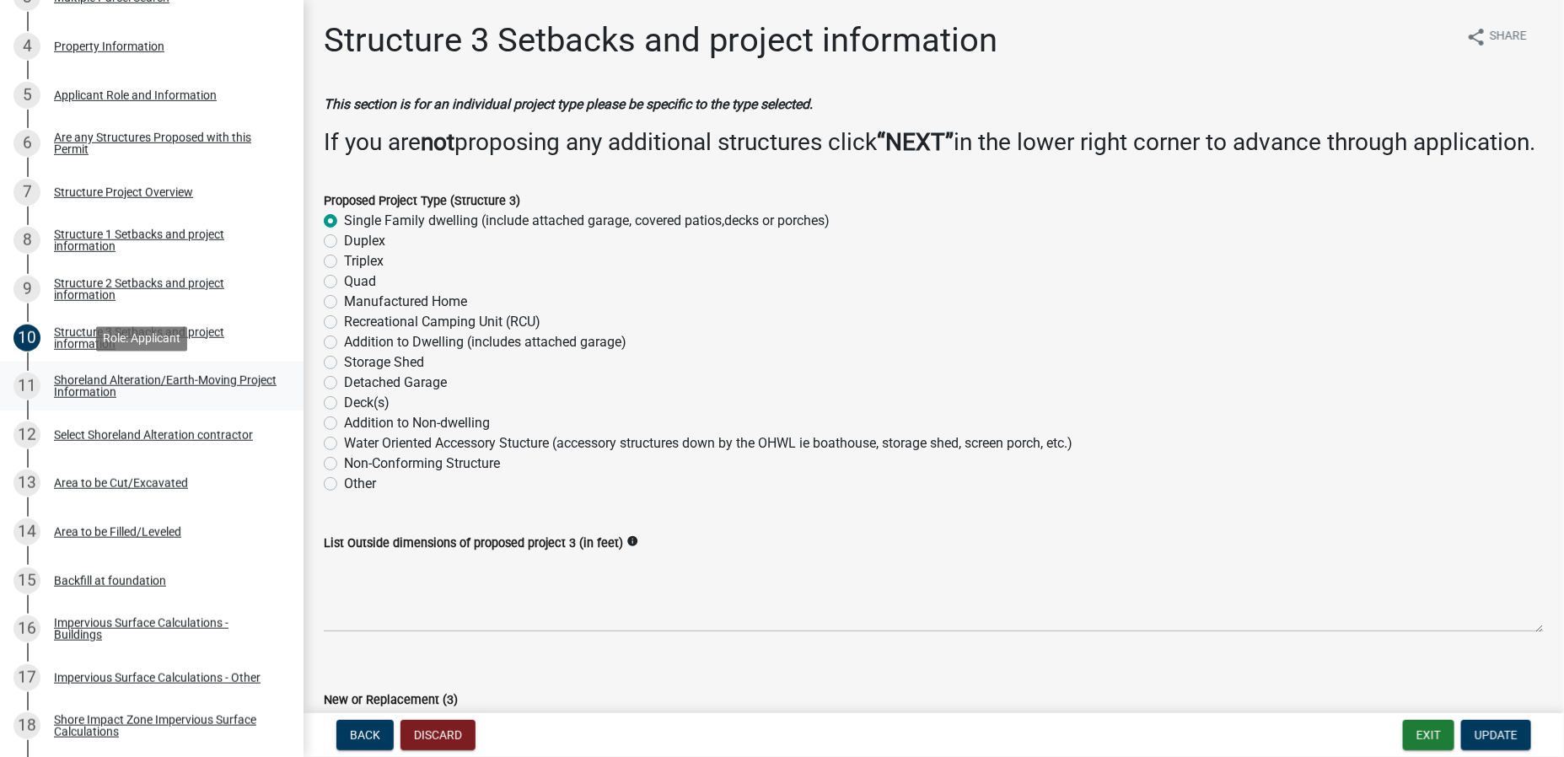
click at [94, 376] on div "Shoreland Alteration/Earth-Moving Project Information" at bounding box center [165, 386] width 223 height 24
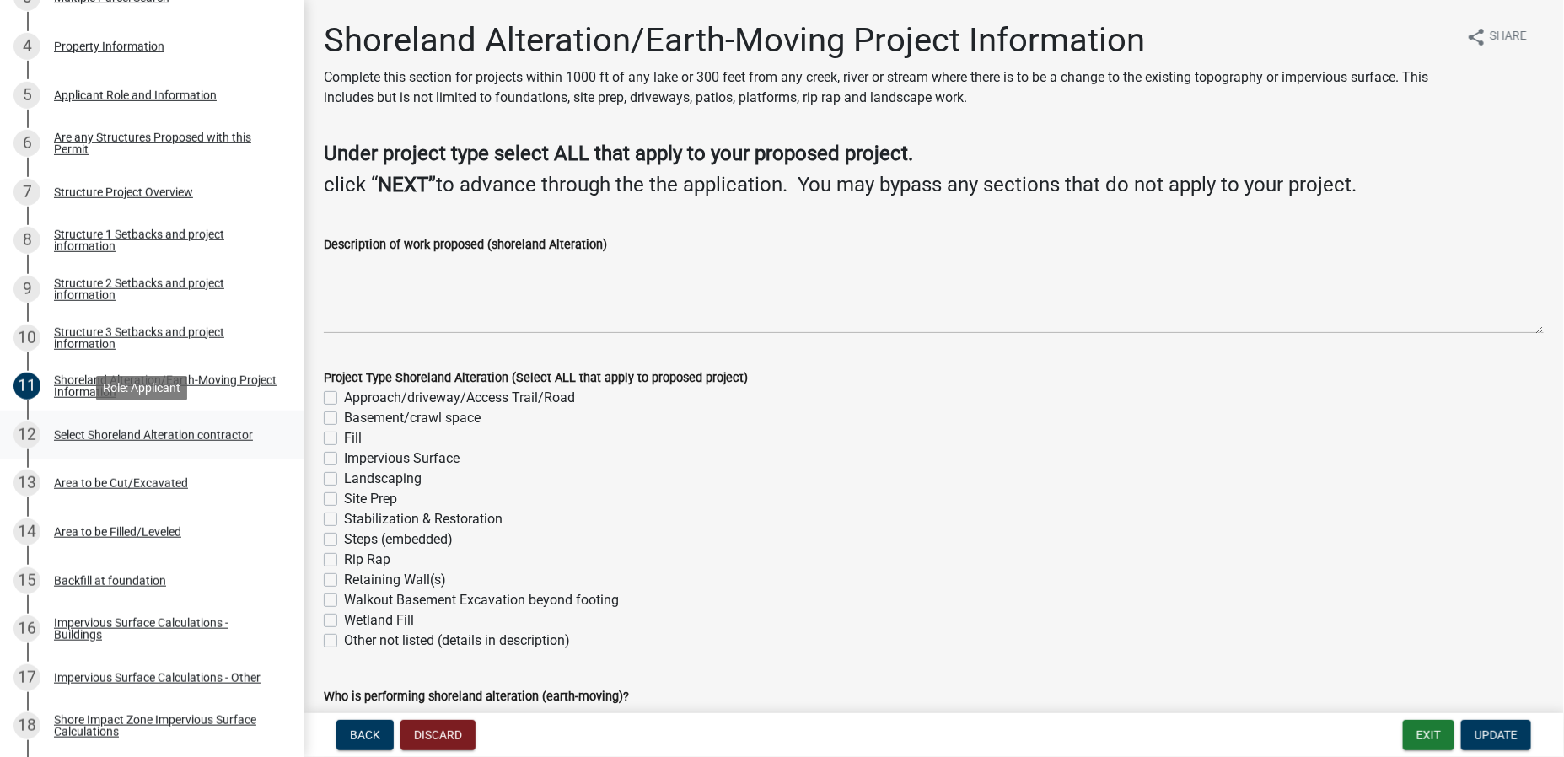
click at [90, 429] on div "Select Shoreland Alteration contractor" at bounding box center [153, 435] width 199 height 12
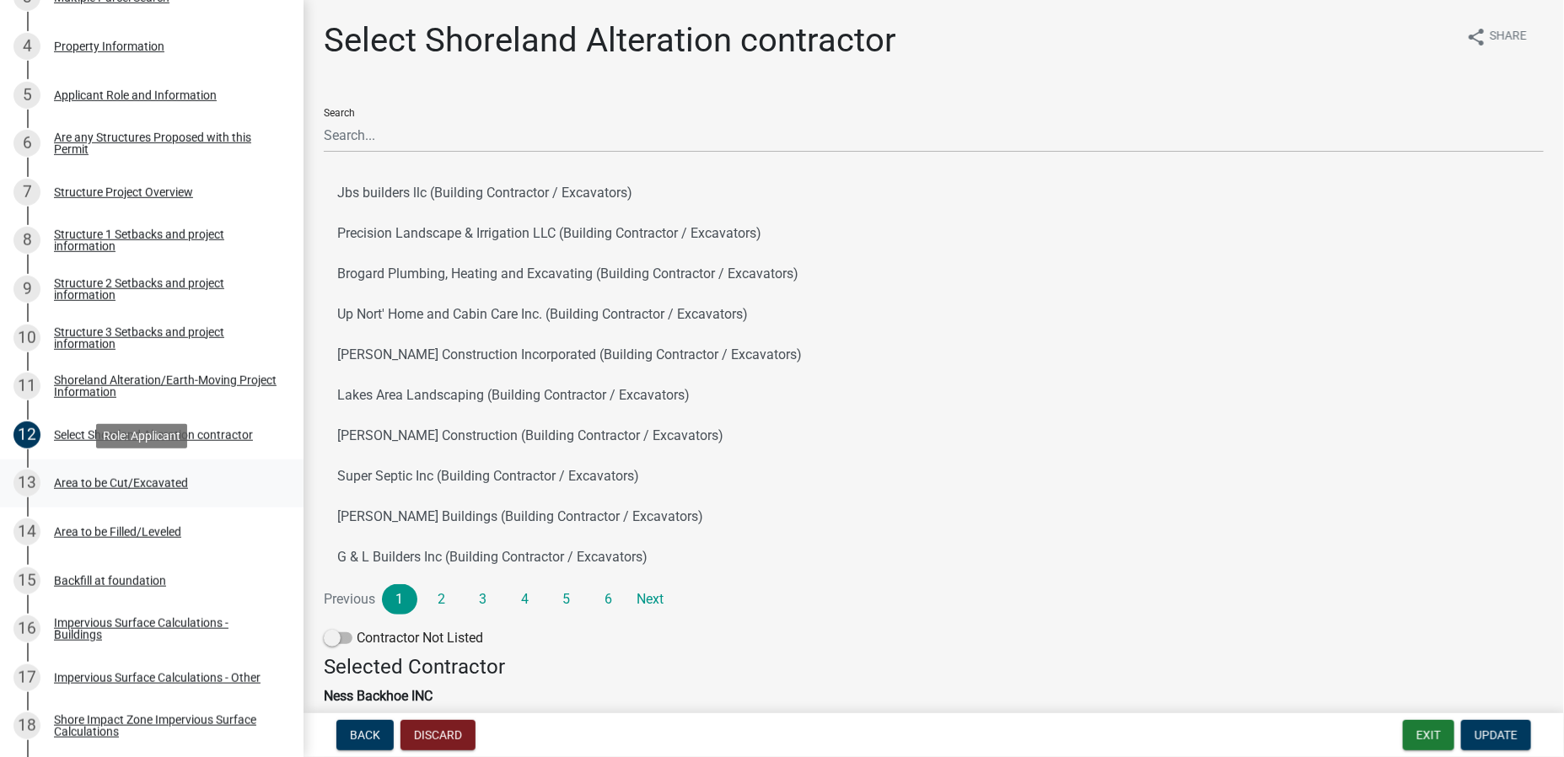
click at [103, 481] on div "Area to be Cut/Excavated" at bounding box center [121, 483] width 134 height 12
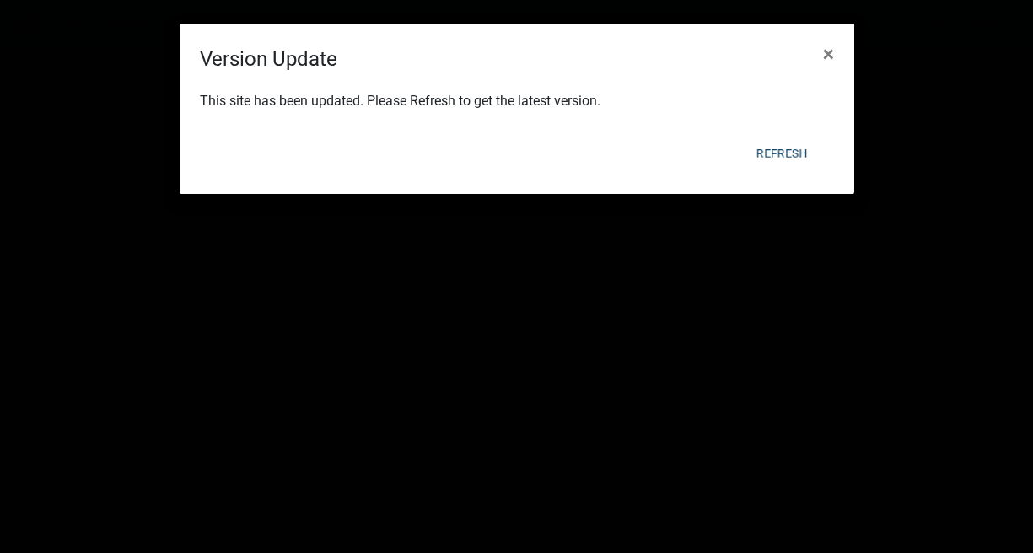
click at [831, 54] on span "×" at bounding box center [828, 54] width 11 height 24
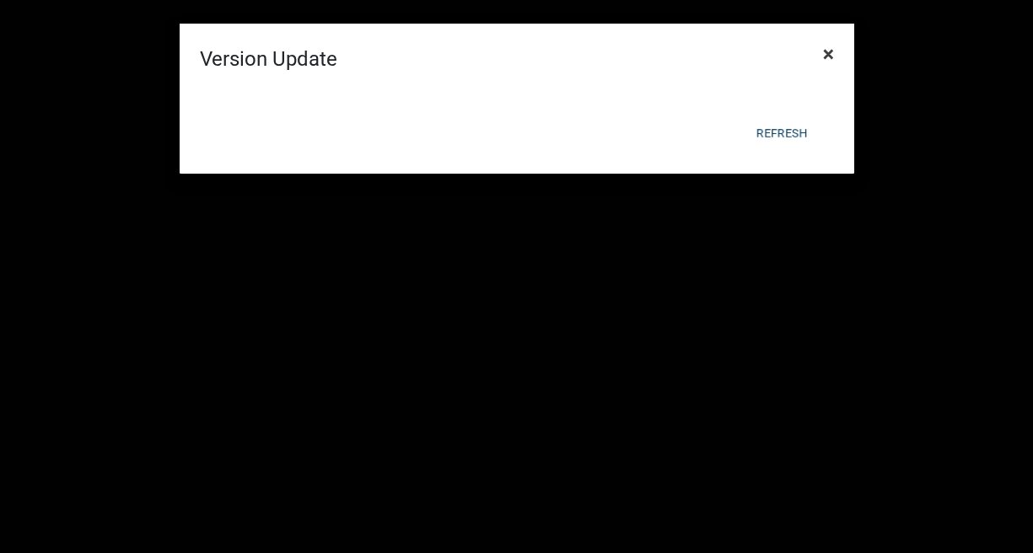
click at [825, 53] on span "×" at bounding box center [828, 54] width 11 height 24
click at [792, 130] on button "Refresh" at bounding box center [782, 133] width 78 height 30
click at [829, 52] on span "×" at bounding box center [828, 54] width 11 height 24
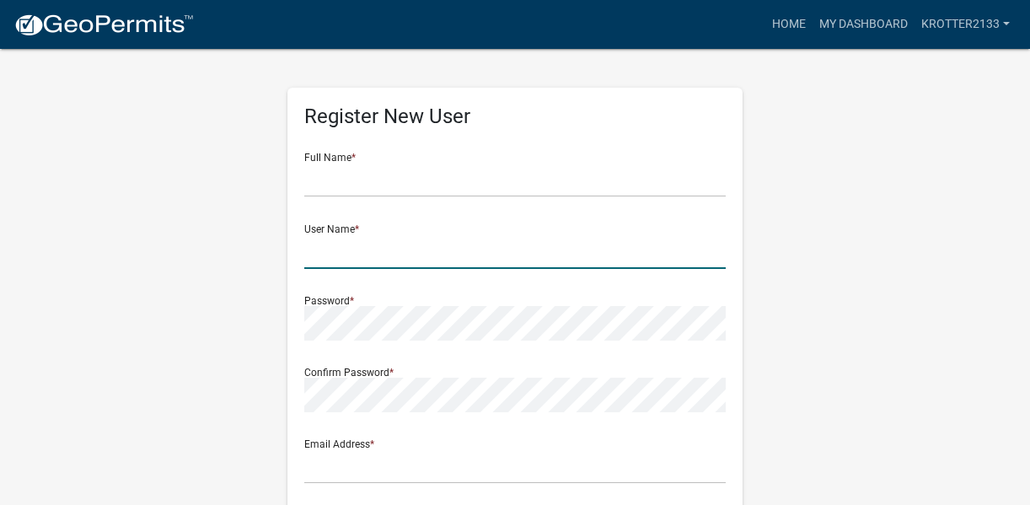
click at [352, 257] on input "text" at bounding box center [514, 251] width 421 height 35
type input "Krotter2133"
click at [340, 301] on div "Password *" at bounding box center [514, 311] width 421 height 58
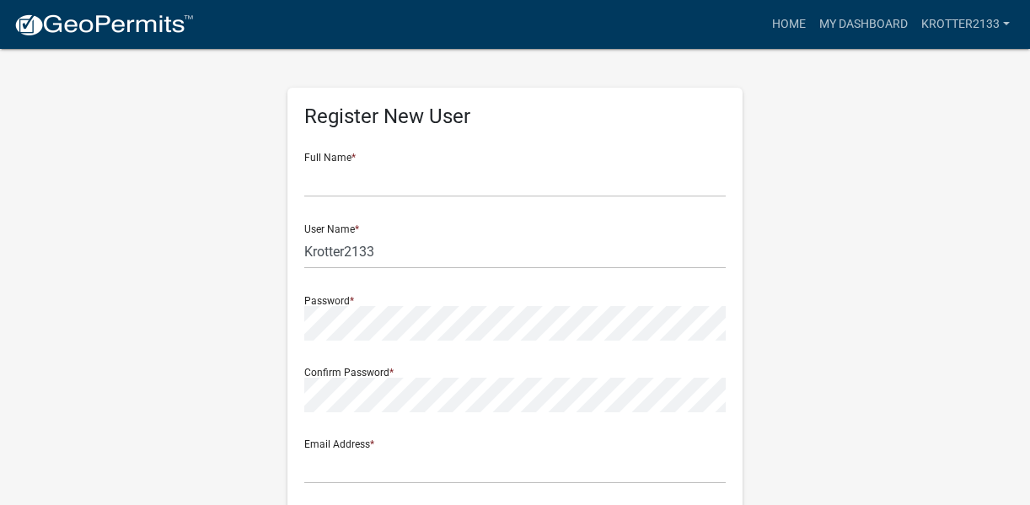
click at [354, 302] on div "Password *" at bounding box center [514, 311] width 421 height 58
click at [321, 298] on div "Password *" at bounding box center [514, 311] width 421 height 58
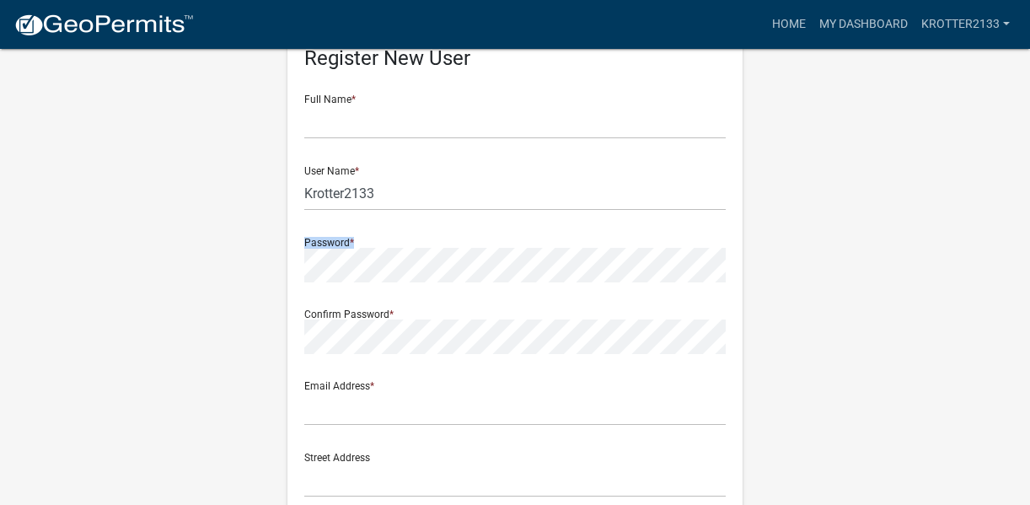
scroll to position [68, 0]
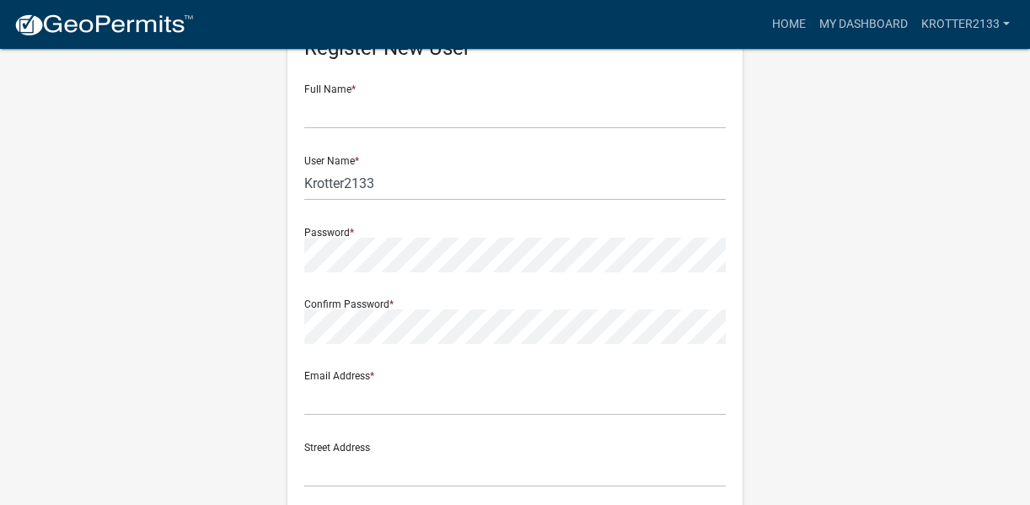
click at [309, 83] on div "Full Name *" at bounding box center [514, 100] width 421 height 58
click at [314, 90] on div "Full Name *" at bounding box center [514, 100] width 421 height 58
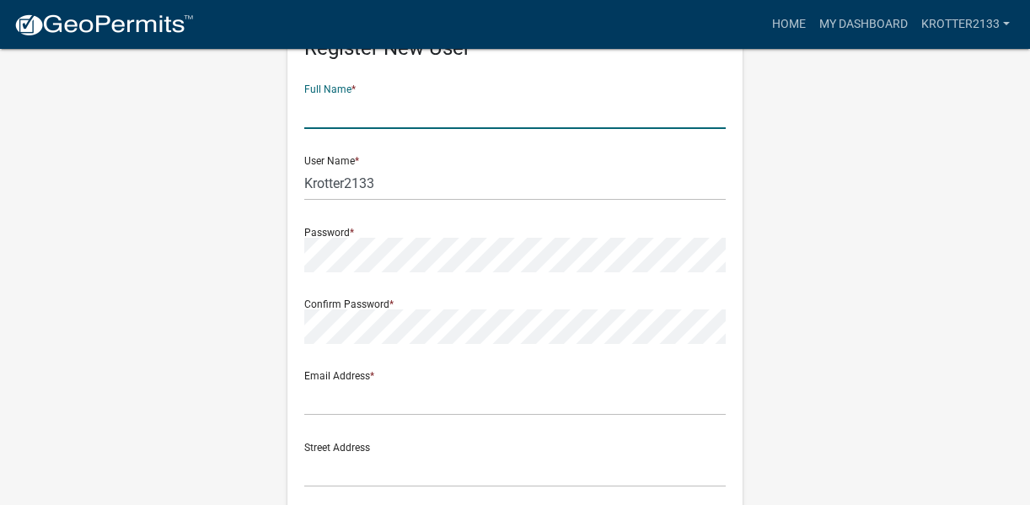
click at [331, 110] on input "text" at bounding box center [514, 111] width 421 height 35
type input "[PERSON_NAME]"
type input "[EMAIL_ADDRESS][DOMAIN_NAME]"
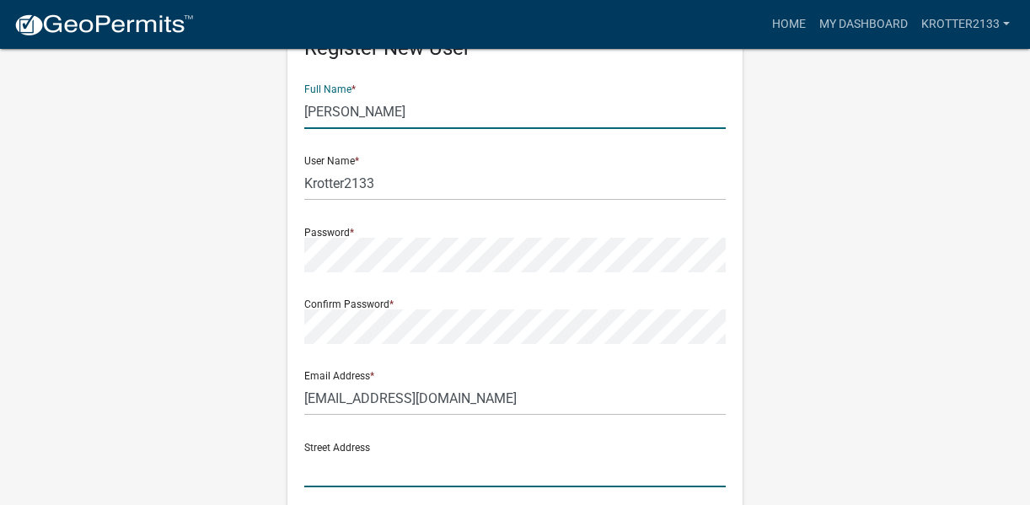
type input "[STREET_ADDRESS][PERSON_NAME]"
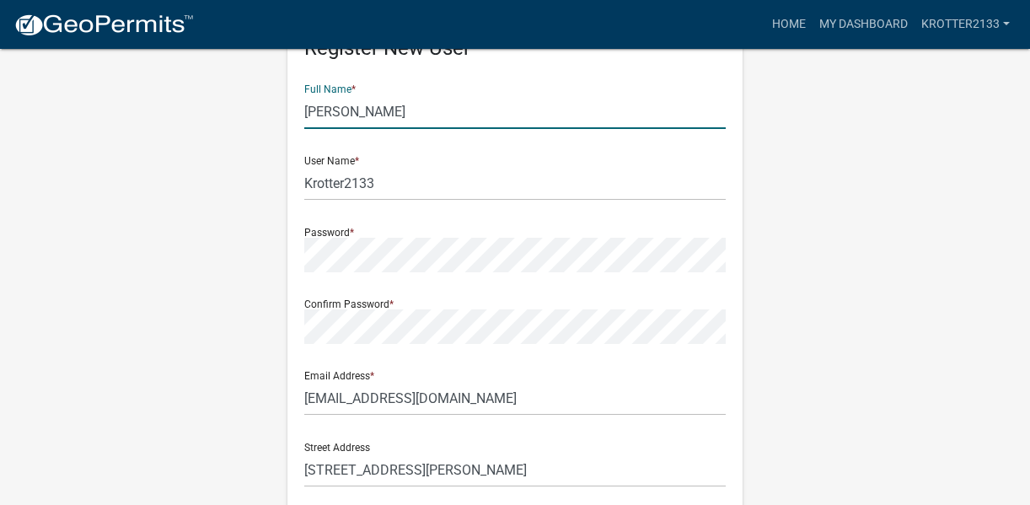
type input "[STREET_ADDRESS][PERSON_NAME]"
type input "St. [PERSON_NAME]"
type input "MN"
type input "55116"
type input "6512697385"
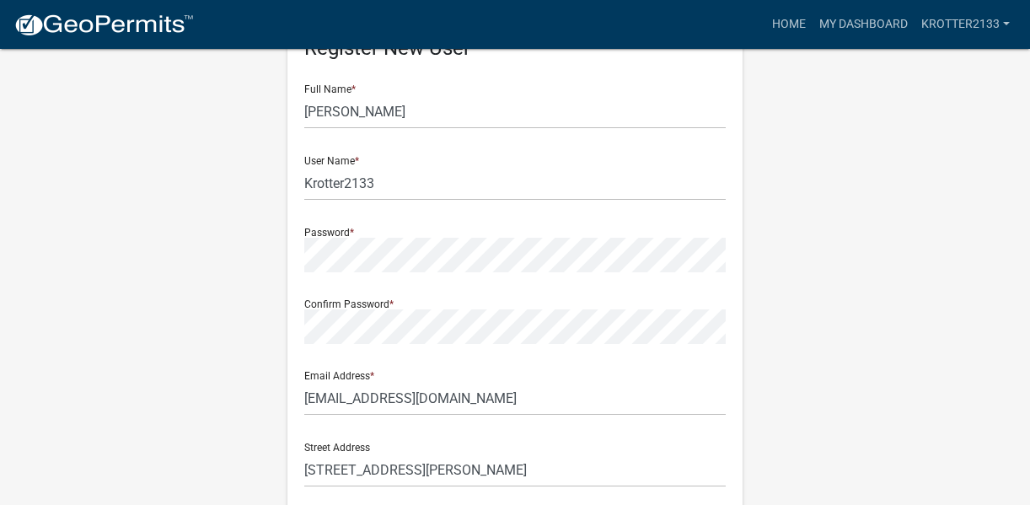
click at [351, 232] on div "Password *" at bounding box center [514, 243] width 421 height 58
click at [343, 232] on div "Password *" at bounding box center [514, 243] width 421 height 58
click at [345, 233] on div "Password *" at bounding box center [514, 243] width 421 height 58
click at [355, 230] on div "Password *" at bounding box center [514, 243] width 421 height 58
click at [368, 300] on div "Confirm Password *" at bounding box center [514, 315] width 421 height 58
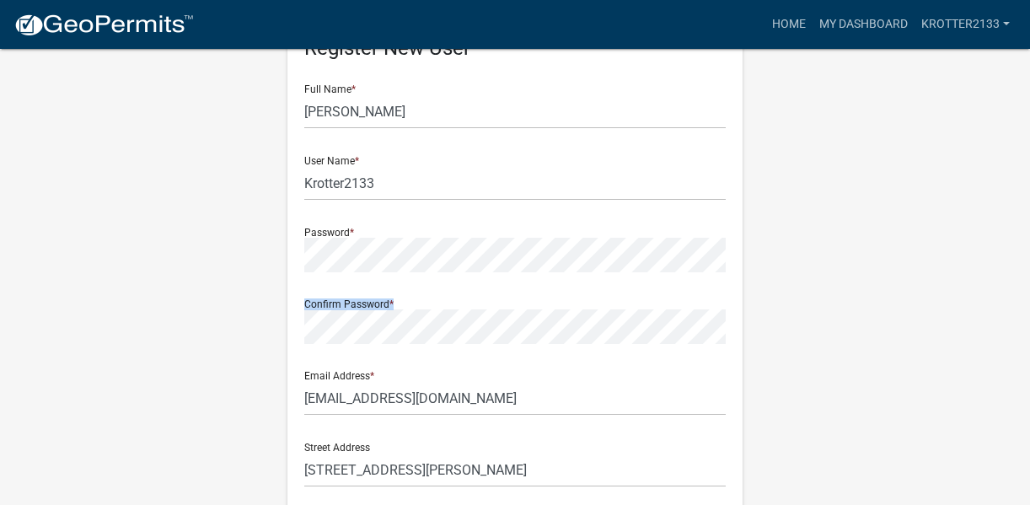
click at [368, 301] on div "Confirm Password *" at bounding box center [514, 315] width 421 height 58
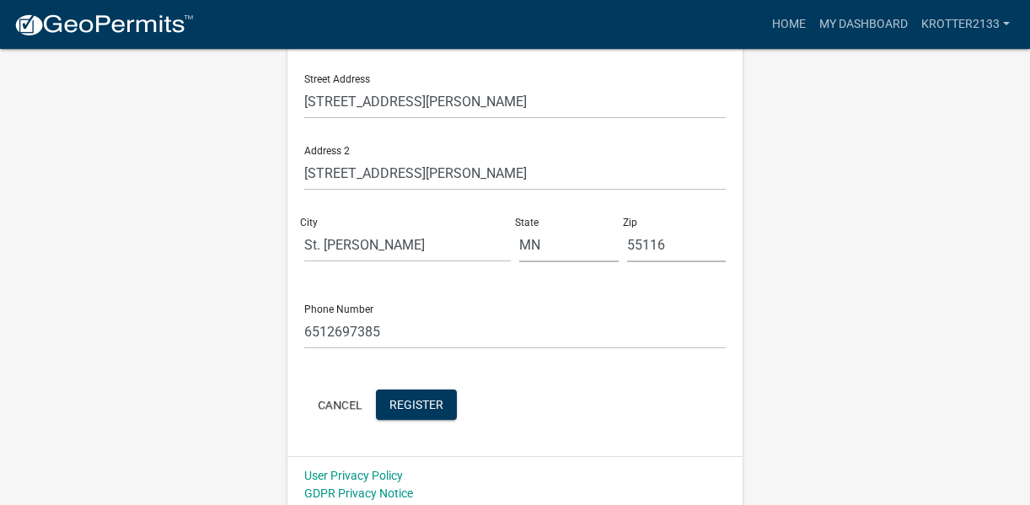
scroll to position [444, 0]
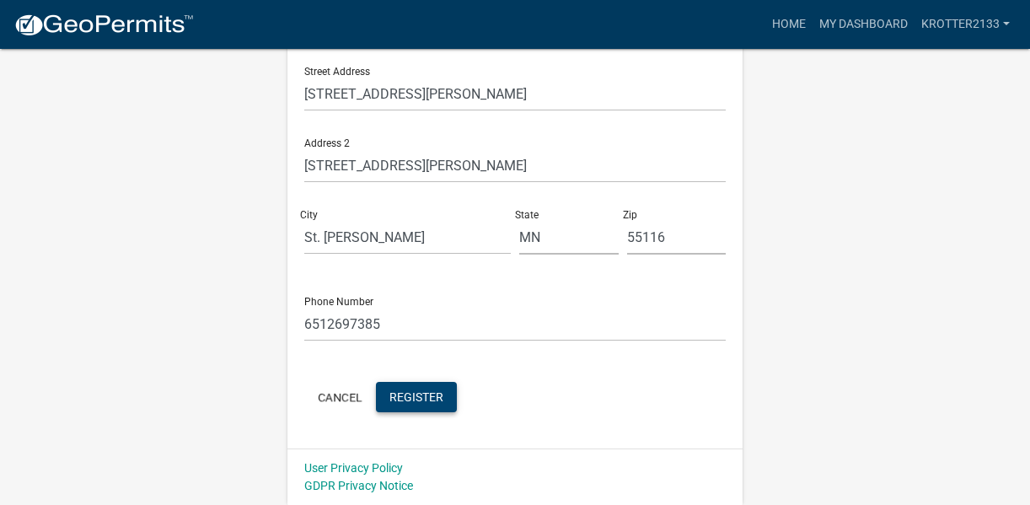
click at [402, 399] on span "Register" at bounding box center [416, 395] width 54 height 13
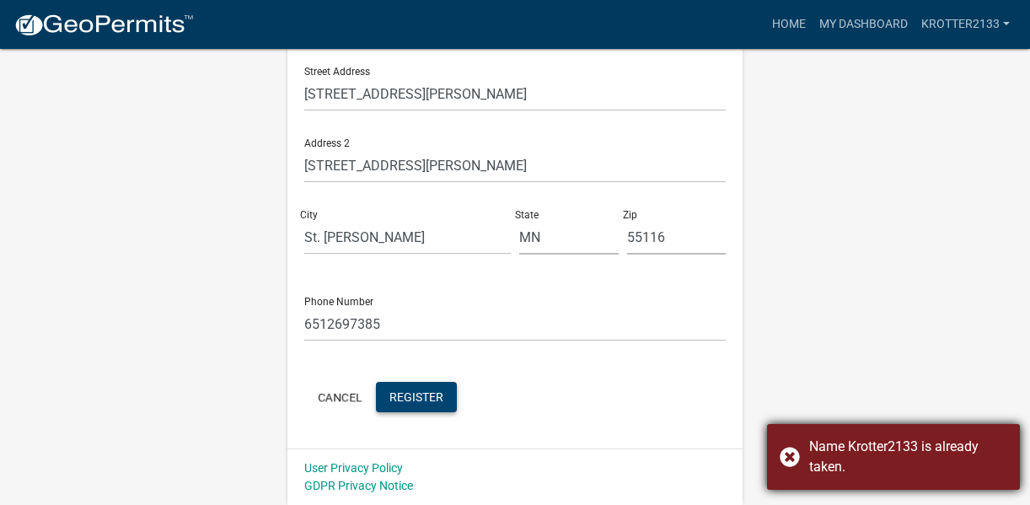
click at [825, 448] on div "Name Krotter2133 is already taken." at bounding box center [908, 457] width 198 height 40
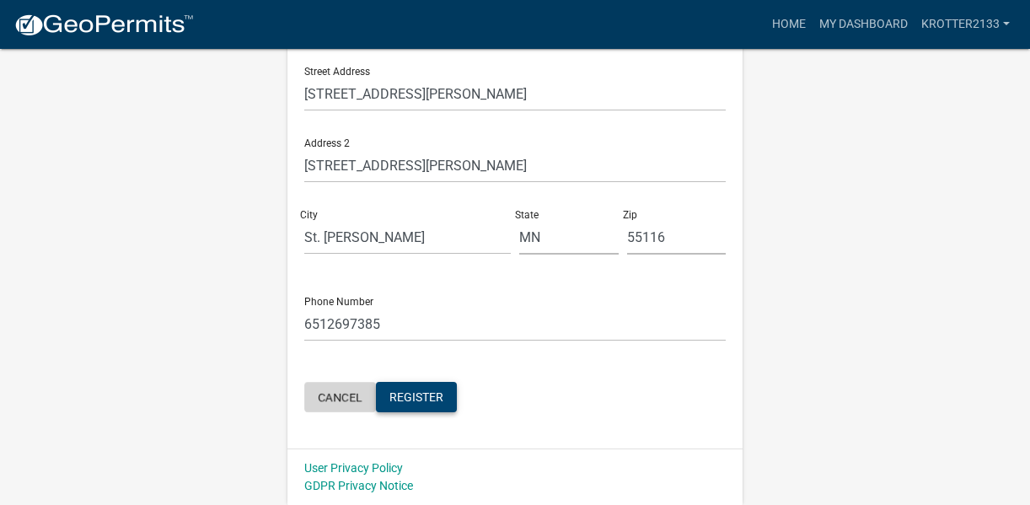
click at [345, 396] on button "Cancel" at bounding box center [340, 397] width 72 height 30
